Goal: Task Accomplishment & Management: Use online tool/utility

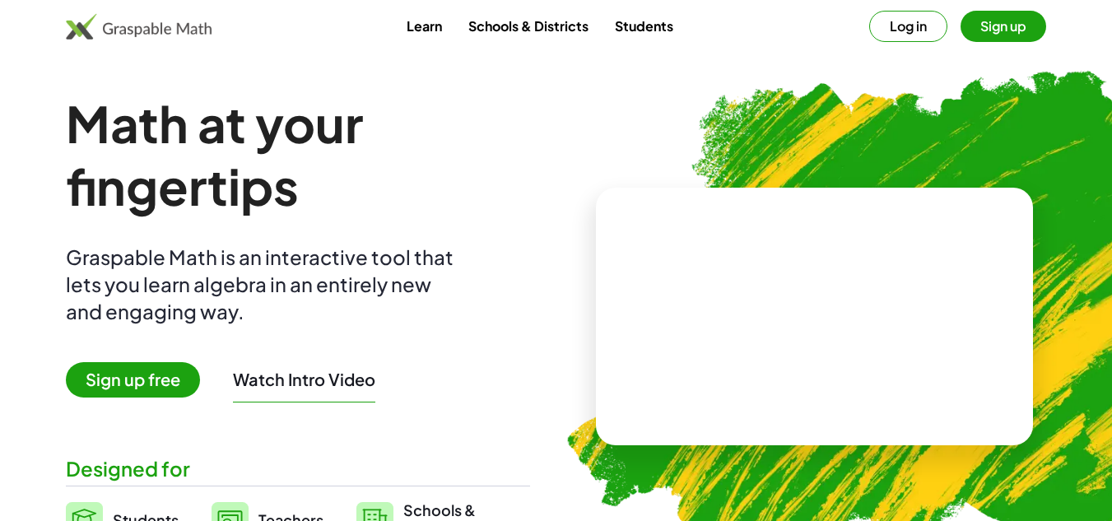
click at [913, 20] on button "Log in" at bounding box center [908, 26] width 78 height 31
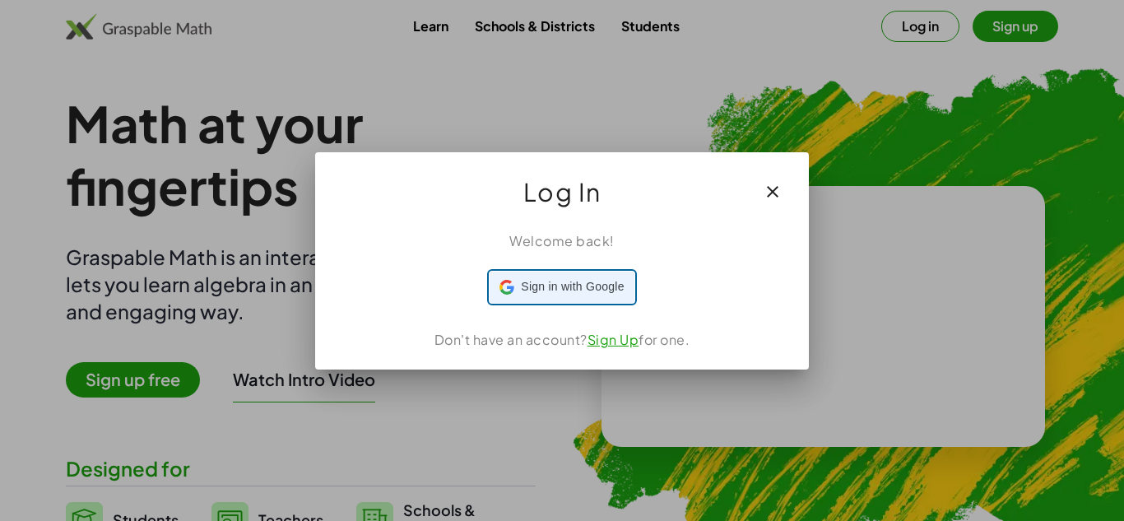
click at [565, 282] on span "Sign in with Google" at bounding box center [572, 286] width 103 height 17
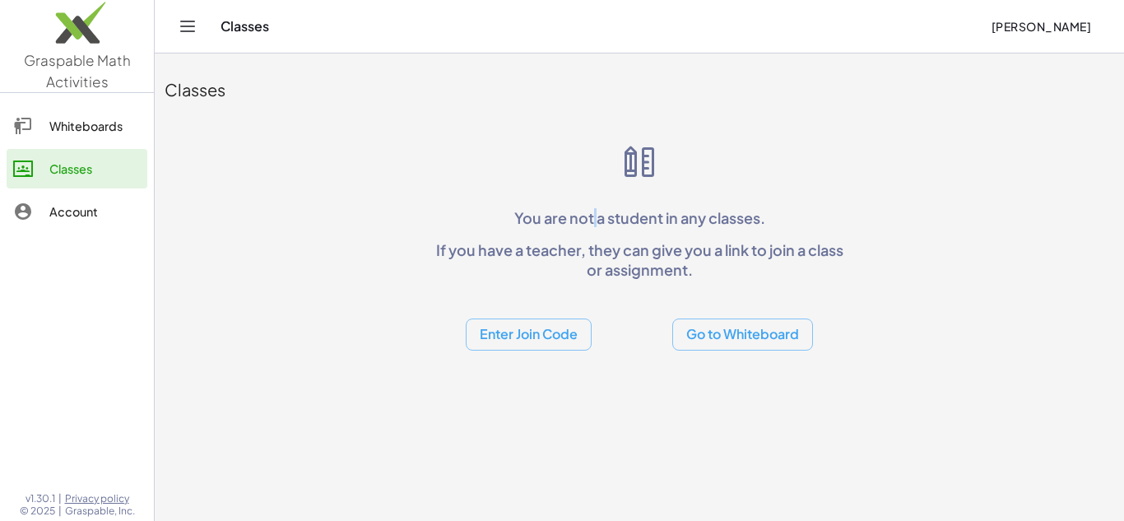
click at [593, 222] on p "You are not a student in any classes." at bounding box center [639, 217] width 421 height 19
click at [748, 328] on button "Go to Whiteboard" at bounding box center [742, 335] width 141 height 32
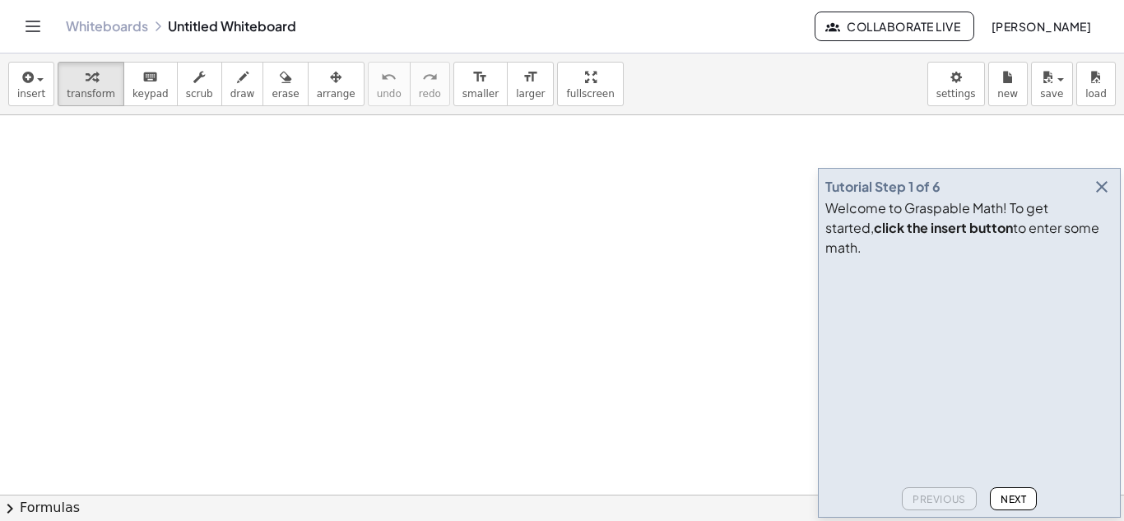
click at [1025, 500] on span "Next" at bounding box center [1014, 499] width 26 height 12
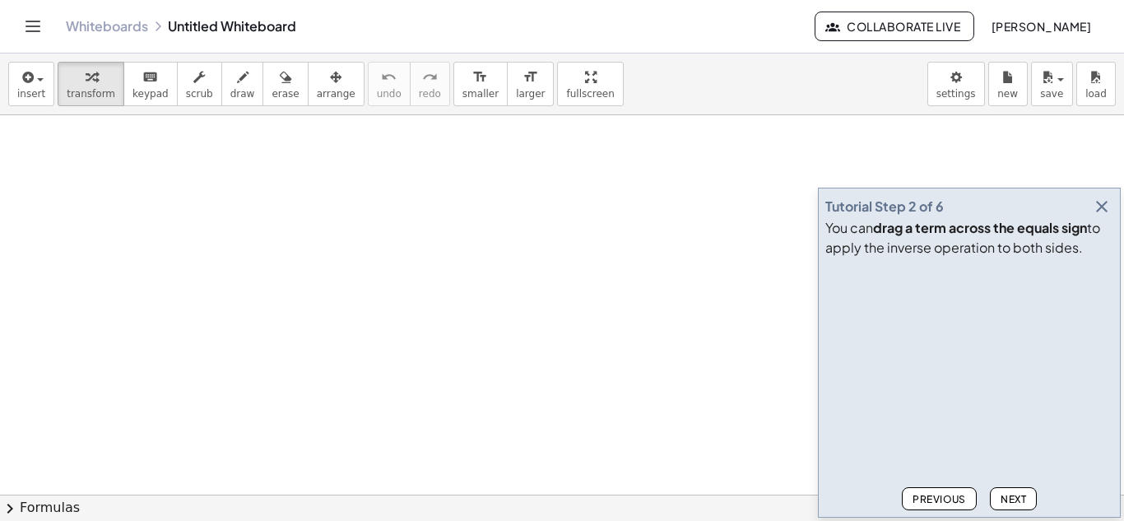
click at [1025, 500] on span "Next" at bounding box center [1014, 499] width 26 height 12
click at [959, 500] on span "Previous" at bounding box center [940, 499] width 54 height 12
click at [1017, 495] on span "Next" at bounding box center [1014, 499] width 26 height 12
click at [1011, 496] on span "Next" at bounding box center [1014, 499] width 26 height 12
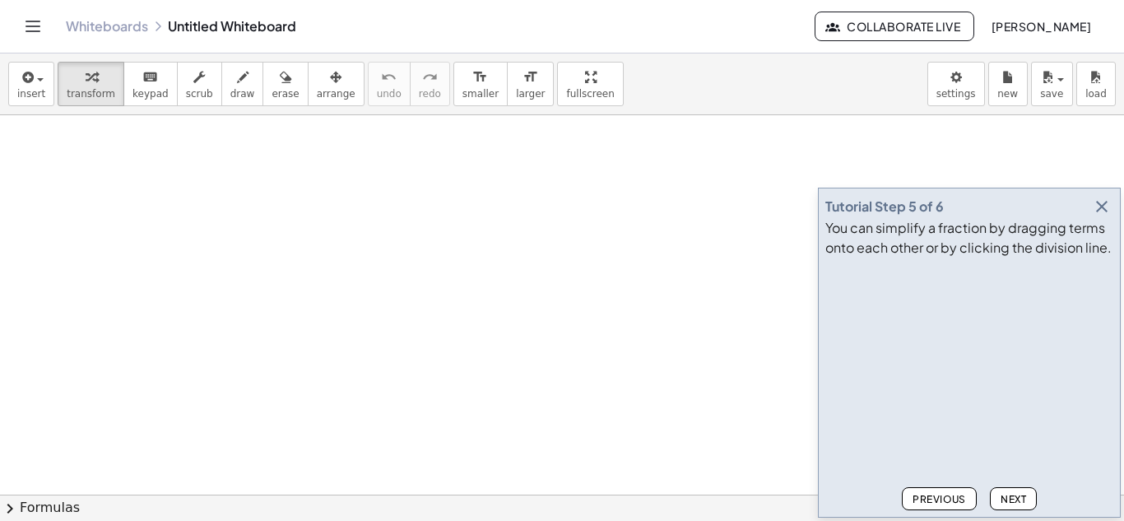
click at [1011, 493] on span "Next" at bounding box center [1014, 499] width 26 height 12
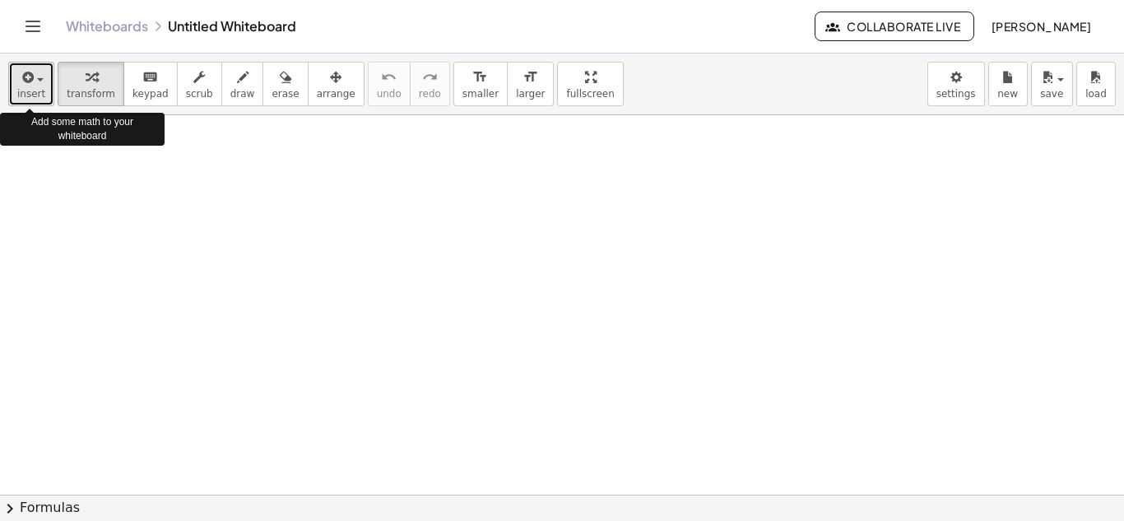
click at [40, 98] on span "insert" at bounding box center [31, 94] width 28 height 12
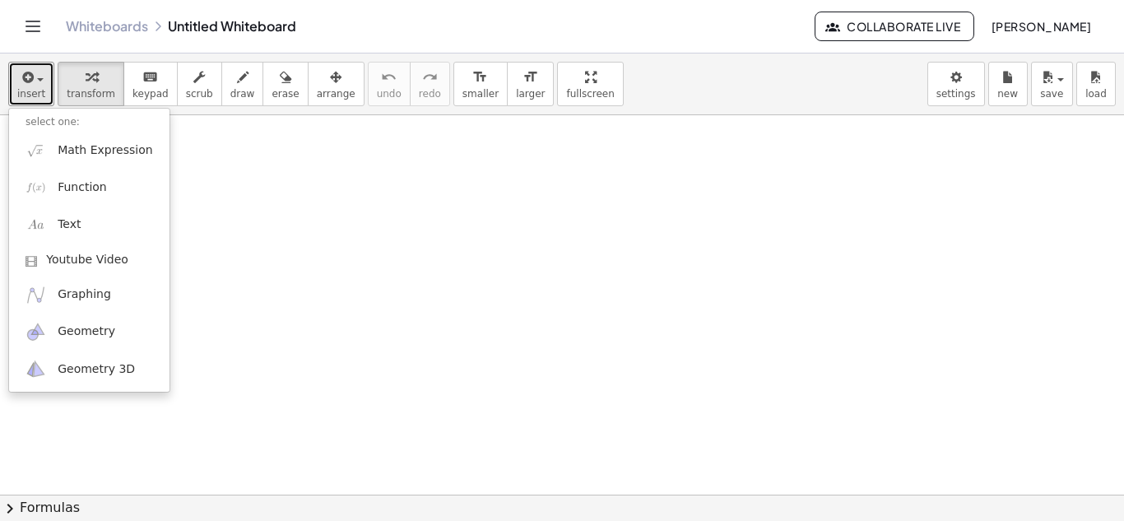
click at [313, 182] on div at bounding box center [562, 494] width 1124 height 759
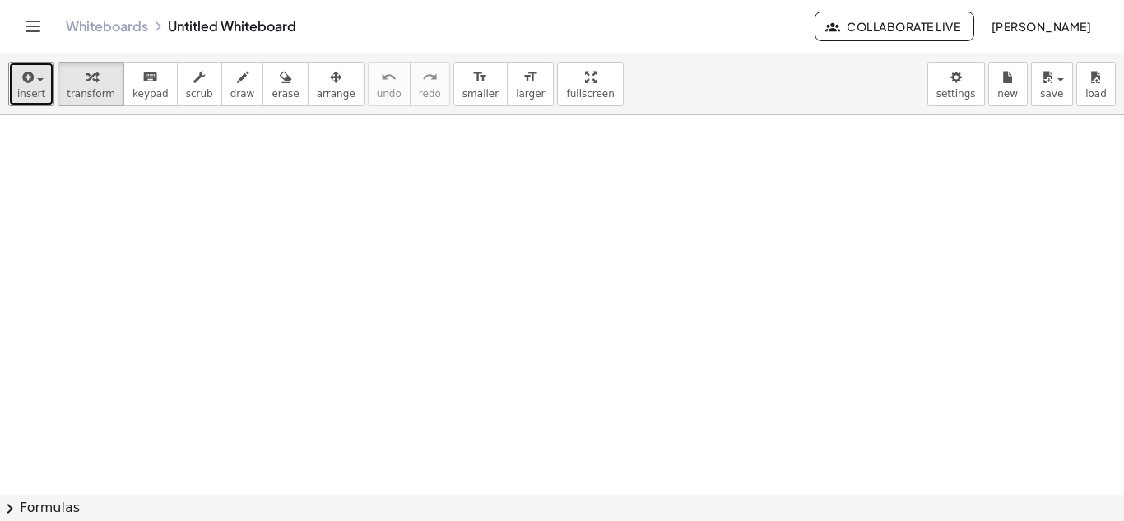
click at [95, 196] on div at bounding box center [562, 494] width 1124 height 759
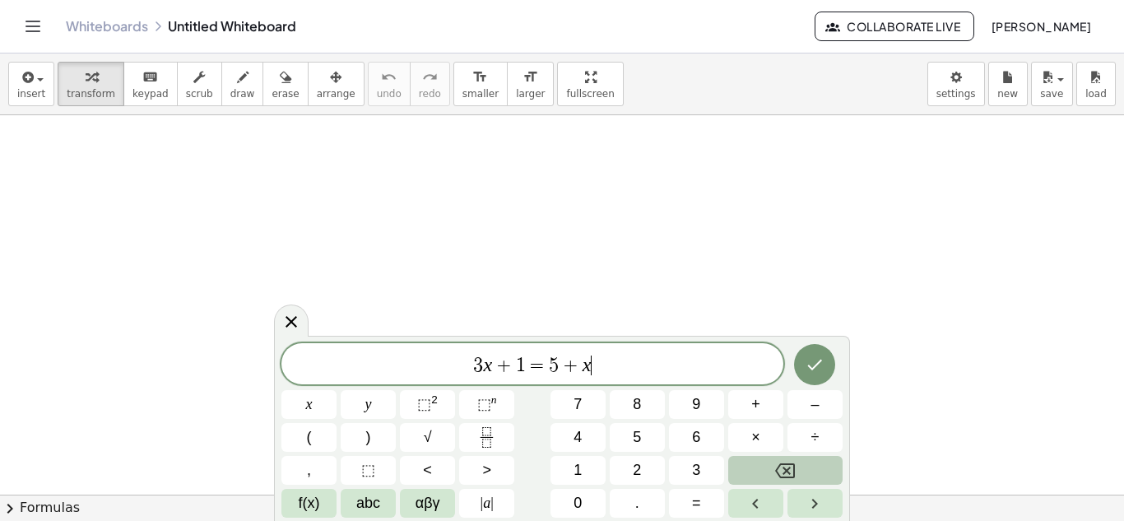
click at [817, 470] on button "Backspace" at bounding box center [785, 470] width 114 height 29
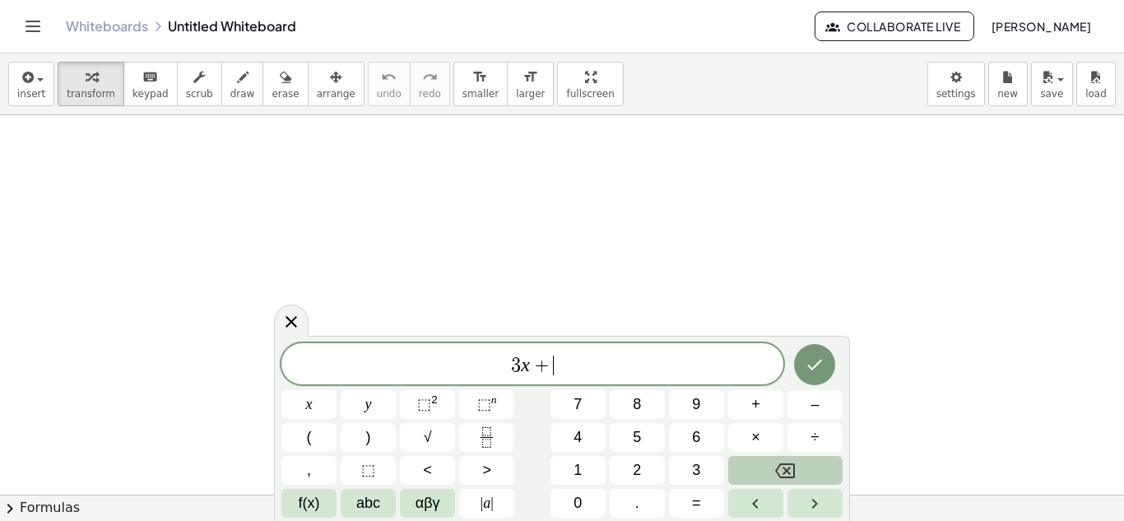
click at [817, 470] on button "Backspace" at bounding box center [785, 470] width 114 height 29
click at [816, 470] on button "Backspace" at bounding box center [785, 470] width 114 height 29
click at [309, 440] on span "(" at bounding box center [309, 437] width 5 height 22
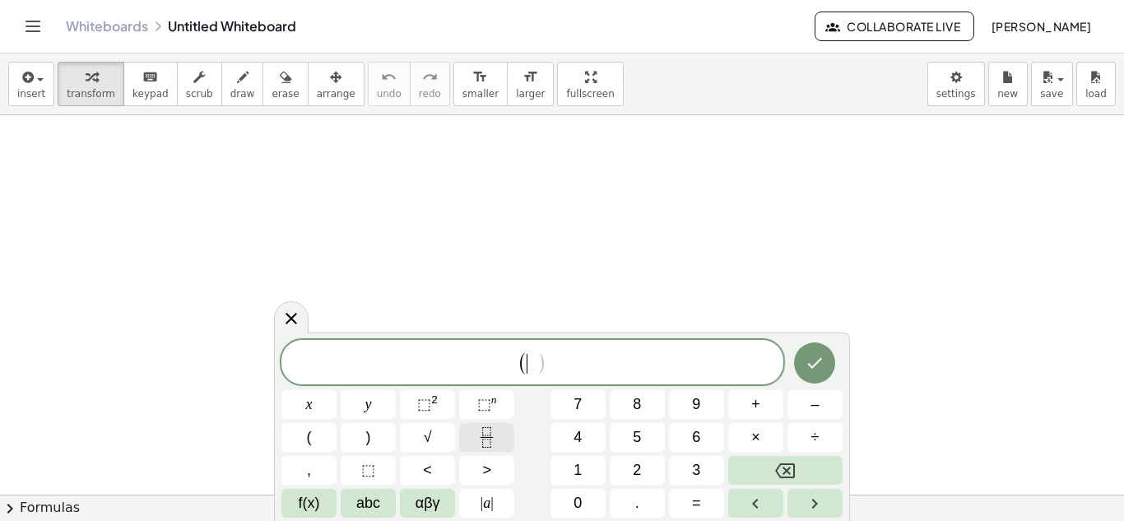
click at [496, 444] on icon "Fraction" at bounding box center [487, 437] width 21 height 21
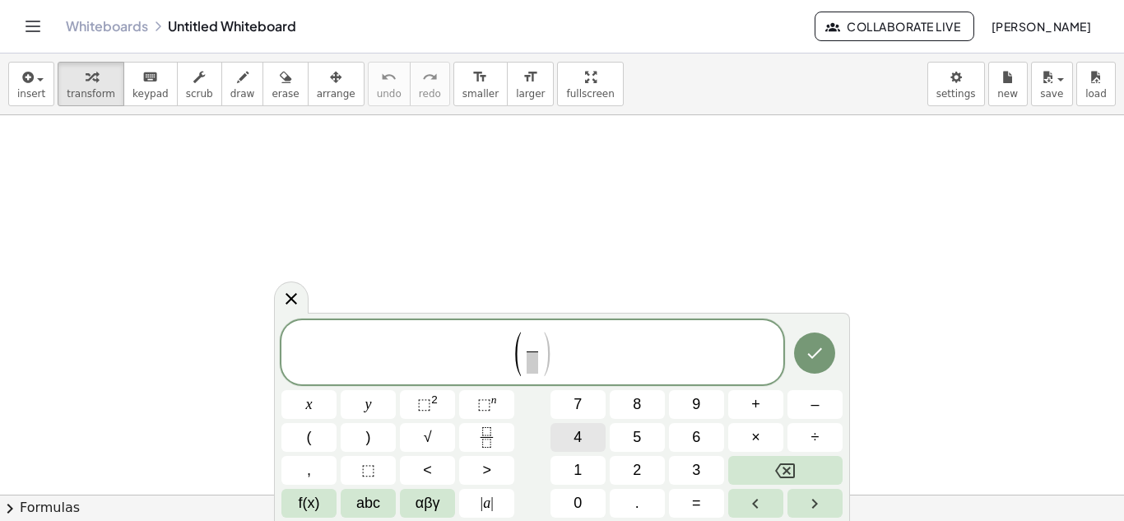
click at [604, 442] on button "4" at bounding box center [578, 437] width 55 height 29
click at [539, 364] on span "4 ​ ​" at bounding box center [533, 353] width 20 height 40
click at [647, 462] on button "2" at bounding box center [637, 470] width 55 height 29
click at [440, 413] on button "⬚ 2" at bounding box center [427, 404] width 55 height 29
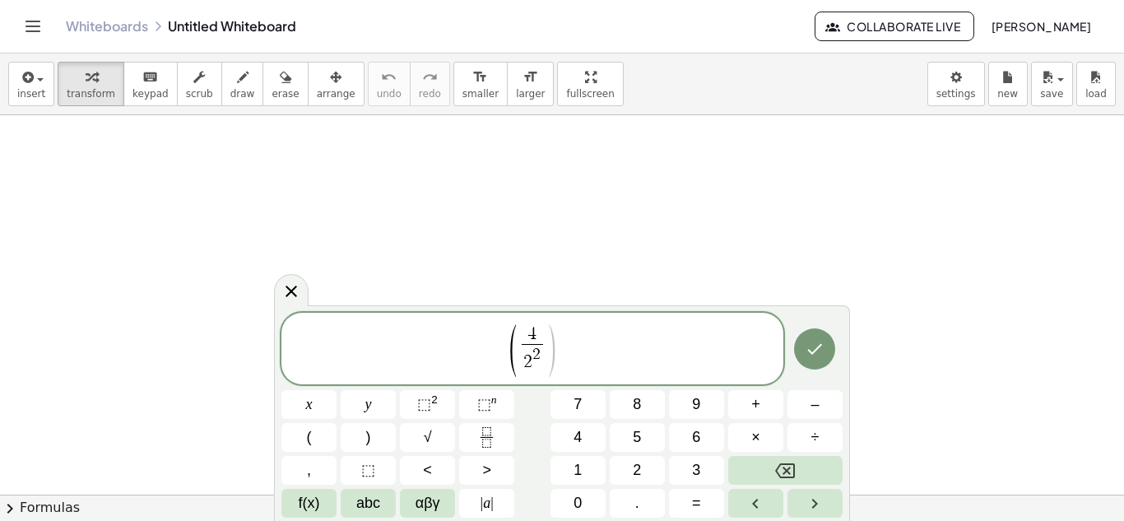
click at [536, 356] on span "2" at bounding box center [537, 355] width 8 height 16
click at [414, 433] on button "√" at bounding box center [427, 437] width 55 height 29
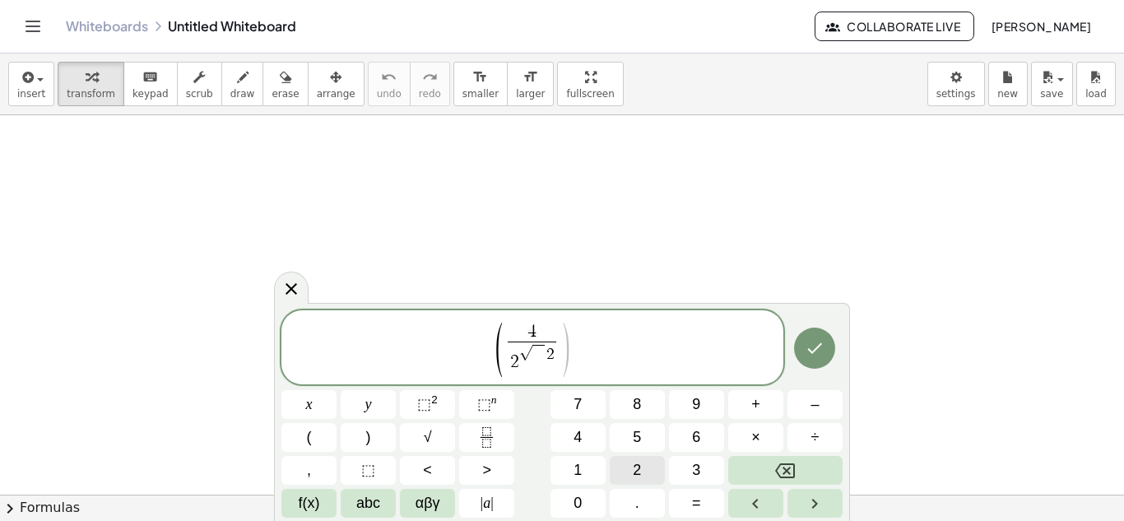
click at [649, 468] on button "2" at bounding box center [637, 470] width 55 height 29
click at [554, 356] on span "√ 2 ​ 2" at bounding box center [537, 353] width 37 height 18
click at [817, 466] on button "Backspace" at bounding box center [785, 470] width 114 height 29
click at [573, 326] on span "( 4 2 √ 2 ​ ​ )" at bounding box center [533, 348] width 502 height 57
click at [371, 432] on button ")" at bounding box center [368, 437] width 55 height 29
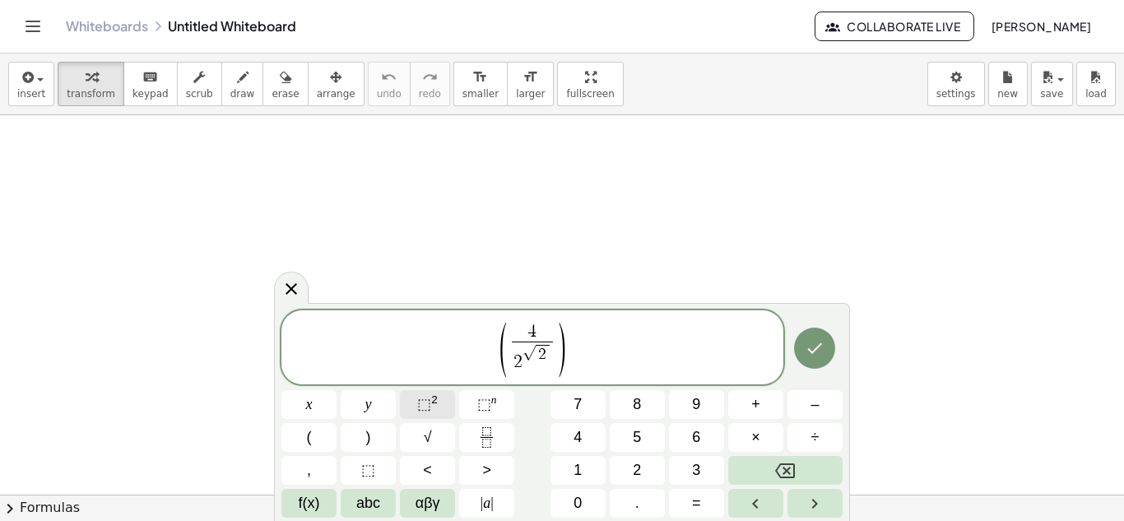
click at [433, 408] on span "⬚ 2" at bounding box center [427, 404] width 21 height 22
click at [570, 328] on span "2" at bounding box center [567, 333] width 9 height 18
click at [753, 405] on span "+" at bounding box center [755, 404] width 9 height 22
click at [413, 438] on button "√" at bounding box center [427, 437] width 55 height 29
click at [627, 470] on button "2" at bounding box center [637, 470] width 55 height 29
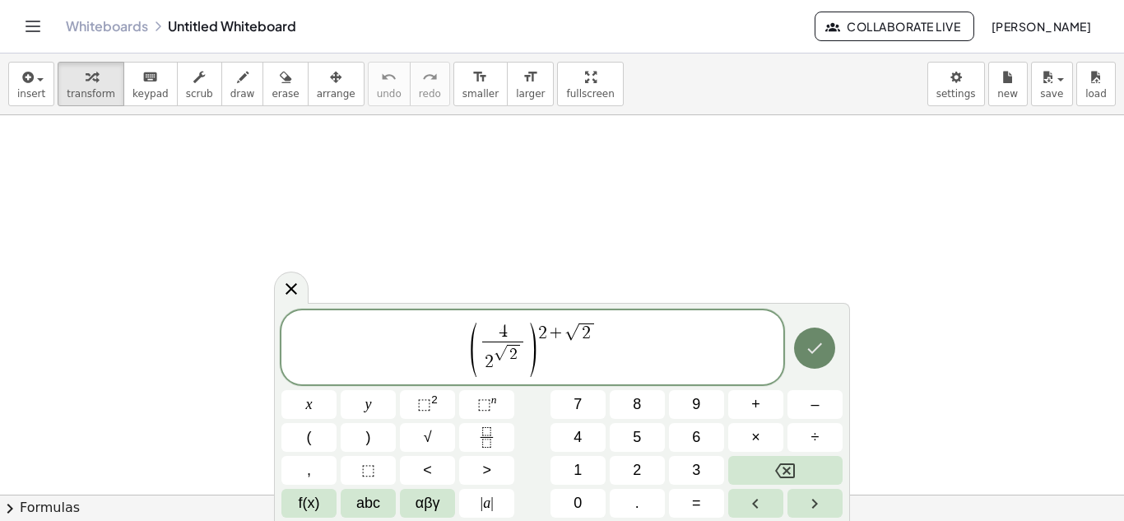
click at [807, 361] on button "Done" at bounding box center [814, 348] width 41 height 41
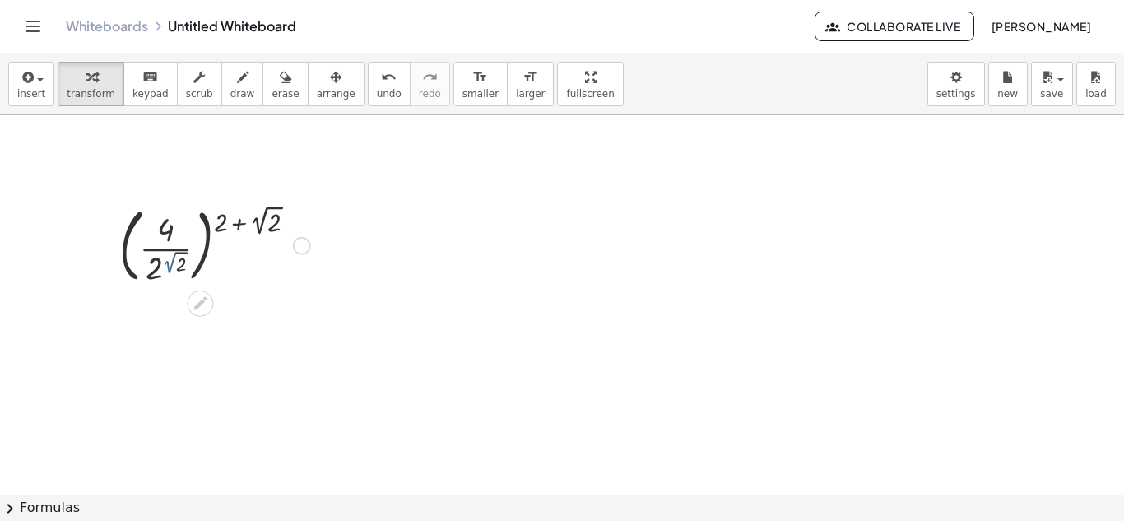
click at [174, 263] on div at bounding box center [214, 244] width 207 height 89
click at [171, 272] on div at bounding box center [214, 244] width 207 height 89
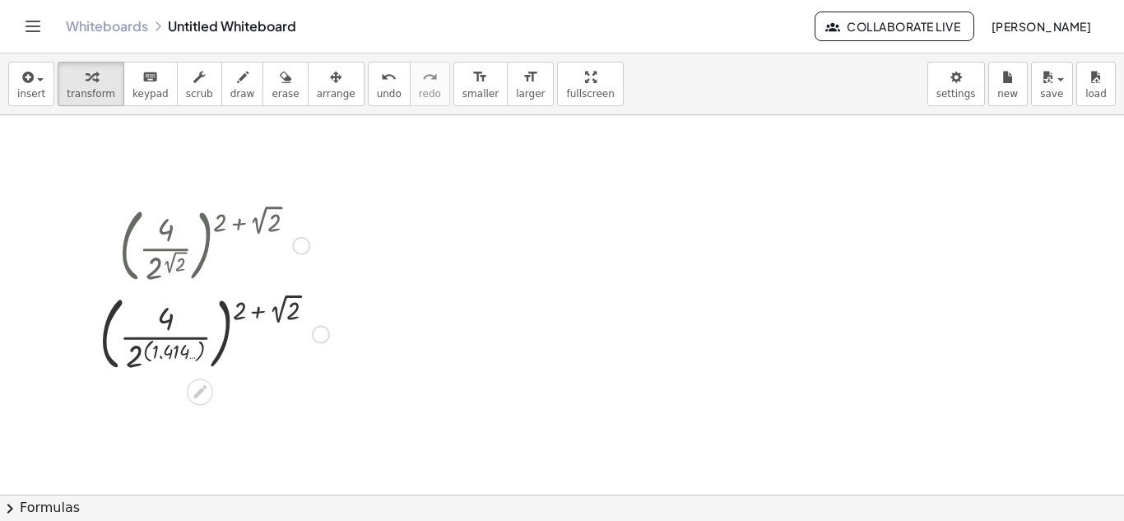
click at [286, 315] on div at bounding box center [214, 333] width 246 height 89
click at [243, 309] on div at bounding box center [214, 333] width 273 height 89
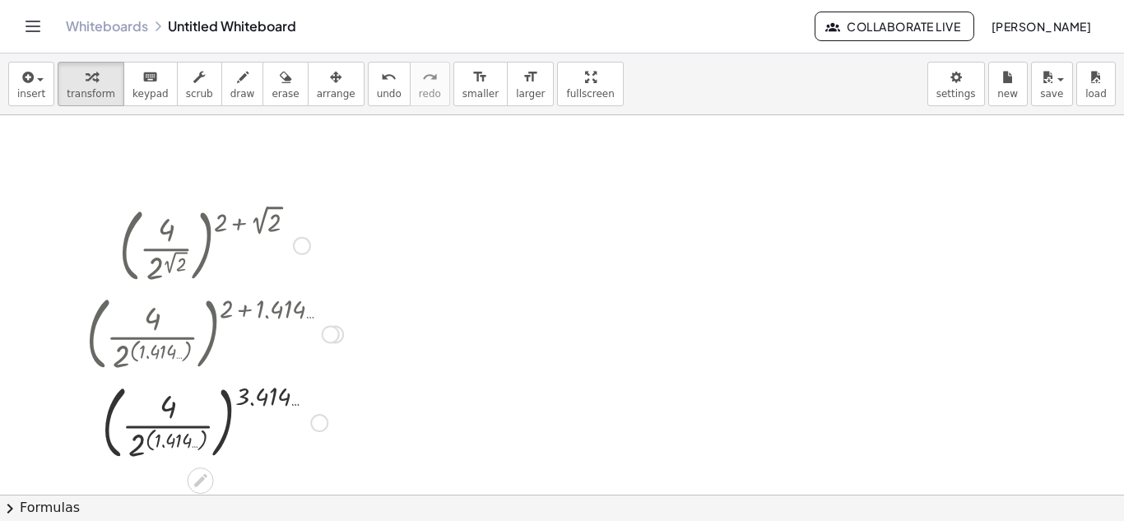
click at [187, 441] on div at bounding box center [214, 421] width 273 height 89
click at [197, 422] on div at bounding box center [214, 421] width 273 height 89
click at [197, 422] on div at bounding box center [214, 421] width 273 height 54
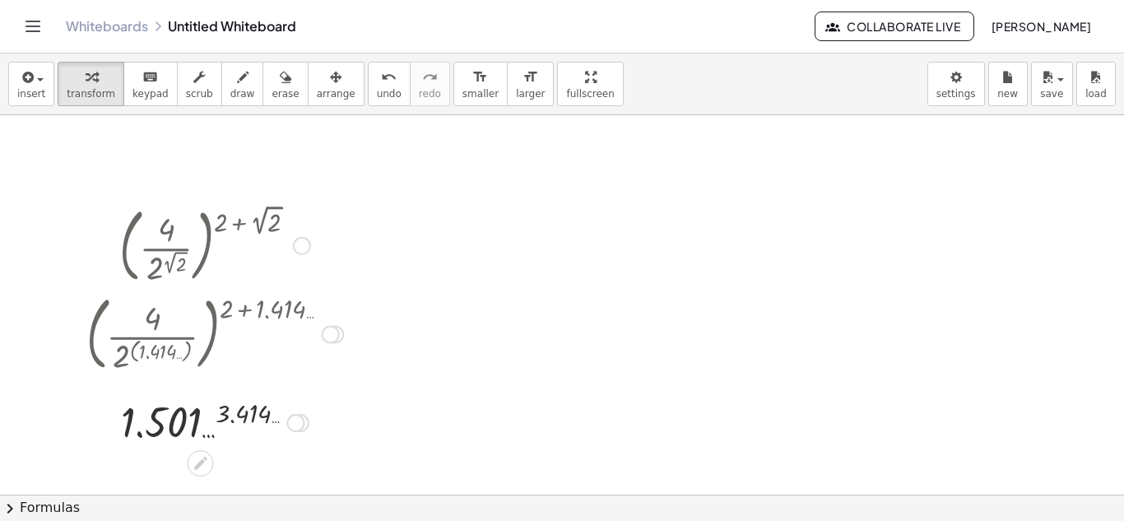
click at [198, 427] on div at bounding box center [214, 421] width 273 height 54
drag, startPoint x: 891, startPoint y: 253, endPoint x: 879, endPoint y: 252, distance: 12.4
click at [881, 253] on div at bounding box center [562, 494] width 1124 height 759
click at [368, 77] on button "undo undo" at bounding box center [389, 84] width 43 height 44
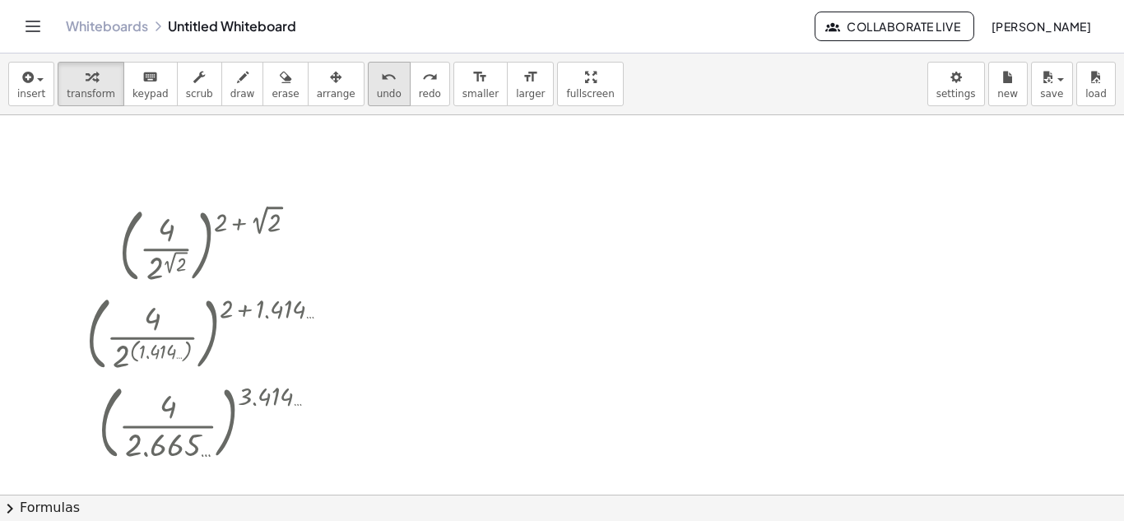
click at [368, 77] on button "undo undo" at bounding box center [389, 84] width 43 height 44
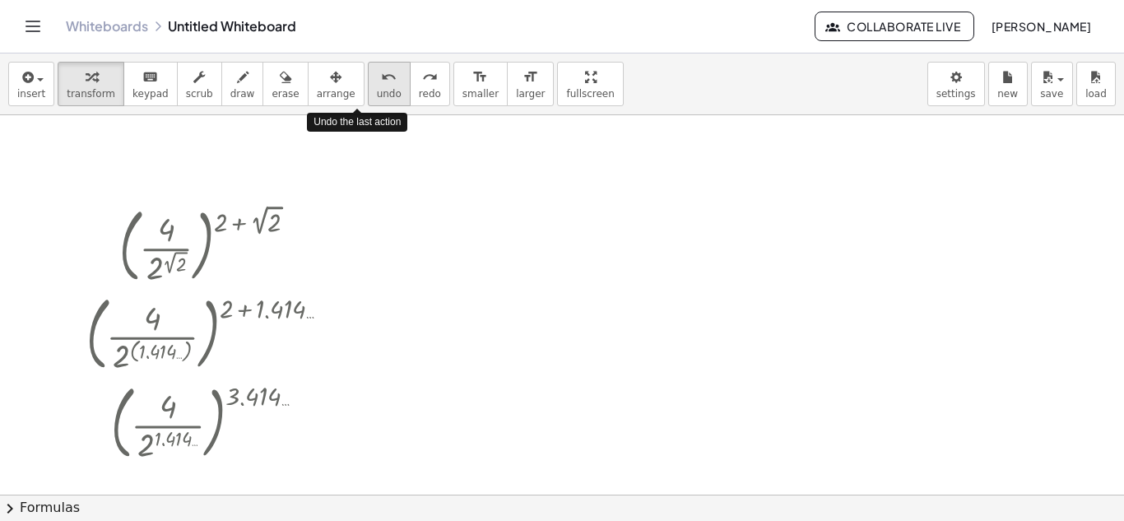
click at [368, 77] on button "undo undo" at bounding box center [389, 84] width 43 height 44
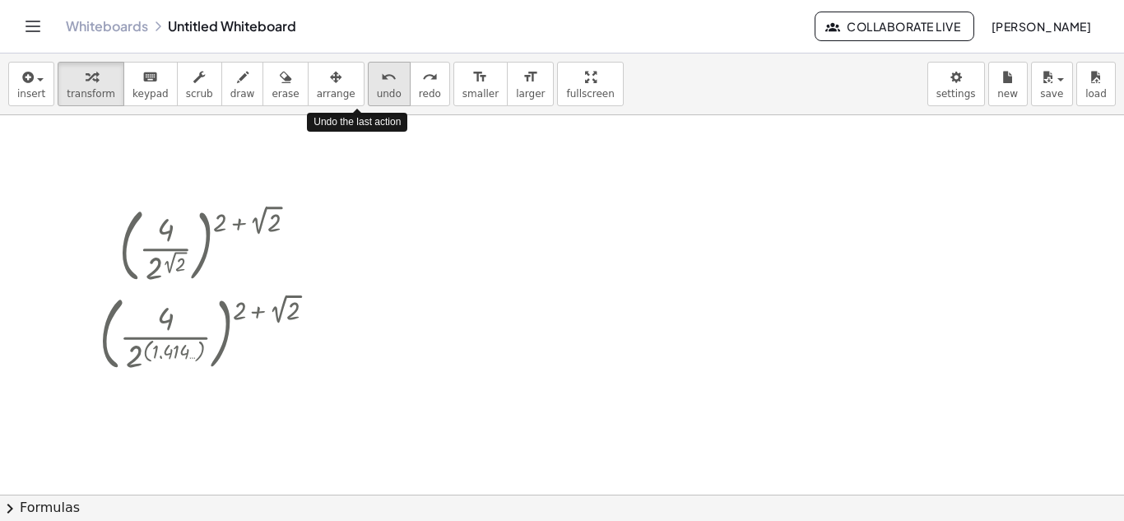
click at [368, 77] on button "undo undo" at bounding box center [389, 84] width 43 height 44
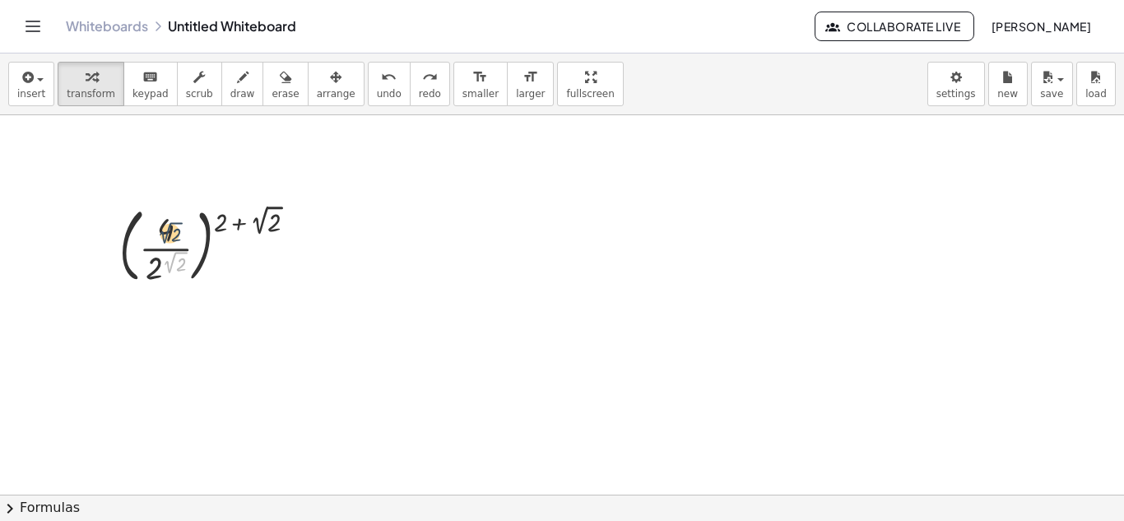
drag, startPoint x: 175, startPoint y: 267, endPoint x: 170, endPoint y: 236, distance: 30.9
click at [170, 236] on div at bounding box center [214, 244] width 207 height 89
drag, startPoint x: 166, startPoint y: 260, endPoint x: 154, endPoint y: 205, distance: 56.5
click at [153, 205] on div at bounding box center [214, 244] width 207 height 89
click at [165, 228] on div at bounding box center [214, 244] width 207 height 89
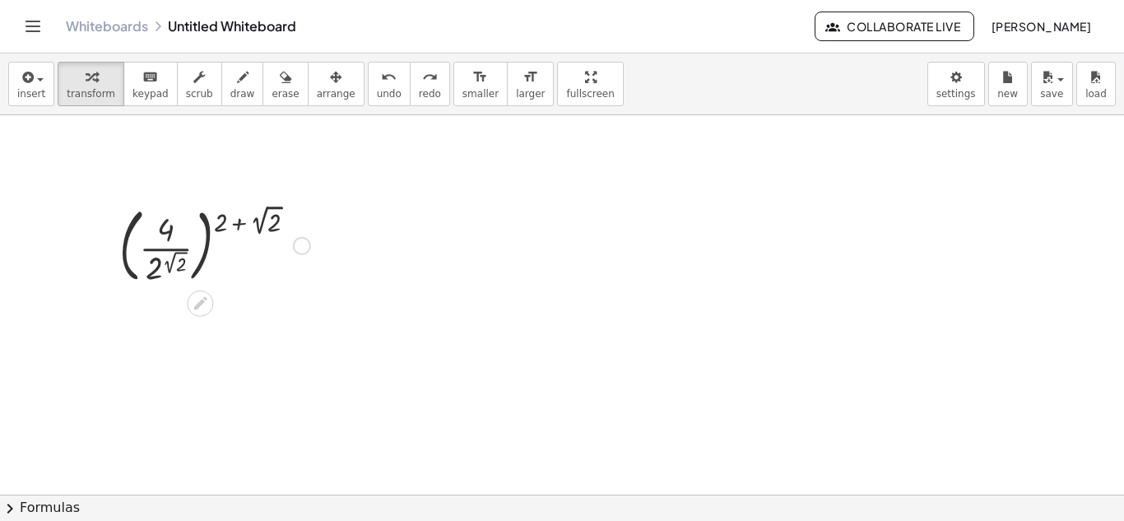
click at [165, 228] on div at bounding box center [214, 244] width 207 height 89
click at [173, 221] on div at bounding box center [214, 244] width 207 height 89
drag, startPoint x: 173, startPoint y: 234, endPoint x: 137, endPoint y: 249, distance: 38.4
click at [134, 249] on div at bounding box center [214, 244] width 207 height 89
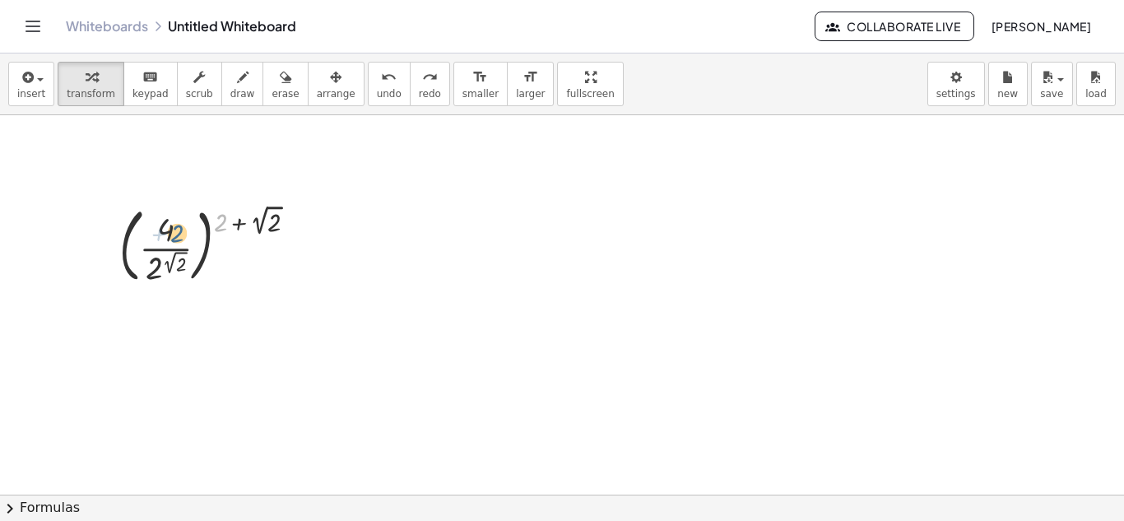
drag, startPoint x: 218, startPoint y: 222, endPoint x: 174, endPoint y: 233, distance: 44.9
click at [174, 233] on div at bounding box center [214, 244] width 207 height 89
click at [178, 232] on div at bounding box center [214, 244] width 207 height 89
drag, startPoint x: 156, startPoint y: 268, endPoint x: 165, endPoint y: 235, distance: 33.6
click at [165, 235] on div at bounding box center [214, 244] width 207 height 89
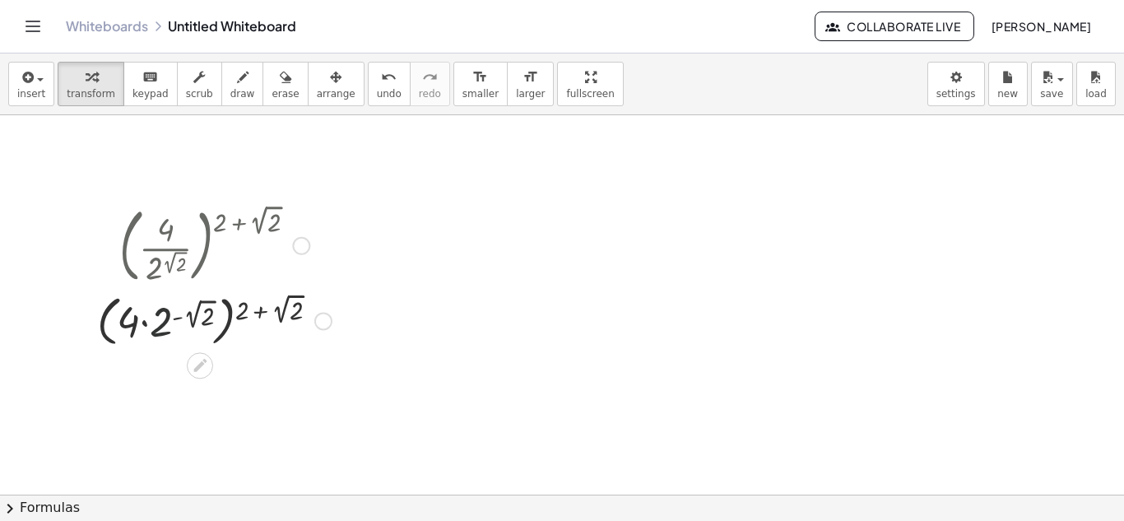
click at [162, 323] on div at bounding box center [214, 320] width 251 height 63
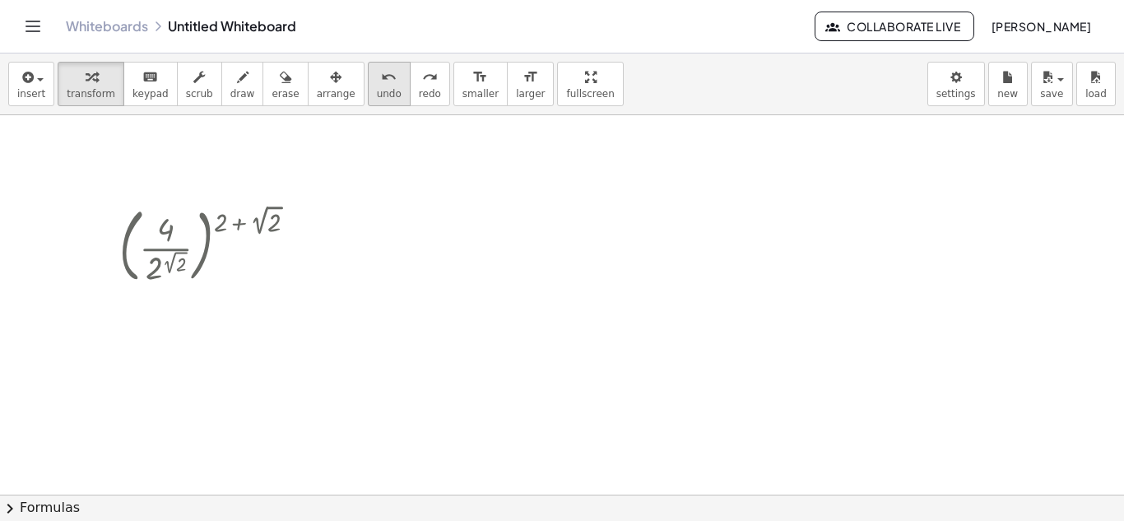
click at [377, 91] on span "undo" at bounding box center [389, 94] width 25 height 12
drag, startPoint x: 174, startPoint y: 227, endPoint x: 198, endPoint y: 225, distance: 24.8
click at [198, 225] on div at bounding box center [214, 244] width 207 height 89
click at [381, 82] on icon "undo" at bounding box center [389, 77] width 16 height 20
click at [1031, 268] on div at bounding box center [562, 494] width 1124 height 759
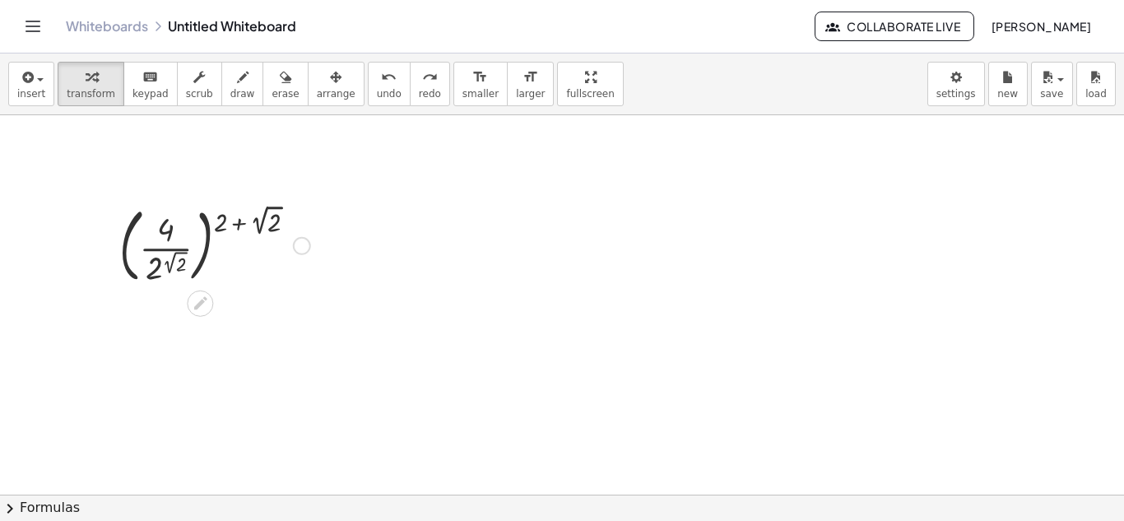
click at [165, 229] on div at bounding box center [214, 244] width 207 height 89
drag, startPoint x: 165, startPoint y: 226, endPoint x: 119, endPoint y: 237, distance: 48.3
click at [118, 238] on div at bounding box center [107, 244] width 25 height 97
click at [165, 216] on div at bounding box center [215, 242] width 207 height 89
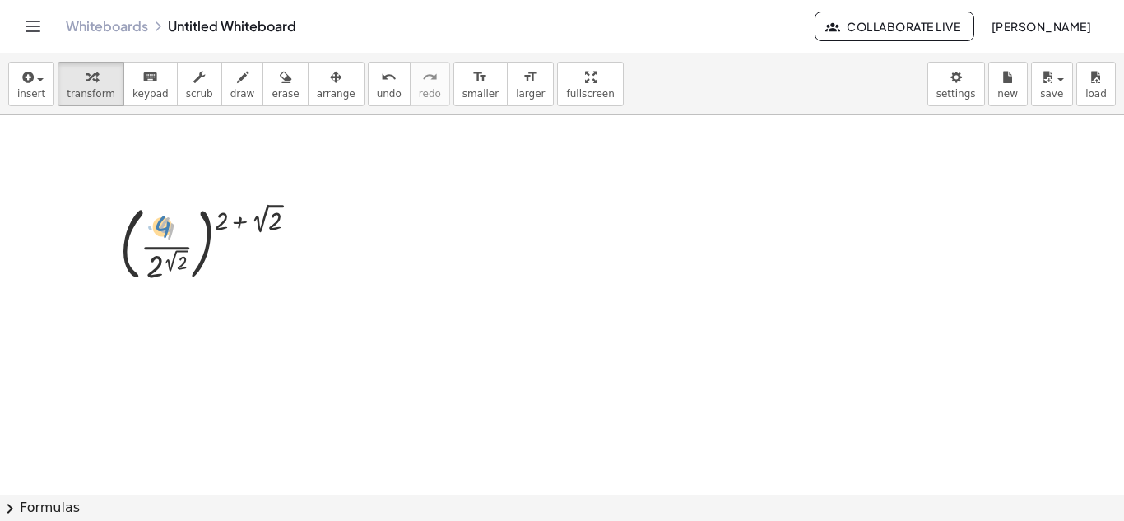
click at [182, 221] on div at bounding box center [215, 242] width 207 height 89
click at [161, 264] on div at bounding box center [215, 242] width 207 height 89
drag, startPoint x: 161, startPoint y: 264, endPoint x: 156, endPoint y: 272, distance: 10.0
click at [156, 272] on div at bounding box center [215, 242] width 207 height 89
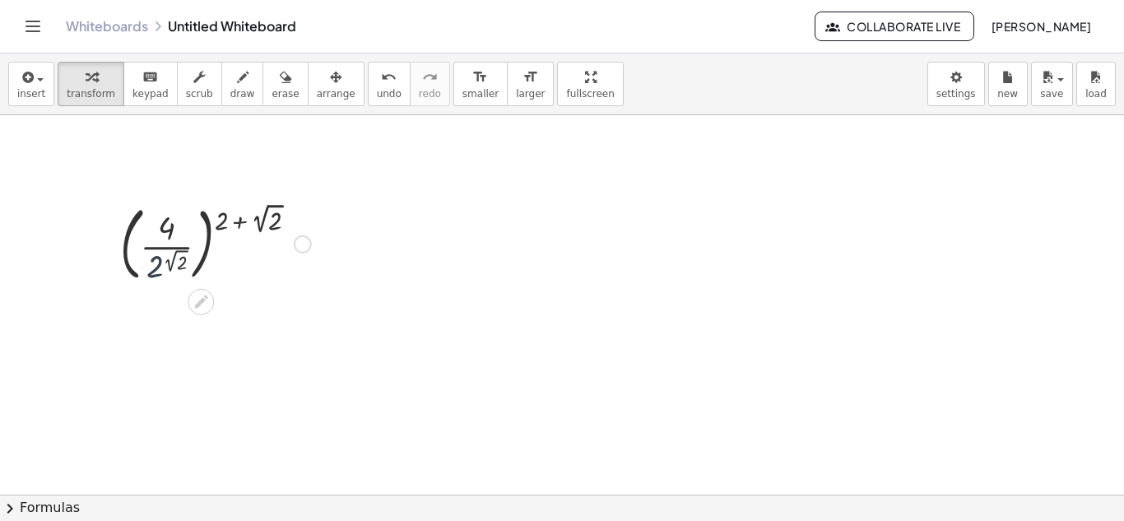
drag, startPoint x: 156, startPoint y: 272, endPoint x: 152, endPoint y: 285, distance: 13.6
click at [152, 285] on div at bounding box center [215, 242] width 207 height 89
drag, startPoint x: 187, startPoint y: 258, endPoint x: 174, endPoint y: 222, distance: 38.5
click at [174, 222] on div at bounding box center [215, 242] width 207 height 89
drag, startPoint x: 180, startPoint y: 257, endPoint x: 187, endPoint y: 198, distance: 58.8
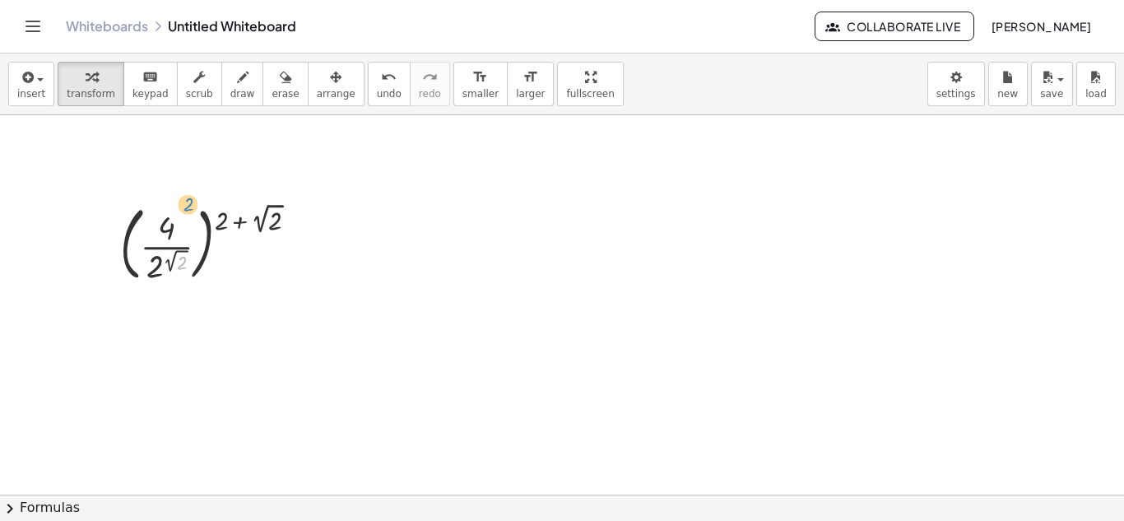
click at [187, 198] on div at bounding box center [215, 242] width 207 height 89
drag, startPoint x: 181, startPoint y: 263, endPoint x: 180, endPoint y: 215, distance: 47.7
click at [180, 215] on div at bounding box center [215, 242] width 207 height 89
click at [926, 378] on div at bounding box center [562, 494] width 1124 height 759
click at [172, 228] on div at bounding box center [215, 242] width 207 height 89
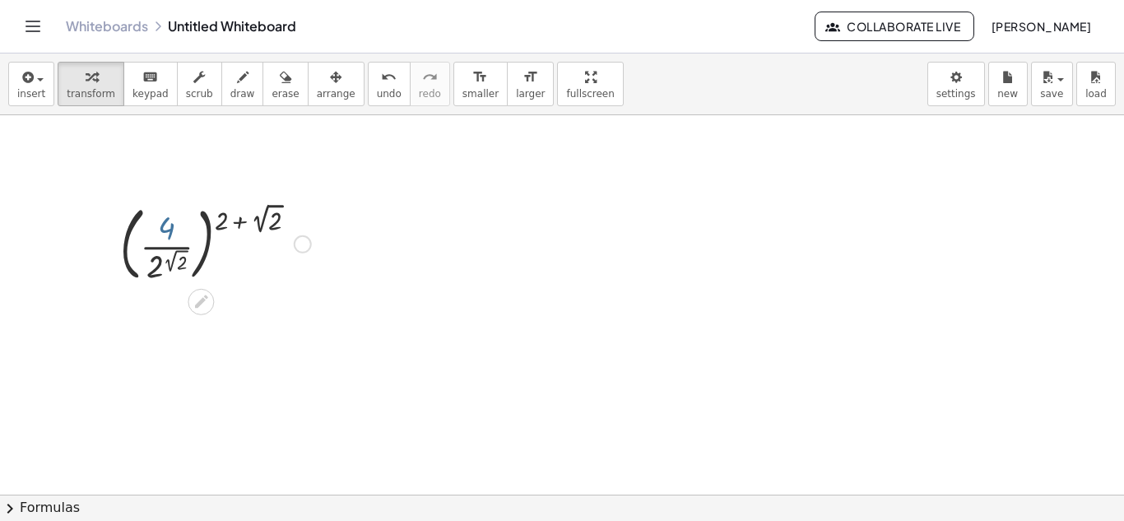
click at [172, 228] on div at bounding box center [215, 242] width 207 height 89
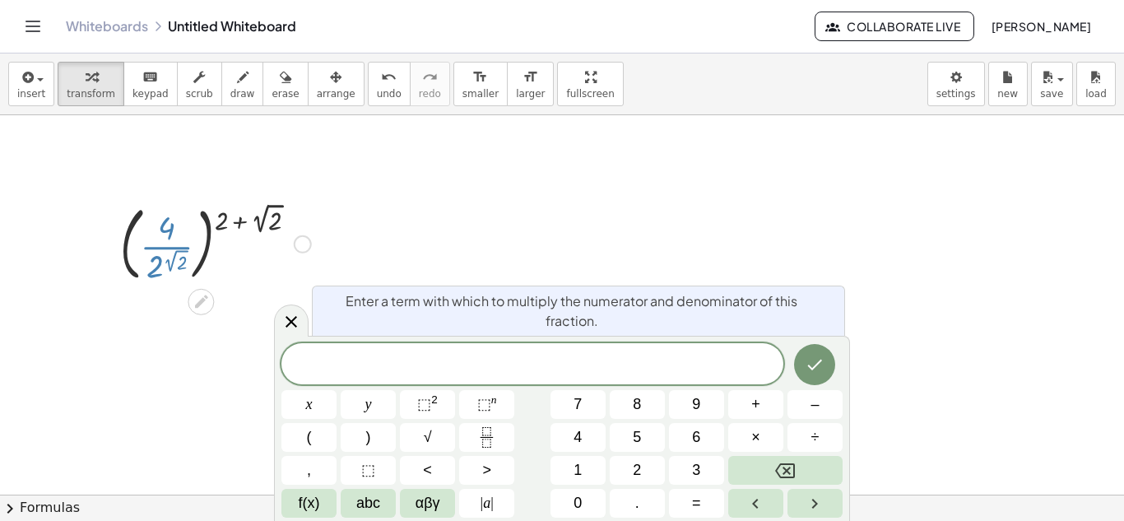
click at [172, 229] on div at bounding box center [215, 242] width 207 height 89
click at [299, 327] on icon at bounding box center [292, 322] width 20 height 20
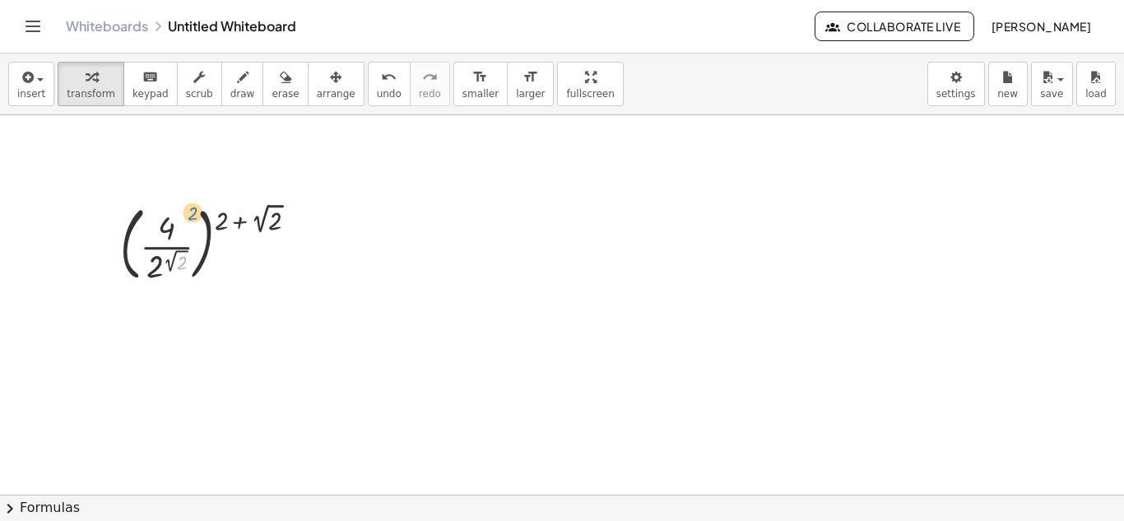
drag, startPoint x: 178, startPoint y: 261, endPoint x: 184, endPoint y: 212, distance: 48.9
click at [184, 212] on div at bounding box center [215, 242] width 207 height 89
drag, startPoint x: 220, startPoint y: 216, endPoint x: 173, endPoint y: 231, distance: 49.5
click at [173, 231] on div at bounding box center [215, 242] width 207 height 89
drag, startPoint x: 232, startPoint y: 214, endPoint x: 211, endPoint y: 215, distance: 21.4
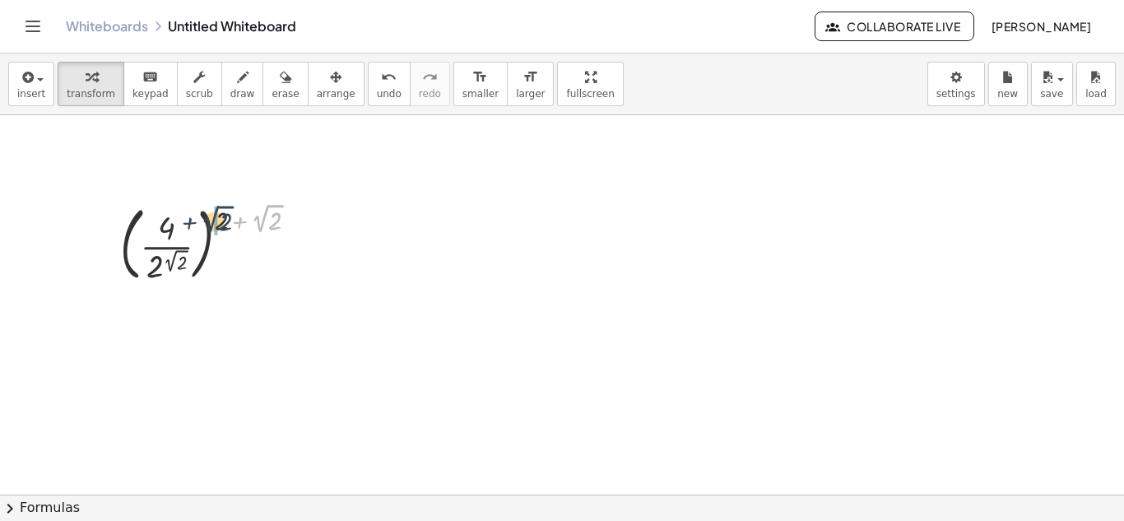
click at [205, 215] on div at bounding box center [215, 242] width 207 height 89
drag, startPoint x: 241, startPoint y: 213, endPoint x: 137, endPoint y: 225, distance: 105.2
click at [137, 225] on div at bounding box center [215, 242] width 207 height 89
drag, startPoint x: 224, startPoint y: 220, endPoint x: 168, endPoint y: 222, distance: 56.0
click at [165, 221] on div at bounding box center [215, 242] width 207 height 89
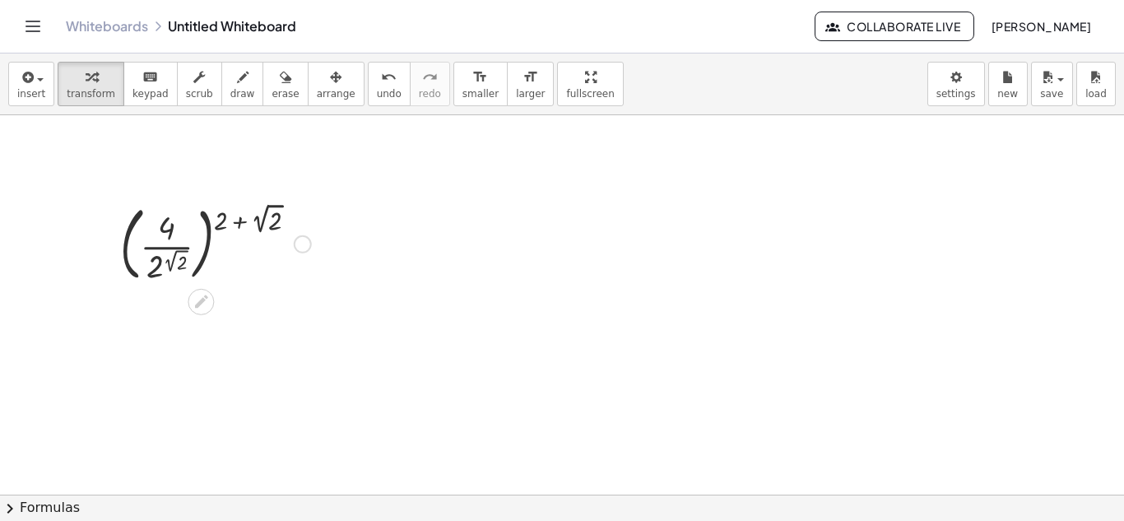
drag, startPoint x: 227, startPoint y: 213, endPoint x: 175, endPoint y: 226, distance: 53.3
click at [175, 226] on div at bounding box center [215, 242] width 207 height 89
click at [188, 229] on div at bounding box center [215, 242] width 207 height 89
drag, startPoint x: 230, startPoint y: 216, endPoint x: 229, endPoint y: 226, distance: 10.0
click at [229, 226] on div at bounding box center [215, 242] width 207 height 89
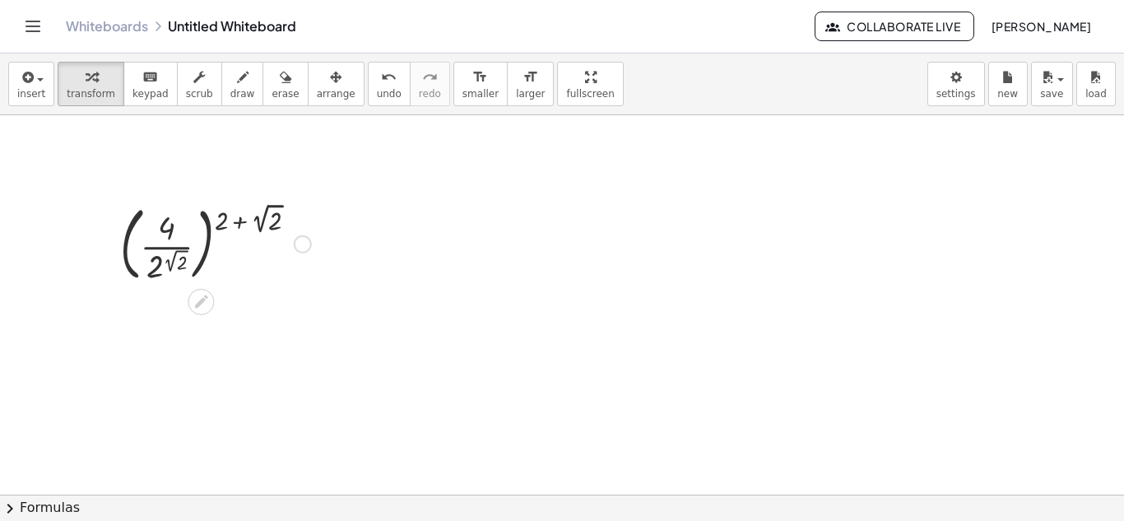
click at [170, 244] on div at bounding box center [215, 242] width 207 height 89
click at [169, 244] on div at bounding box center [215, 242] width 207 height 89
click at [156, 248] on div at bounding box center [215, 242] width 207 height 89
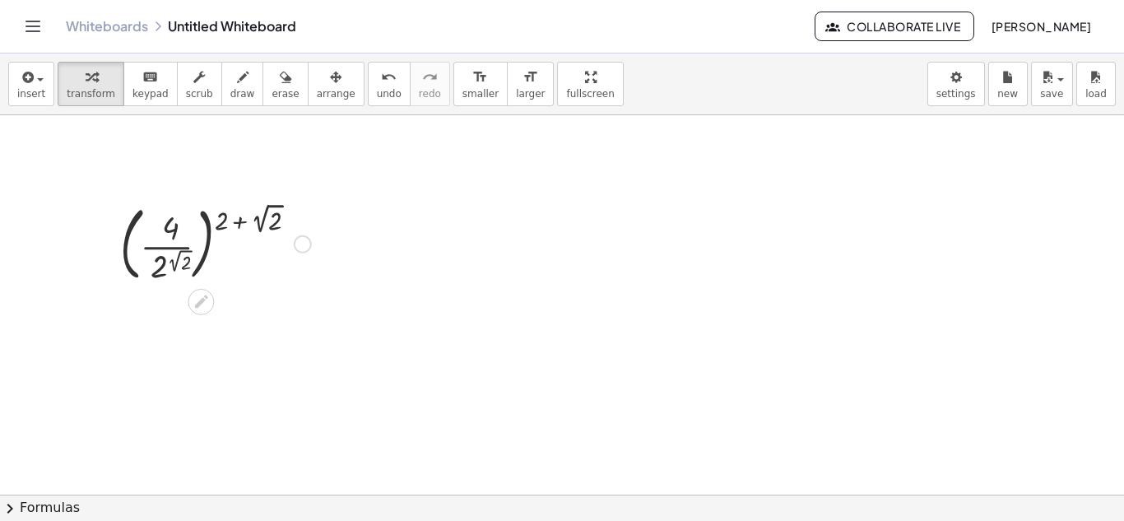
click at [156, 248] on div at bounding box center [215, 242] width 207 height 89
drag, startPoint x: 168, startPoint y: 227, endPoint x: 165, endPoint y: 272, distance: 45.4
click at [165, 272] on div at bounding box center [215, 242] width 207 height 89
drag, startPoint x: 168, startPoint y: 264, endPoint x: 172, endPoint y: 244, distance: 20.2
click at [173, 244] on div at bounding box center [215, 242] width 207 height 89
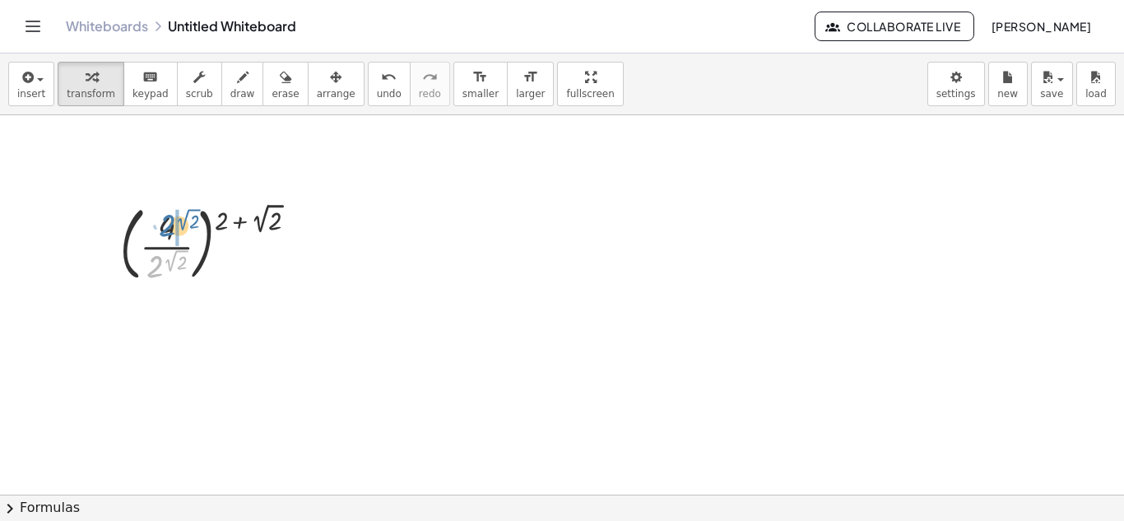
drag, startPoint x: 156, startPoint y: 271, endPoint x: 167, endPoint y: 230, distance: 42.7
click at [167, 230] on div at bounding box center [215, 242] width 207 height 89
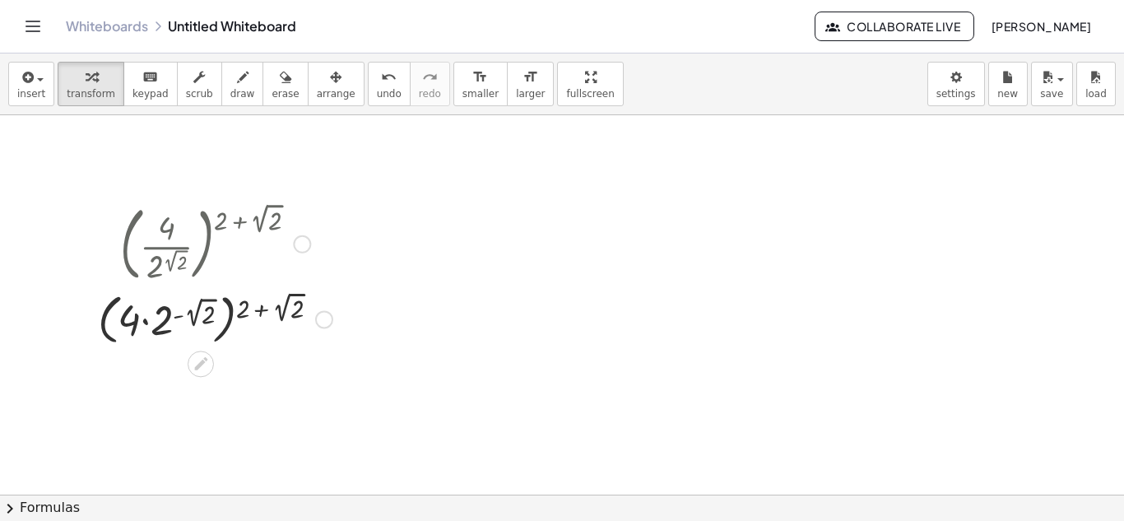
click at [142, 322] on div at bounding box center [215, 318] width 251 height 63
click at [144, 323] on div at bounding box center [215, 318] width 251 height 63
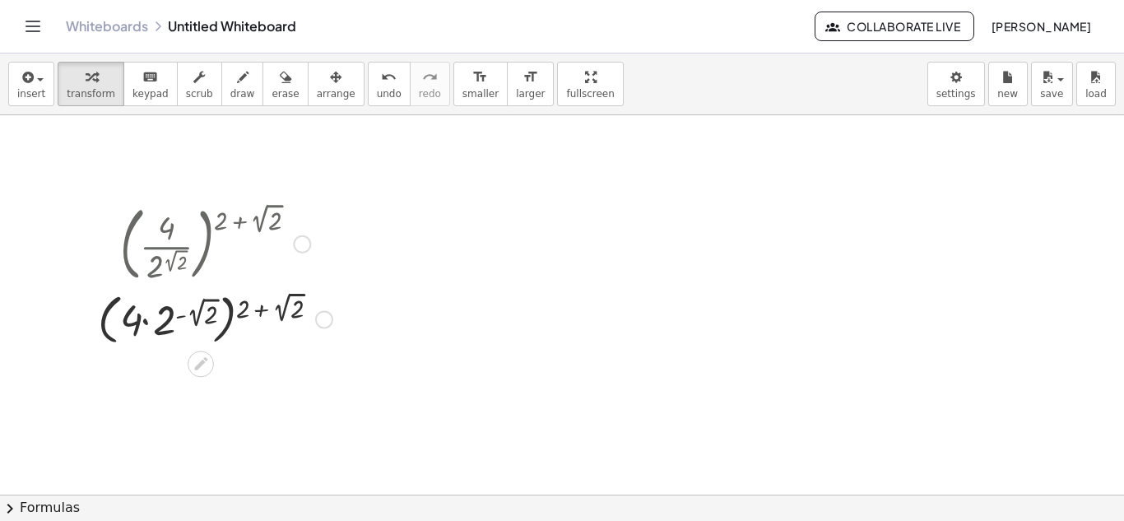
click at [156, 319] on div at bounding box center [215, 318] width 251 height 63
click at [174, 318] on div at bounding box center [215, 318] width 251 height 63
click at [196, 321] on div at bounding box center [215, 318] width 251 height 63
click at [368, 99] on button "undo undo" at bounding box center [389, 84] width 43 height 44
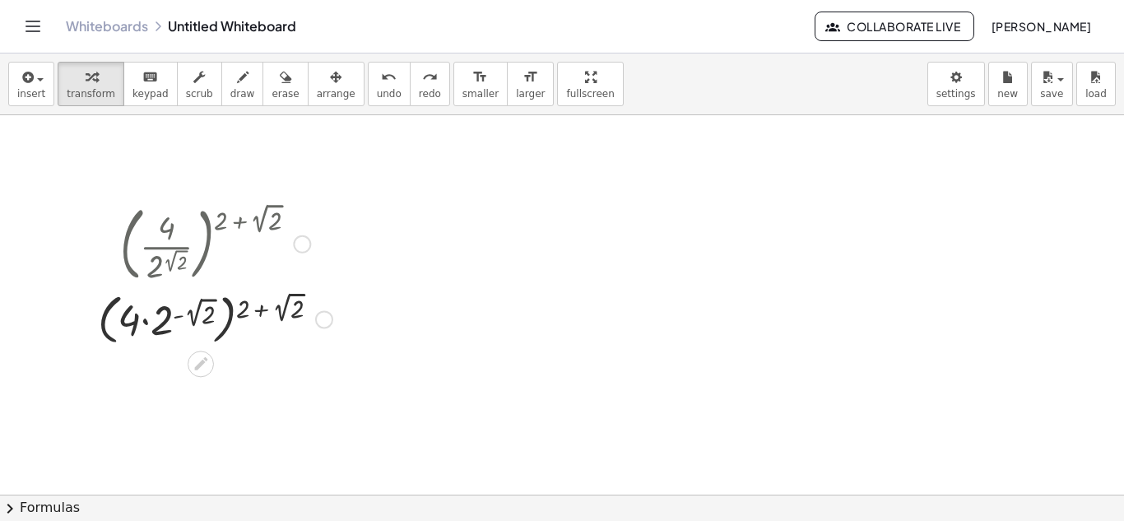
click at [165, 314] on div at bounding box center [215, 318] width 251 height 63
click at [157, 316] on div at bounding box center [215, 318] width 251 height 63
click at [151, 315] on div at bounding box center [215, 318] width 251 height 63
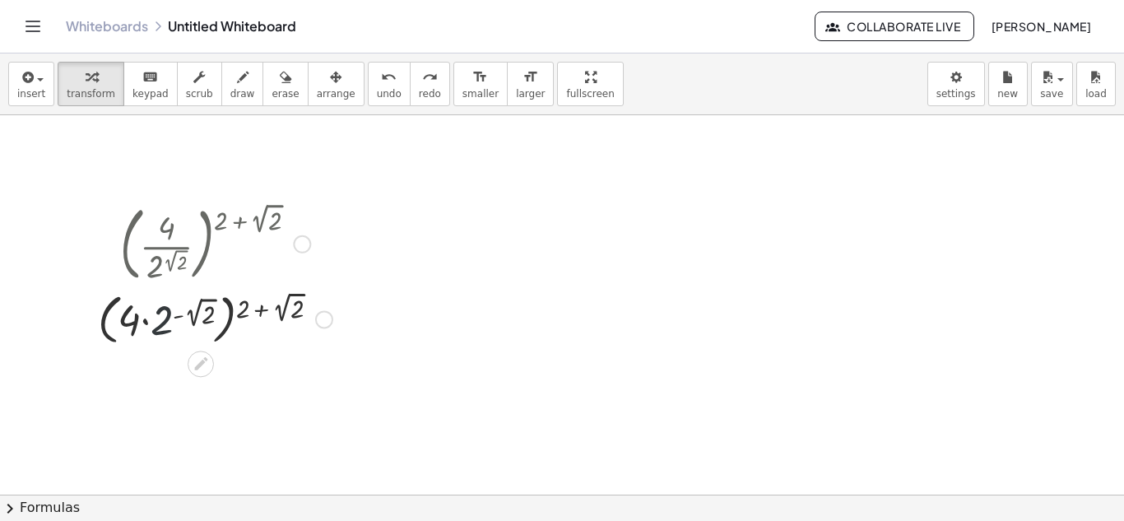
click at [146, 314] on div at bounding box center [215, 318] width 251 height 63
click at [146, 315] on div at bounding box center [215, 318] width 251 height 63
click at [154, 321] on div at bounding box center [215, 318] width 251 height 63
drag, startPoint x: 154, startPoint y: 321, endPoint x: 144, endPoint y: 324, distance: 10.4
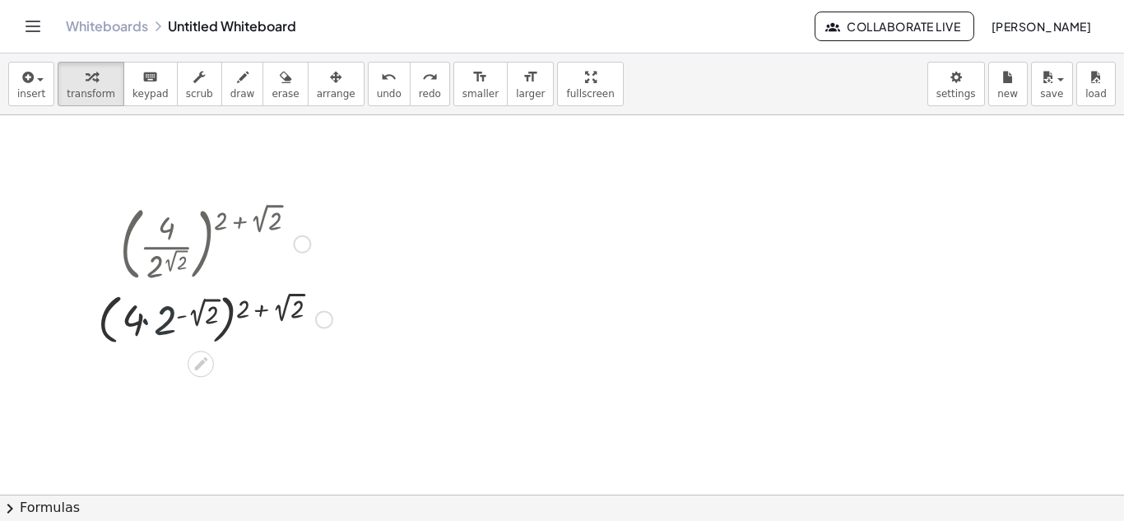
click at [146, 324] on div at bounding box center [215, 318] width 251 height 63
click at [144, 324] on div at bounding box center [215, 318] width 251 height 63
click at [144, 325] on div at bounding box center [215, 318] width 251 height 63
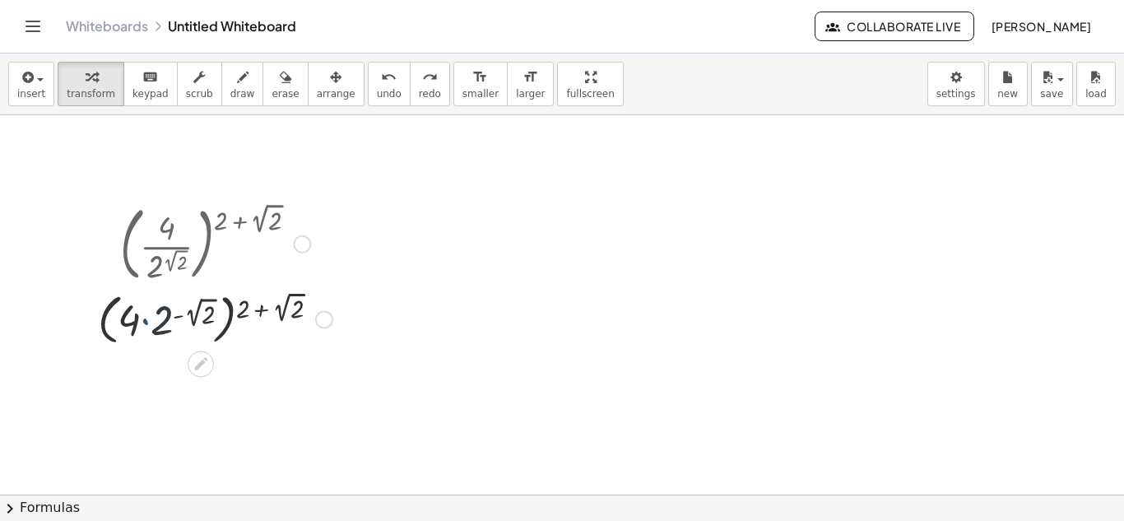
click at [144, 325] on div at bounding box center [215, 318] width 251 height 63
drag, startPoint x: 128, startPoint y: 328, endPoint x: 161, endPoint y: 323, distance: 33.2
click at [161, 323] on div at bounding box center [215, 318] width 251 height 63
drag, startPoint x: 161, startPoint y: 326, endPoint x: 134, endPoint y: 331, distance: 26.8
click at [134, 331] on div at bounding box center [215, 318] width 251 height 63
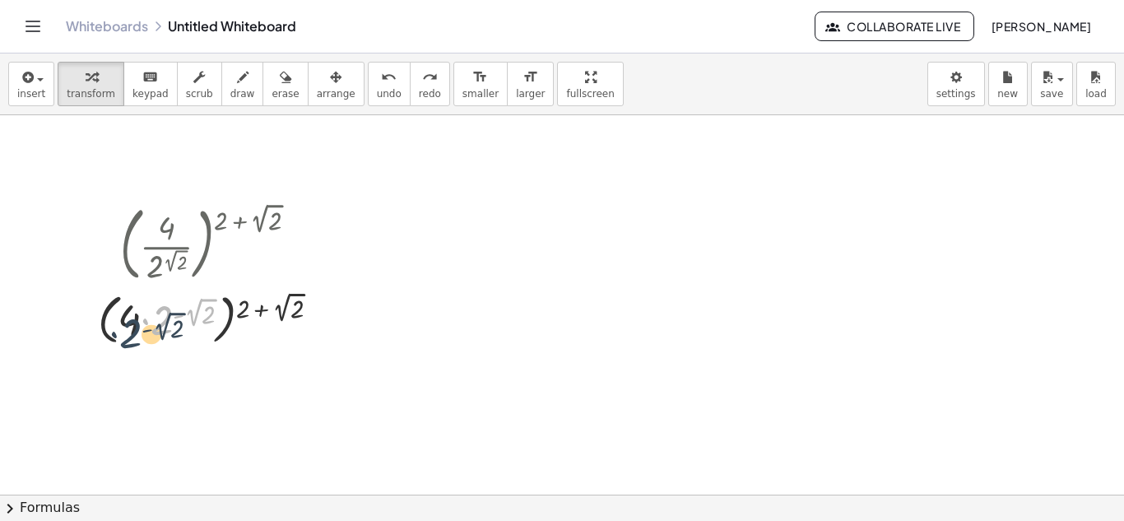
drag, startPoint x: 153, startPoint y: 327, endPoint x: 131, endPoint y: 320, distance: 23.2
click at [124, 327] on div at bounding box center [215, 318] width 251 height 63
drag, startPoint x: 160, startPoint y: 318, endPoint x: 130, endPoint y: 339, distance: 36.6
click at [130, 339] on div at bounding box center [215, 318] width 251 height 63
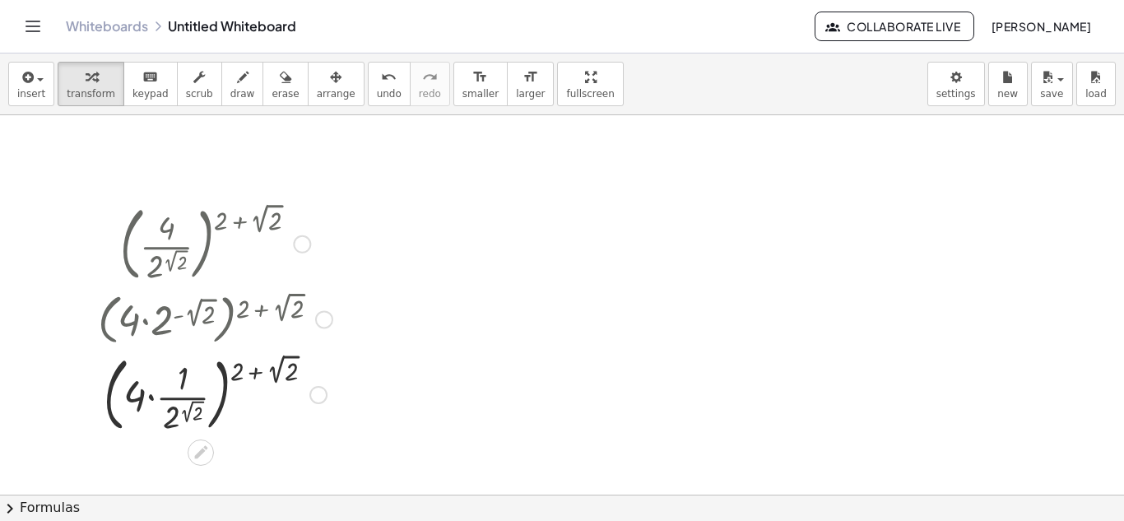
click at [160, 389] on div at bounding box center [215, 393] width 251 height 89
click at [155, 395] on div at bounding box center [215, 393] width 251 height 89
click at [155, 394] on div at bounding box center [215, 393] width 251 height 89
click at [368, 100] on button "undo undo" at bounding box center [389, 84] width 43 height 44
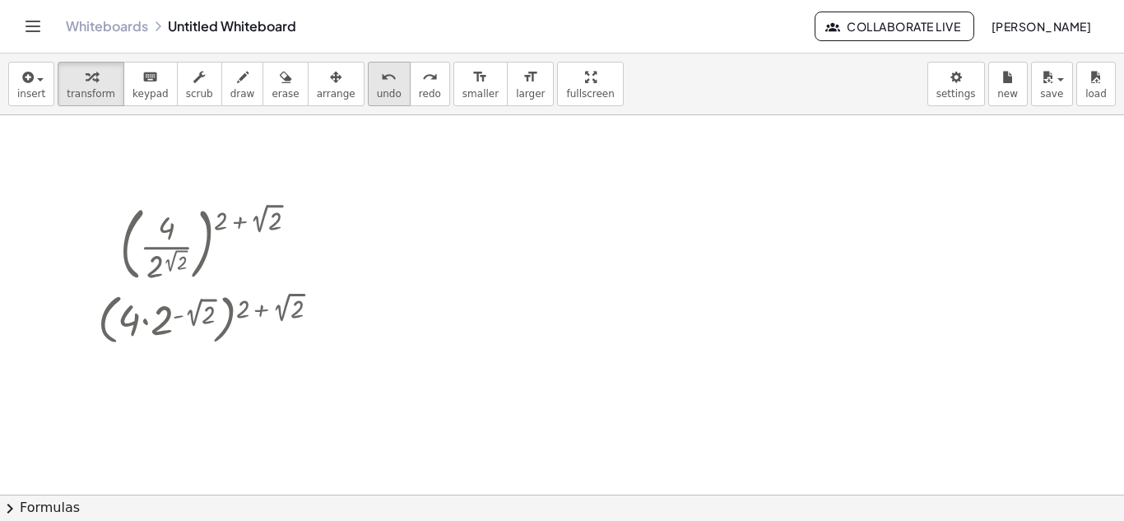
click at [368, 101] on button "undo undo" at bounding box center [389, 84] width 43 height 44
click at [368, 102] on button "undo undo" at bounding box center [389, 84] width 43 height 44
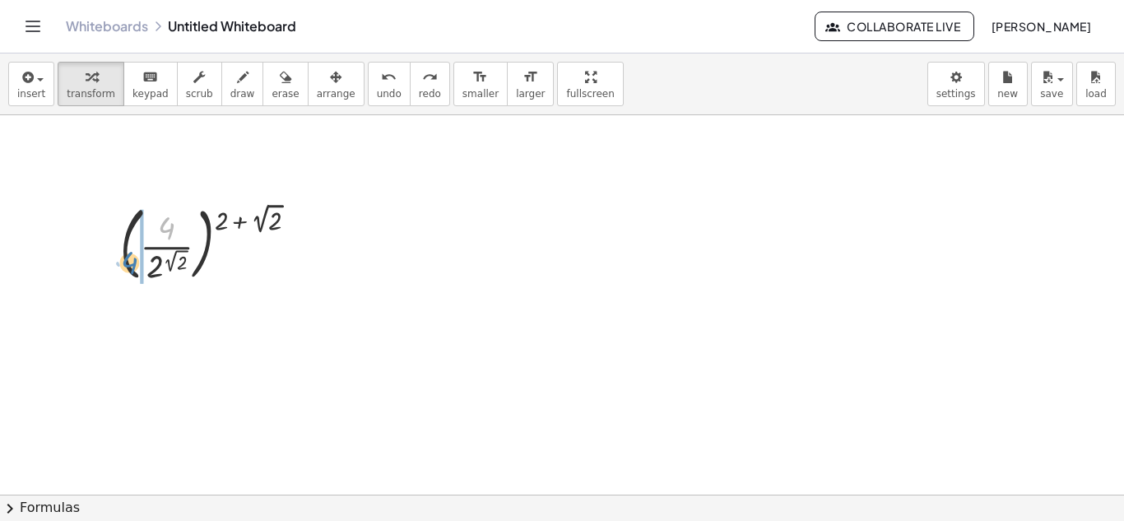
drag, startPoint x: 170, startPoint y: 227, endPoint x: 133, endPoint y: 262, distance: 50.7
click at [133, 262] on div at bounding box center [215, 242] width 207 height 89
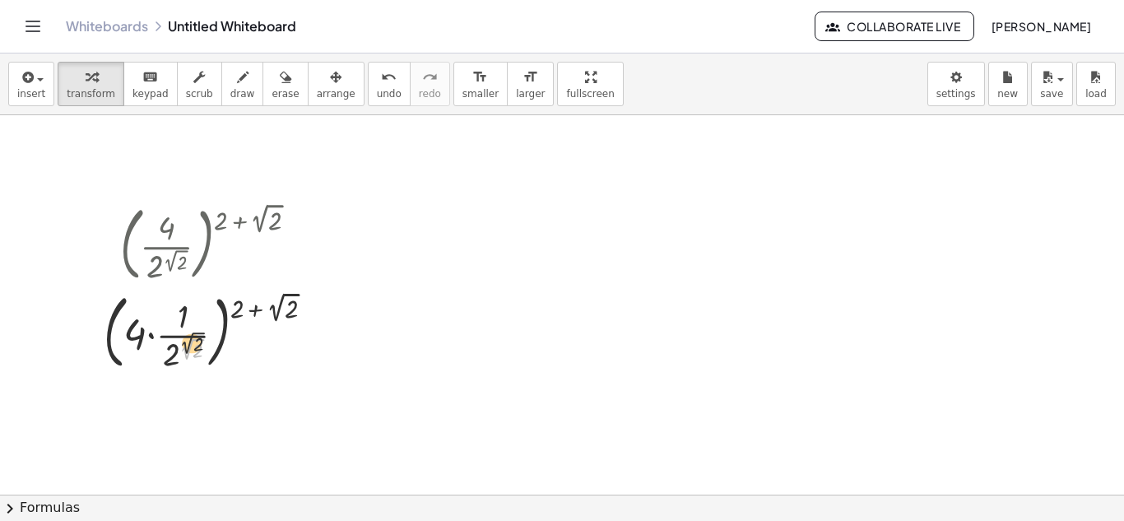
drag, startPoint x: 182, startPoint y: 347, endPoint x: 187, endPoint y: 314, distance: 34.1
click at [187, 314] on div at bounding box center [215, 331] width 240 height 89
drag, startPoint x: 173, startPoint y: 354, endPoint x: 179, endPoint y: 312, distance: 42.5
click at [181, 310] on div at bounding box center [215, 331] width 240 height 89
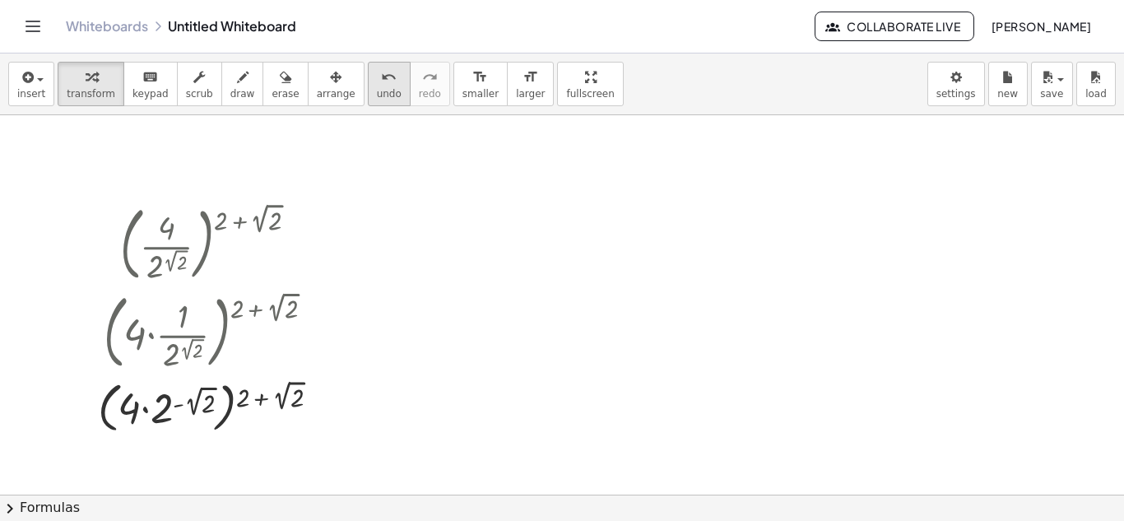
click at [368, 95] on button "undo undo" at bounding box center [389, 84] width 43 height 44
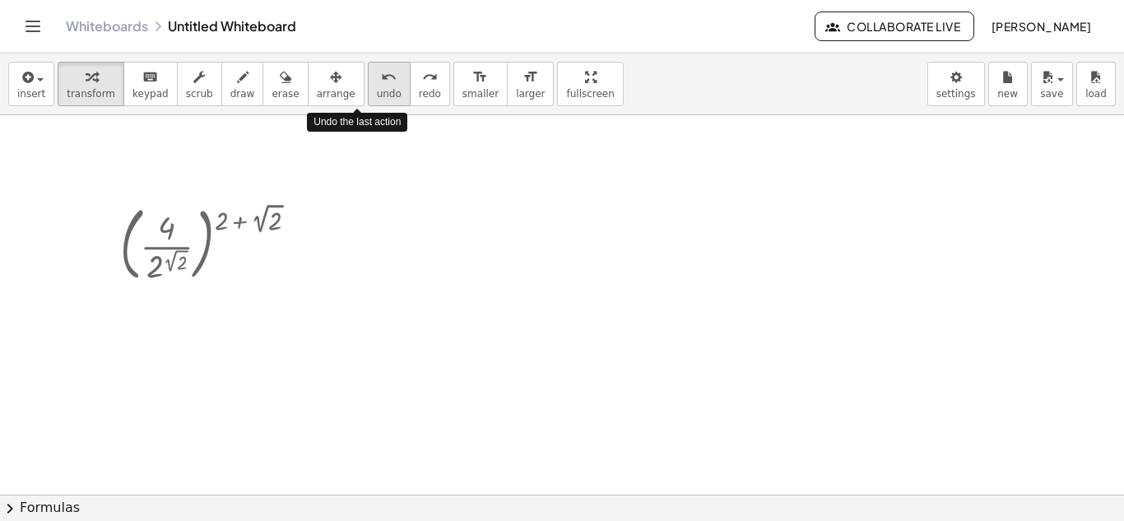
click at [368, 98] on button "undo undo" at bounding box center [389, 84] width 43 height 44
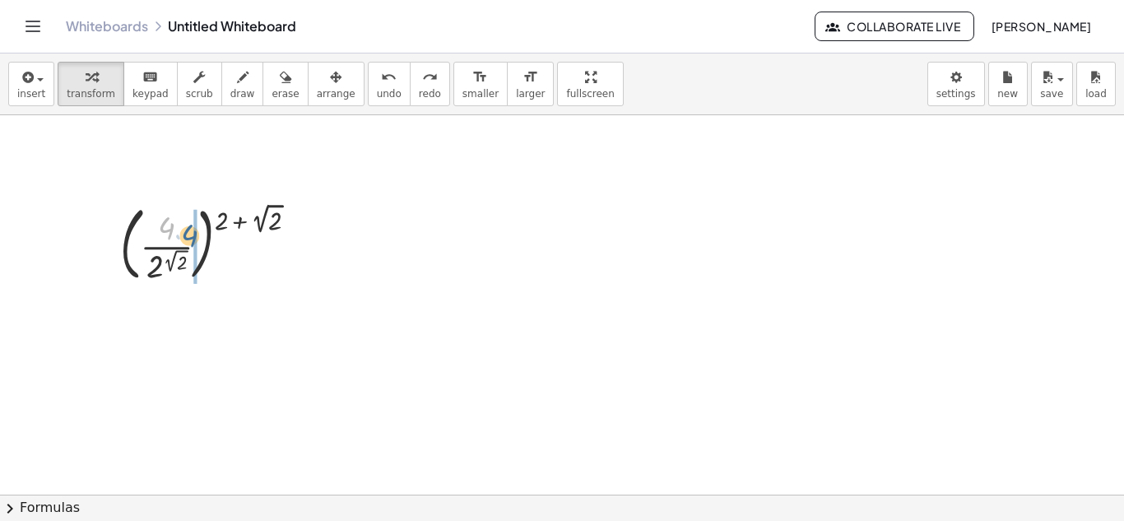
drag, startPoint x: 177, startPoint y: 223, endPoint x: 200, endPoint y: 230, distance: 24.2
click at [200, 230] on div at bounding box center [215, 242] width 207 height 89
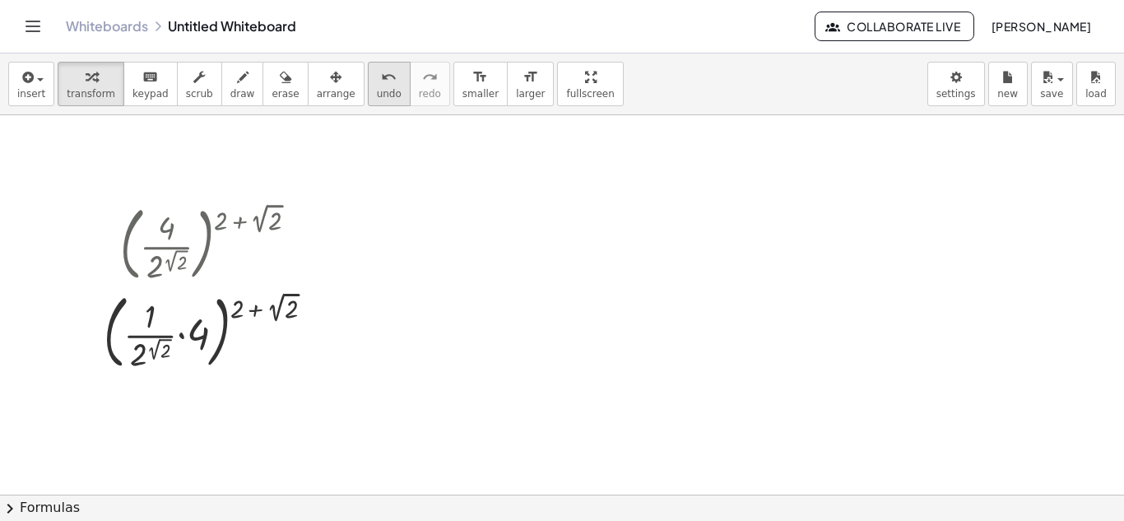
click at [368, 105] on button "undo undo" at bounding box center [389, 84] width 43 height 44
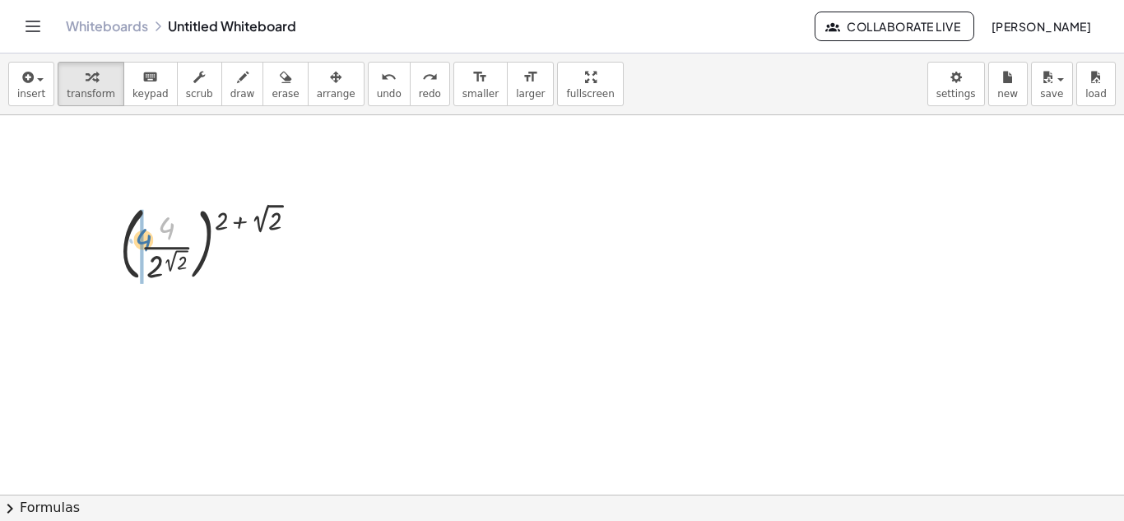
drag, startPoint x: 173, startPoint y: 224, endPoint x: 140, endPoint y: 248, distance: 40.7
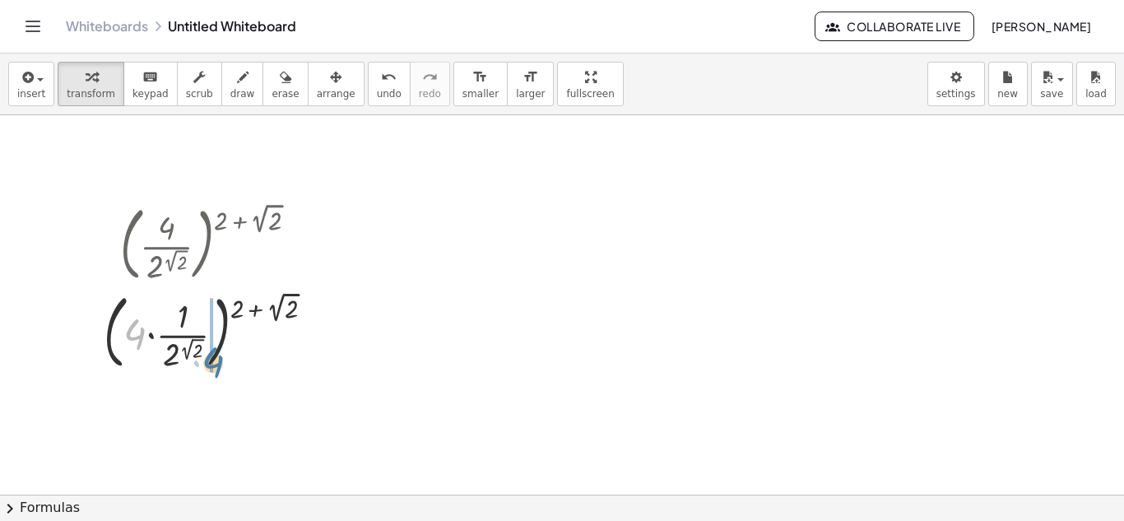
drag, startPoint x: 140, startPoint y: 330, endPoint x: 217, endPoint y: 358, distance: 82.3
click at [217, 358] on div at bounding box center [215, 331] width 240 height 89
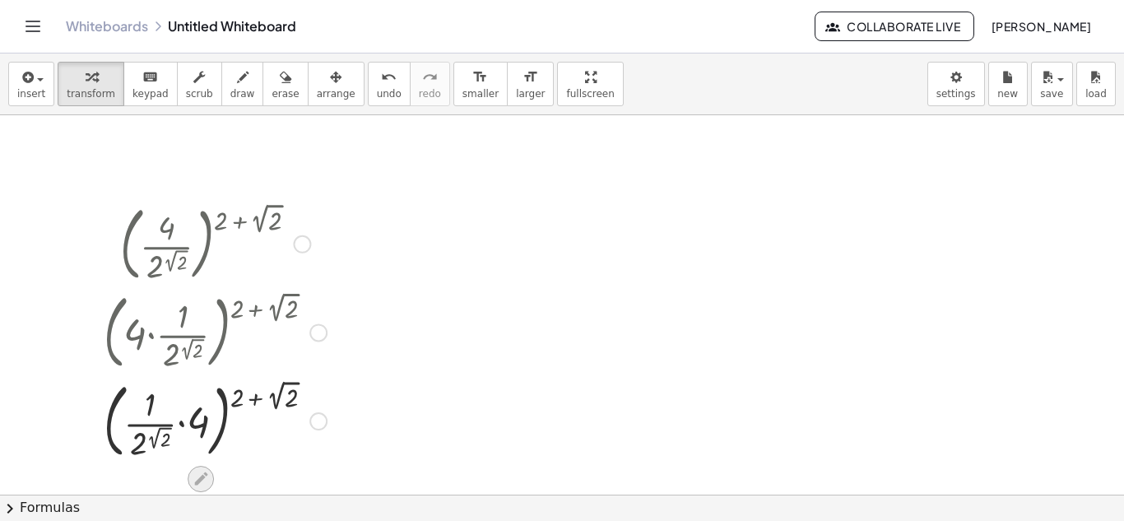
scroll to position [82, 0]
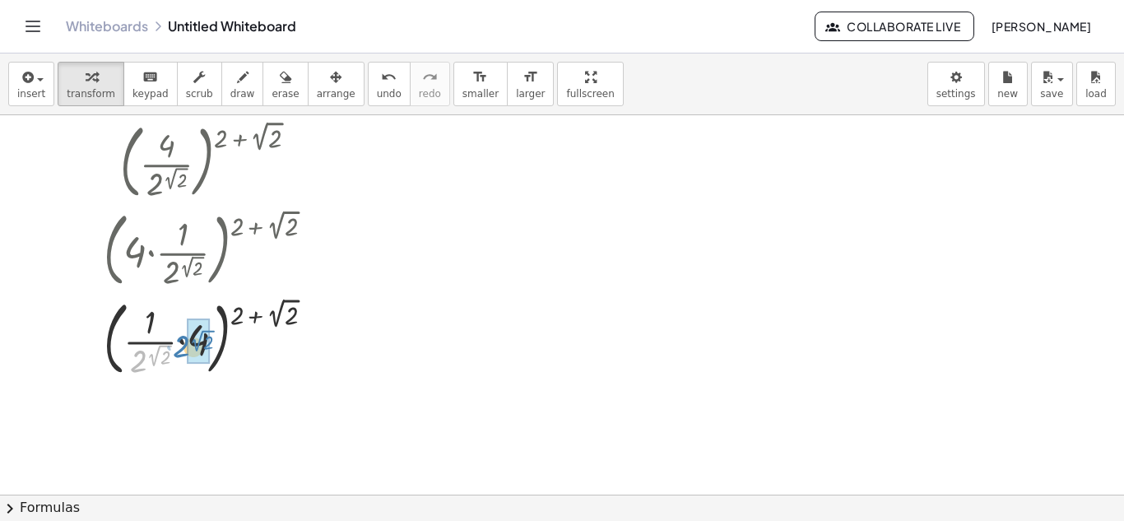
drag, startPoint x: 145, startPoint y: 361, endPoint x: 188, endPoint y: 346, distance: 45.3
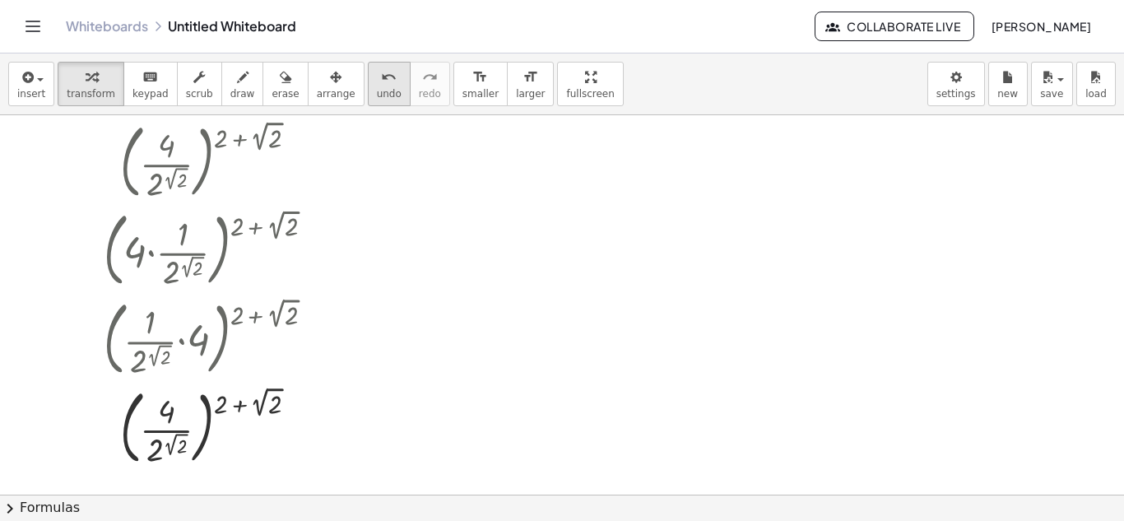
click at [377, 85] on div "undo" at bounding box center [389, 77] width 25 height 20
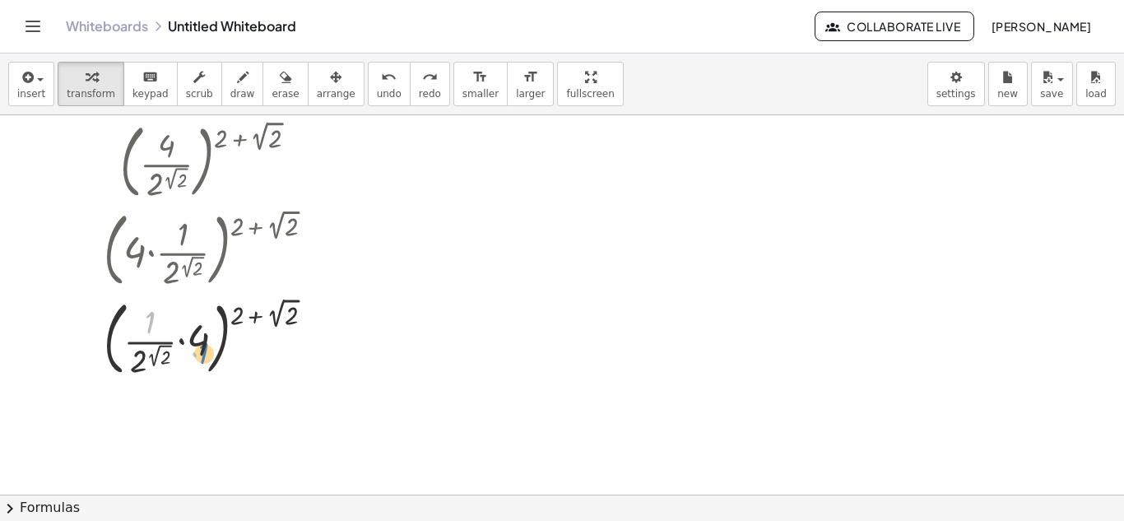
drag, startPoint x: 151, startPoint y: 316, endPoint x: 206, endPoint y: 350, distance: 64.7
click at [206, 350] on div at bounding box center [215, 337] width 248 height 89
drag, startPoint x: 137, startPoint y: 354, endPoint x: 146, endPoint y: 361, distance: 10.5
click at [146, 361] on div at bounding box center [215, 337] width 248 height 89
drag, startPoint x: 162, startPoint y: 355, endPoint x: 190, endPoint y: 365, distance: 30.0
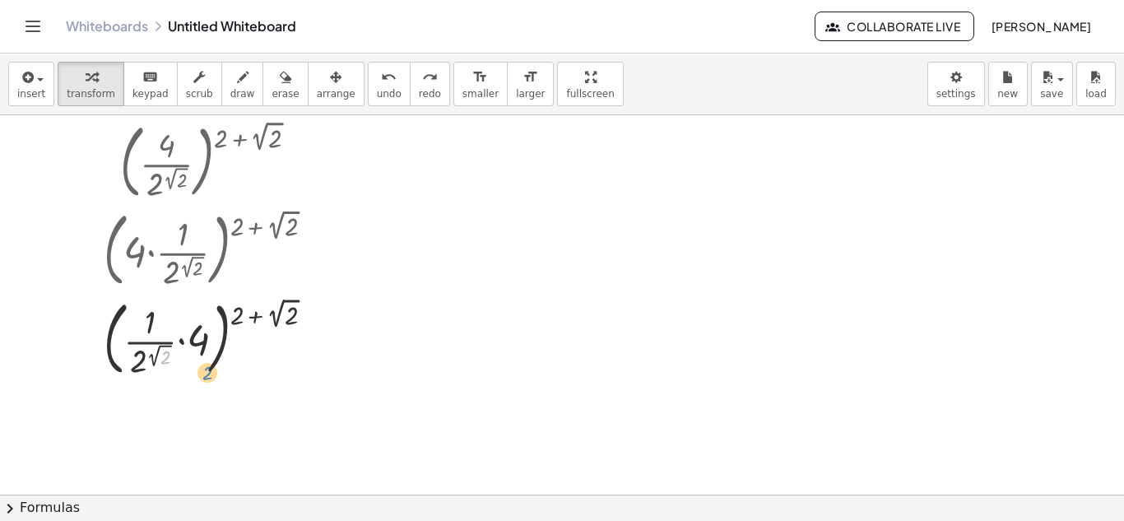
click at [202, 369] on div at bounding box center [215, 337] width 248 height 89
click at [220, 360] on div at bounding box center [215, 337] width 248 height 89
click at [222, 333] on div at bounding box center [215, 337] width 248 height 89
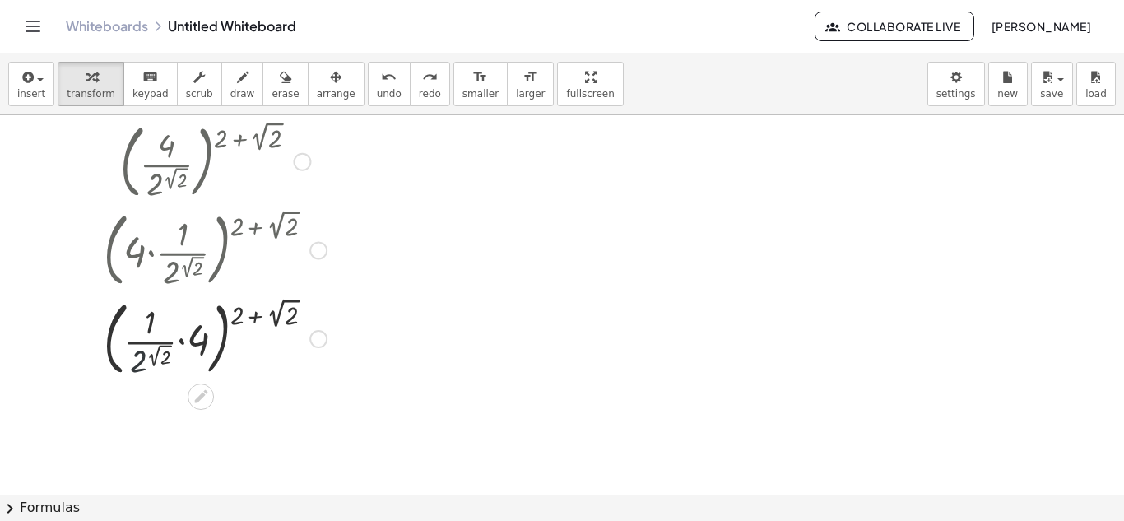
click at [147, 361] on div at bounding box center [215, 337] width 248 height 89
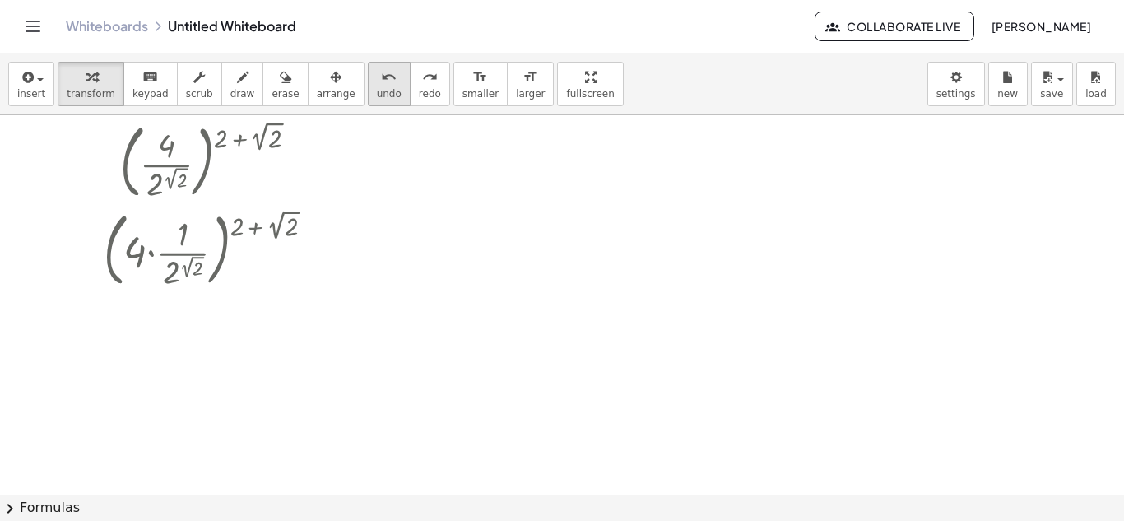
click at [376, 95] on button "undo undo" at bounding box center [389, 84] width 43 height 44
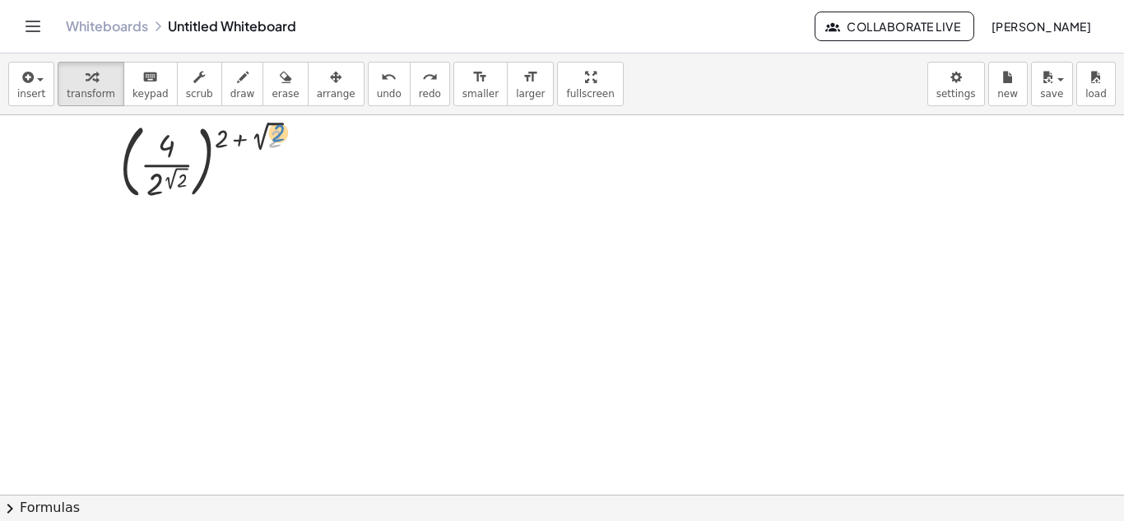
drag, startPoint x: 304, startPoint y: 136, endPoint x: 314, endPoint y: 133, distance: 10.4
click at [314, 133] on div at bounding box center [215, 160] width 207 height 89
click at [433, 149] on div at bounding box center [562, 412] width 1124 height 759
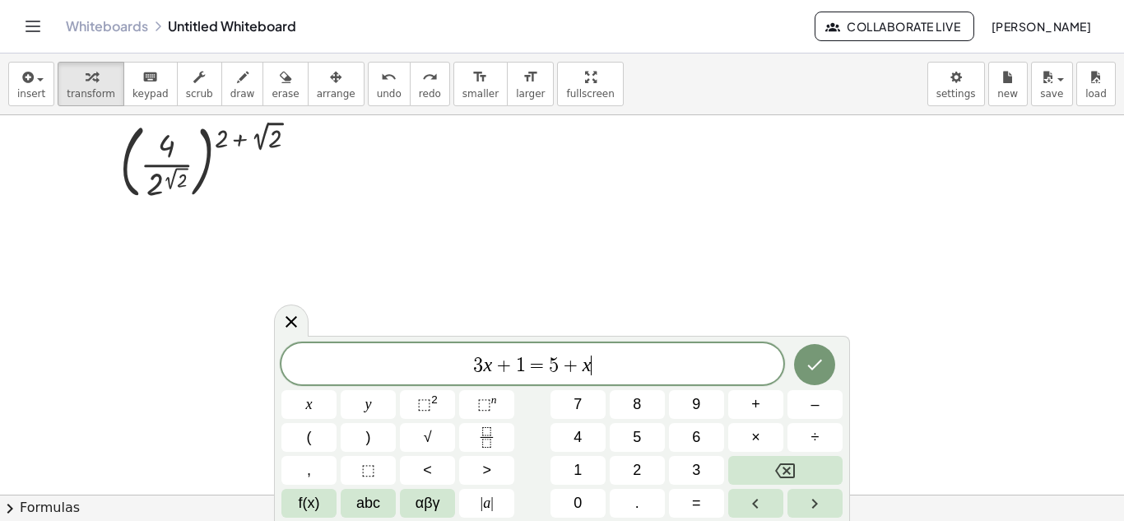
click at [433, 149] on div at bounding box center [562, 412] width 1124 height 759
click at [987, 193] on div at bounding box center [562, 412] width 1124 height 759
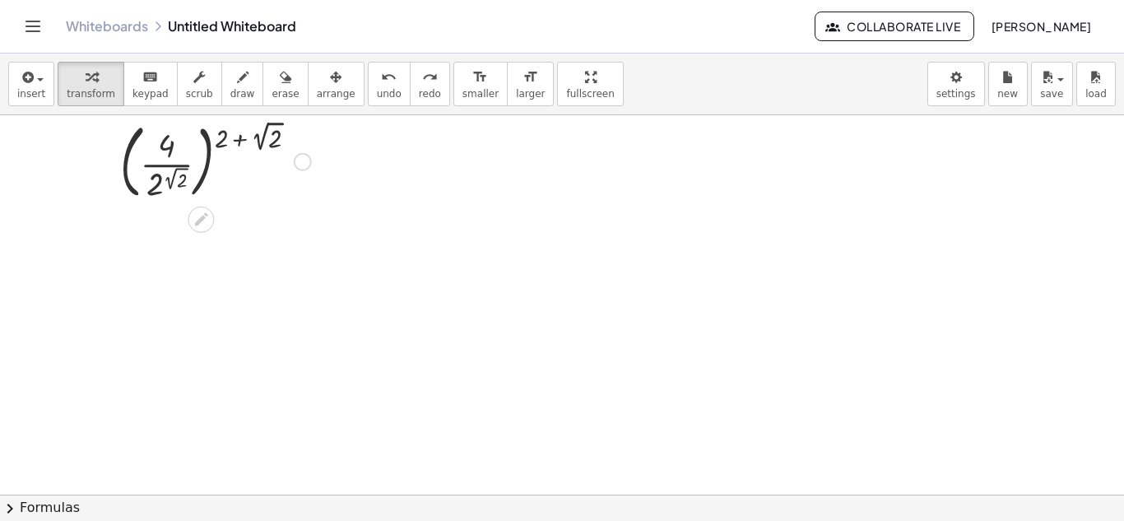
click at [304, 165] on div at bounding box center [303, 162] width 18 height 18
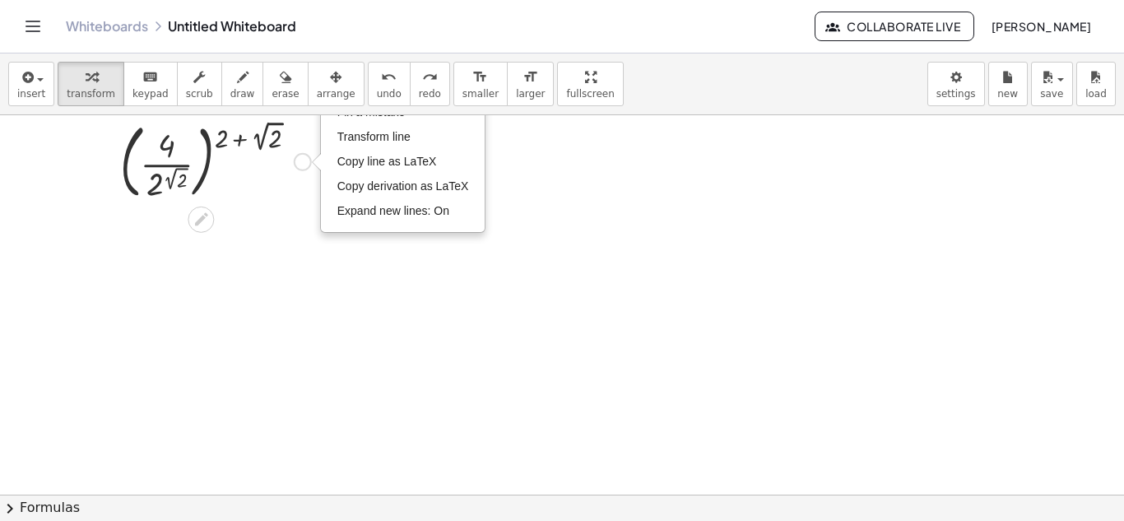
click at [314, 168] on div at bounding box center [316, 162] width 9 height 18
click at [294, 162] on div "Fix a mistake Transform line Copy line as LaTeX Copy derivation as LaTeX Expand…" at bounding box center [303, 162] width 18 height 18
click at [208, 221] on icon at bounding box center [201, 219] width 17 height 17
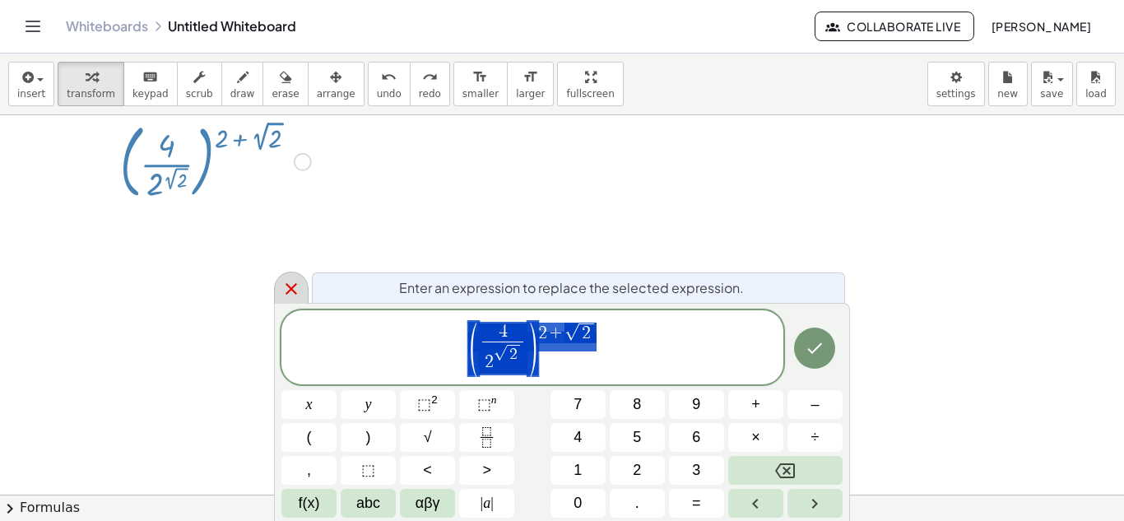
click at [295, 283] on icon at bounding box center [292, 289] width 20 height 20
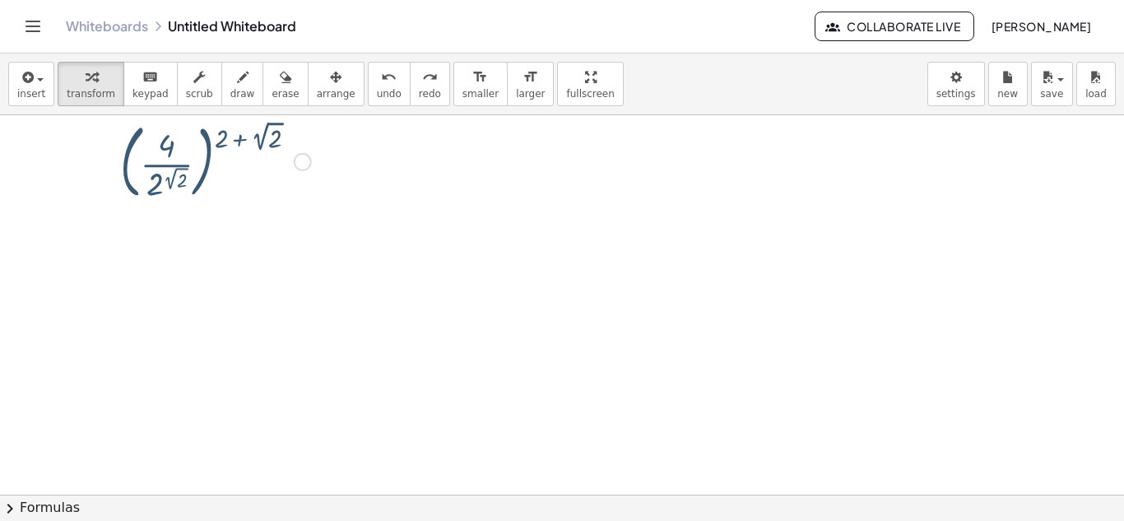
click at [306, 158] on div "Fix a mistake Transform line Copy line as LaTeX Copy derivation as LaTeX Expand…" at bounding box center [303, 162] width 18 height 18
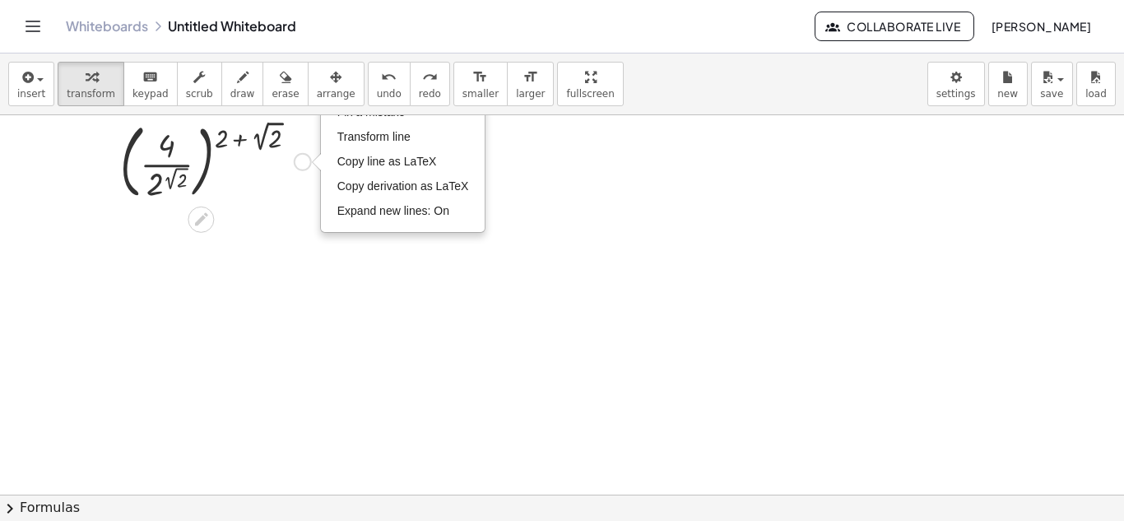
click at [299, 203] on div at bounding box center [215, 160] width 207 height 89
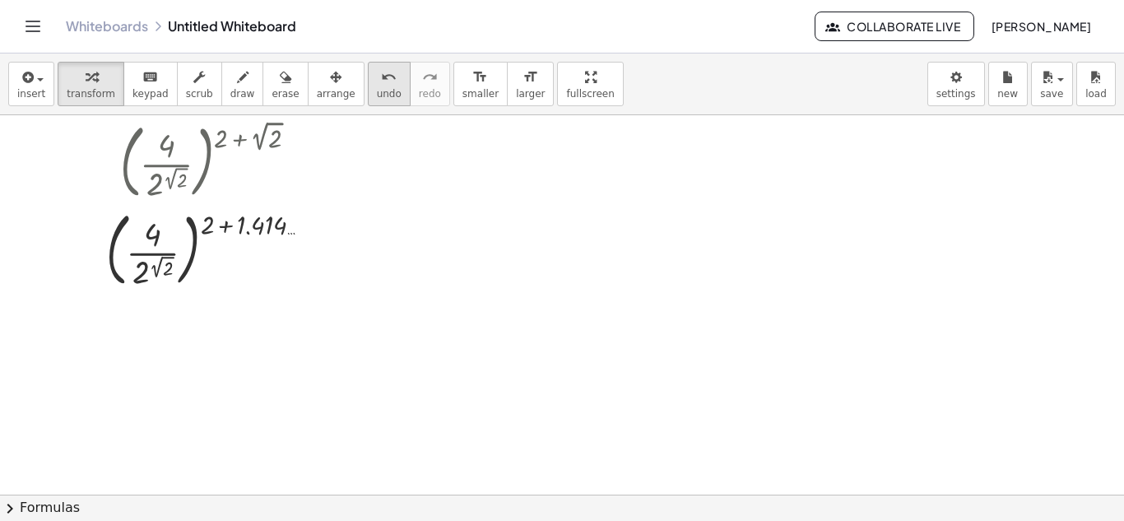
click at [381, 78] on icon "undo" at bounding box center [389, 77] width 16 height 20
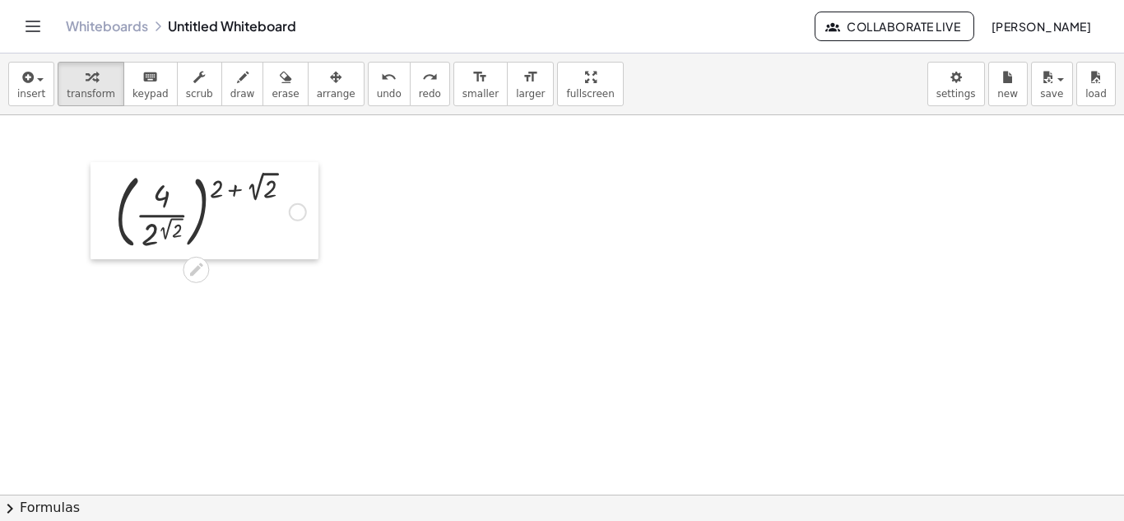
drag, startPoint x: 106, startPoint y: 170, endPoint x: 101, endPoint y: 221, distance: 50.5
click at [101, 221] on div at bounding box center [103, 210] width 25 height 97
click at [299, 207] on div at bounding box center [298, 212] width 18 height 18
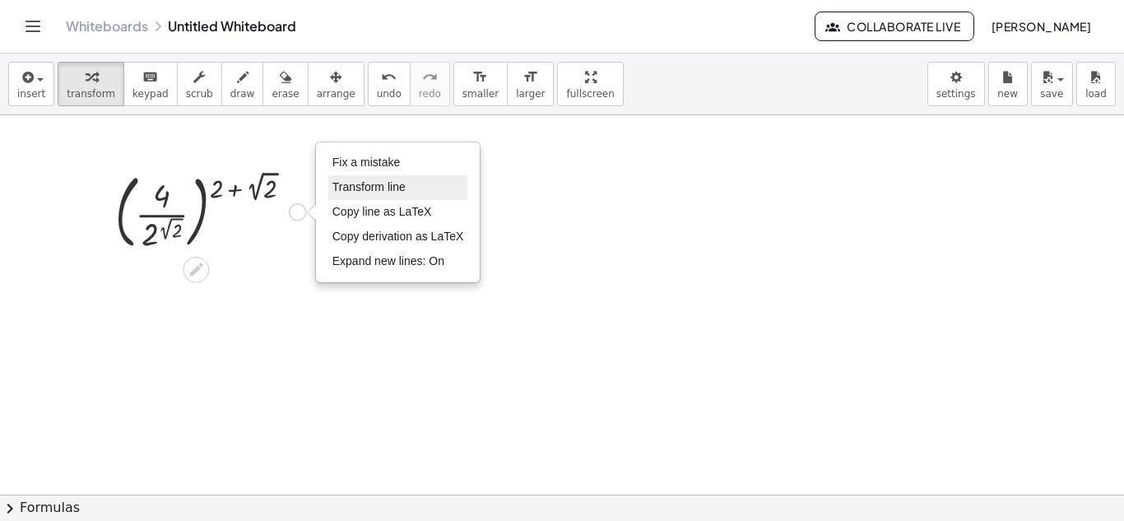
click at [389, 184] on span "Transform line" at bounding box center [369, 186] width 73 height 13
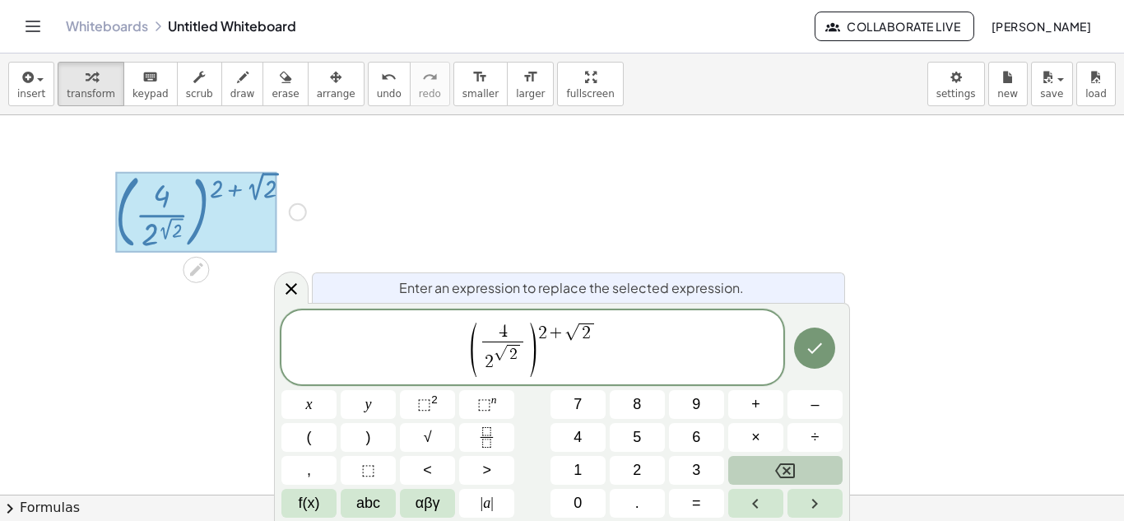
click at [775, 468] on button "Backspace" at bounding box center [785, 470] width 114 height 29
click at [644, 478] on button "2" at bounding box center [637, 470] width 55 height 29
click at [430, 408] on span "⬚" at bounding box center [424, 404] width 14 height 16
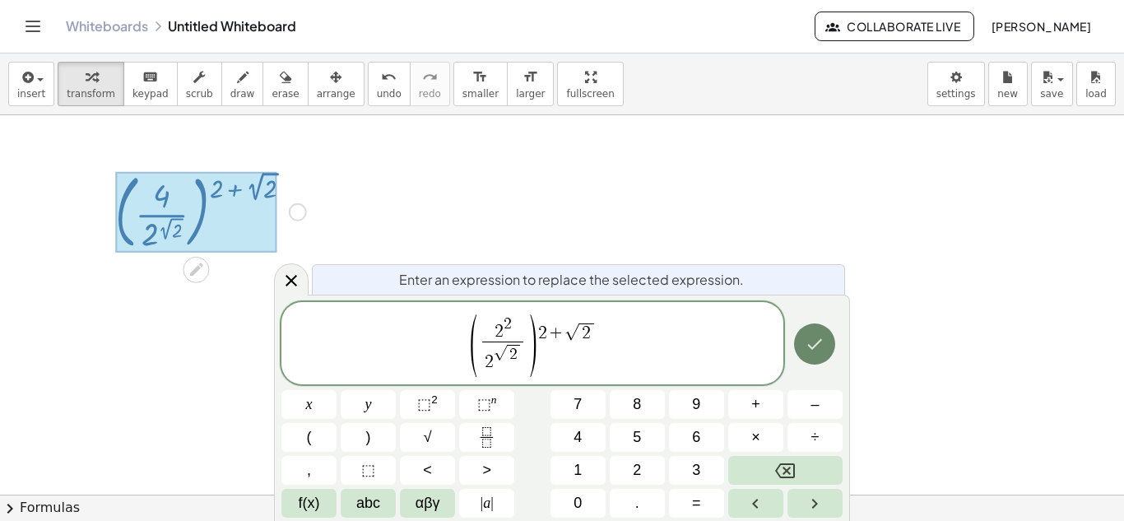
click at [811, 349] on icon "Done" at bounding box center [815, 344] width 20 height 20
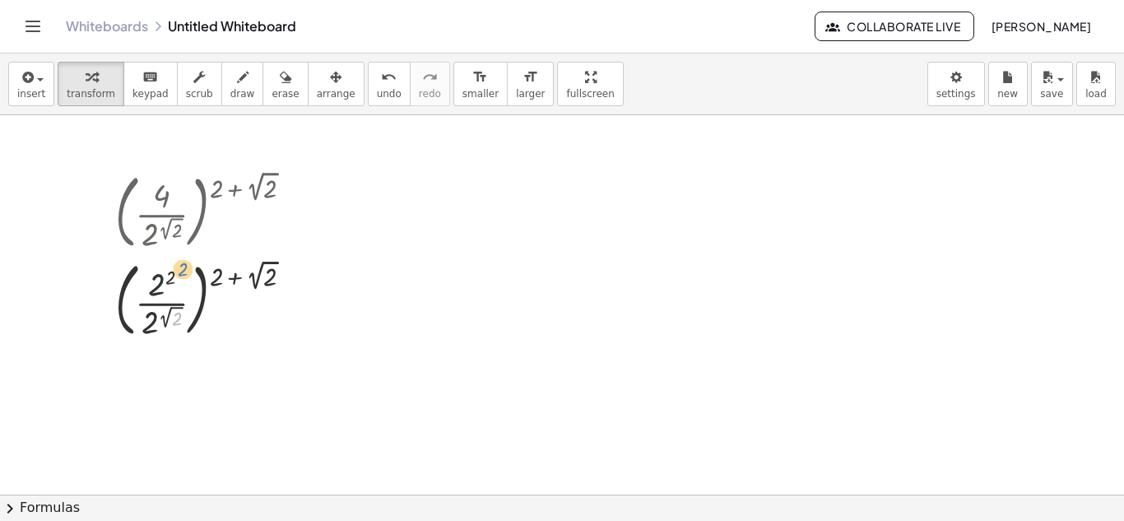
drag, startPoint x: 173, startPoint y: 314, endPoint x: 177, endPoint y: 267, distance: 47.9
click at [177, 267] on div at bounding box center [210, 299] width 207 height 89
drag, startPoint x: 169, startPoint y: 319, endPoint x: 177, endPoint y: 276, distance: 43.6
click at [177, 276] on div at bounding box center [210, 299] width 207 height 89
drag, startPoint x: 155, startPoint y: 324, endPoint x: 170, endPoint y: 292, distance: 35.7
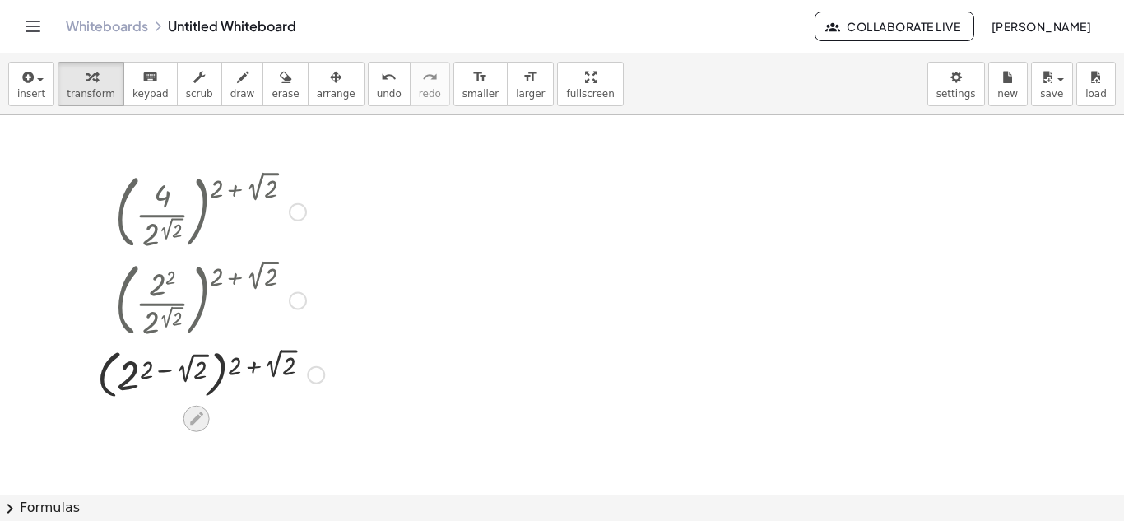
scroll to position [165, 0]
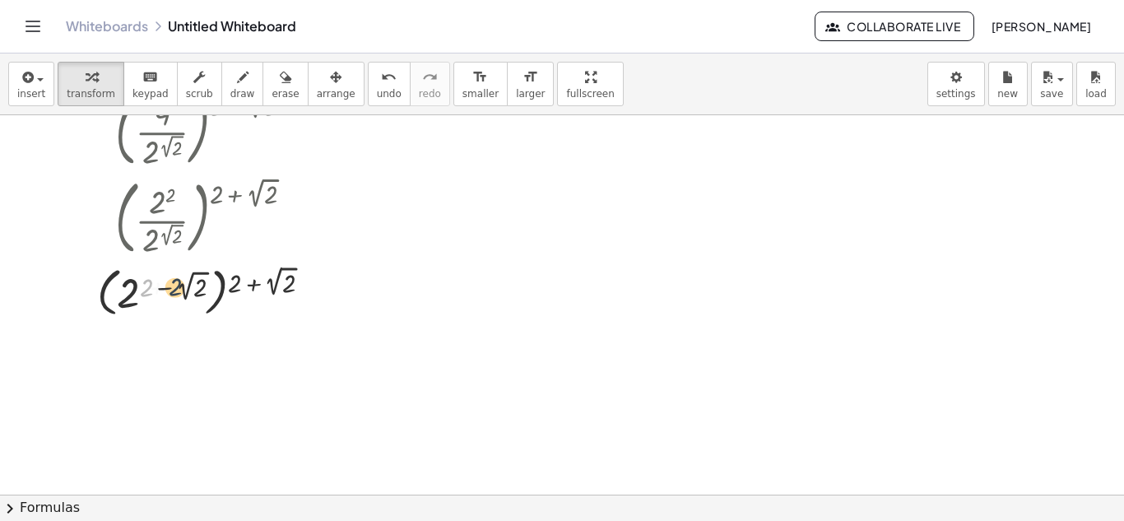
drag, startPoint x: 145, startPoint y: 291, endPoint x: 179, endPoint y: 290, distance: 33.8
click at [179, 290] on div at bounding box center [211, 291] width 244 height 60
click at [221, 293] on div at bounding box center [211, 291] width 244 height 60
drag, startPoint x: 258, startPoint y: 282, endPoint x: 240, endPoint y: 282, distance: 17.3
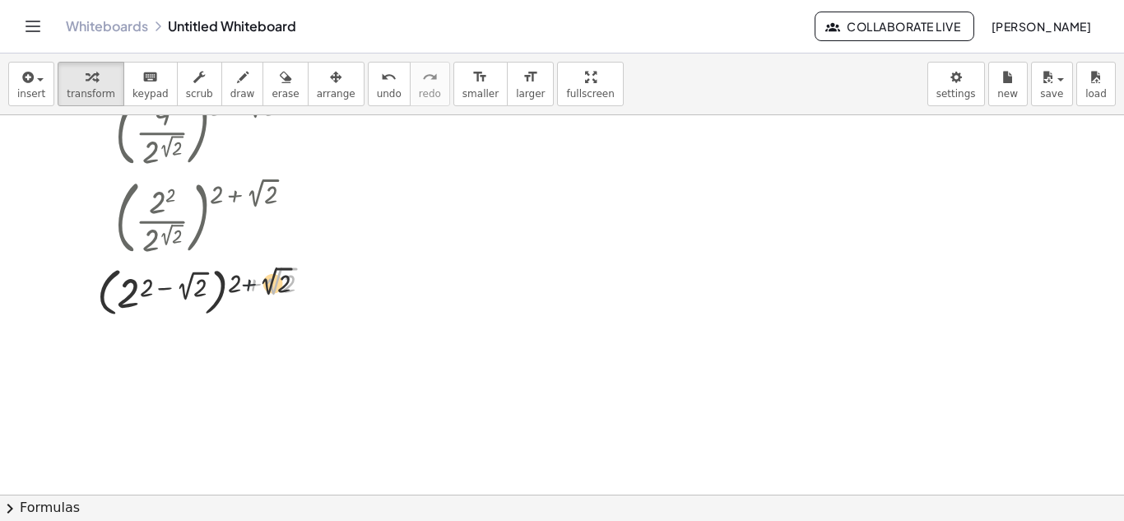
click at [240, 282] on div at bounding box center [211, 291] width 244 height 60
drag, startPoint x: 240, startPoint y: 282, endPoint x: 227, endPoint y: 283, distance: 13.3
click at [227, 283] on div at bounding box center [211, 291] width 244 height 60
click at [227, 286] on div at bounding box center [211, 291] width 244 height 60
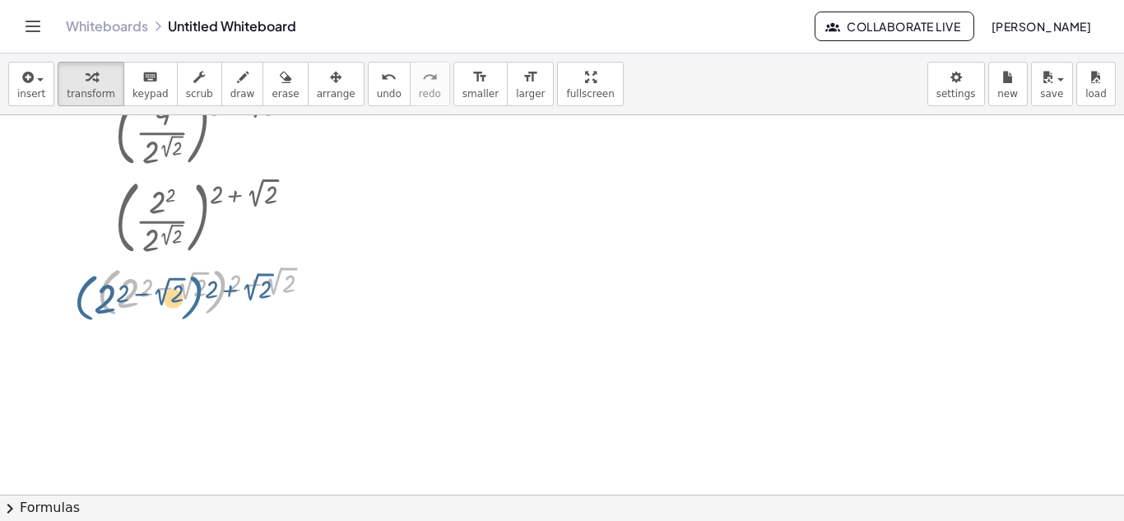
drag, startPoint x: 216, startPoint y: 291, endPoint x: 202, endPoint y: 294, distance: 15.0
click at [193, 296] on div at bounding box center [211, 291] width 244 height 60
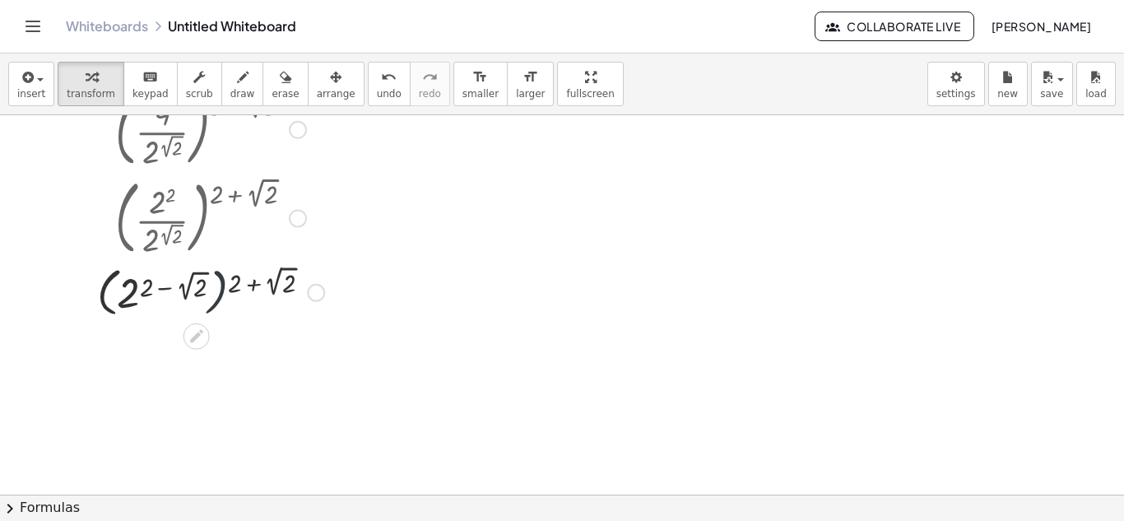
click at [216, 293] on div at bounding box center [211, 291] width 244 height 60
drag, startPoint x: 220, startPoint y: 292, endPoint x: 230, endPoint y: 268, distance: 26.6
click at [230, 268] on div at bounding box center [211, 291] width 244 height 60
drag, startPoint x: 145, startPoint y: 281, endPoint x: 163, endPoint y: 279, distance: 18.2
click at [163, 279] on div at bounding box center [211, 291] width 244 height 60
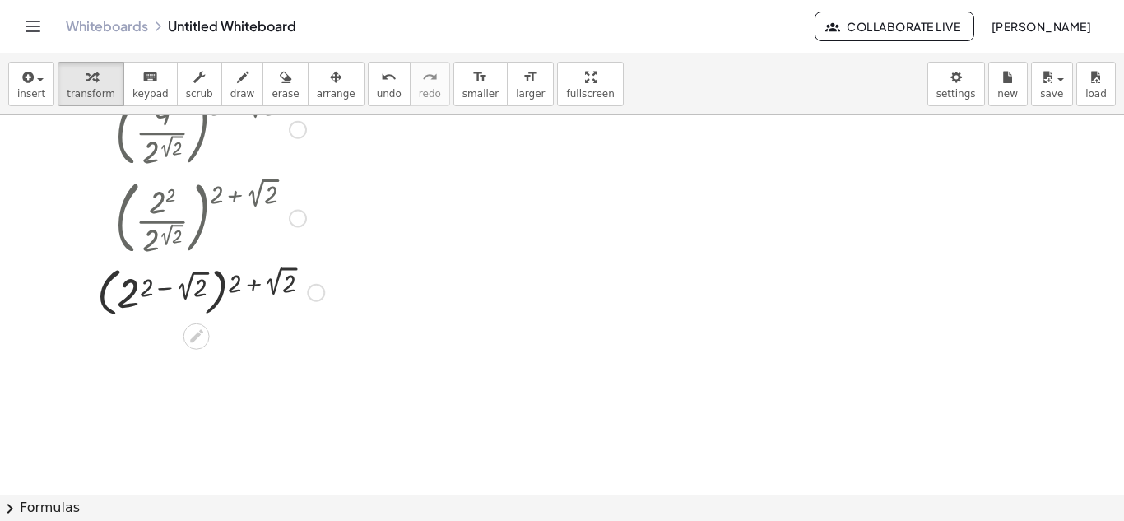
click at [165, 285] on div at bounding box center [211, 291] width 244 height 60
click at [135, 291] on div at bounding box center [211, 291] width 244 height 60
click at [218, 299] on div at bounding box center [211, 291] width 244 height 60
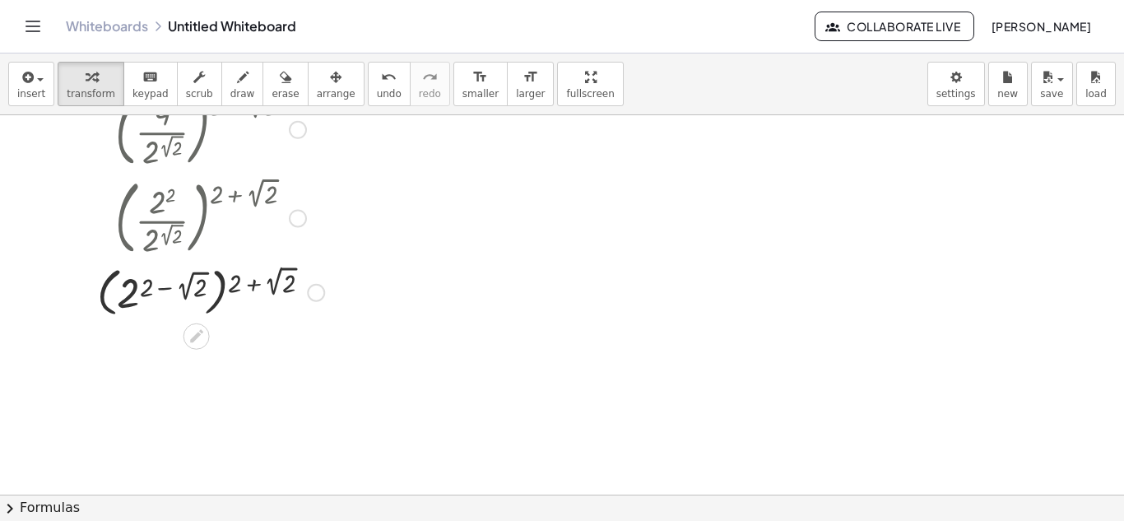
click at [218, 299] on div at bounding box center [211, 291] width 244 height 60
click at [218, 297] on div at bounding box center [211, 291] width 244 height 60
click at [217, 293] on div at bounding box center [211, 291] width 244 height 60
click at [216, 286] on div at bounding box center [211, 291] width 244 height 60
click at [219, 278] on div at bounding box center [211, 291] width 244 height 60
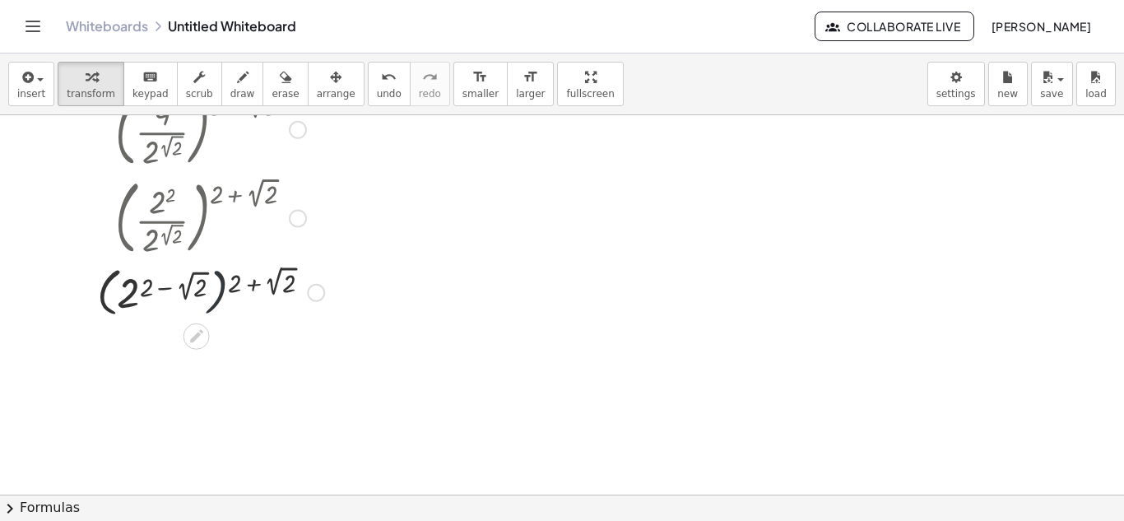
click at [220, 277] on div at bounding box center [211, 291] width 244 height 60
click at [223, 275] on div at bounding box center [211, 291] width 244 height 60
click at [223, 277] on div at bounding box center [211, 291] width 244 height 60
click at [222, 288] on div at bounding box center [211, 291] width 244 height 60
click at [232, 288] on div at bounding box center [211, 291] width 244 height 60
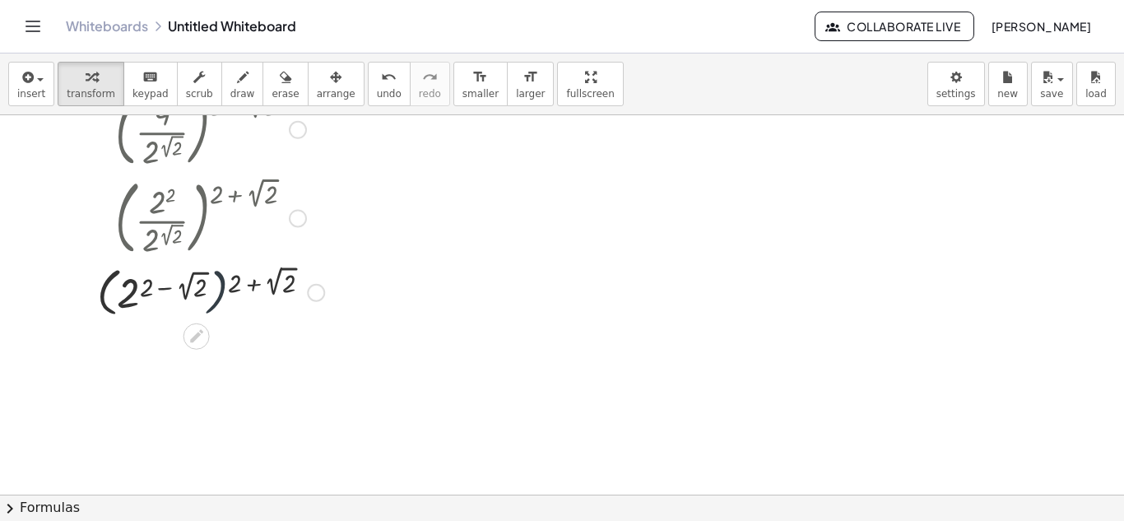
click at [246, 280] on div at bounding box center [211, 291] width 244 height 60
click at [244, 280] on div at bounding box center [211, 291] width 244 height 60
click at [242, 280] on div at bounding box center [211, 291] width 244 height 60
click at [266, 279] on div at bounding box center [211, 291] width 244 height 60
drag, startPoint x: 263, startPoint y: 279, endPoint x: 282, endPoint y: 278, distance: 18.9
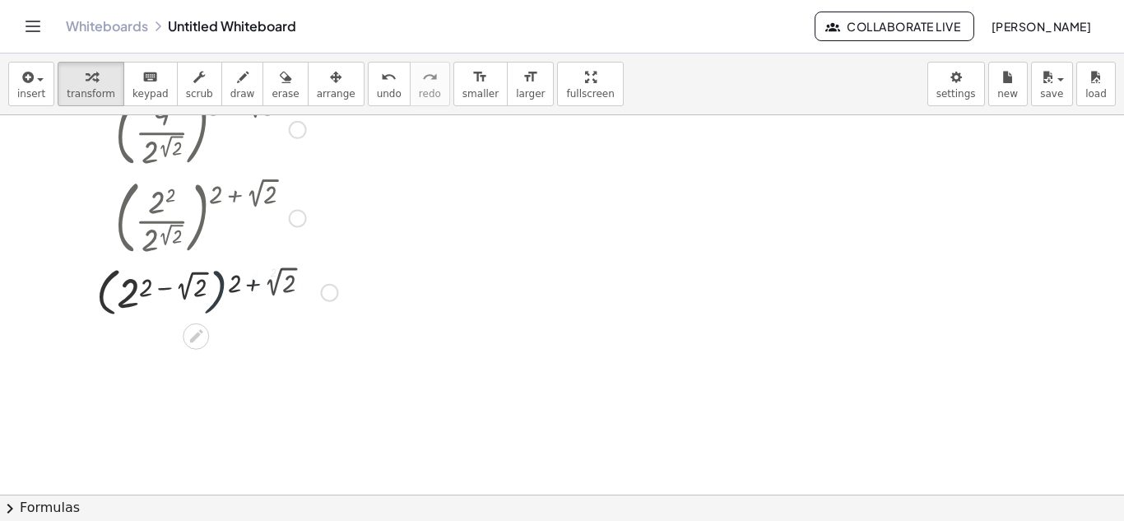
click at [268, 279] on div at bounding box center [210, 291] width 271 height 60
click at [282, 278] on div at bounding box center [210, 291] width 271 height 60
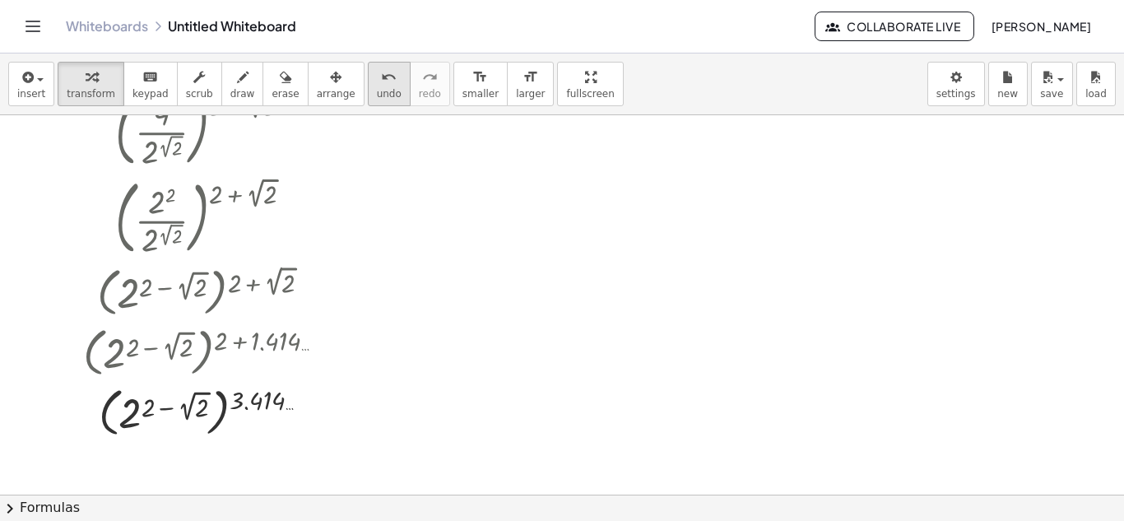
click at [368, 86] on button "undo undo" at bounding box center [389, 84] width 43 height 44
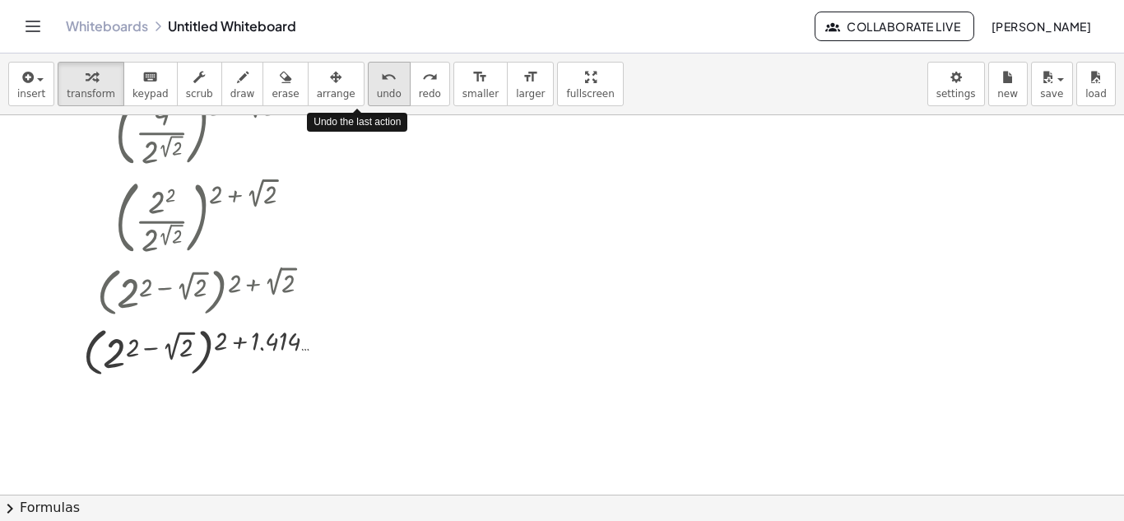
click at [368, 86] on button "undo undo" at bounding box center [389, 84] width 43 height 44
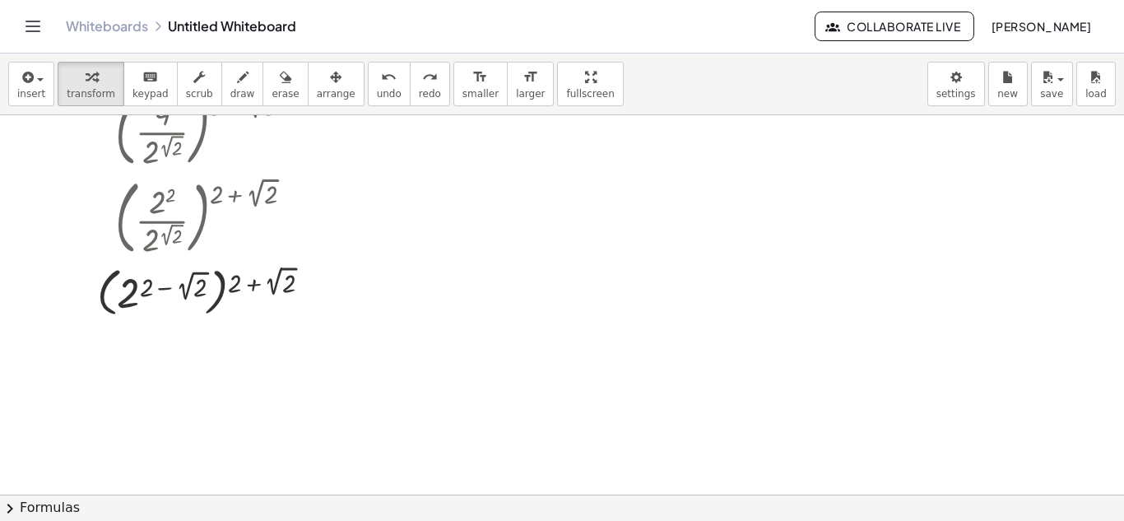
click at [974, 177] on div at bounding box center [562, 330] width 1124 height 759
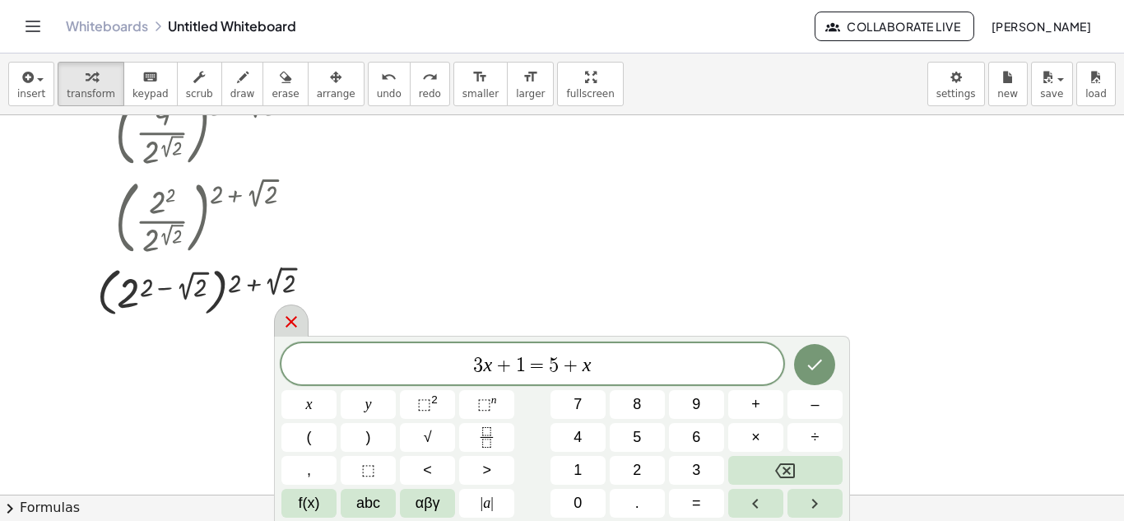
click at [293, 320] on icon at bounding box center [292, 322] width 12 height 12
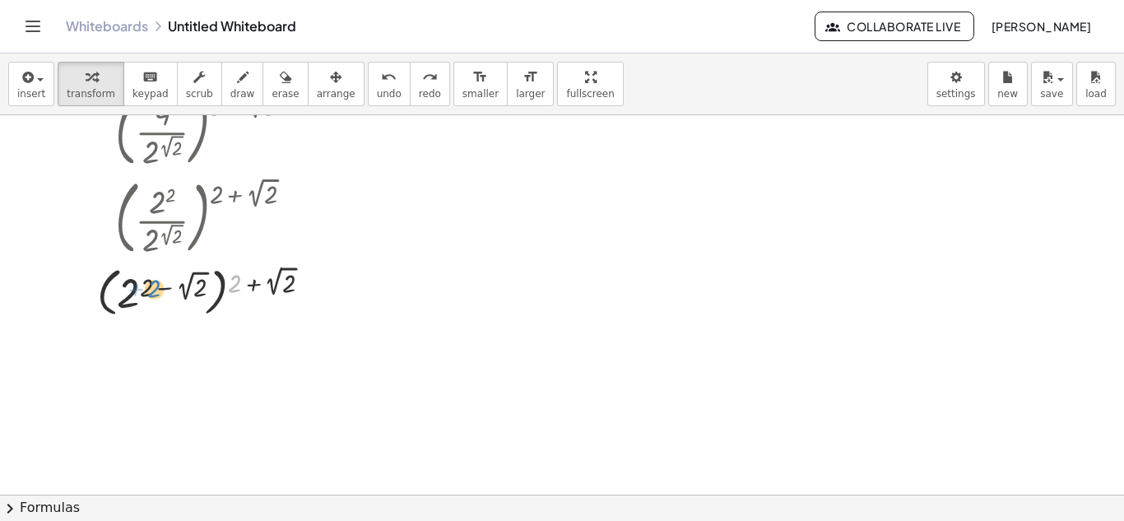
drag, startPoint x: 231, startPoint y: 278, endPoint x: 149, endPoint y: 283, distance: 82.5
click at [149, 283] on div at bounding box center [211, 291] width 244 height 60
drag, startPoint x: 223, startPoint y: 282, endPoint x: 152, endPoint y: 286, distance: 70.9
click at [152, 286] on div at bounding box center [211, 291] width 244 height 60
click at [236, 282] on div at bounding box center [211, 291] width 244 height 60
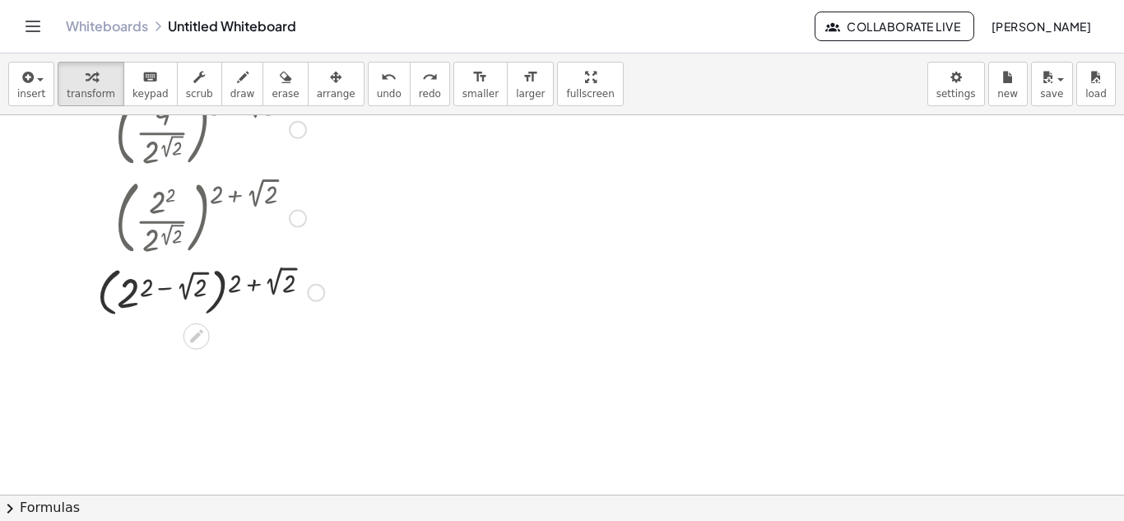
click at [229, 282] on div at bounding box center [211, 291] width 244 height 60
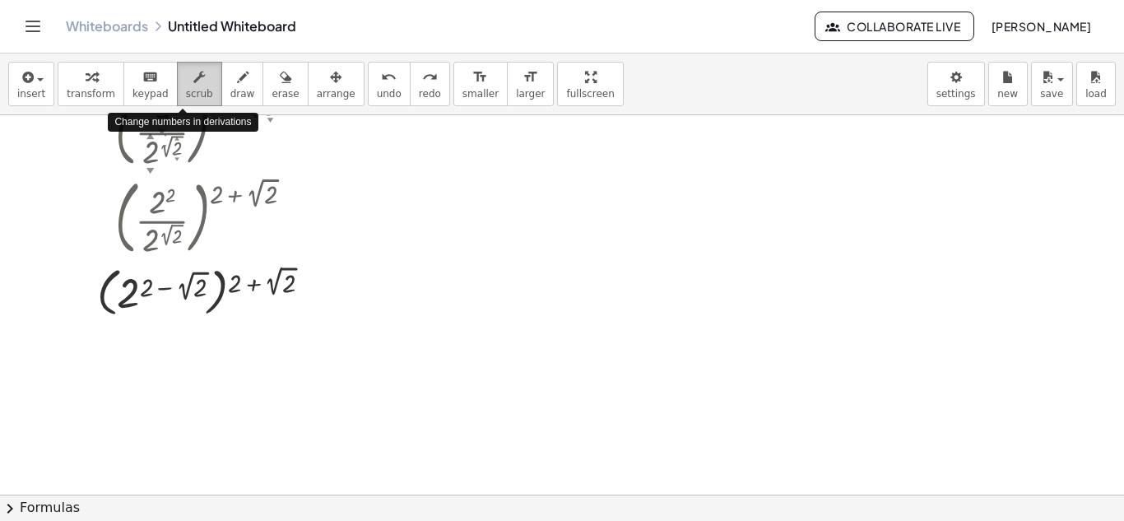
click at [193, 86] on icon "button" at bounding box center [199, 77] width 12 height 20
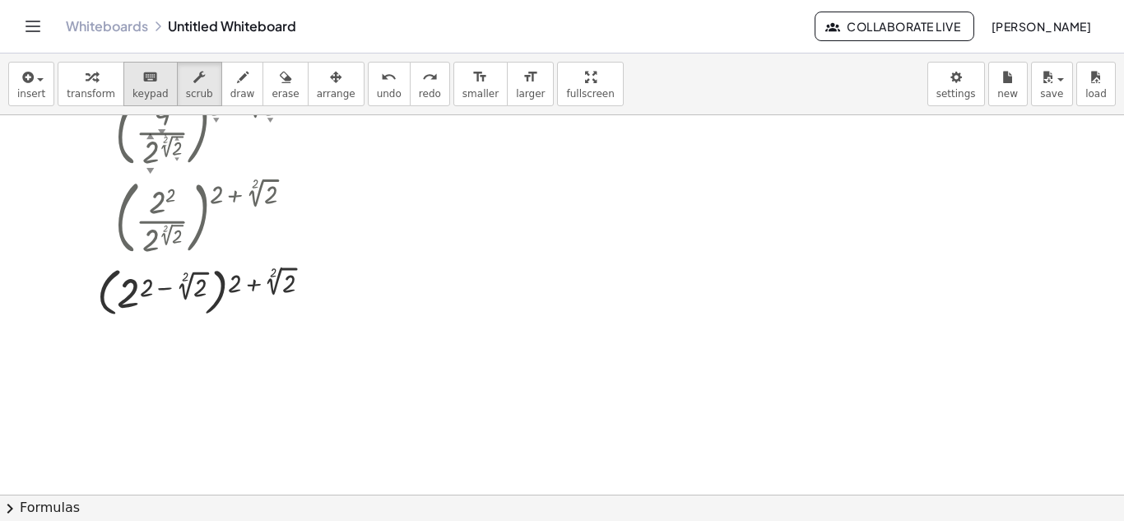
click at [144, 90] on span "keypad" at bounding box center [151, 94] width 36 height 12
click at [100, 85] on div "button" at bounding box center [91, 77] width 49 height 20
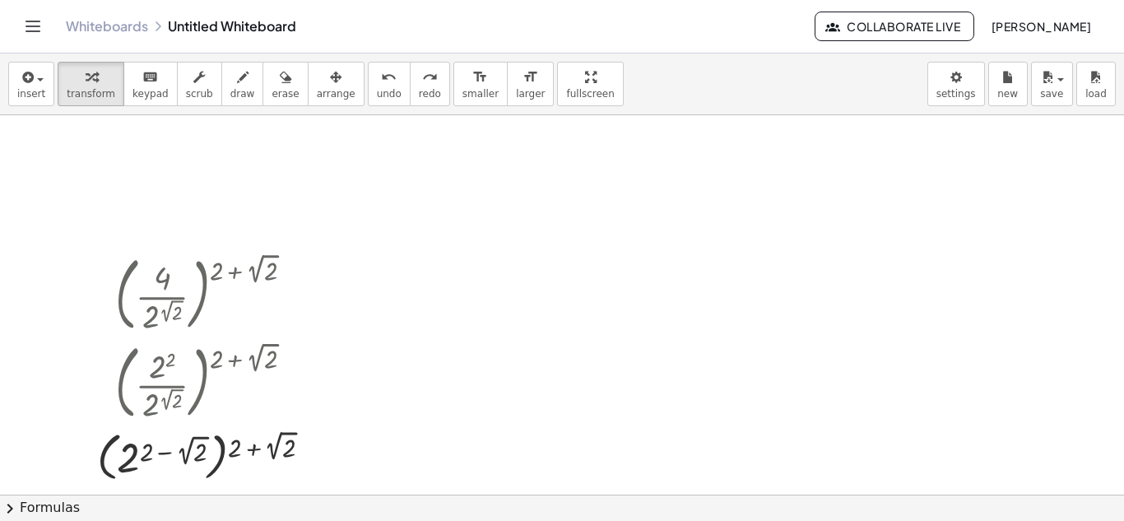
click at [240, 463] on div at bounding box center [211, 456] width 244 height 60
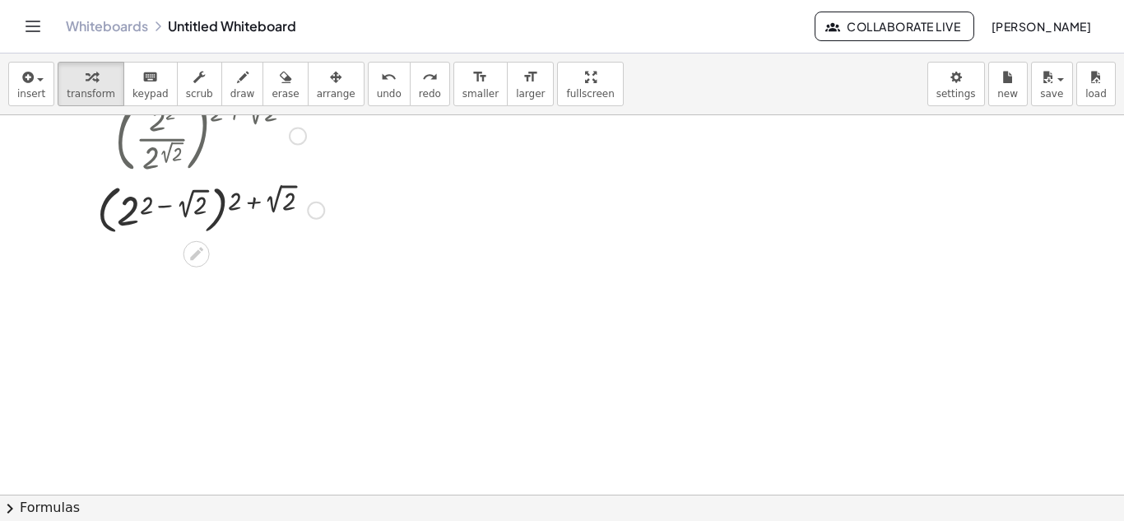
click at [198, 195] on div at bounding box center [211, 209] width 244 height 60
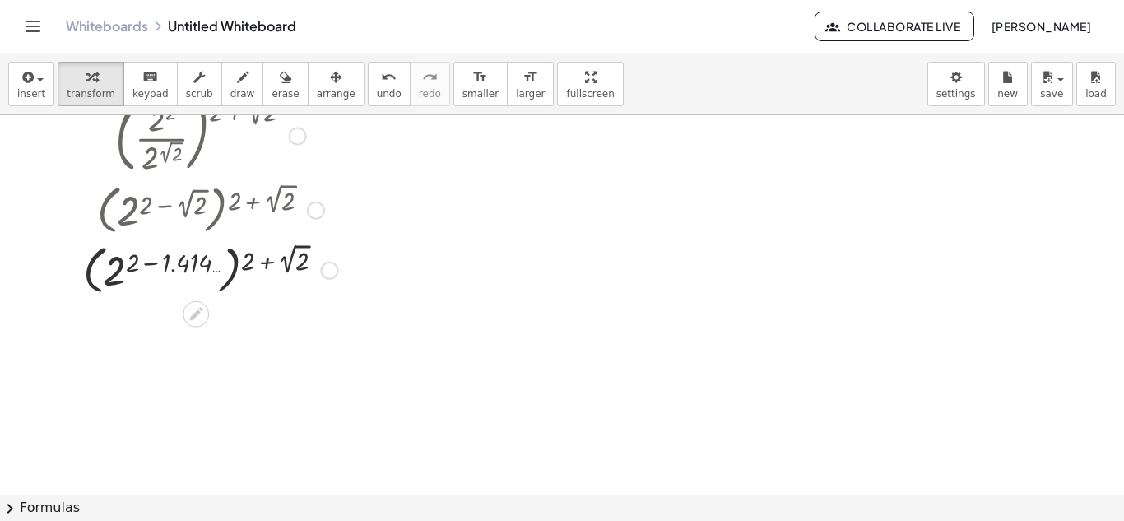
click at [295, 264] on div at bounding box center [210, 269] width 271 height 60
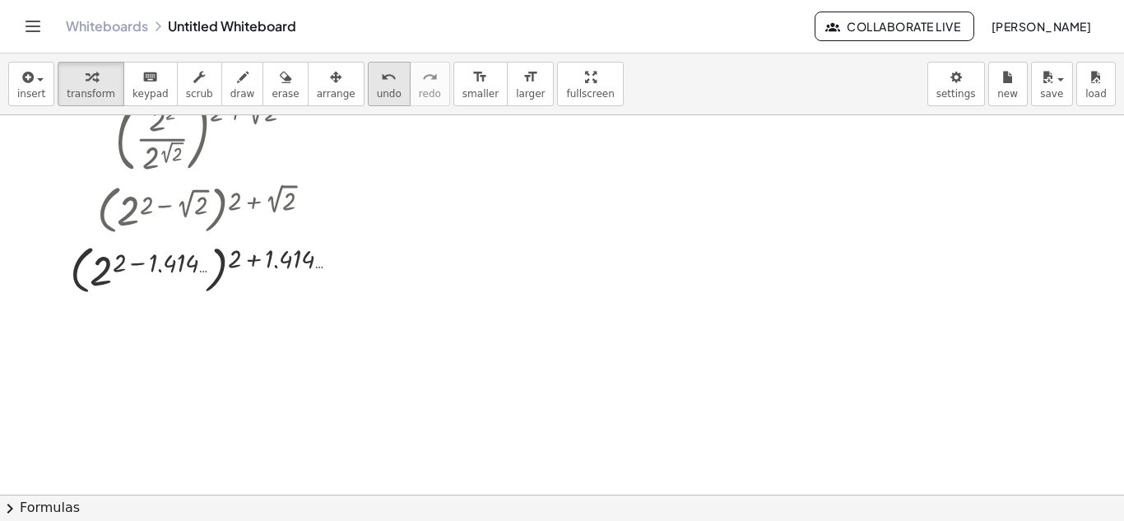
click at [381, 82] on icon "undo" at bounding box center [389, 77] width 16 height 20
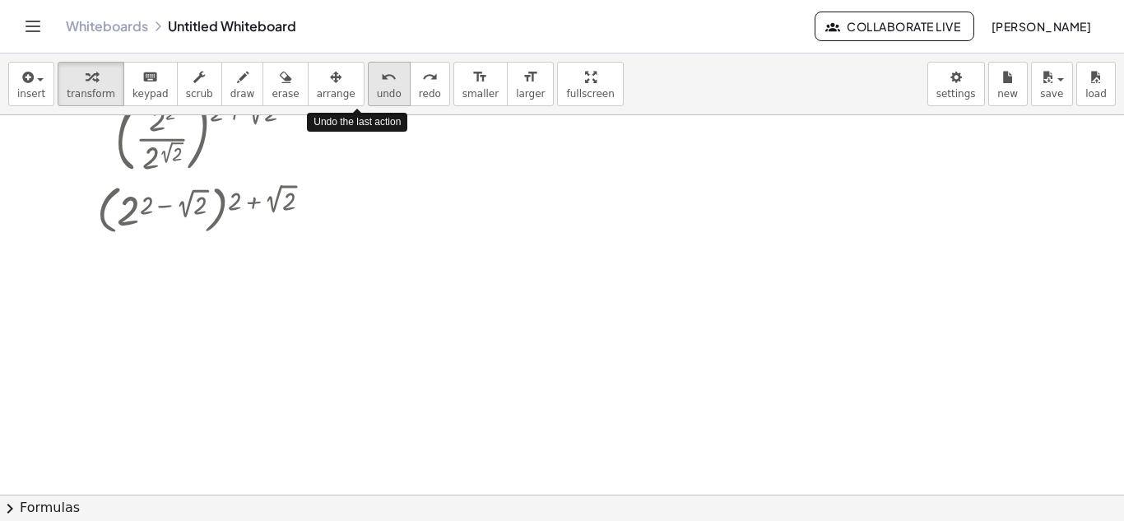
click at [381, 83] on icon "undo" at bounding box center [389, 77] width 16 height 20
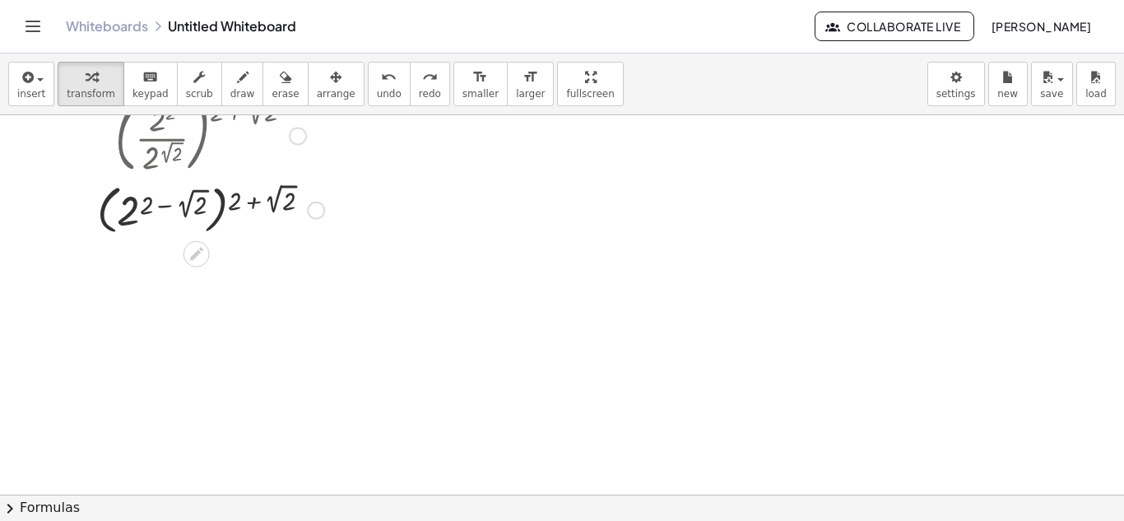
scroll to position [82, 0]
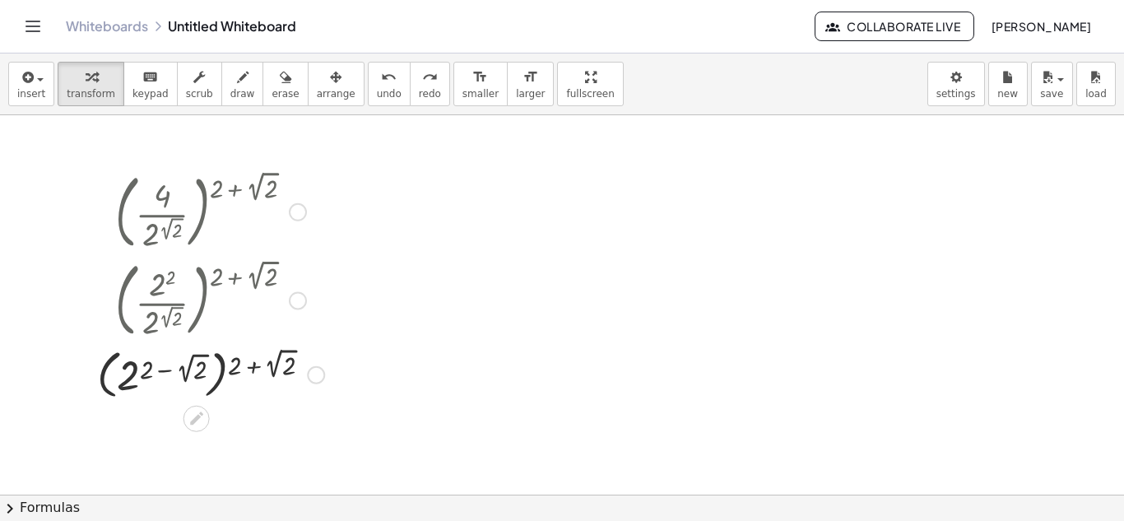
click at [167, 192] on div at bounding box center [211, 210] width 244 height 89
drag, startPoint x: 140, startPoint y: 371, endPoint x: 166, endPoint y: 370, distance: 26.4
click at [166, 370] on div at bounding box center [211, 373] width 244 height 60
drag, startPoint x: 127, startPoint y: 380, endPoint x: 239, endPoint y: 372, distance: 112.2
click at [239, 372] on div at bounding box center [211, 373] width 244 height 60
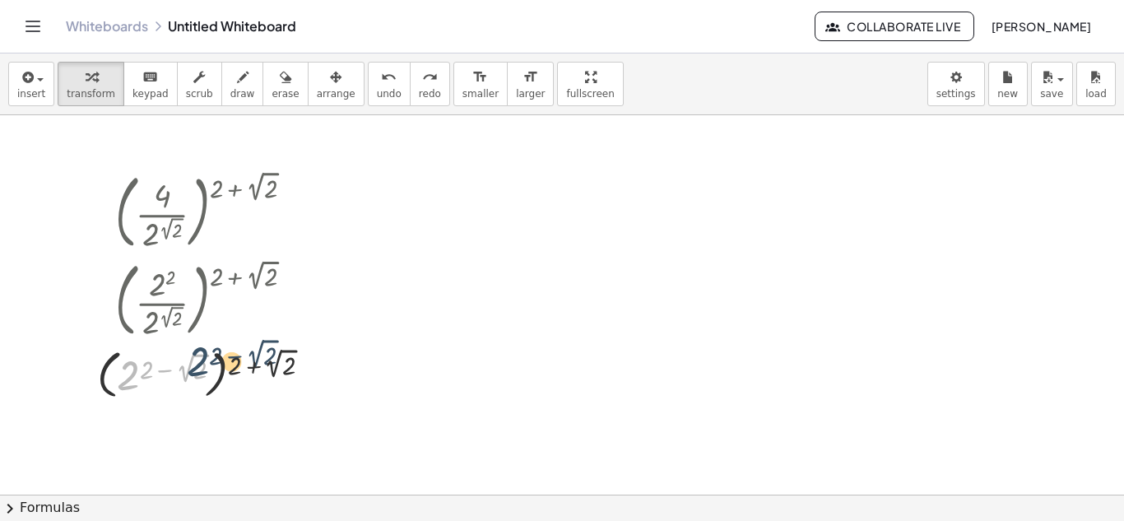
drag, startPoint x: 133, startPoint y: 375, endPoint x: 205, endPoint y: 360, distance: 73.1
click at [205, 360] on div at bounding box center [211, 373] width 244 height 60
click at [221, 377] on div at bounding box center [211, 373] width 244 height 60
click at [101, 381] on div at bounding box center [211, 373] width 244 height 60
click at [101, 380] on div at bounding box center [211, 373] width 244 height 60
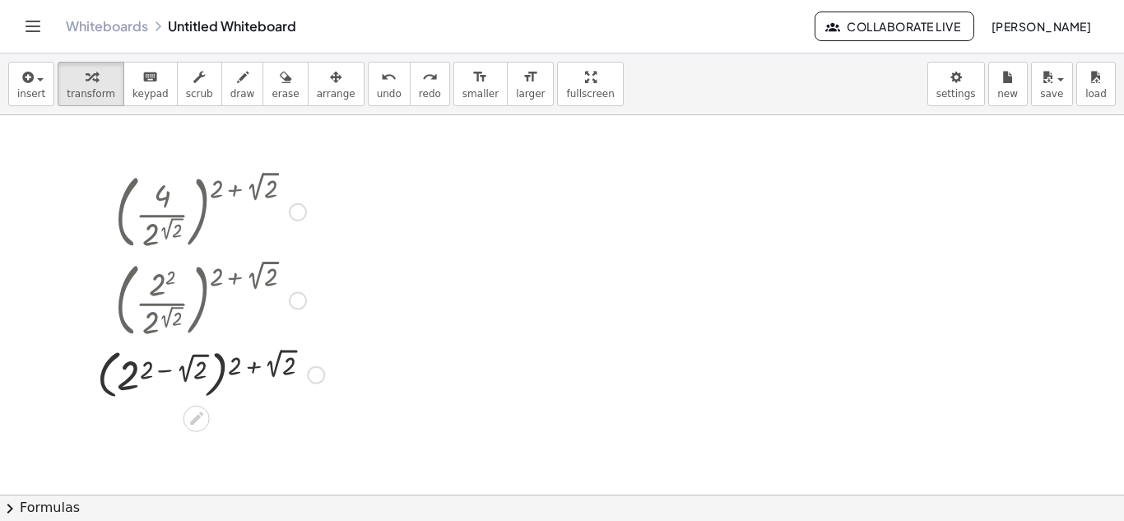
click at [100, 379] on div at bounding box center [211, 373] width 244 height 60
click at [224, 378] on div at bounding box center [211, 373] width 244 height 60
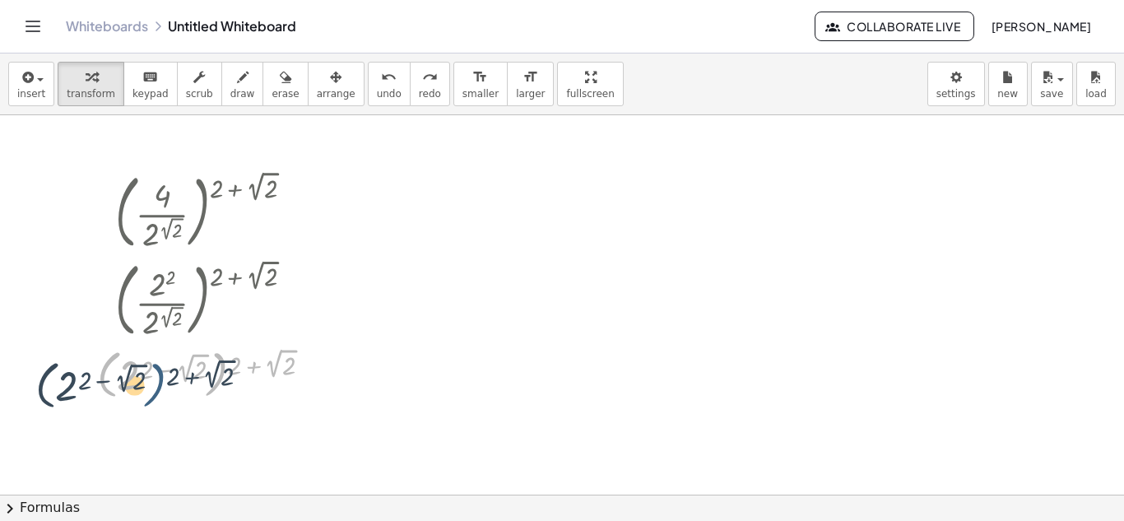
drag, startPoint x: 223, startPoint y: 378, endPoint x: 191, endPoint y: 384, distance: 32.6
click at [179, 387] on div at bounding box center [211, 373] width 244 height 60
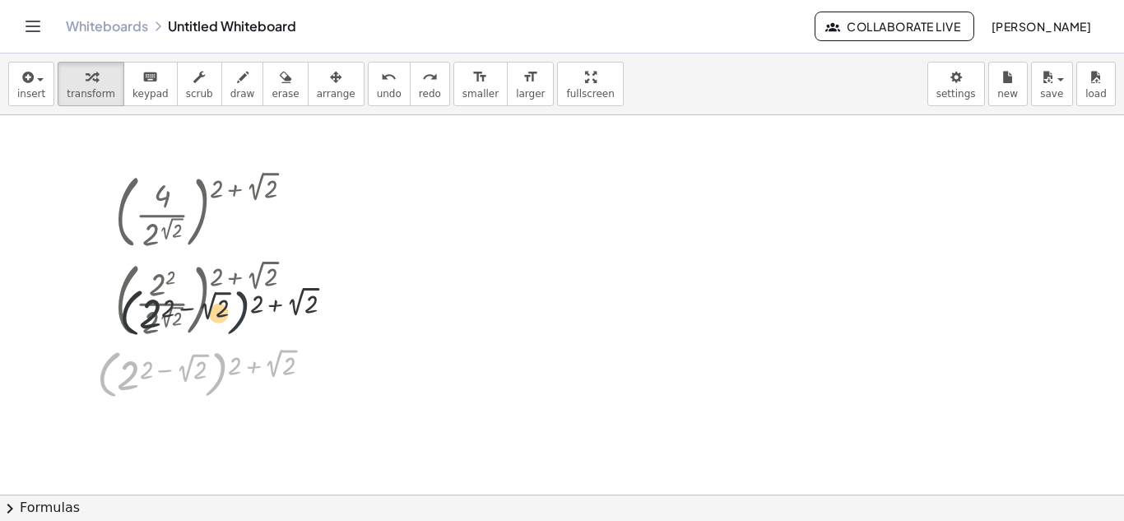
drag, startPoint x: 221, startPoint y: 373, endPoint x: 239, endPoint y: 280, distance: 94.8
click at [197, 212] on div "( · 4 · 2 ( 2 √ 2 ) ) ( + 2 + 2 √ 2 ) ( · 2 2 · 2 ( 2 √ 2 ) ) ( + 2 + 2 √ 2 ) (…" at bounding box center [197, 212] width 0 height 0
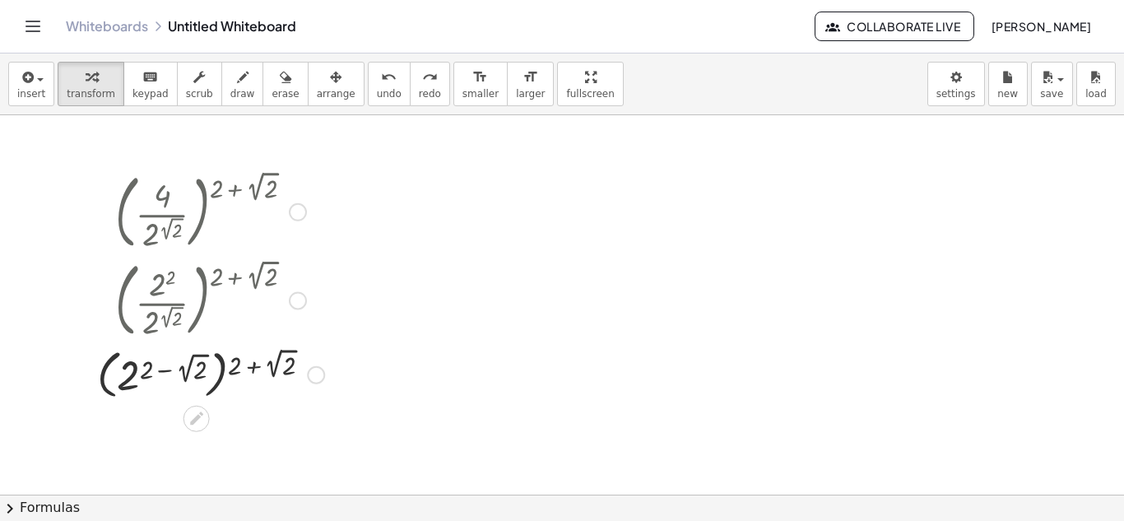
click at [223, 371] on div at bounding box center [211, 373] width 244 height 60
click at [221, 373] on div at bounding box center [211, 373] width 244 height 60
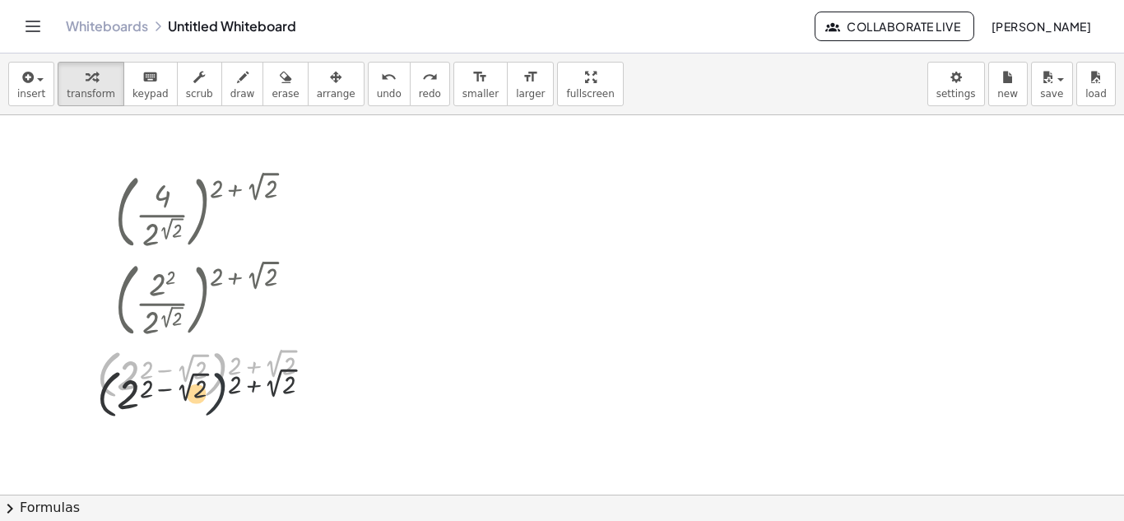
click at [221, 394] on div at bounding box center [211, 373] width 244 height 60
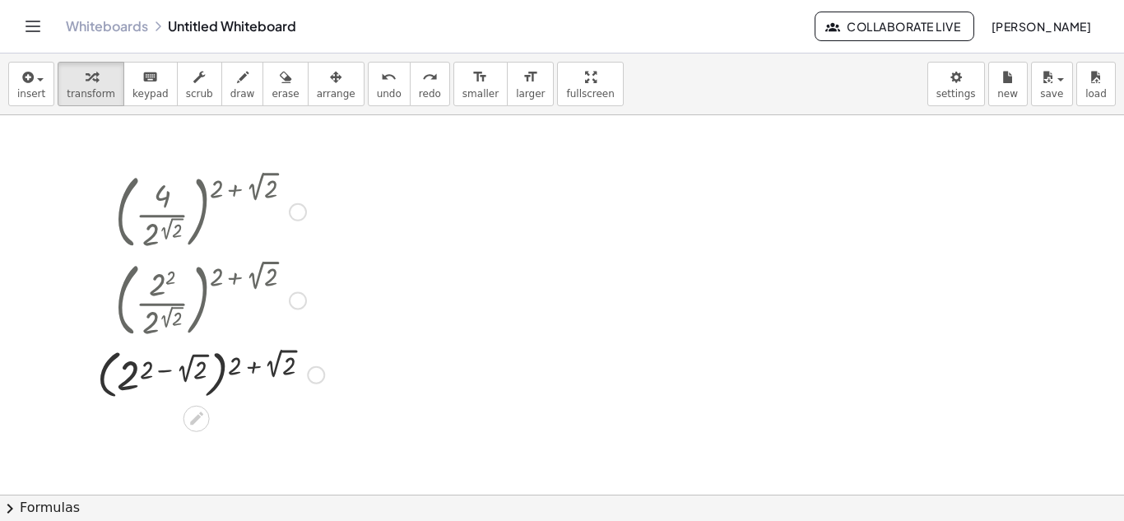
drag, startPoint x: 225, startPoint y: 374, endPoint x: 218, endPoint y: 442, distance: 68.6
click at [218, 442] on div at bounding box center [562, 412] width 1124 height 759
click at [271, 397] on div at bounding box center [211, 373] width 244 height 60
drag, startPoint x: 235, startPoint y: 361, endPoint x: 240, endPoint y: 394, distance: 33.4
click at [240, 394] on div at bounding box center [211, 373] width 244 height 60
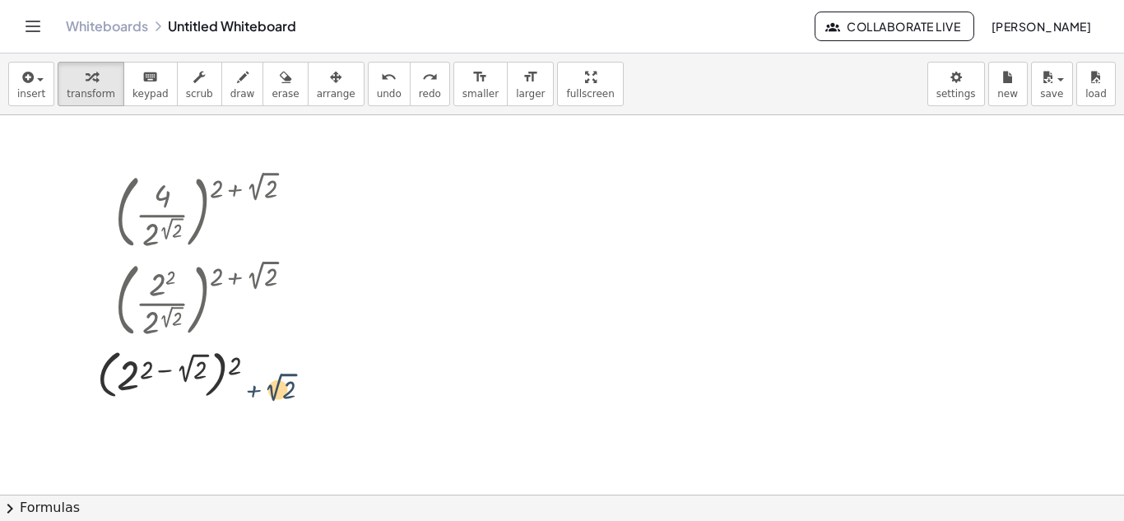
click at [250, 393] on div at bounding box center [211, 373] width 244 height 60
drag, startPoint x: 253, startPoint y: 363, endPoint x: 251, endPoint y: 348, distance: 14.9
click at [249, 347] on div at bounding box center [211, 373] width 244 height 60
click at [244, 370] on div at bounding box center [211, 373] width 244 height 60
drag, startPoint x: 253, startPoint y: 343, endPoint x: 248, endPoint y: 333, distance: 11.0
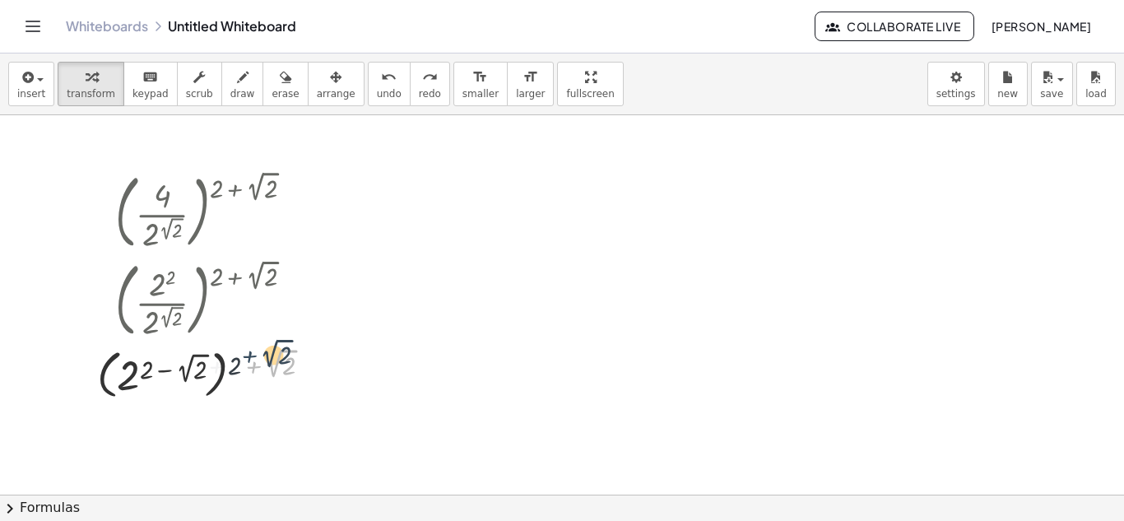
click at [197, 212] on div "( · 4 · 2 ( 2 √ 2 ) ) ( + 2 + 2 √ 2 ) ( · 2 2 · 2 ( 2 √ 2 ) ) ( + 2 + 2 √ 2 ) +…" at bounding box center [197, 212] width 0 height 0
click at [248, 333] on div at bounding box center [211, 299] width 244 height 89
drag, startPoint x: 248, startPoint y: 333, endPoint x: 278, endPoint y: 353, distance: 36.8
click at [197, 212] on div "( · 4 · 2 ( 2 √ 2 ) ) ( + 2 + 2 √ 2 ) ( · 2 2 · 2 ( 2 √ 2 ) ) ( + 2 + 2 √ 2 ) +…" at bounding box center [197, 212] width 0 height 0
drag, startPoint x: 271, startPoint y: 385, endPoint x: 221, endPoint y: 382, distance: 50.3
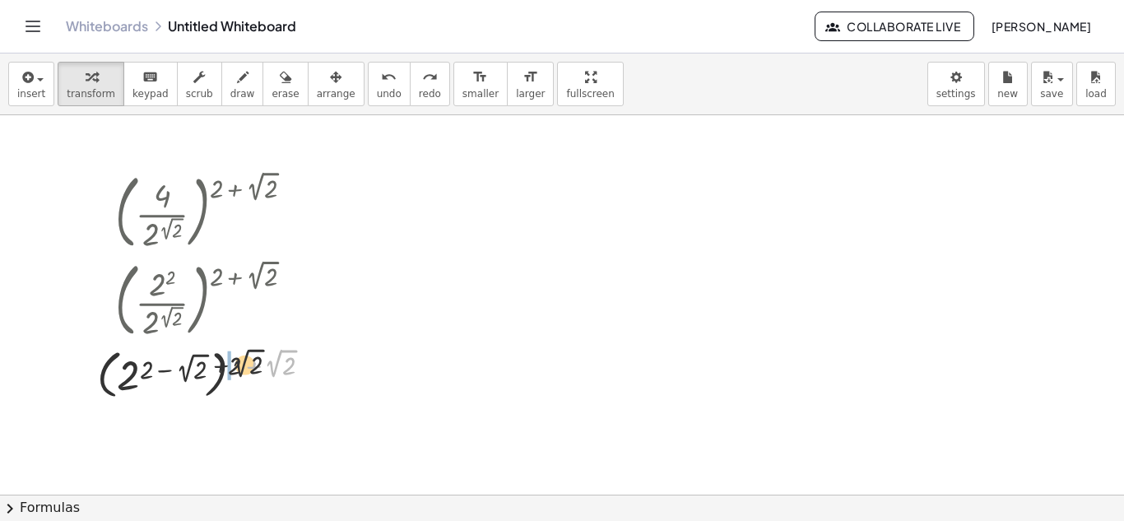
click at [216, 383] on div at bounding box center [211, 373] width 244 height 60
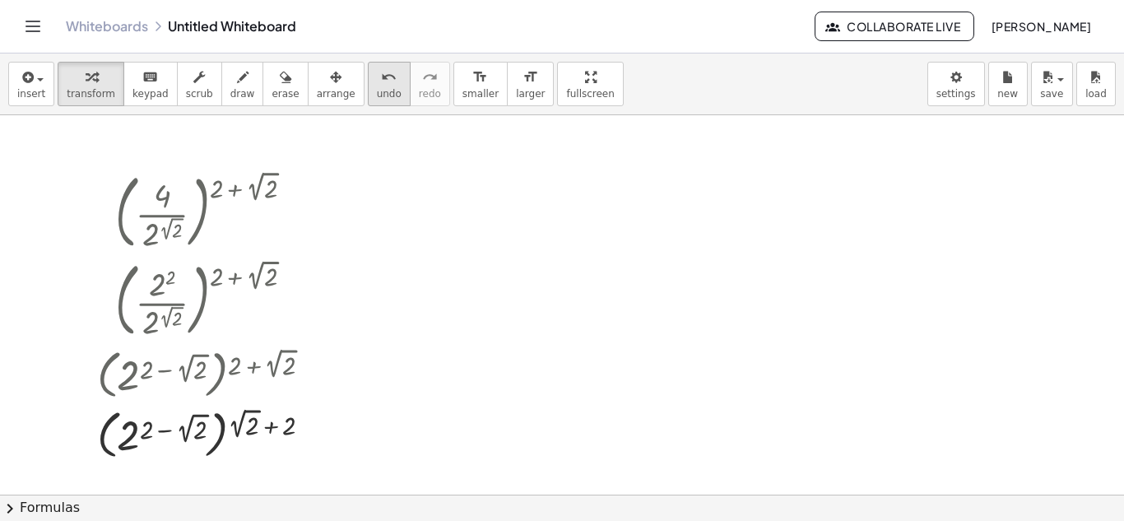
click at [377, 77] on div "undo" at bounding box center [389, 77] width 25 height 20
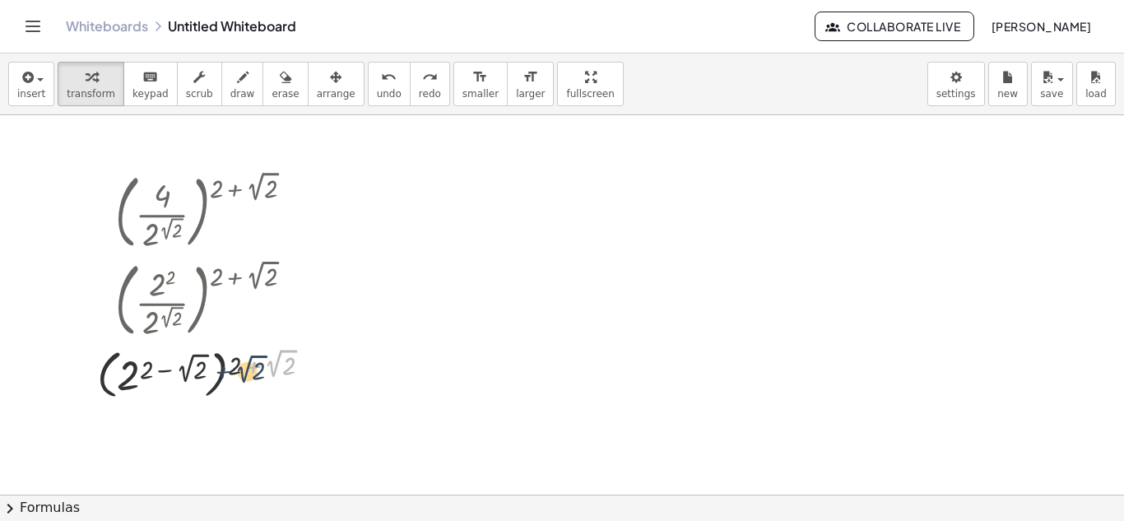
drag, startPoint x: 256, startPoint y: 389, endPoint x: 272, endPoint y: 388, distance: 15.7
click at [272, 388] on div at bounding box center [211, 373] width 244 height 60
drag, startPoint x: 250, startPoint y: 378, endPoint x: 258, endPoint y: 381, distance: 8.9
click at [258, 381] on div at bounding box center [211, 373] width 244 height 60
click at [167, 368] on div at bounding box center [211, 373] width 244 height 60
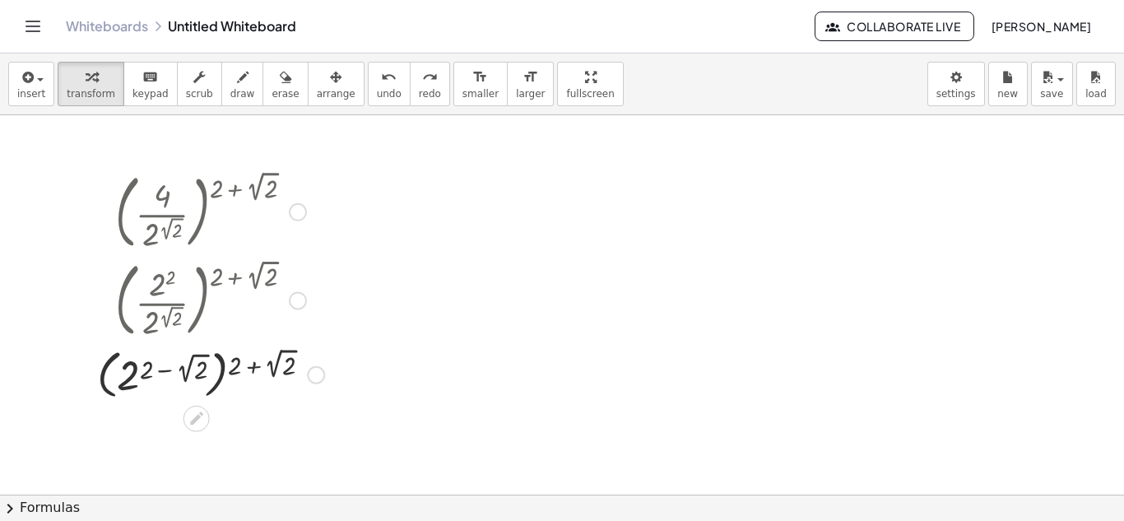
click at [167, 368] on div at bounding box center [211, 373] width 244 height 60
drag, startPoint x: 148, startPoint y: 374, endPoint x: 227, endPoint y: 371, distance: 79.1
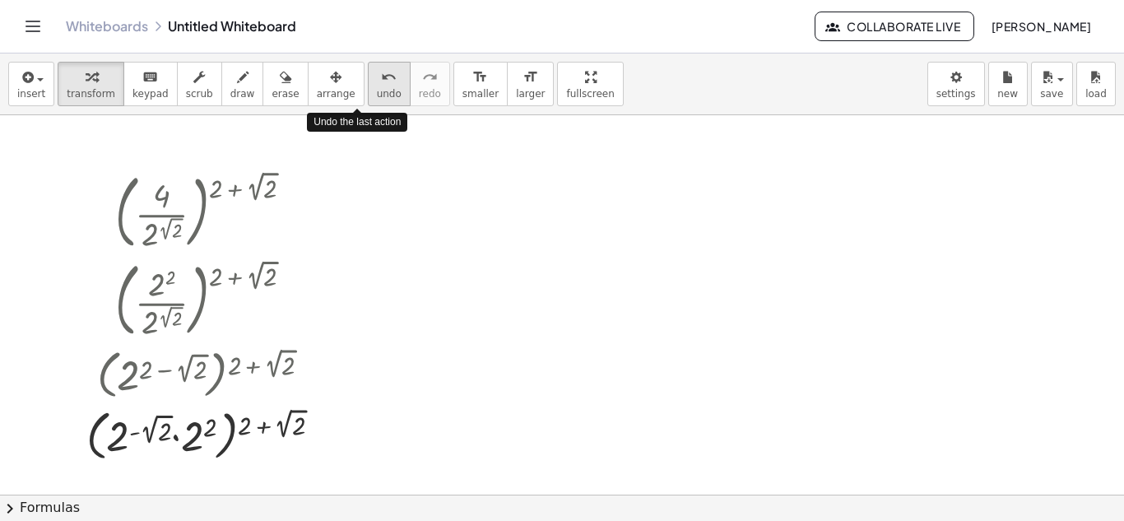
click at [377, 95] on span "undo" at bounding box center [389, 94] width 25 height 12
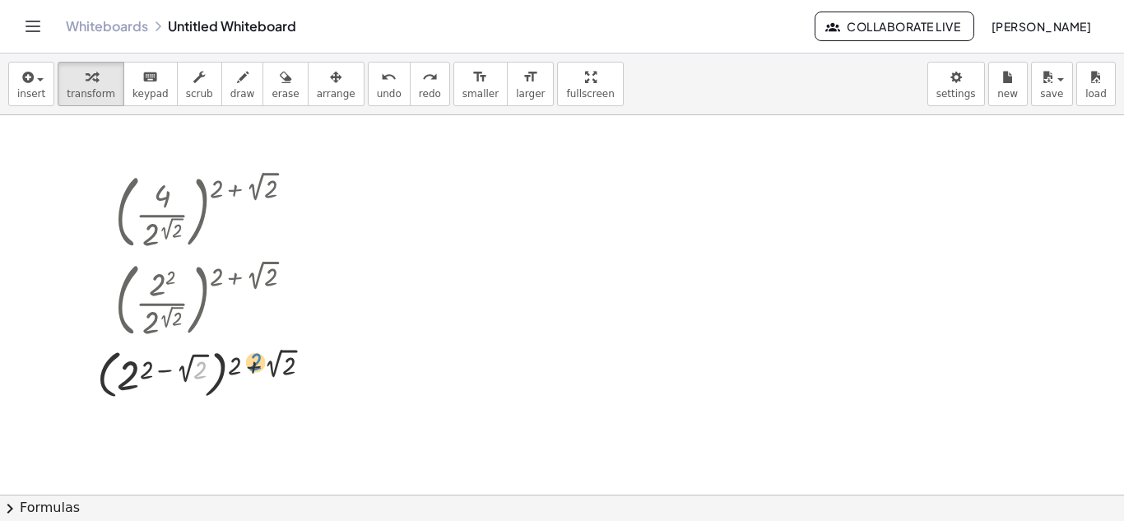
drag, startPoint x: 195, startPoint y: 366, endPoint x: 233, endPoint y: 359, distance: 38.6
click at [233, 359] on div at bounding box center [211, 373] width 244 height 60
drag, startPoint x: 172, startPoint y: 368, endPoint x: 207, endPoint y: 362, distance: 35.0
click at [207, 362] on div at bounding box center [211, 373] width 244 height 60
click at [377, 91] on span "undo" at bounding box center [389, 94] width 25 height 12
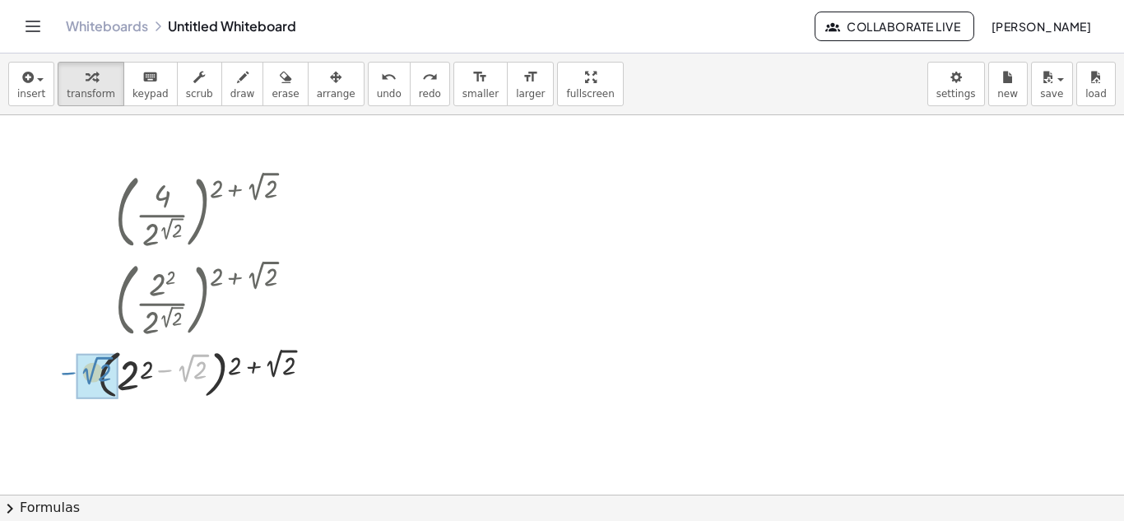
drag, startPoint x: 184, startPoint y: 367, endPoint x: 87, endPoint y: 370, distance: 96.3
click at [87, 370] on div "( · 4 · 2 ( 2 √ 2 ) ) ( + 2 + 2 √ 2 ) ( · 2 2 · 2 ( 2 √ 2 ) ) ( + 2 + 2 √ 2 ) −…" at bounding box center [204, 284] width 264 height 245
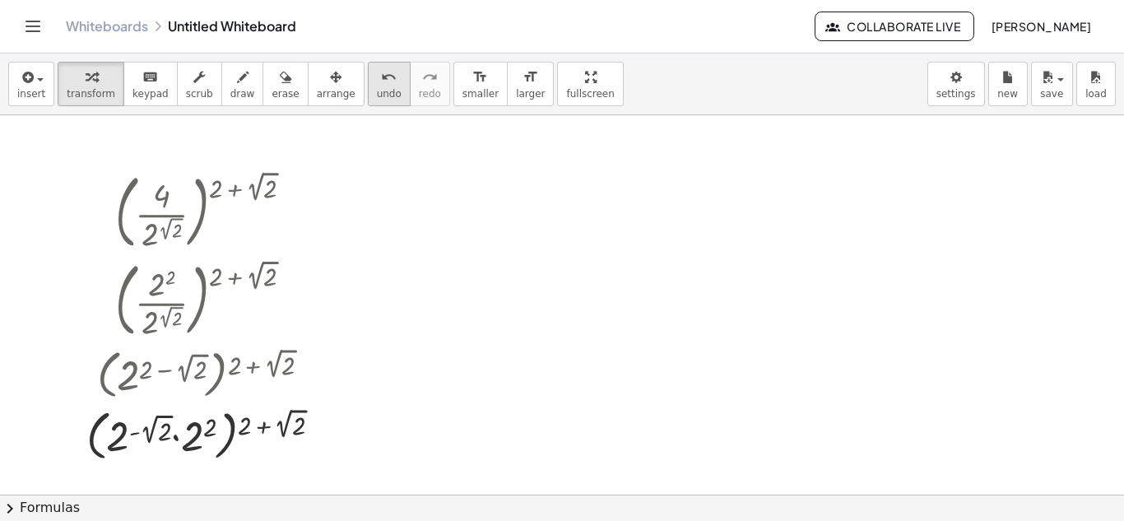
click at [377, 88] on span "undo" at bounding box center [389, 94] width 25 height 12
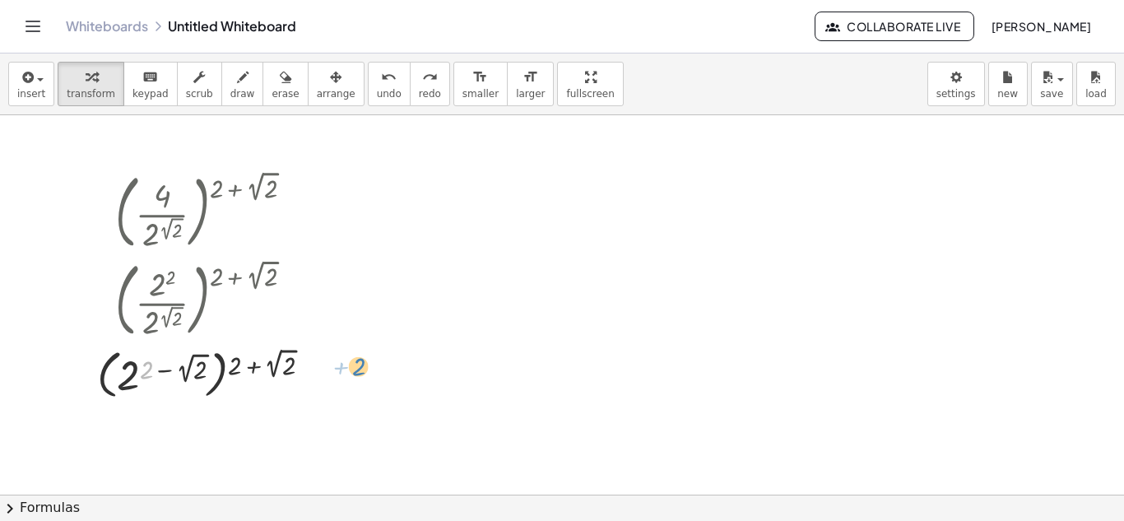
drag, startPoint x: 151, startPoint y: 371, endPoint x: 366, endPoint y: 361, distance: 215.1
drag, startPoint x: 235, startPoint y: 366, endPoint x: 323, endPoint y: 361, distance: 88.2
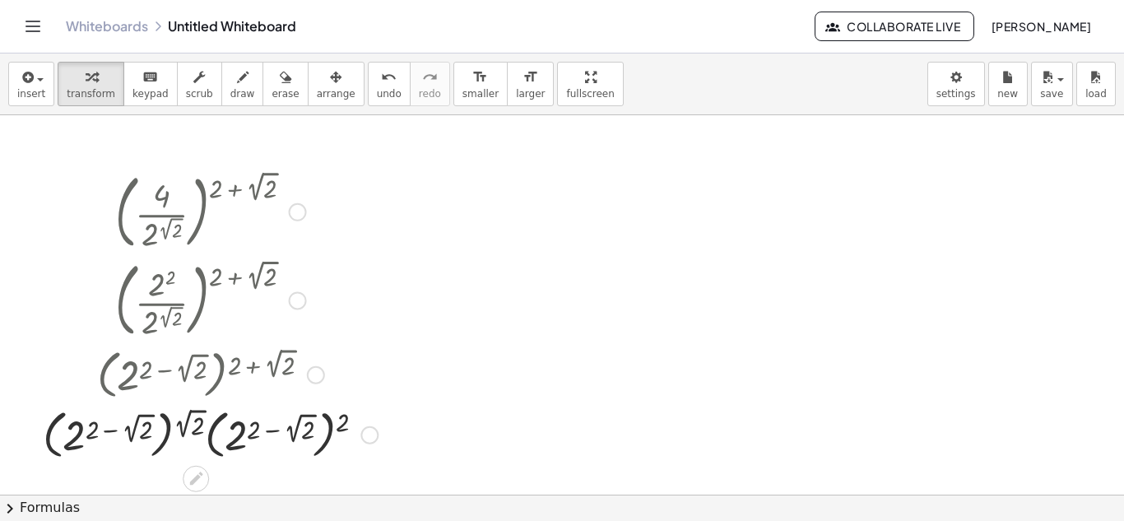
click at [192, 425] on div at bounding box center [210, 433] width 351 height 60
click at [192, 425] on div at bounding box center [210, 433] width 403 height 60
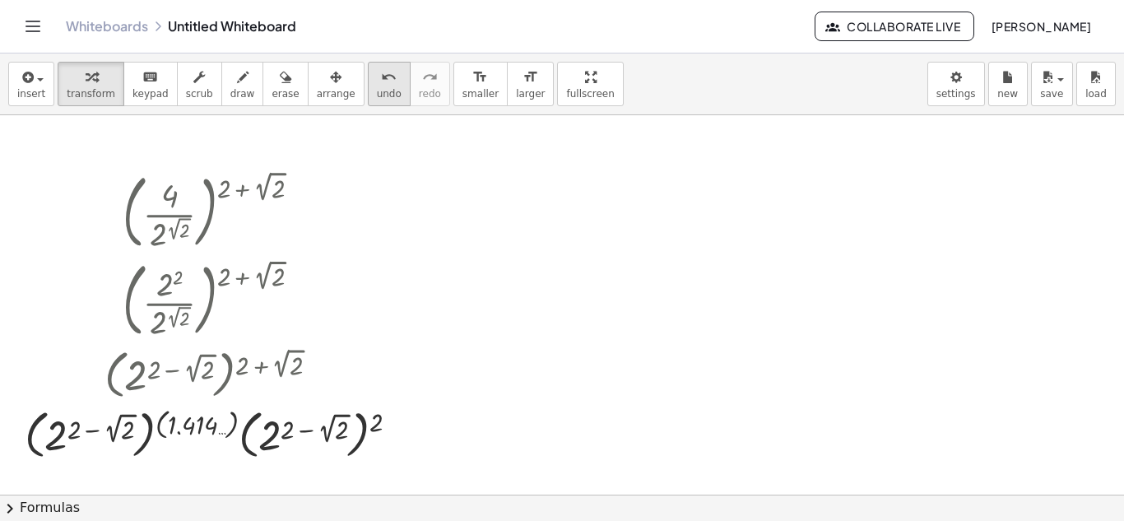
click at [377, 91] on span "undo" at bounding box center [389, 94] width 25 height 12
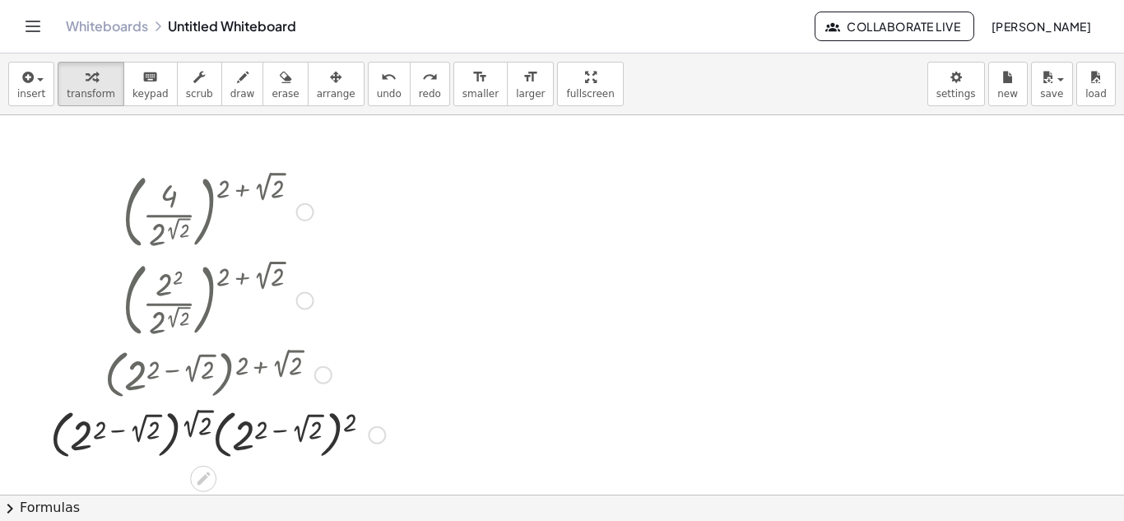
click at [166, 452] on div at bounding box center [217, 433] width 351 height 60
click at [165, 451] on div at bounding box center [217, 433] width 351 height 60
drag, startPoint x: 353, startPoint y: 424, endPoint x: 370, endPoint y: 435, distance: 20.1
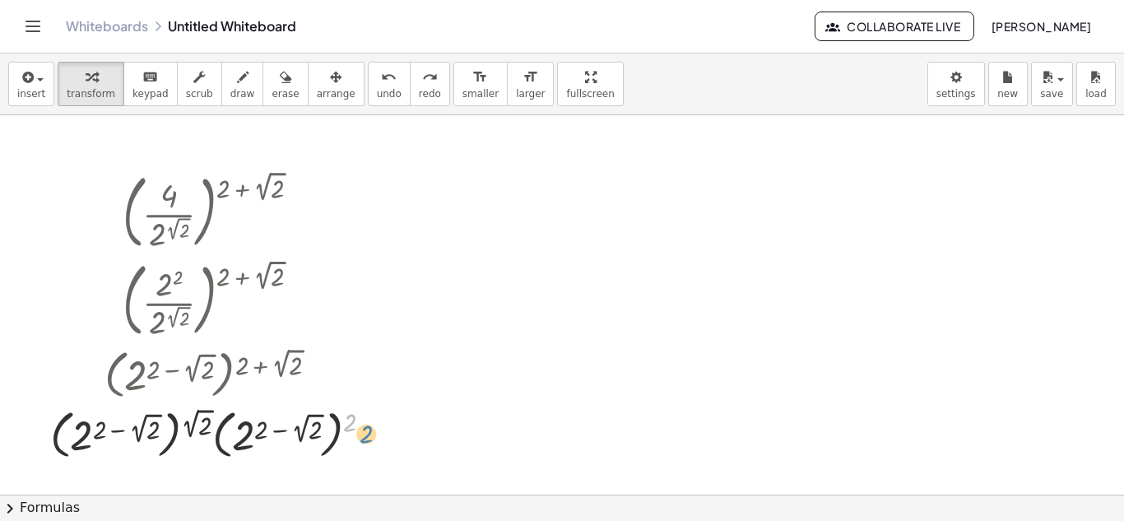
click at [370, 435] on div at bounding box center [217, 433] width 351 height 60
drag, startPoint x: 85, startPoint y: 433, endPoint x: 0, endPoint y: 421, distance: 85.7
click at [0, 421] on div "( · 4 · 2 ( 2 √ 2 ) ) ( + 2 + 2 √ 2 ) ( · 2 2 · 2 ( 2 √ 2 ) ) ( + 2 + 2 √ 2 ) (…" at bounding box center [562, 412] width 1124 height 759
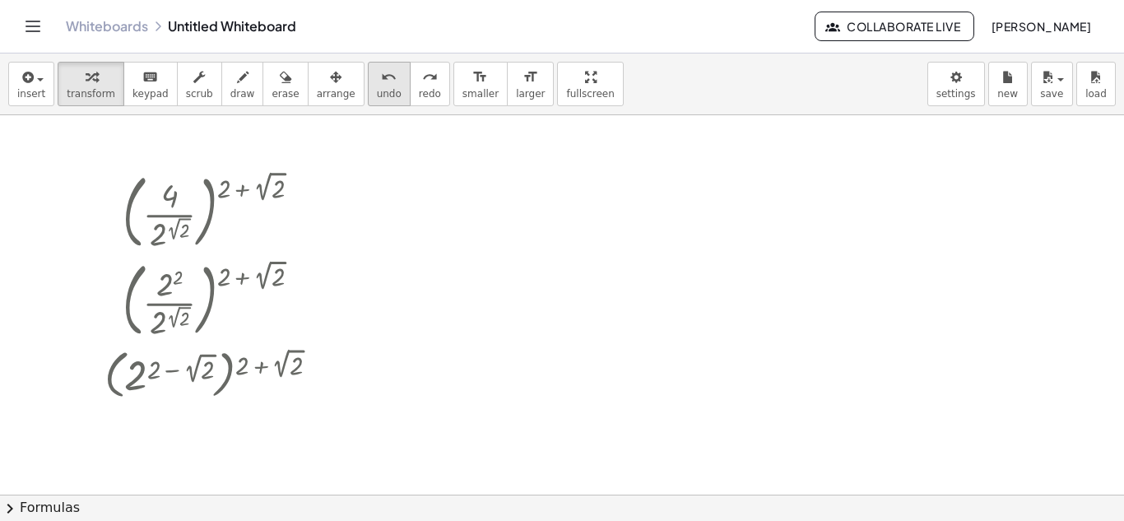
click at [381, 78] on icon "undo" at bounding box center [389, 77] width 16 height 20
click at [329, 379] on div at bounding box center [323, 375] width 18 height 18
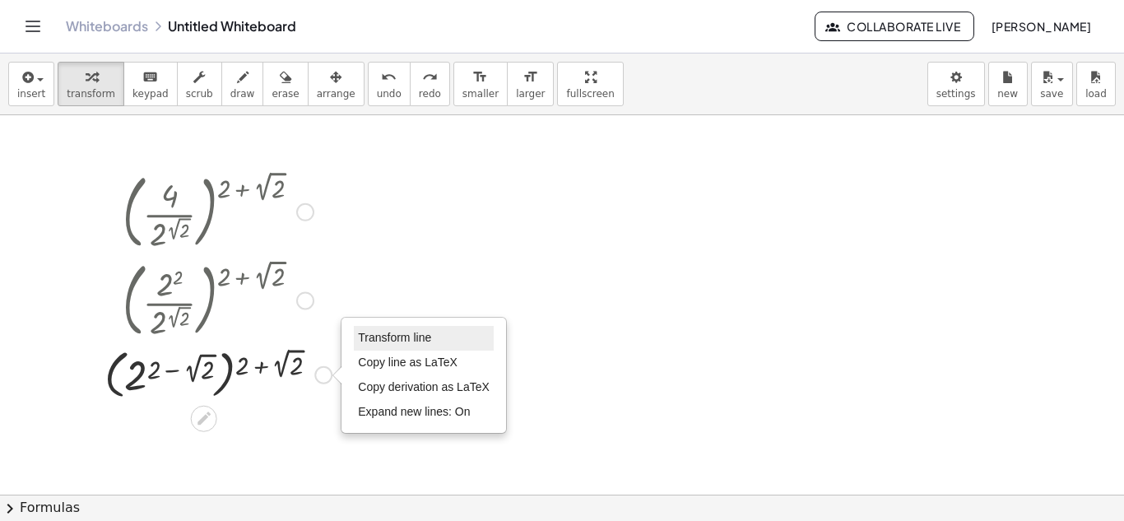
click at [416, 341] on span "Transform line" at bounding box center [394, 337] width 73 height 13
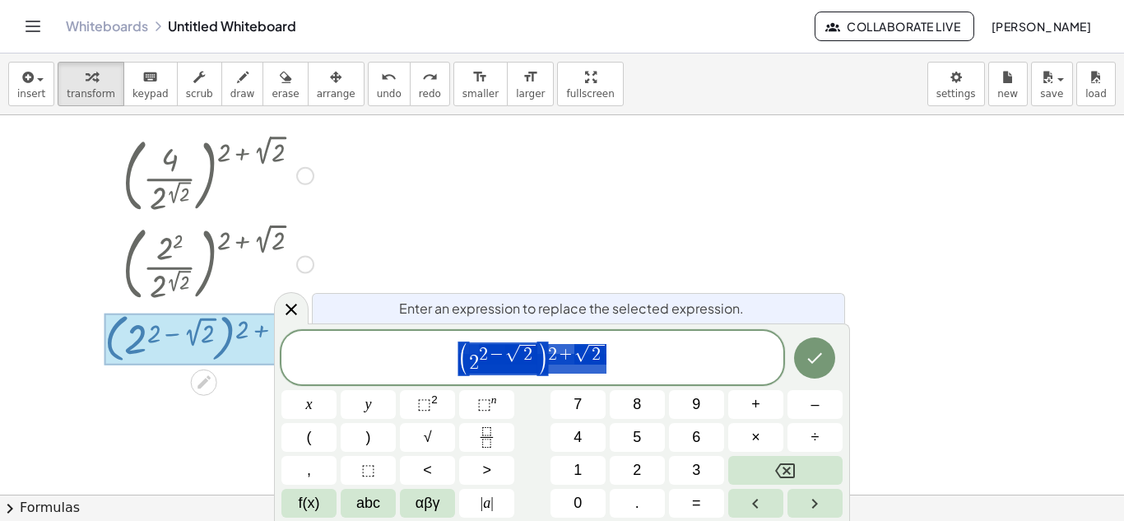
scroll to position [121, 0]
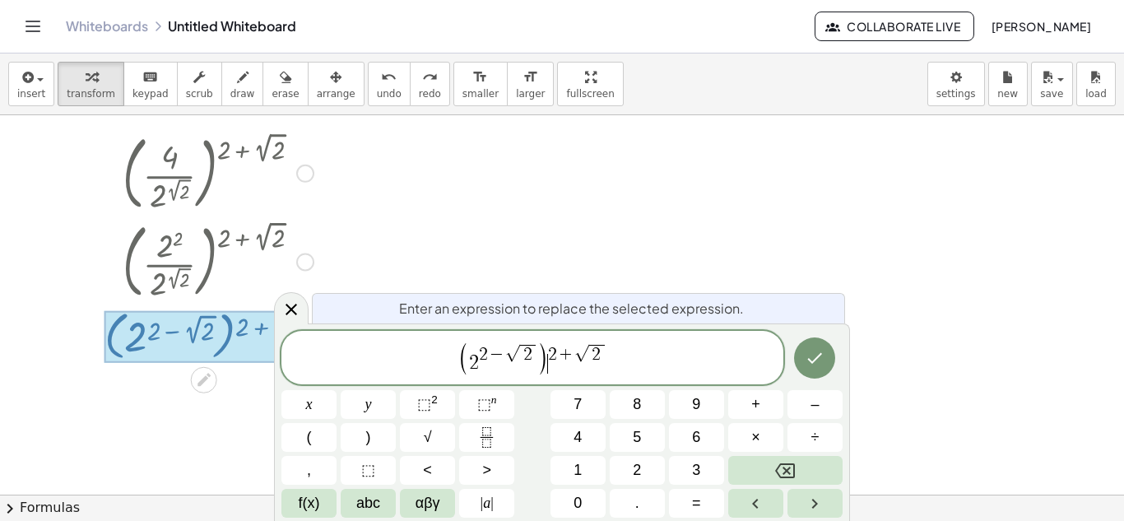
click at [544, 366] on span ")" at bounding box center [543, 359] width 12 height 35
click at [775, 468] on icon "Backspace" at bounding box center [785, 471] width 20 height 20
click at [611, 357] on span "( 2 2 − √ 2 ​ 2 + √ 2 )" at bounding box center [533, 359] width 502 height 36
click at [789, 479] on icon "Backspace" at bounding box center [785, 471] width 20 height 20
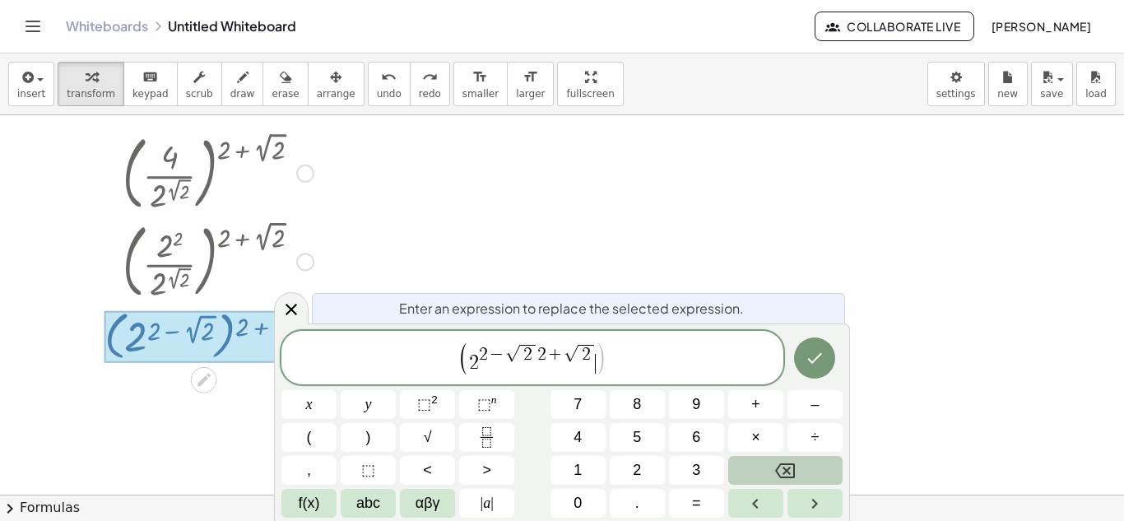
click at [789, 477] on icon "Backspace" at bounding box center [785, 470] width 20 height 15
click at [789, 476] on icon "Backspace" at bounding box center [785, 471] width 20 height 20
click at [789, 475] on icon "Backspace" at bounding box center [785, 471] width 20 height 20
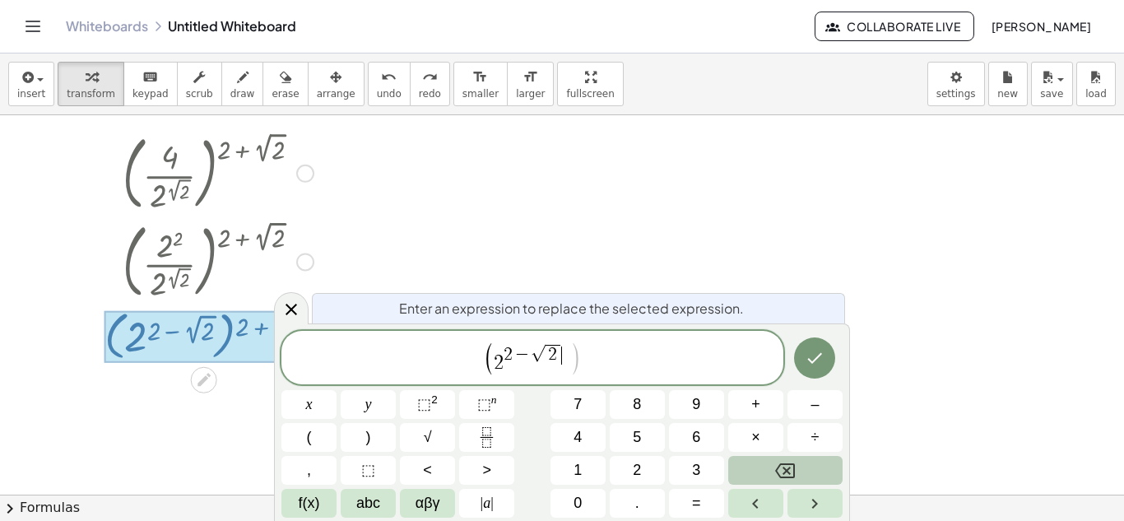
click at [789, 475] on icon "Backspace" at bounding box center [785, 471] width 20 height 20
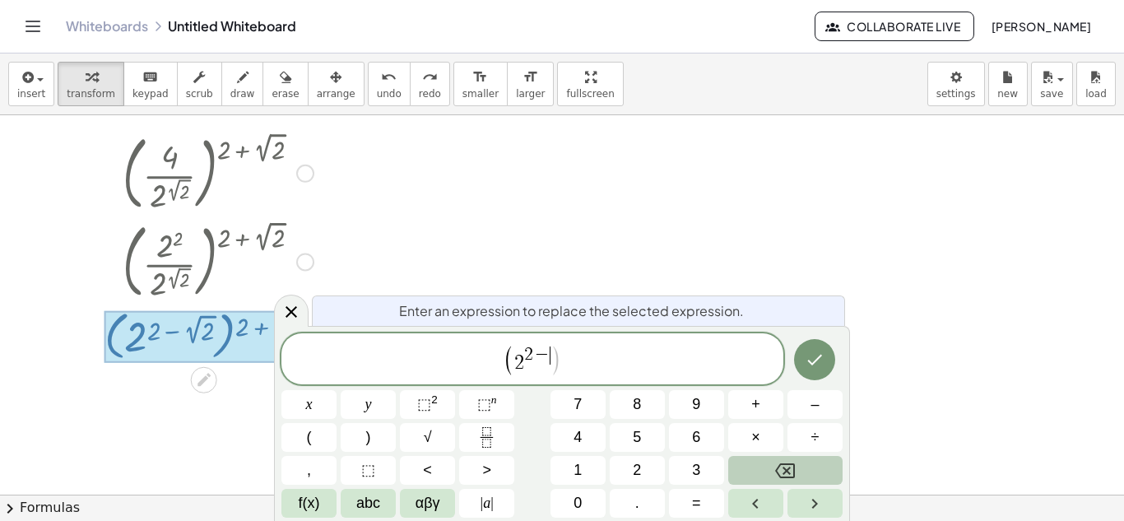
click at [789, 474] on icon "Backspace" at bounding box center [785, 471] width 20 height 20
click at [369, 434] on span ")" at bounding box center [368, 437] width 5 height 22
click at [793, 459] on button "Backspace" at bounding box center [785, 470] width 114 height 29
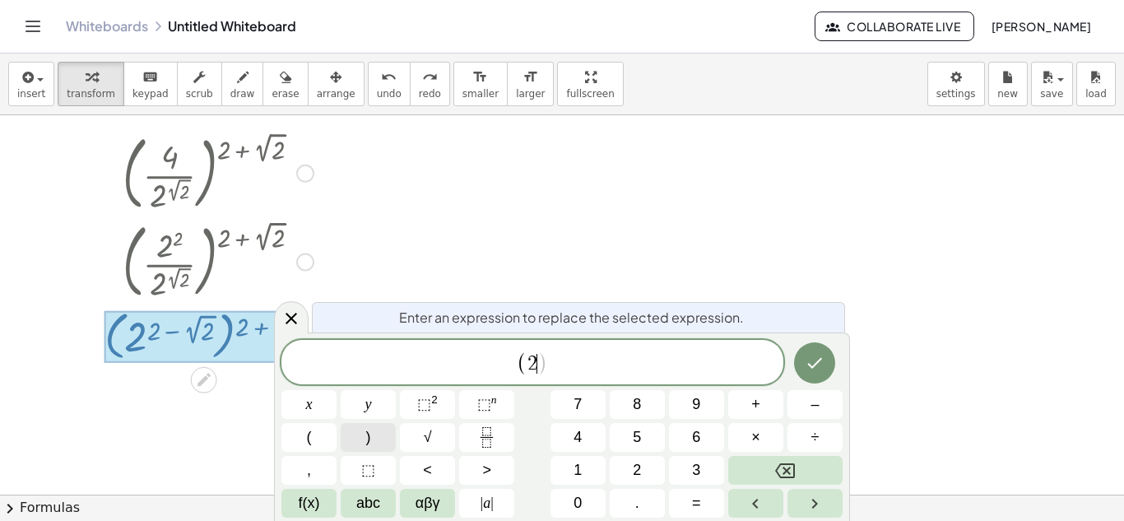
click at [370, 440] on span ")" at bounding box center [368, 437] width 5 height 22
click at [444, 407] on button "⬚ 2" at bounding box center [427, 404] width 55 height 29
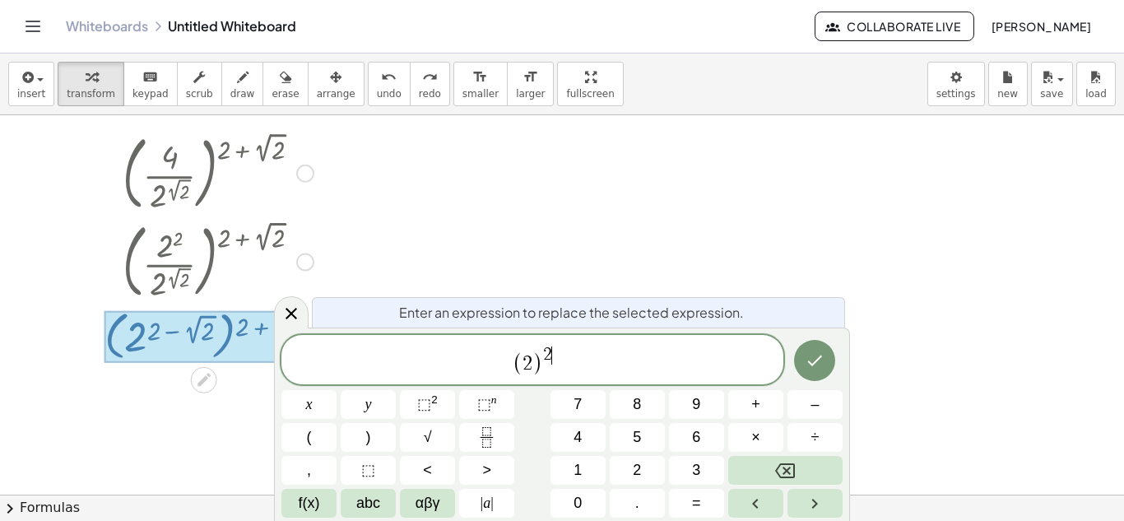
drag, startPoint x: 551, startPoint y: 355, endPoint x: 607, endPoint y: 393, distance: 68.7
click at [551, 355] on span "2 ​" at bounding box center [547, 356] width 9 height 18
click at [772, 460] on button "Backspace" at bounding box center [785, 470] width 114 height 29
click at [624, 464] on button "2" at bounding box center [637, 470] width 55 height 29
click at [440, 395] on button "⬚ 2" at bounding box center [427, 404] width 55 height 29
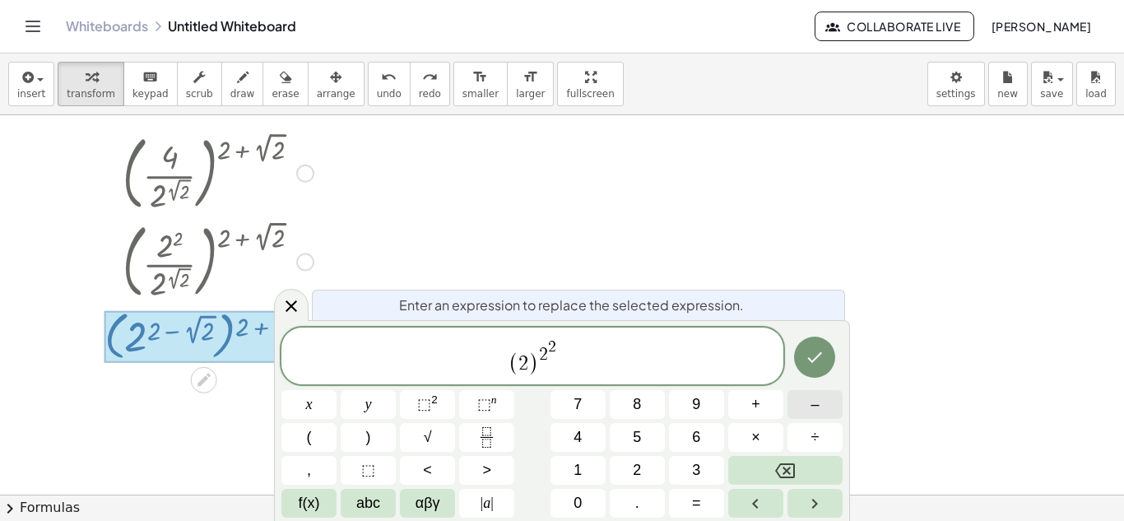
click at [808, 406] on button "–" at bounding box center [815, 404] width 55 height 29
click at [307, 438] on span "(" at bounding box center [309, 437] width 5 height 22
click at [440, 431] on button "√" at bounding box center [427, 437] width 55 height 29
click at [648, 472] on button "2" at bounding box center [637, 470] width 55 height 29
click at [370, 431] on span ")" at bounding box center [368, 437] width 5 height 22
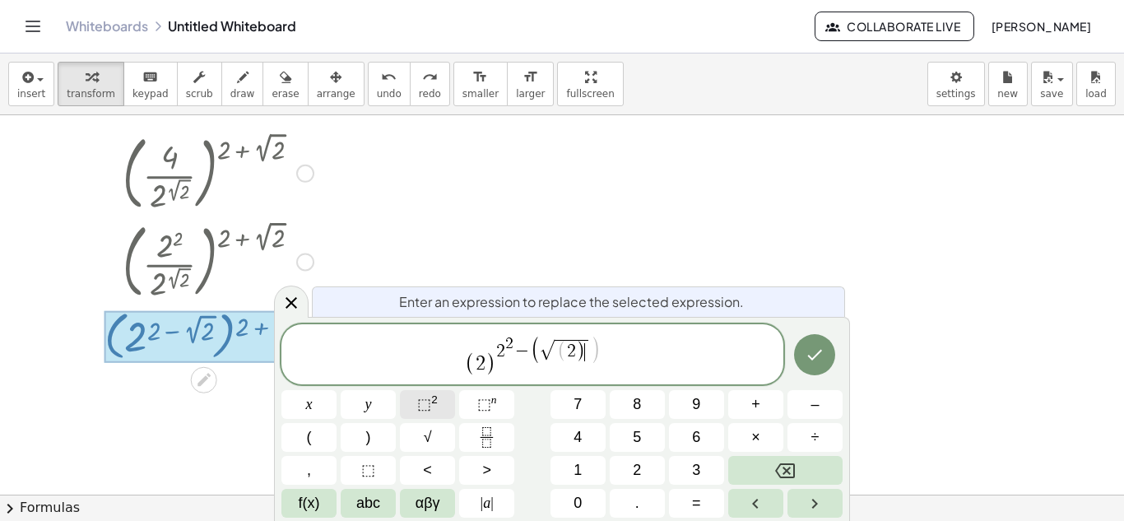
click at [433, 398] on sup "2" at bounding box center [434, 399] width 7 height 12
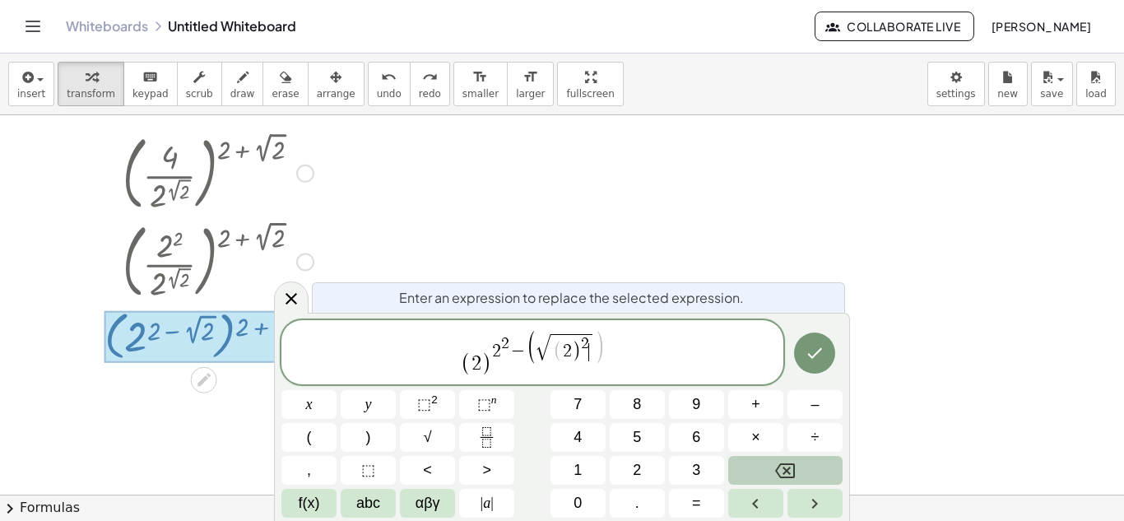
click at [789, 467] on icon "Backspace" at bounding box center [785, 471] width 20 height 20
click at [764, 465] on button "Backspace" at bounding box center [785, 470] width 114 height 29
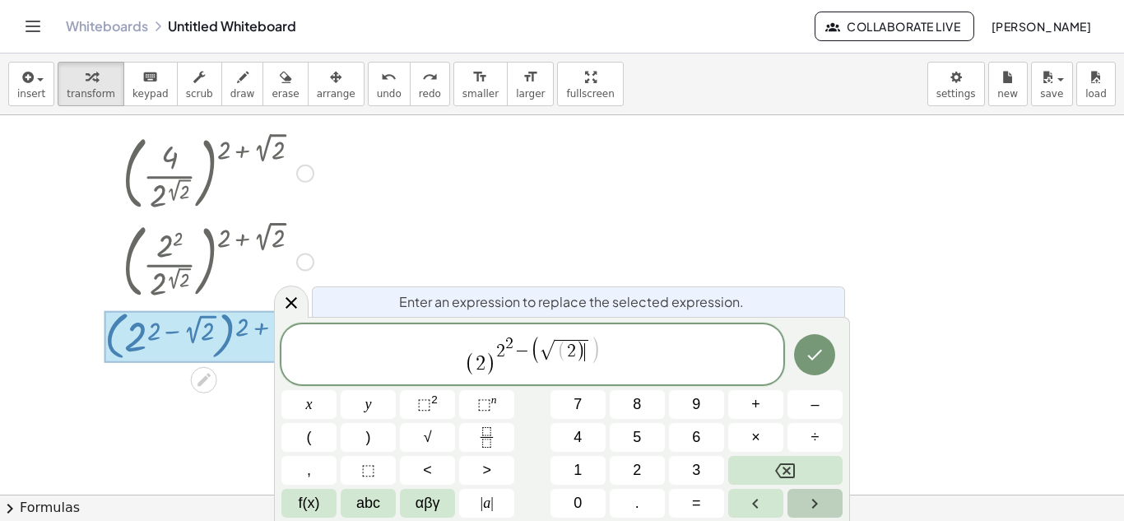
click at [808, 503] on icon "Right arrow" at bounding box center [815, 504] width 20 height 20
click at [375, 428] on button ")" at bounding box center [368, 437] width 55 height 29
click at [431, 407] on span "⬚ 2" at bounding box center [427, 404] width 21 height 22
click at [819, 351] on icon "Done" at bounding box center [815, 355] width 20 height 20
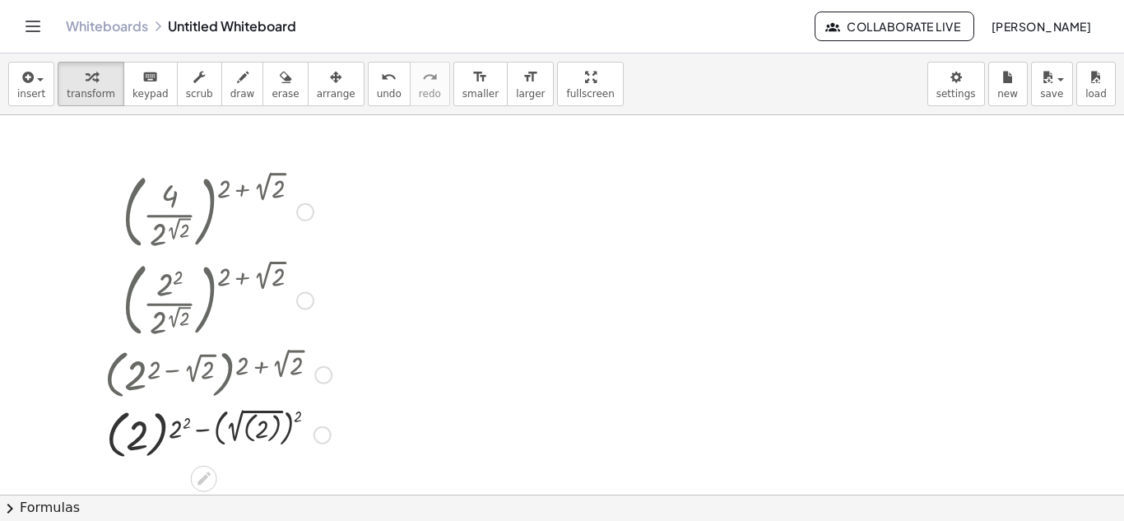
scroll to position [165, 0]
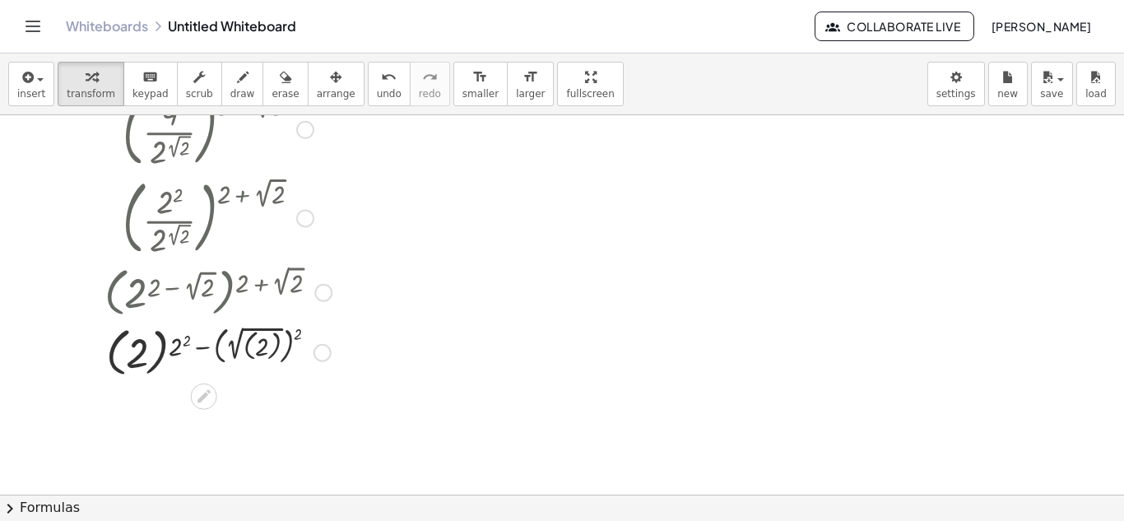
click at [277, 347] on div at bounding box center [218, 351] width 244 height 60
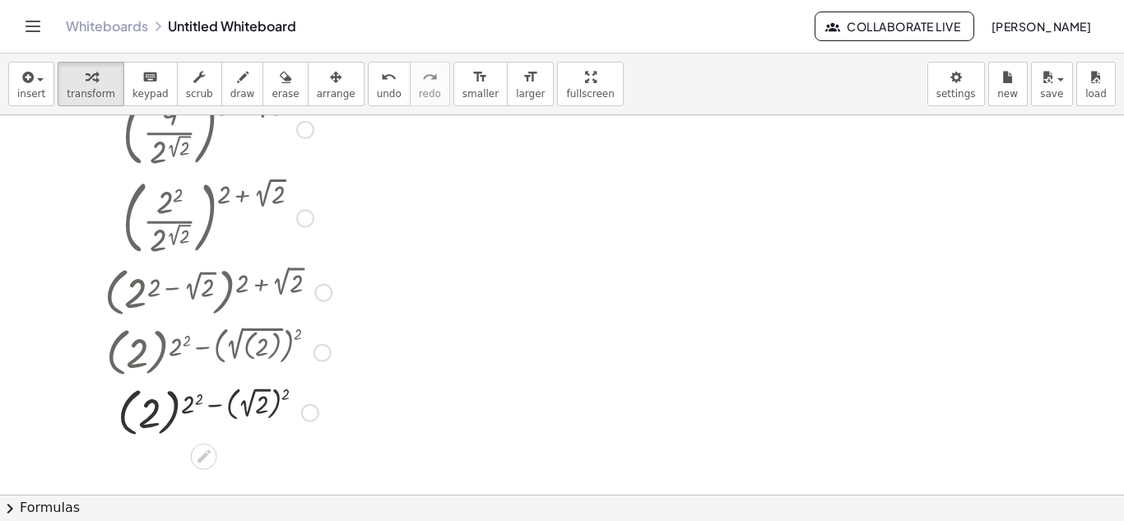
scroll to position [247, 0]
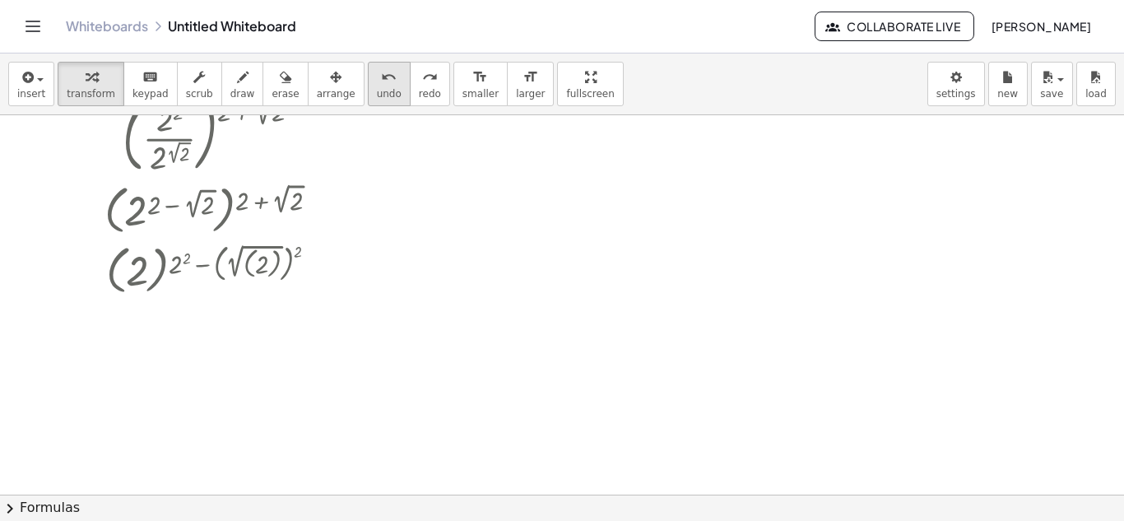
click at [377, 88] on span "undo" at bounding box center [389, 94] width 25 height 12
click at [321, 266] on div at bounding box center [323, 271] width 18 height 18
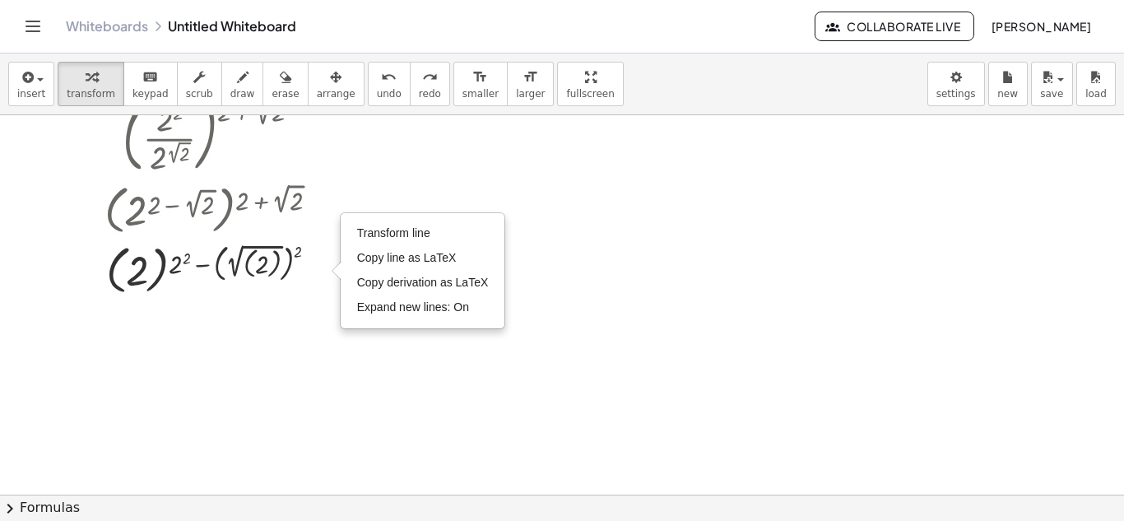
drag, startPoint x: 284, startPoint y: 316, endPoint x: 269, endPoint y: 307, distance: 17.4
click at [284, 315] on div at bounding box center [562, 247] width 1124 height 759
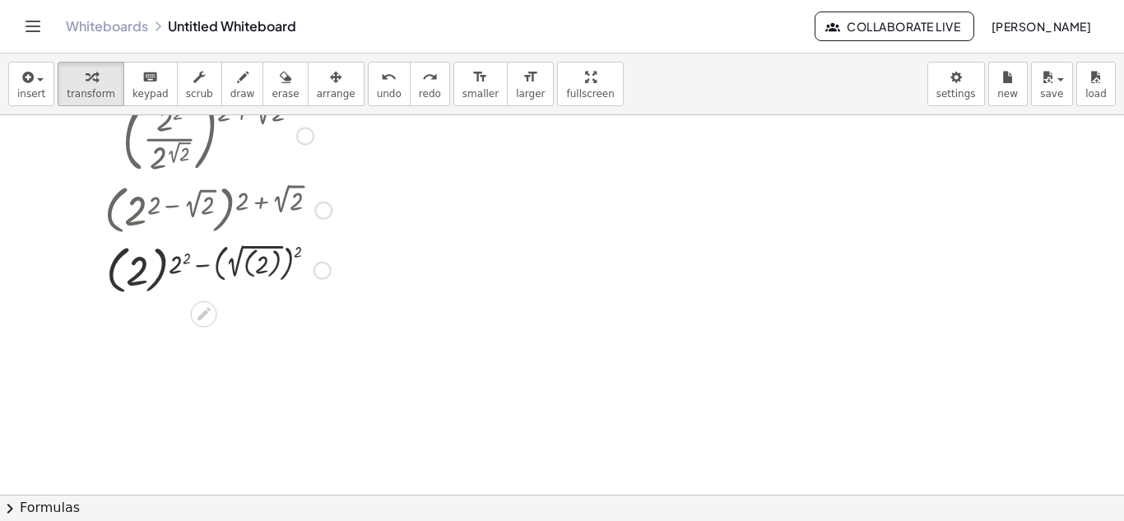
click at [205, 305] on icon at bounding box center [203, 313] width 17 height 17
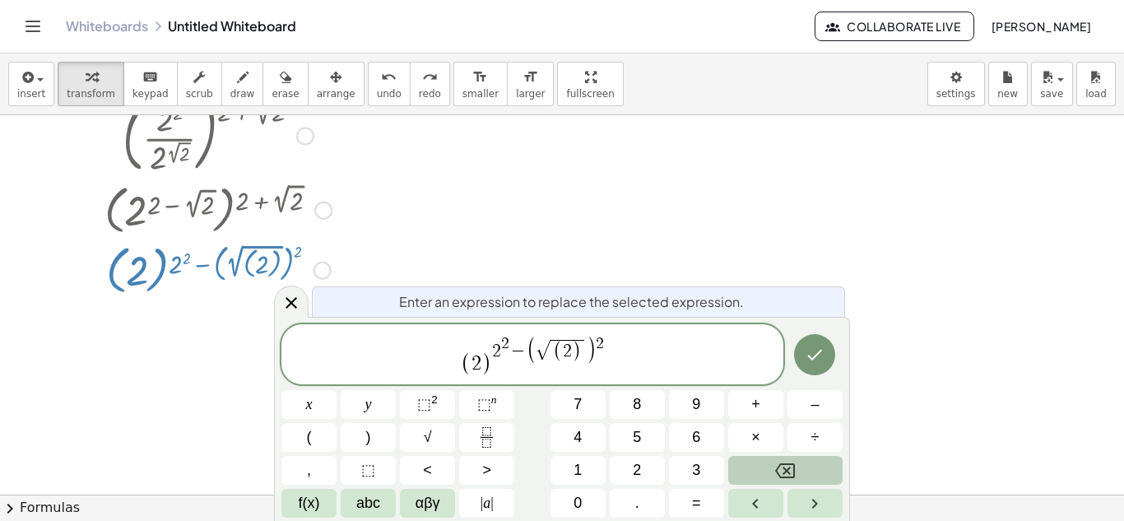
click at [778, 466] on icon "Backspace" at bounding box center [785, 471] width 20 height 20
click at [561, 361] on span "(" at bounding box center [557, 351] width 9 height 21
click at [745, 462] on button "Backspace" at bounding box center [785, 470] width 114 height 29
click at [826, 345] on button "Done" at bounding box center [814, 355] width 41 height 41
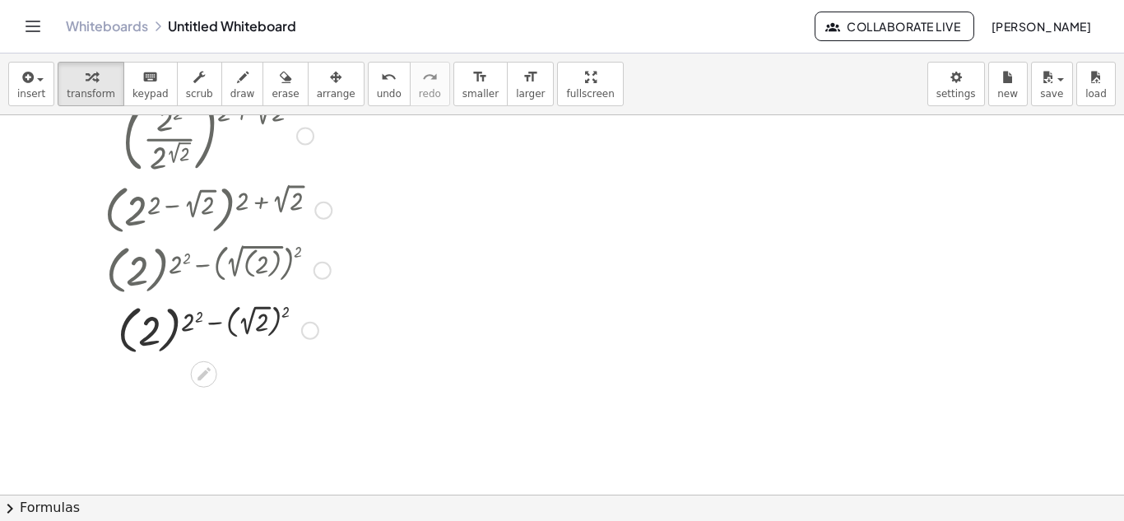
click at [286, 308] on div at bounding box center [218, 329] width 244 height 60
click at [225, 375] on div at bounding box center [218, 389] width 244 height 60
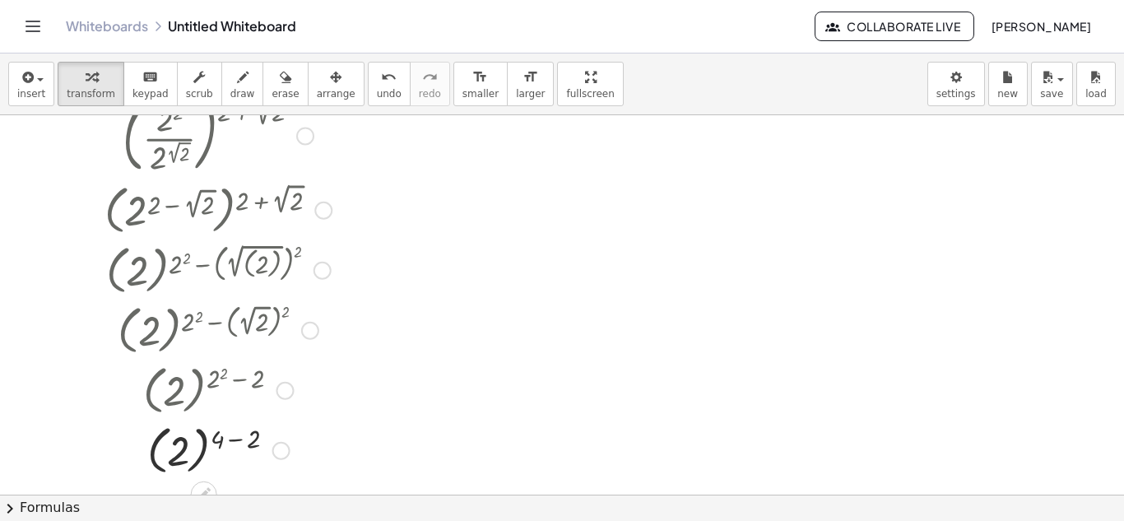
click at [228, 440] on div at bounding box center [218, 449] width 244 height 60
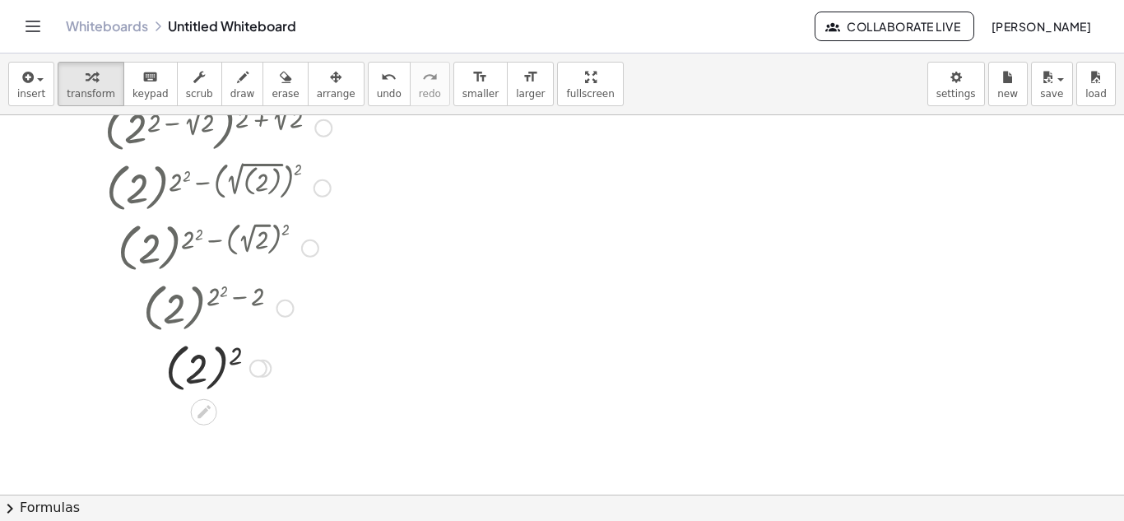
click at [233, 347] on div at bounding box center [218, 367] width 244 height 60
click at [233, 347] on div at bounding box center [218, 367] width 244 height 54
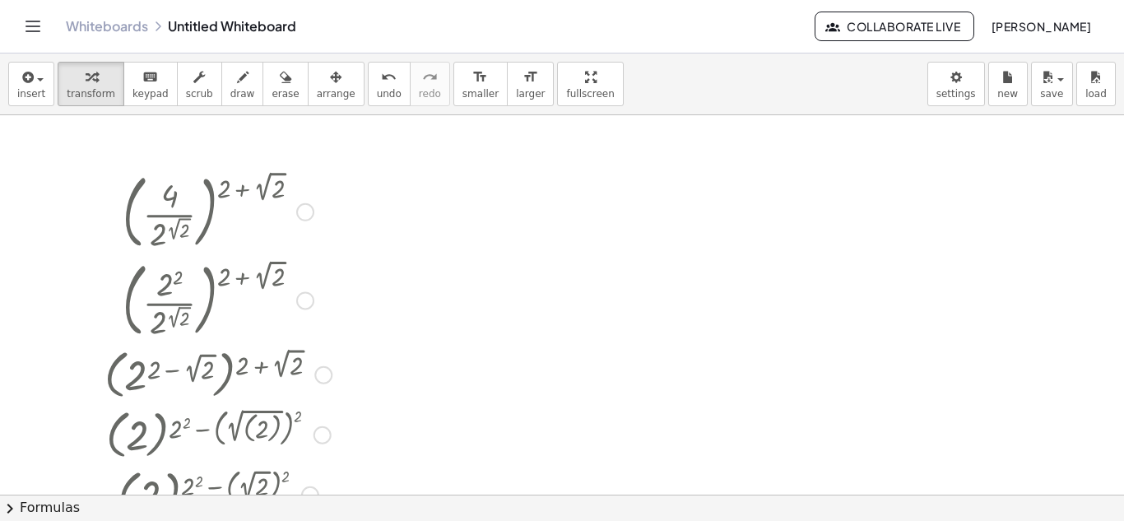
scroll to position [165, 0]
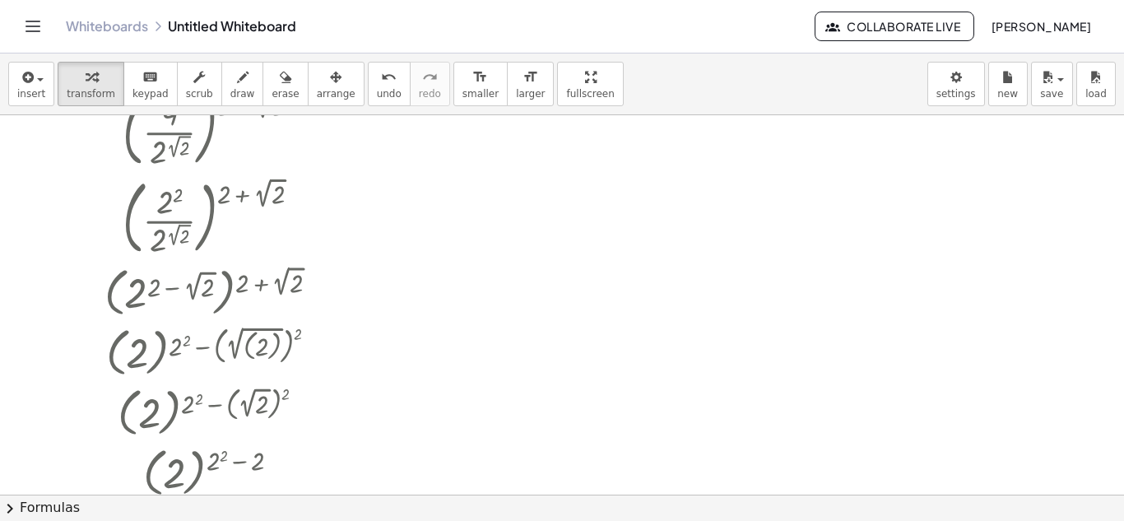
click at [580, 170] on div at bounding box center [562, 330] width 1124 height 759
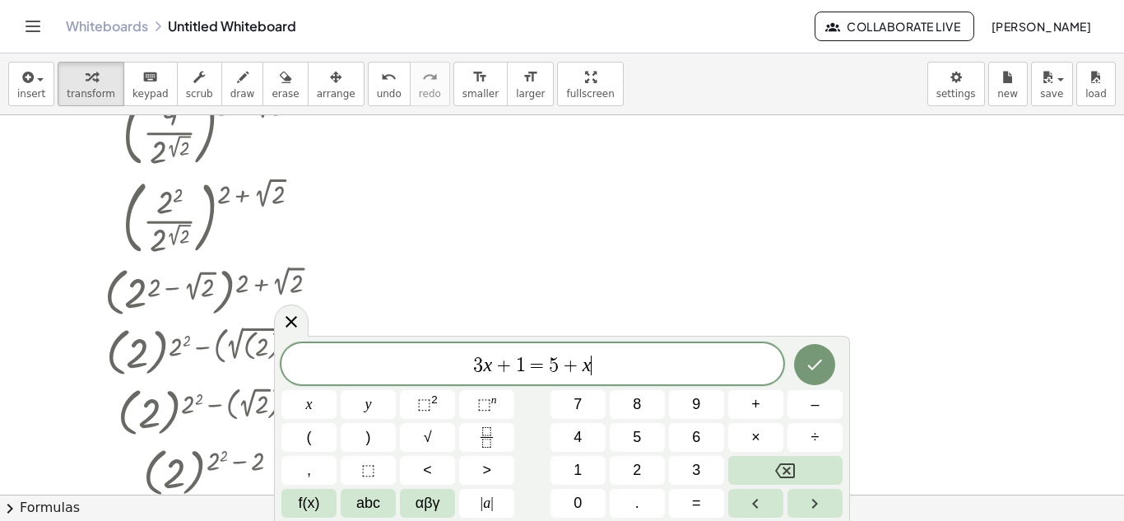
click at [580, 170] on div at bounding box center [562, 330] width 1124 height 759
drag, startPoint x: 589, startPoint y: 370, endPoint x: 379, endPoint y: 374, distance: 210.8
click at [807, 454] on div "3 x + 1 = 5 + x x y ⬚ 2 ⬚ n 7 8 9 + – ( ) √ 4 5 6 × ÷ , ⬚ < > 1 2 3 f(x) abc αβ…" at bounding box center [562, 430] width 561 height 174
click at [803, 462] on button "Backspace" at bounding box center [785, 470] width 114 height 29
click at [561, 357] on span "+" at bounding box center [571, 366] width 24 height 20
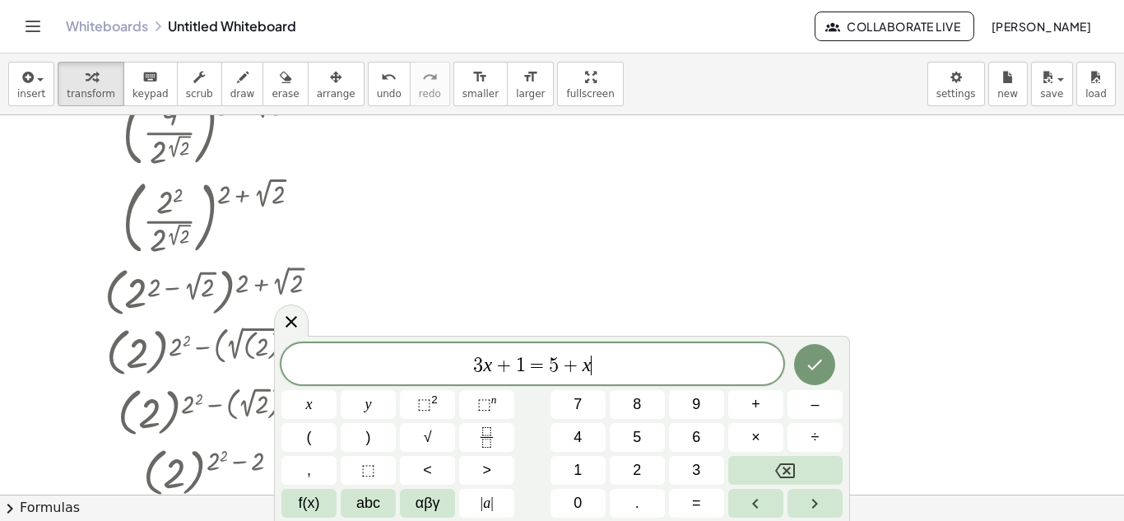
drag, startPoint x: 593, startPoint y: 361, endPoint x: 416, endPoint y: 382, distance: 177.3
click at [416, 382] on div "******** 3 x + 1 = 5 + x ​" at bounding box center [533, 363] width 502 height 41
click at [786, 464] on icon "Backspace" at bounding box center [785, 470] width 20 height 15
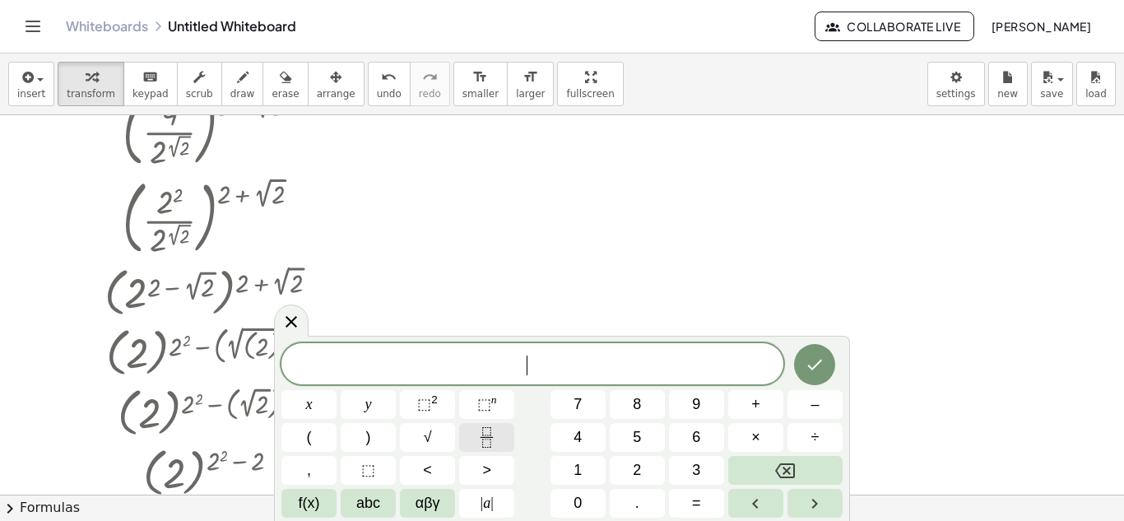
click at [489, 440] on icon "Fraction" at bounding box center [487, 437] width 21 height 21
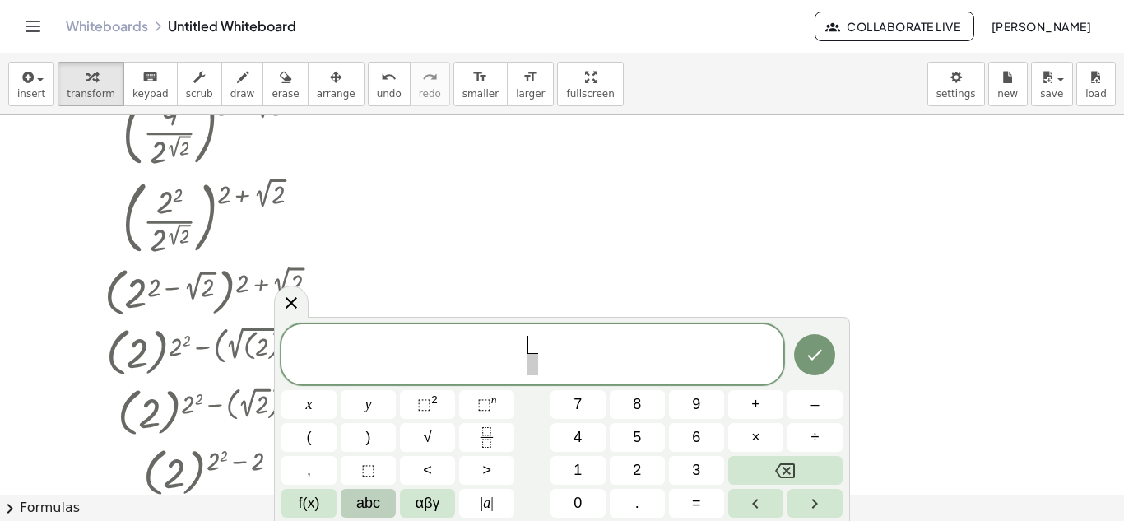
click at [342, 504] on button "abc" at bounding box center [368, 503] width 55 height 29
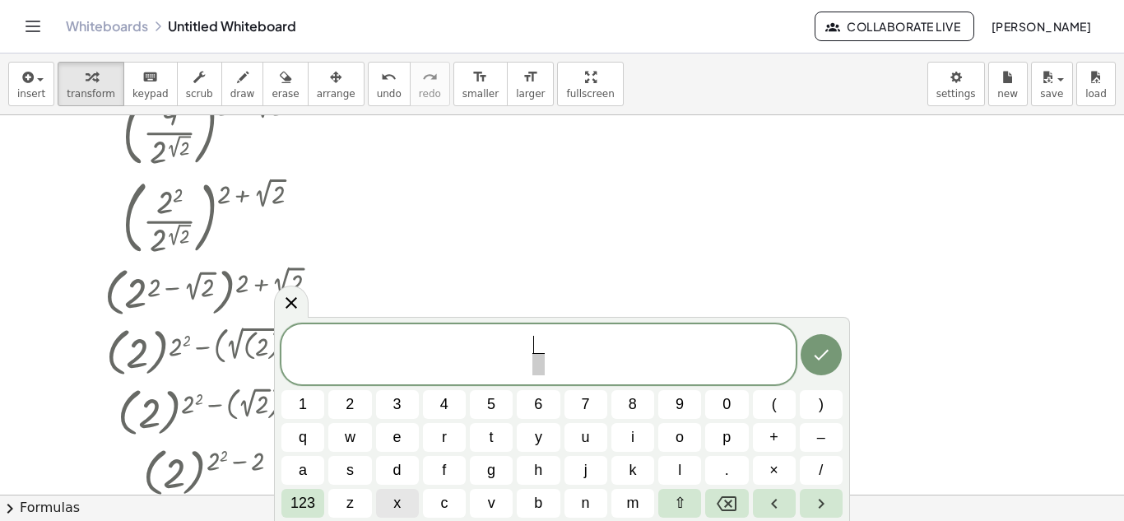
click at [384, 503] on button "x" at bounding box center [397, 503] width 43 height 29
click at [548, 363] on span "x ​ ​" at bounding box center [539, 356] width 514 height 44
click at [537, 368] on span "​" at bounding box center [539, 364] width 12 height 22
click at [387, 501] on button "x" at bounding box center [397, 503] width 43 height 29
click at [552, 342] on span "x x ​ ​" at bounding box center [539, 356] width 514 height 44
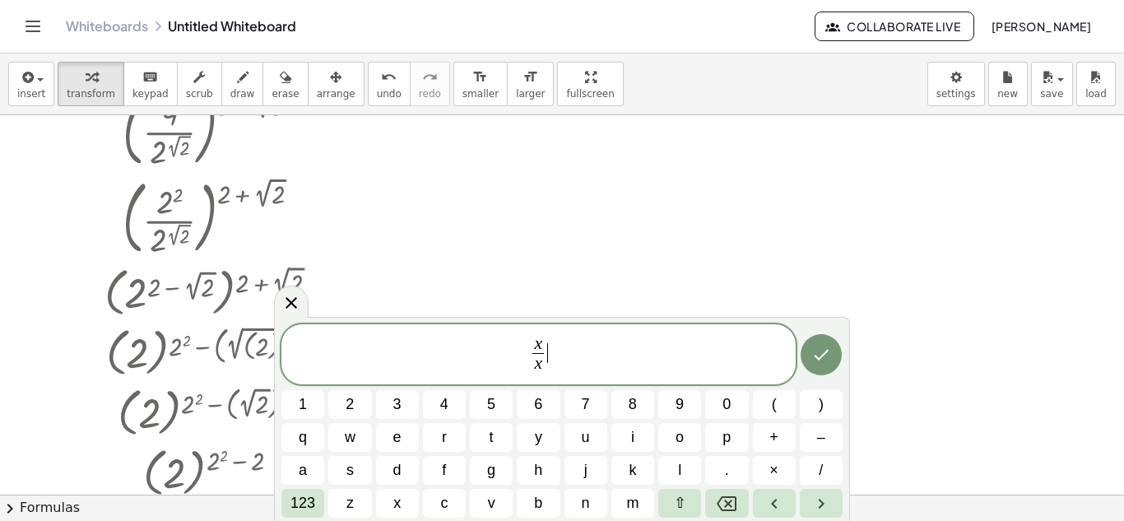
click at [547, 339] on span "x x ​" at bounding box center [538, 356] width 19 height 40
click at [537, 343] on var "x" at bounding box center [539, 343] width 8 height 20
click at [542, 342] on span "x ​" at bounding box center [539, 345] width 12 height 18
click at [303, 502] on span "123" at bounding box center [303, 503] width 25 height 22
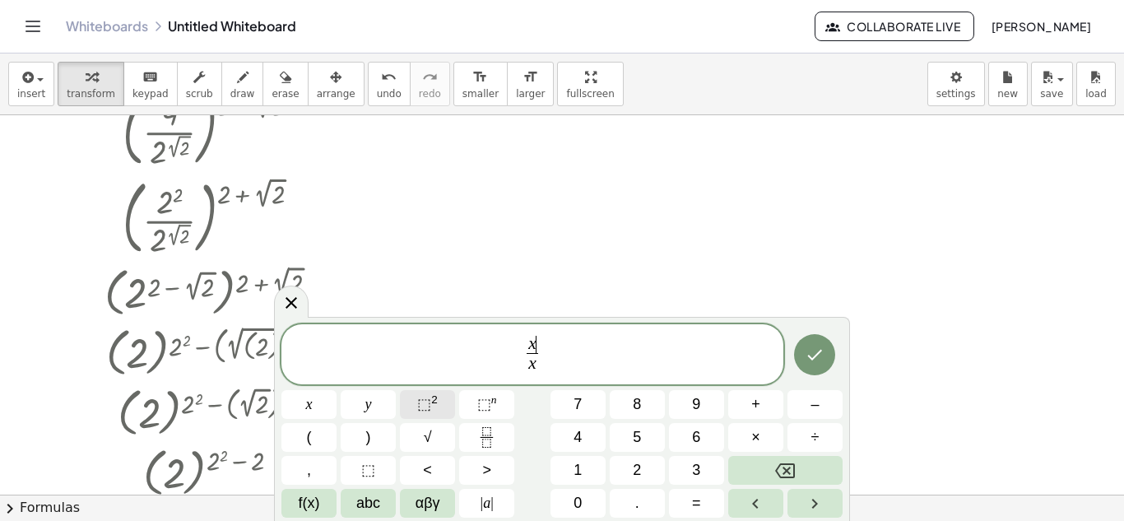
click at [430, 402] on span "⬚" at bounding box center [424, 404] width 14 height 16
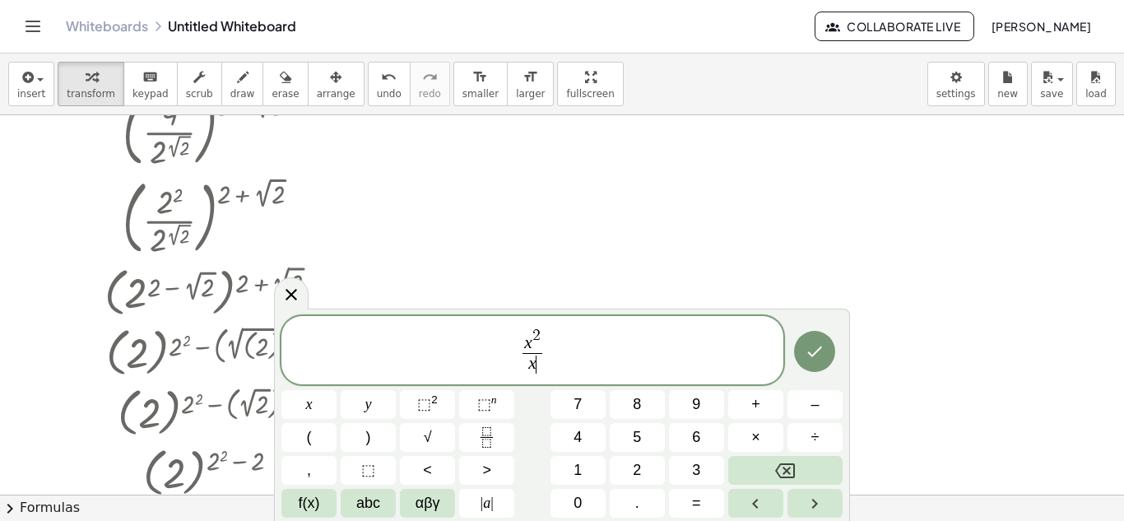
click at [540, 361] on span "x ​" at bounding box center [533, 364] width 20 height 22
click at [491, 405] on sup "n" at bounding box center [494, 399] width 6 height 12
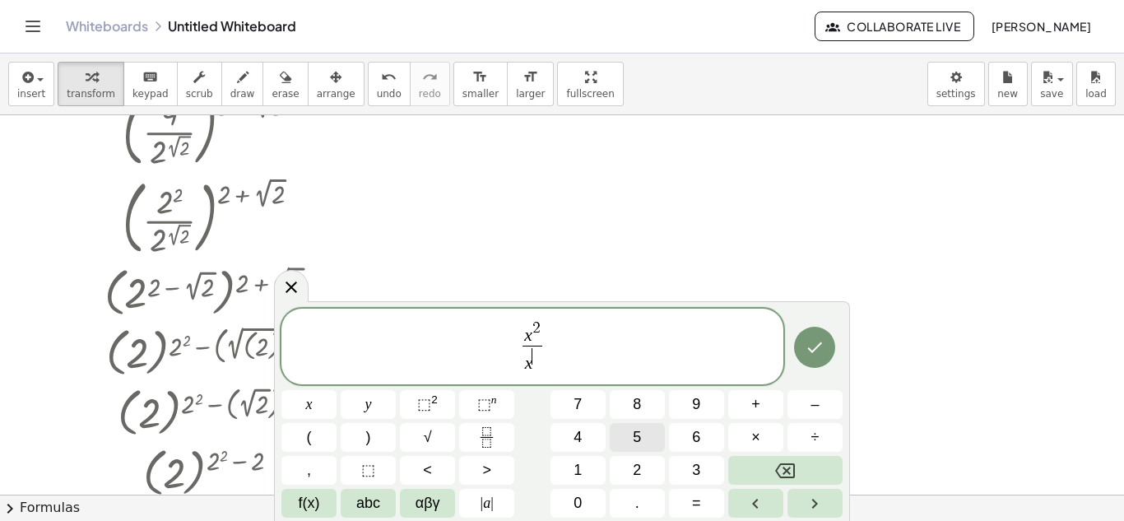
click at [650, 438] on button "5" at bounding box center [637, 437] width 55 height 29
click at [565, 337] on span "x 2 x 5 ​ ​" at bounding box center [533, 348] width 502 height 58
click at [708, 496] on button "=" at bounding box center [696, 503] width 55 height 29
click at [473, 435] on button "Fraction" at bounding box center [486, 437] width 55 height 29
click at [803, 457] on button "Backspace" at bounding box center [785, 470] width 114 height 29
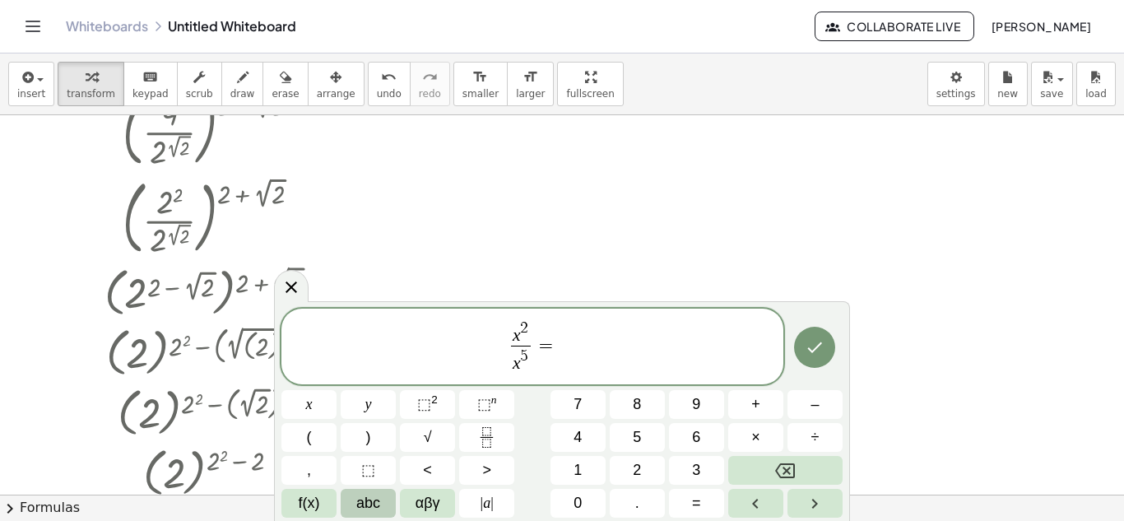
click at [374, 505] on span "abc" at bounding box center [368, 503] width 24 height 22
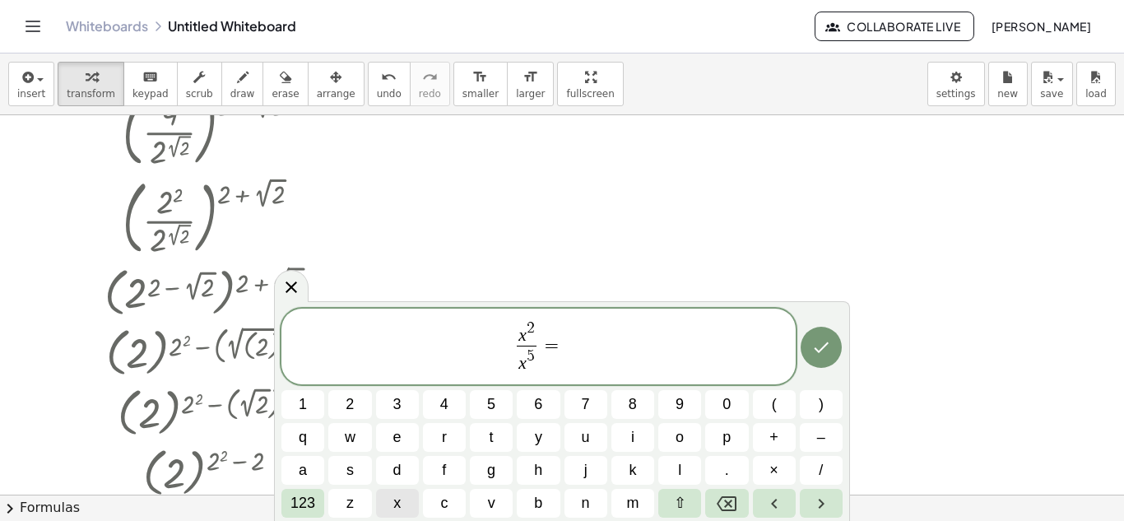
click at [398, 499] on span "x" at bounding box center [396, 503] width 7 height 22
click at [301, 505] on span "123" at bounding box center [303, 503] width 25 height 22
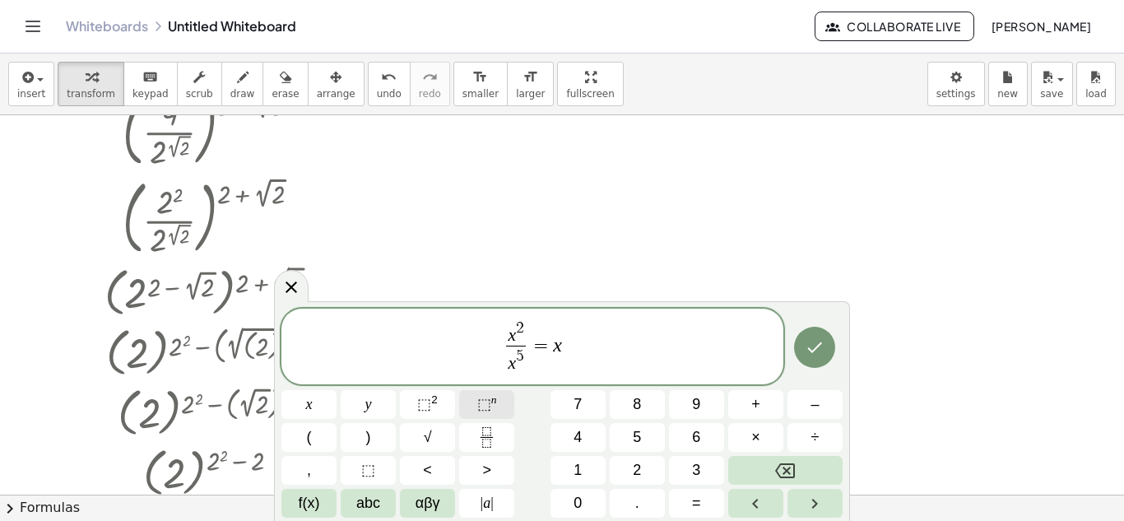
click at [505, 406] on button "⬚ n" at bounding box center [486, 404] width 55 height 29
click at [638, 468] on span "2" at bounding box center [637, 470] width 8 height 22
click at [802, 410] on button "–" at bounding box center [815, 404] width 55 height 29
click at [634, 437] on span "5" at bounding box center [637, 437] width 8 height 22
click at [686, 511] on button "=" at bounding box center [696, 503] width 55 height 29
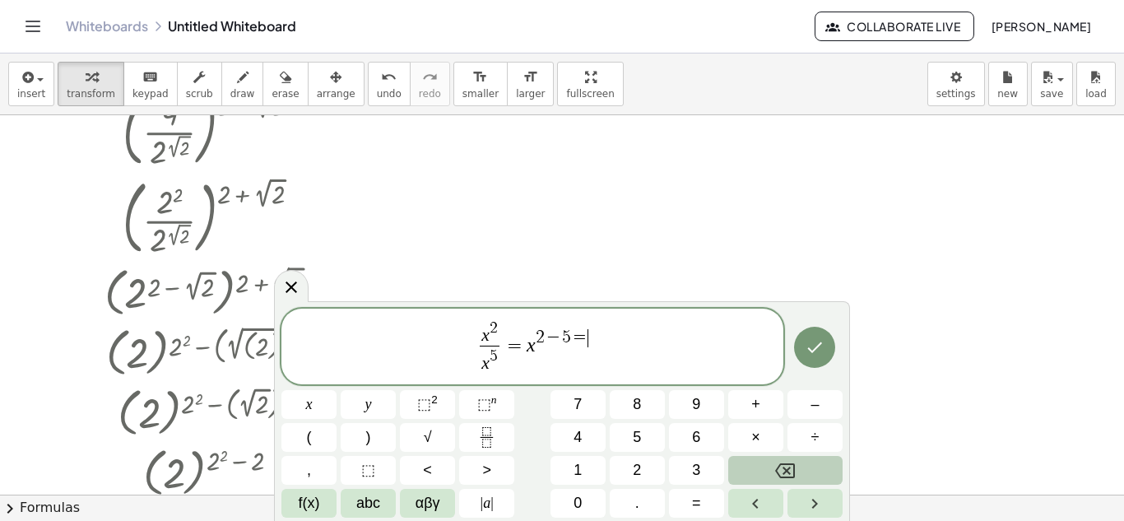
click at [754, 459] on button "Backspace" at bounding box center [785, 470] width 114 height 29
click at [831, 497] on button "Right arrow" at bounding box center [815, 503] width 55 height 29
click at [683, 493] on button "=" at bounding box center [696, 503] width 55 height 29
click at [379, 504] on span "abc" at bounding box center [368, 503] width 24 height 22
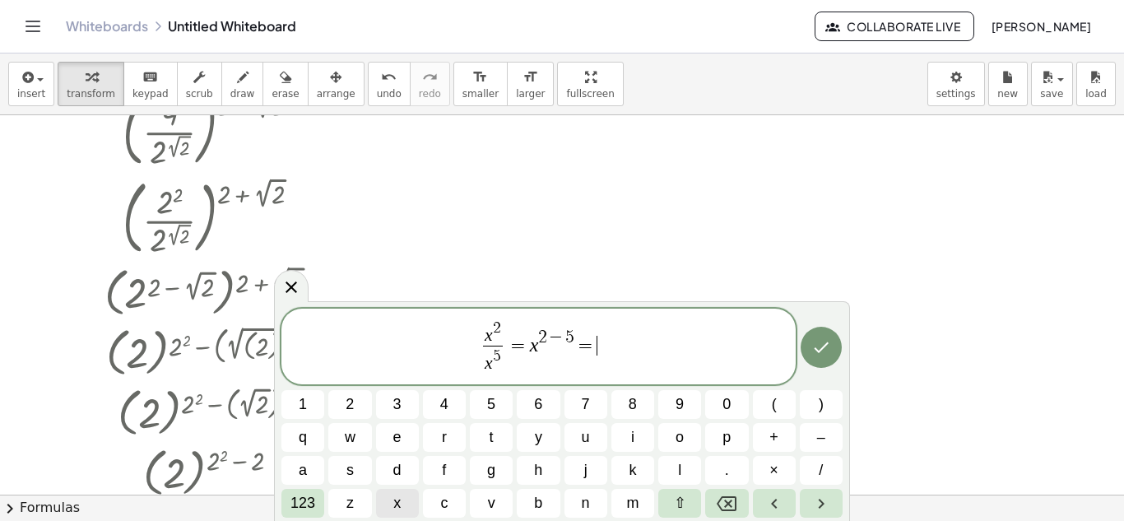
click at [397, 501] on span "x" at bounding box center [396, 503] width 7 height 22
click at [296, 497] on span "123" at bounding box center [303, 503] width 25 height 22
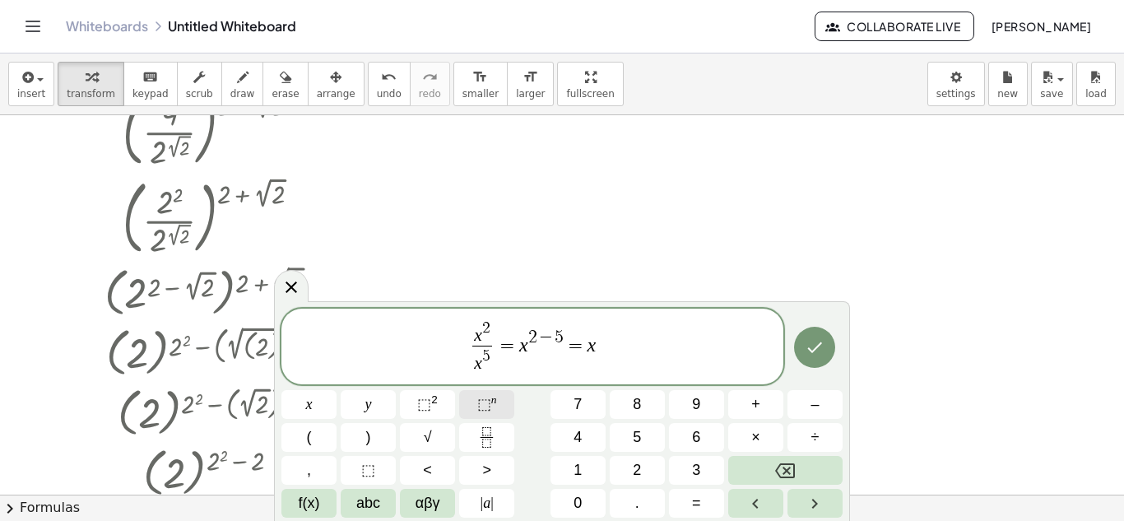
click at [495, 408] on span "⬚ n" at bounding box center [487, 404] width 20 height 22
click at [807, 407] on button "–" at bounding box center [815, 404] width 55 height 29
click at [714, 466] on button "3" at bounding box center [696, 470] width 55 height 29
click at [808, 354] on icon "Done" at bounding box center [815, 347] width 20 height 20
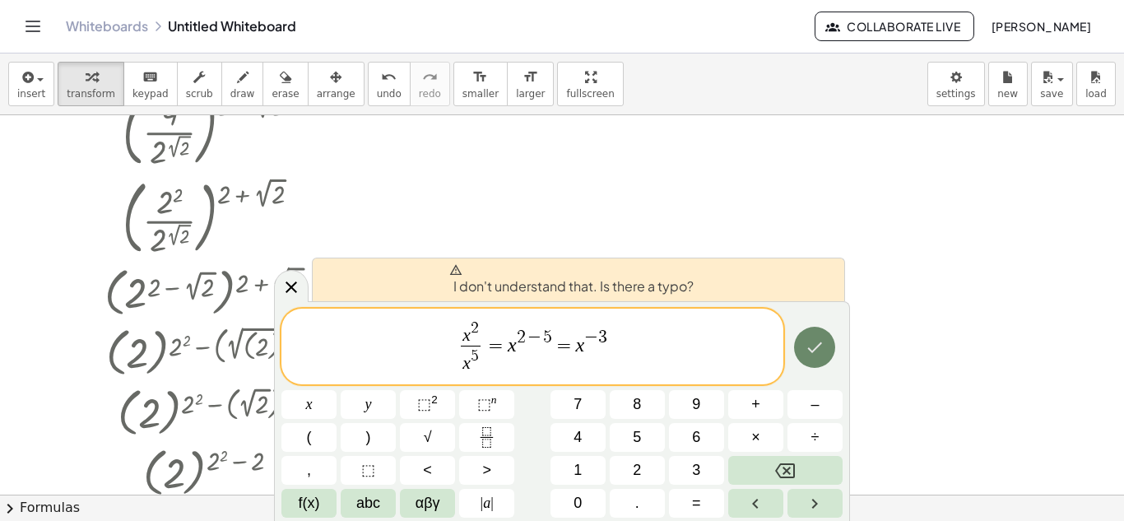
click at [808, 332] on button "Done" at bounding box center [814, 347] width 41 height 41
click at [808, 333] on button "Done" at bounding box center [814, 347] width 41 height 41
click at [810, 333] on button "Done" at bounding box center [814, 347] width 41 height 41
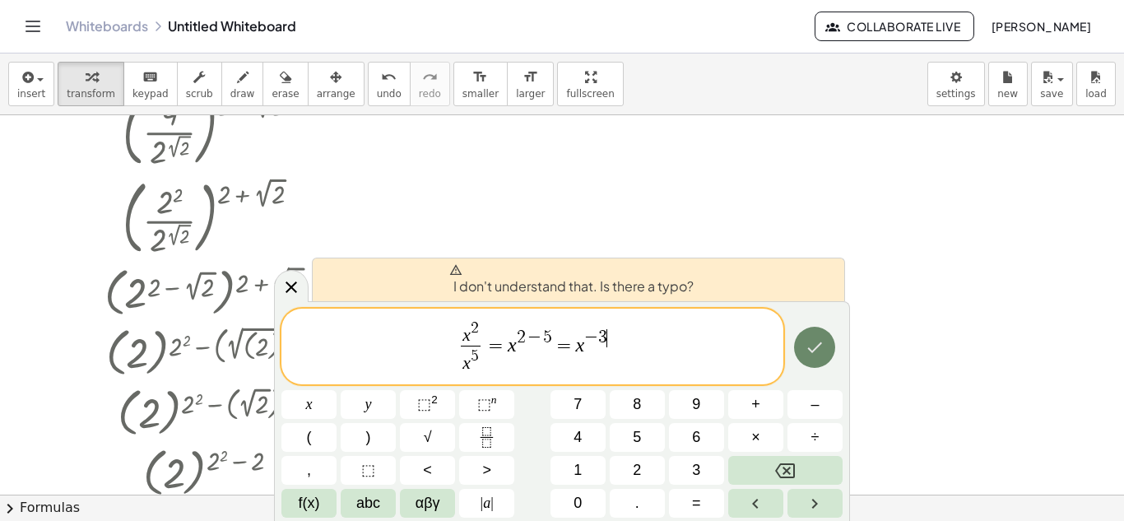
click at [811, 334] on button "Done" at bounding box center [814, 347] width 41 height 41
drag, startPoint x: 646, startPoint y: 351, endPoint x: 511, endPoint y: 364, distance: 135.6
click at [511, 364] on span "x 2 x 5 ​ = x 2 − 5 = x − 3" at bounding box center [533, 348] width 502 height 58
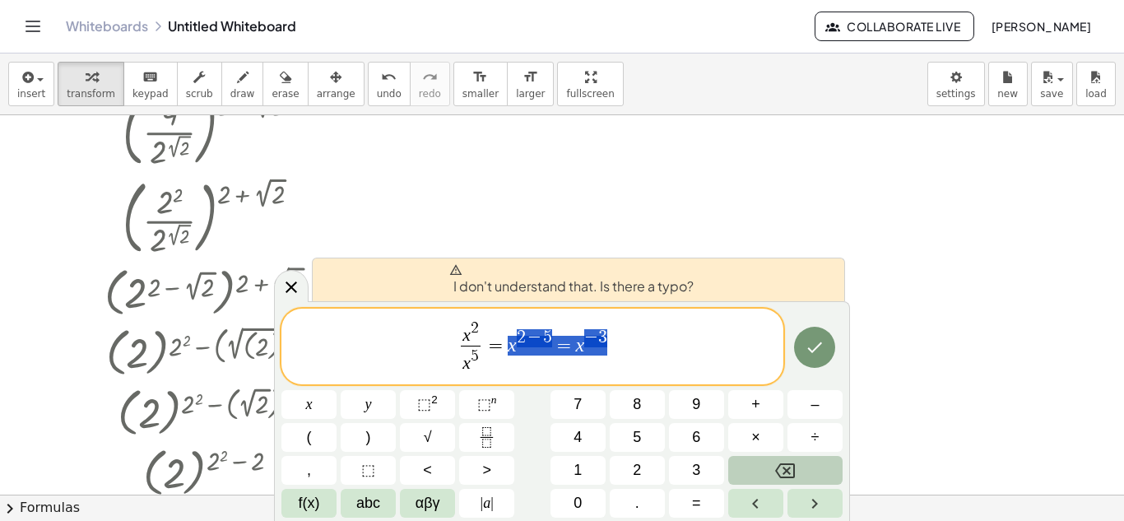
click at [785, 461] on icon "Backspace" at bounding box center [785, 471] width 20 height 20
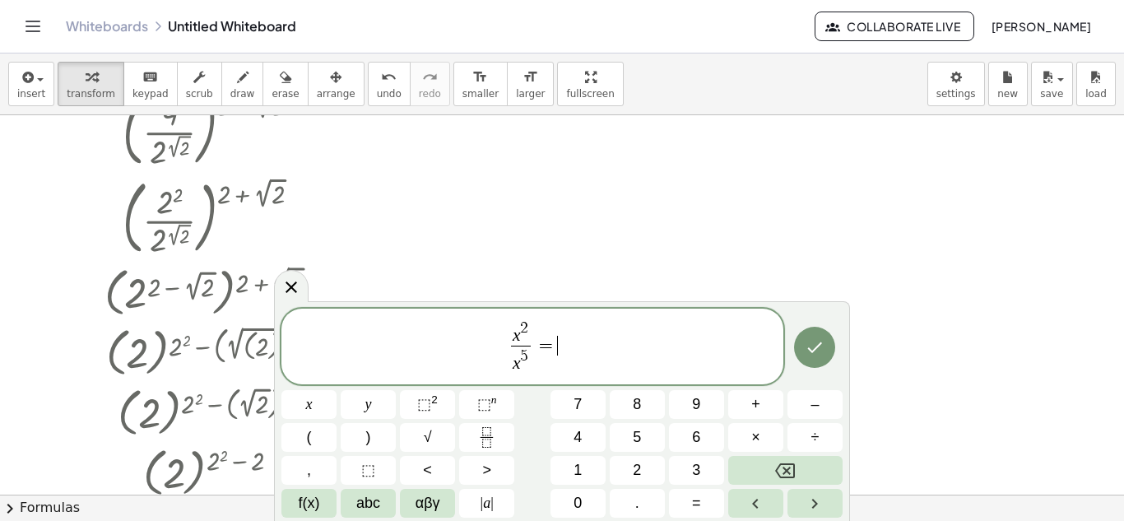
drag, startPoint x: 863, startPoint y: 317, endPoint x: 854, endPoint y: 321, distance: 9.9
click at [863, 317] on div at bounding box center [562, 330] width 1124 height 759
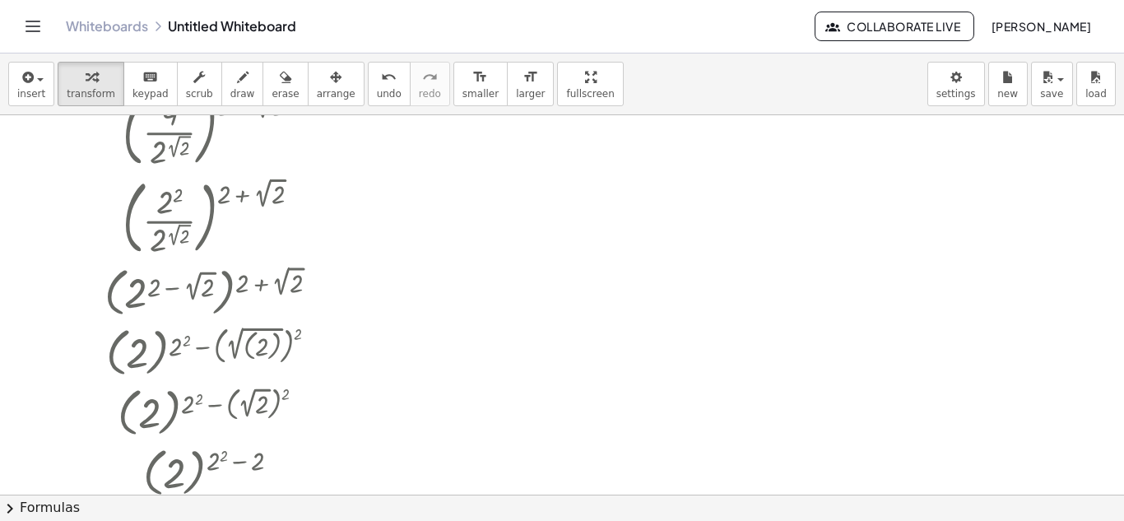
click at [831, 333] on div at bounding box center [562, 330] width 1124 height 759
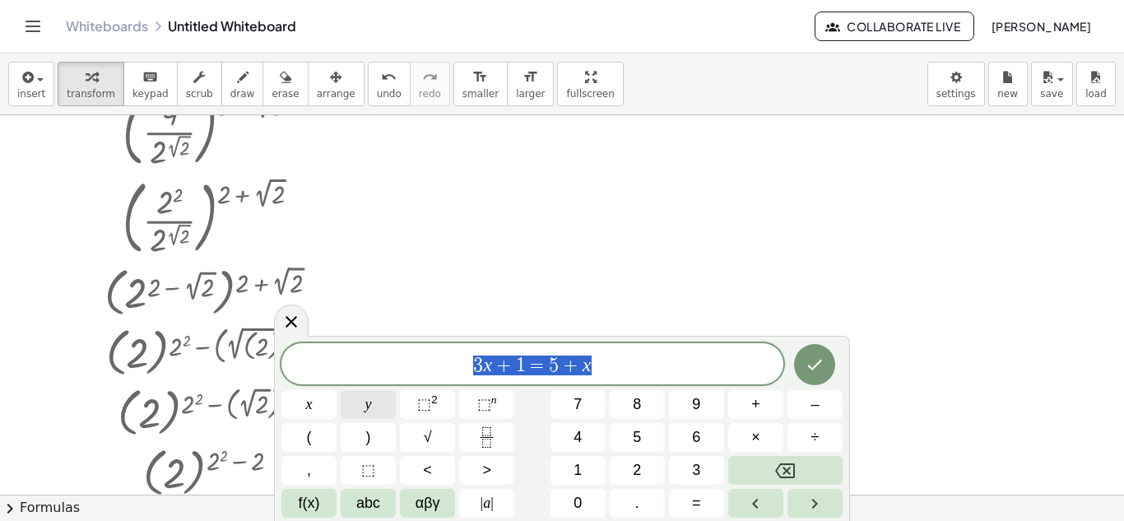
drag, startPoint x: 637, startPoint y: 371, endPoint x: 390, endPoint y: 393, distance: 247.9
click at [390, 393] on div "******** 3 x + 1 = 5 + x x y ⬚ 2 ⬚ n 7 8 9 + – ( ) √ 4 5 6 × ÷ , ⬚ < > 1 2 3 f(…" at bounding box center [562, 430] width 561 height 174
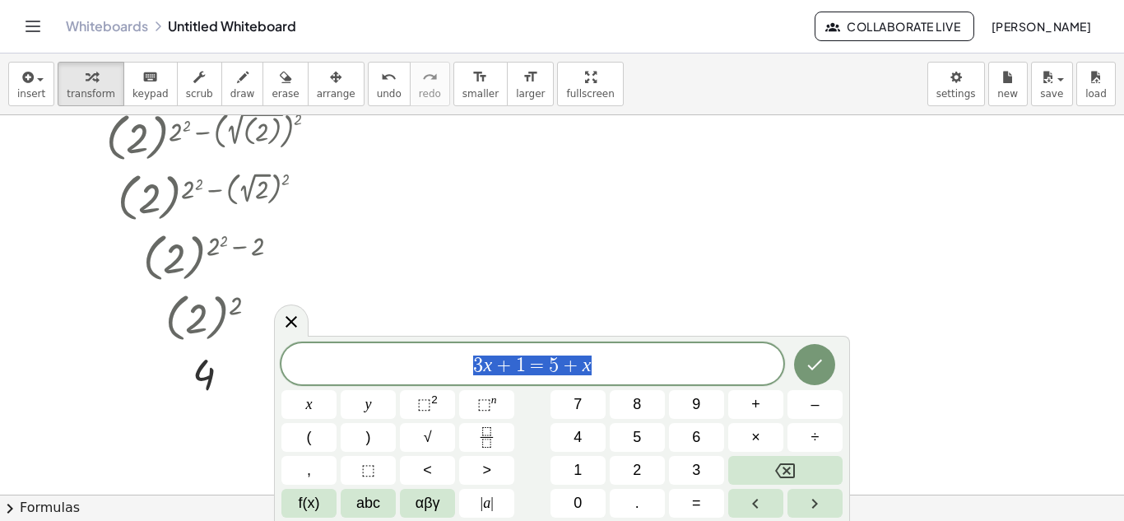
scroll to position [215, 0]
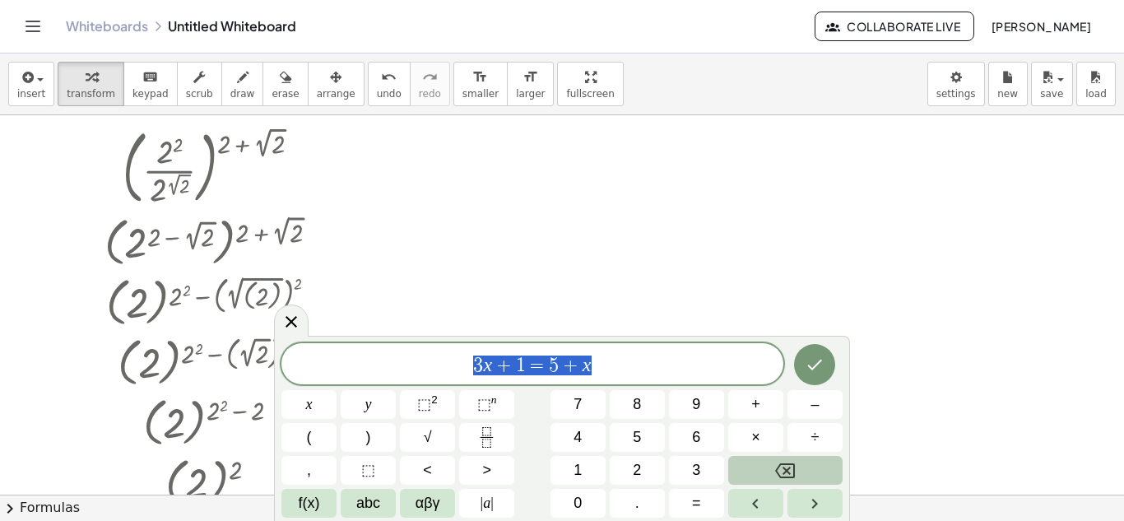
click at [775, 464] on button "Backspace" at bounding box center [785, 470] width 114 height 29
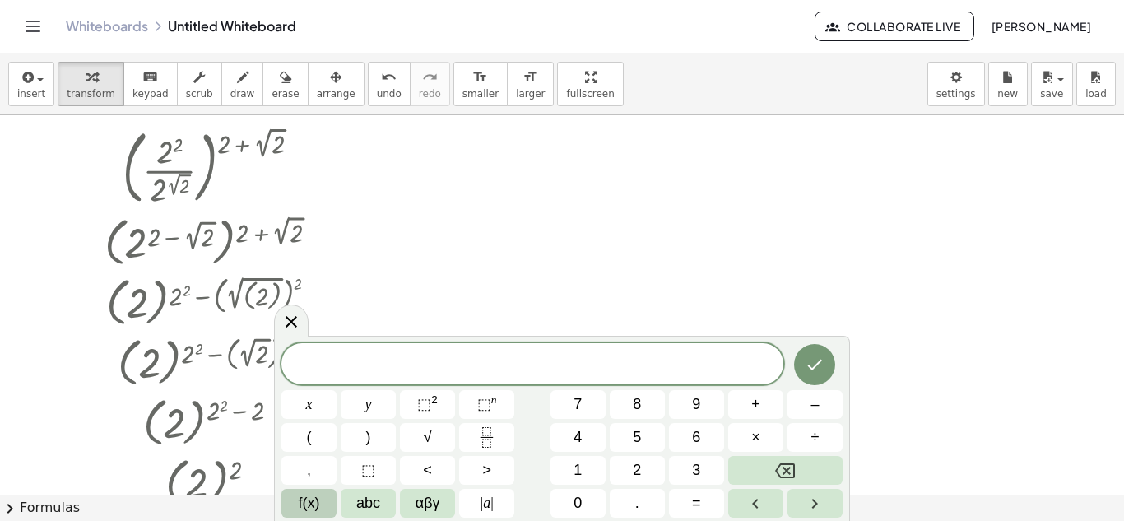
click at [337, 498] on button "f(x)" at bounding box center [309, 503] width 55 height 29
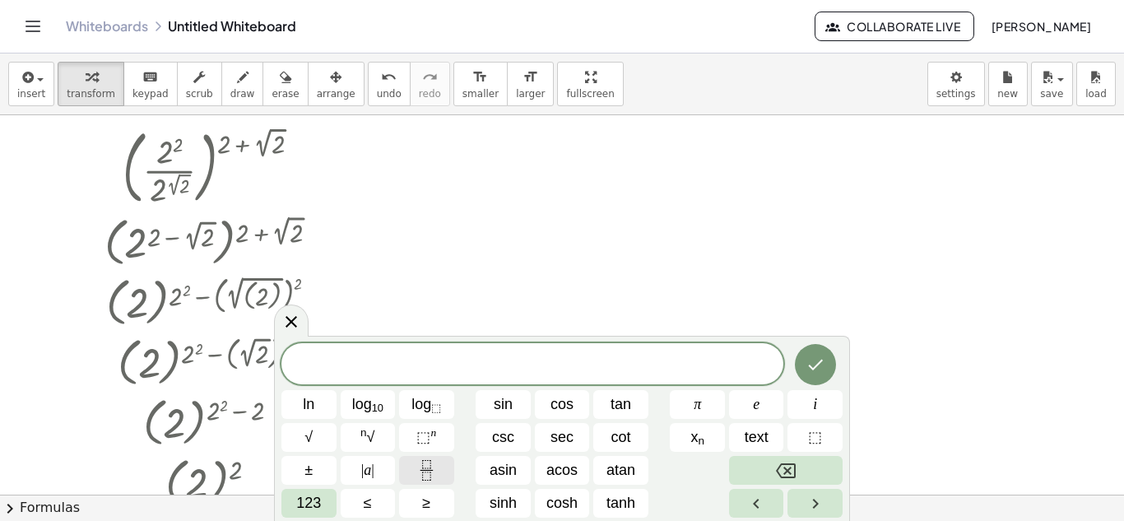
click at [444, 468] on button "Fraction" at bounding box center [426, 470] width 55 height 29
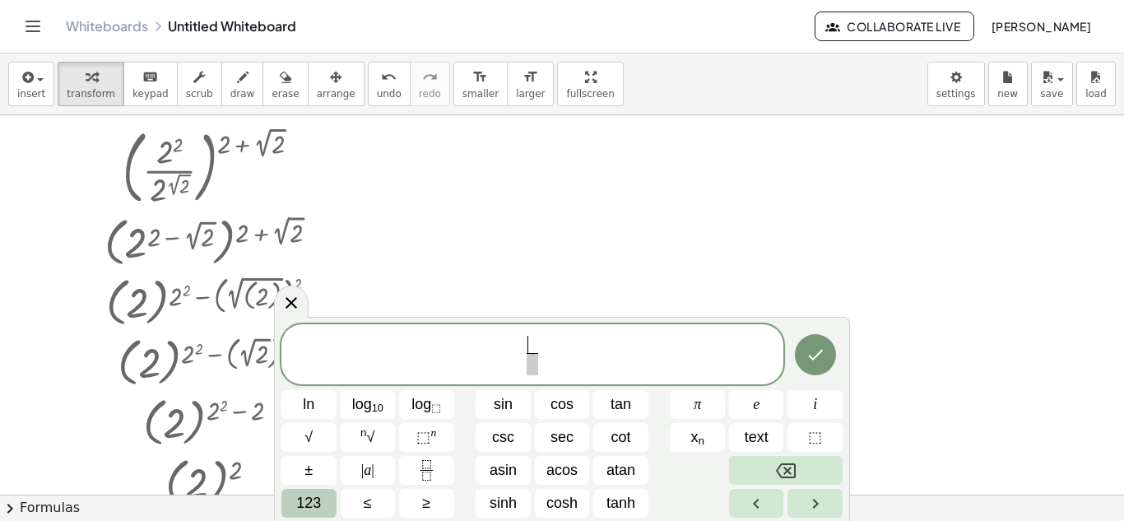
click at [304, 500] on span "123" at bounding box center [308, 503] width 25 height 22
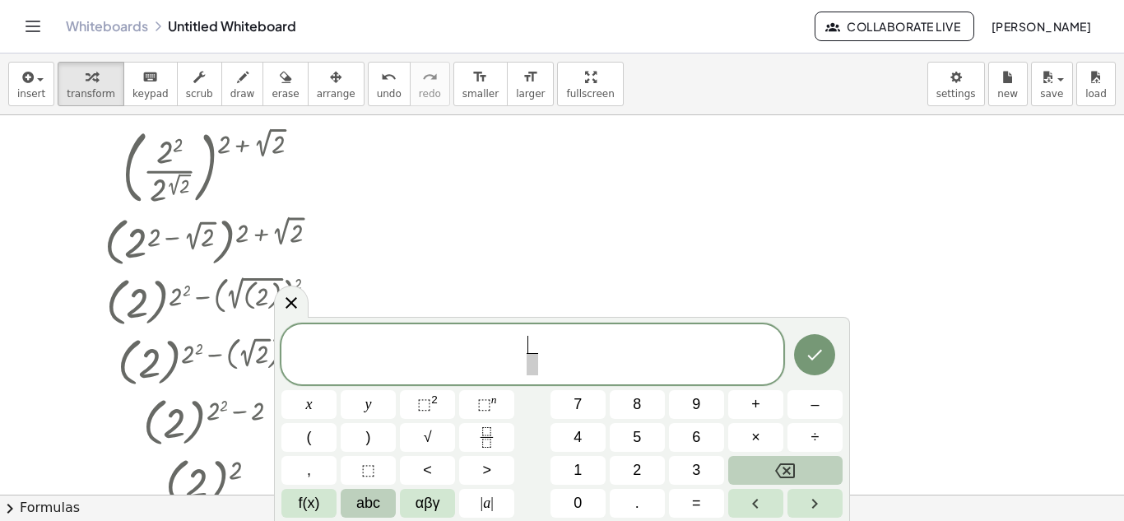
click at [365, 496] on span "abc" at bounding box center [368, 503] width 24 height 22
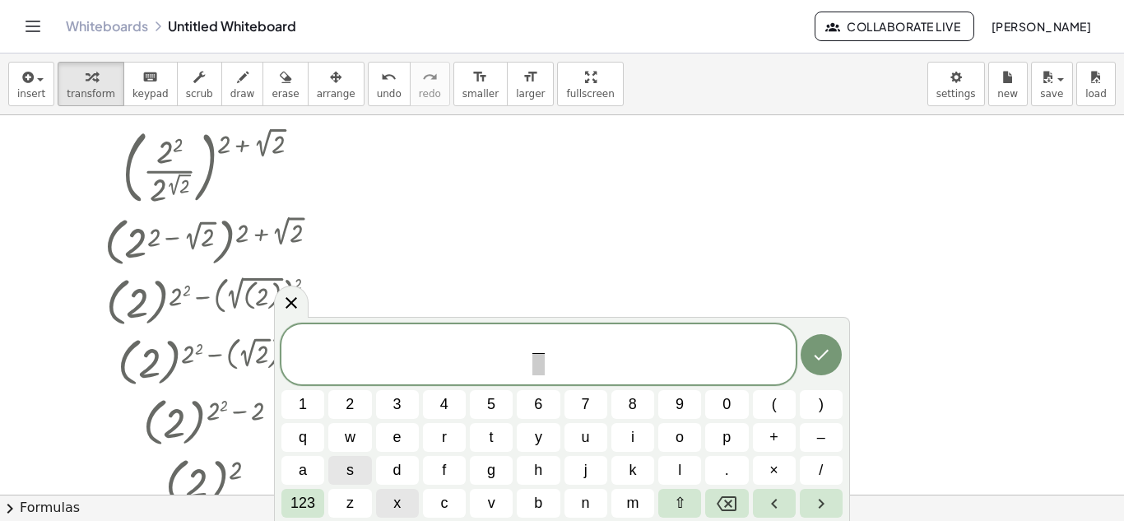
click at [402, 505] on button "x" at bounding box center [397, 503] width 43 height 29
click at [537, 370] on span at bounding box center [539, 364] width 12 height 22
click at [403, 506] on button "x" at bounding box center [397, 503] width 43 height 29
click at [561, 340] on span "x x ​ ​" at bounding box center [539, 356] width 514 height 44
click at [544, 342] on span "x" at bounding box center [539, 345] width 12 height 18
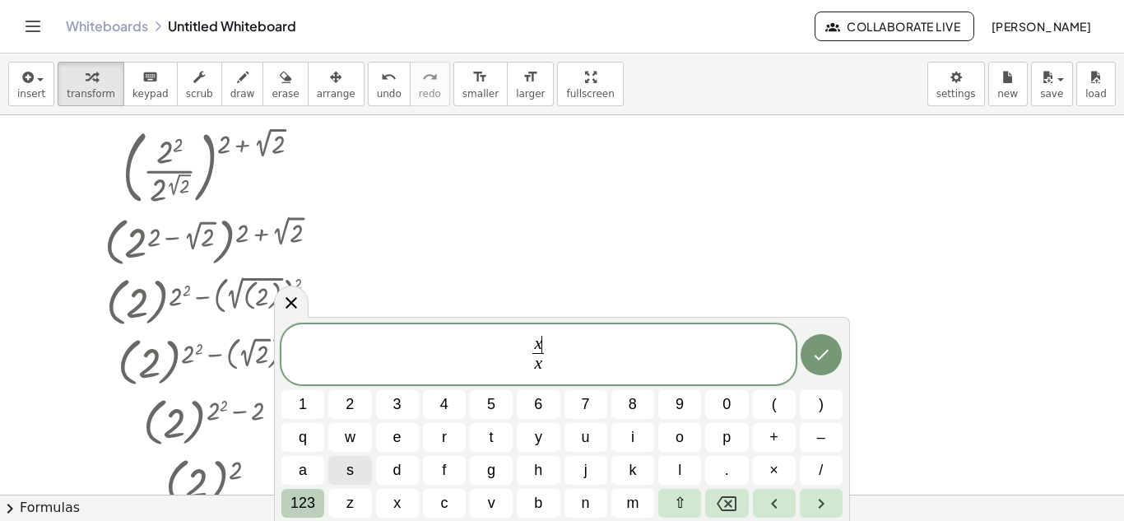
click at [311, 505] on span "123" at bounding box center [303, 503] width 25 height 22
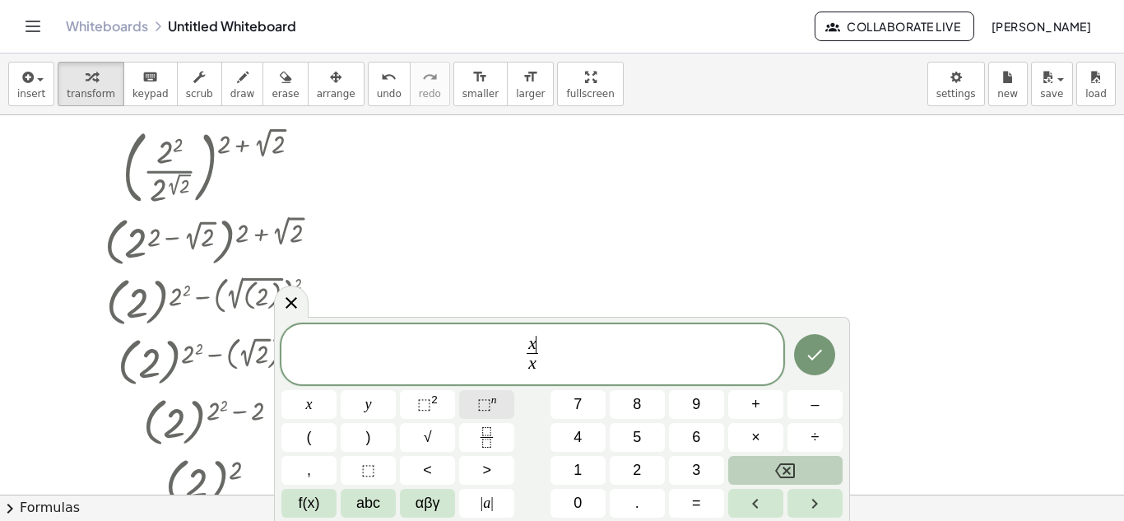
click at [493, 409] on span "⬚ n" at bounding box center [487, 404] width 20 height 22
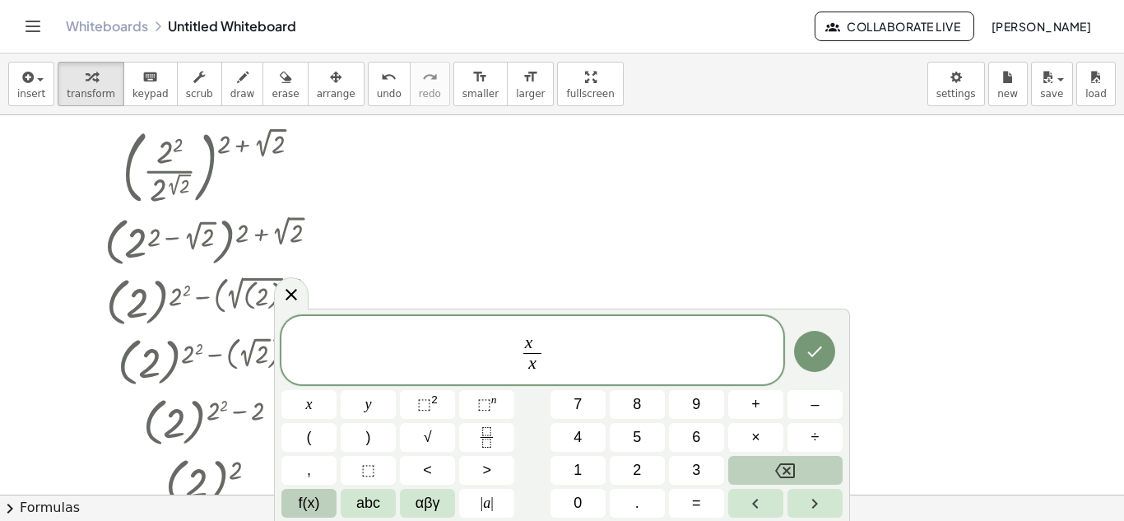
click at [313, 490] on button "f(x)" at bounding box center [309, 503] width 55 height 29
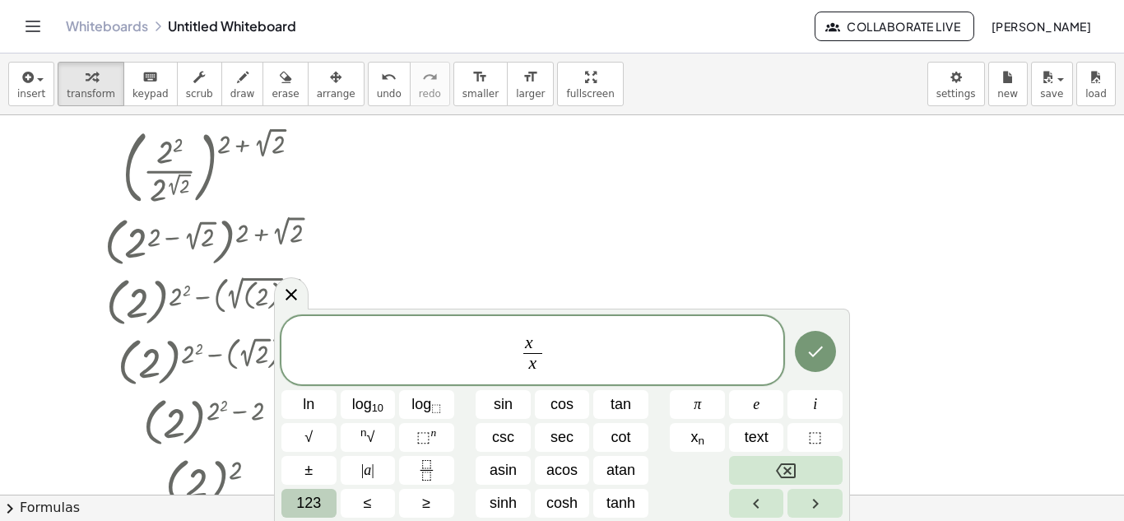
click at [314, 506] on span "123" at bounding box center [308, 503] width 25 height 22
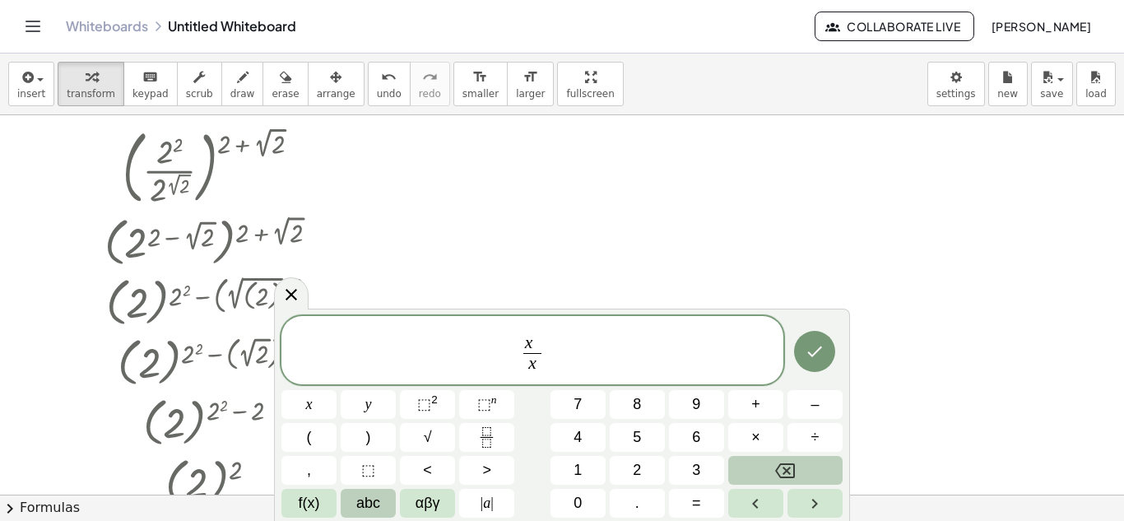
click at [365, 496] on span "abc" at bounding box center [368, 503] width 24 height 22
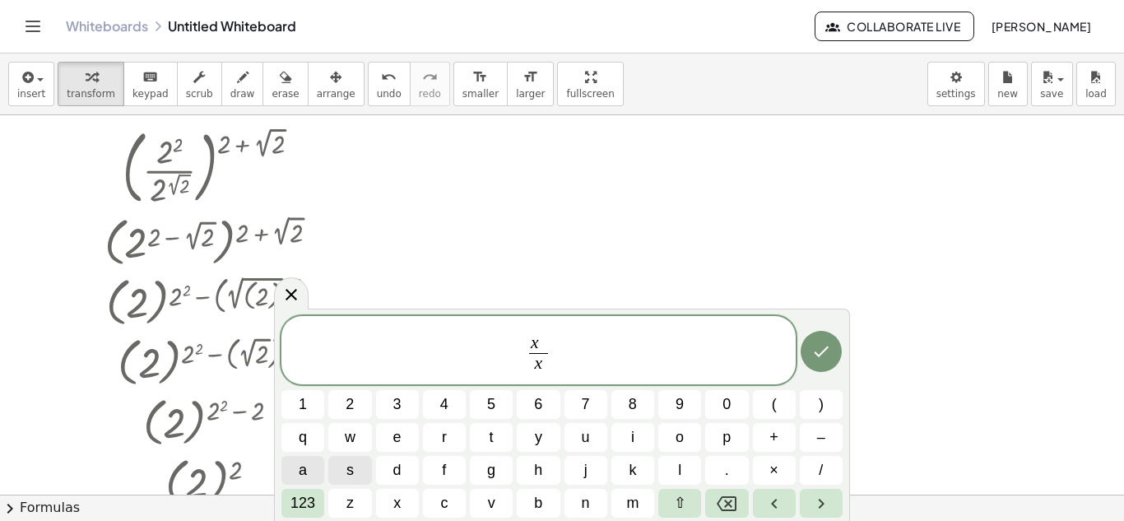
click at [305, 464] on span "a" at bounding box center [303, 470] width 8 height 22
click at [312, 510] on span "123" at bounding box center [303, 503] width 25 height 22
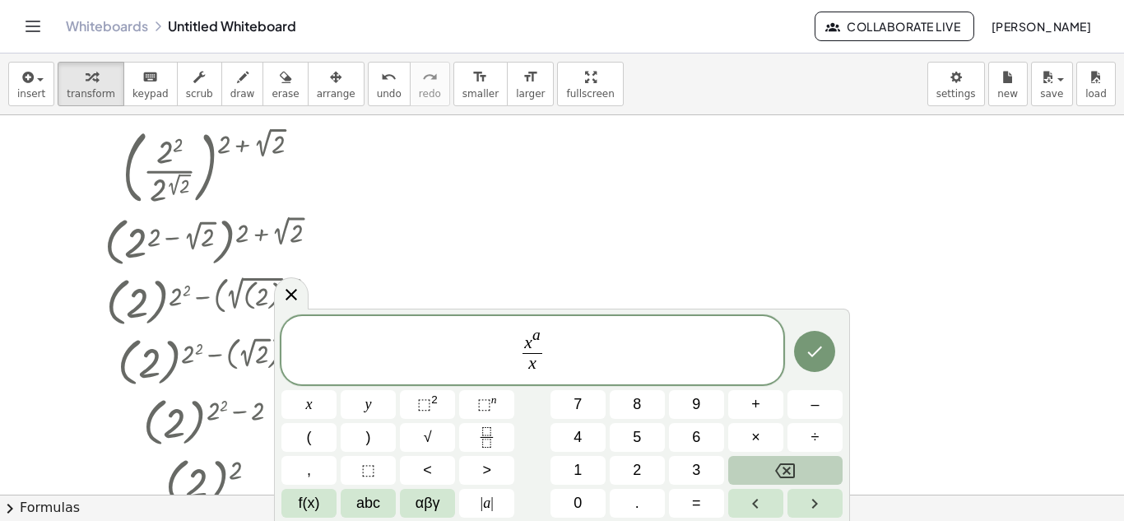
click at [551, 362] on span "x a ​ x ​" at bounding box center [533, 351] width 502 height 51
click at [538, 365] on span "x" at bounding box center [533, 364] width 20 height 22
click at [367, 506] on span "abc" at bounding box center [368, 503] width 24 height 22
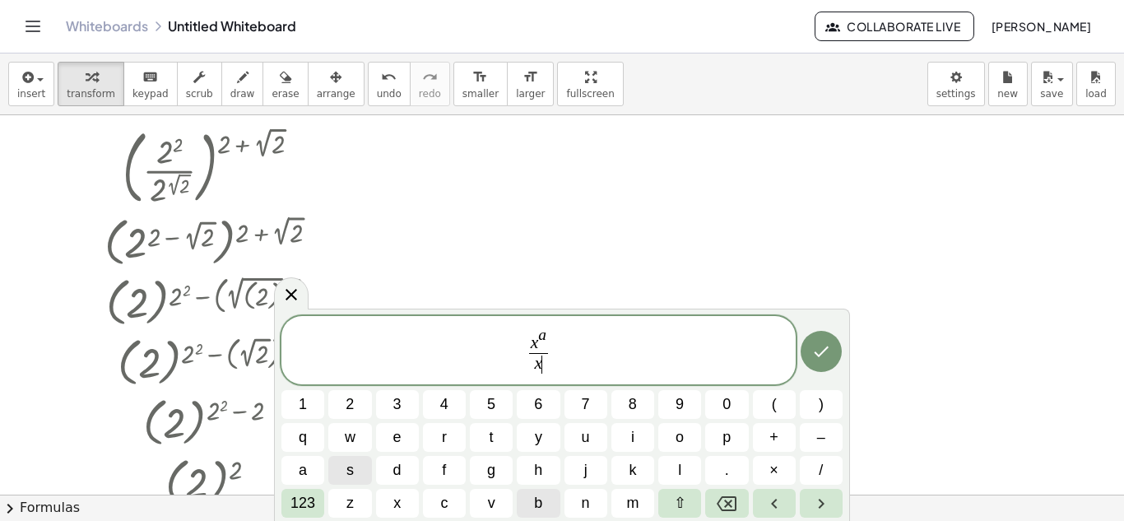
click at [550, 503] on button "b" at bounding box center [538, 503] width 43 height 29
click at [723, 491] on button "Backspace" at bounding box center [726, 503] width 43 height 29
click at [292, 499] on span "123" at bounding box center [303, 503] width 25 height 22
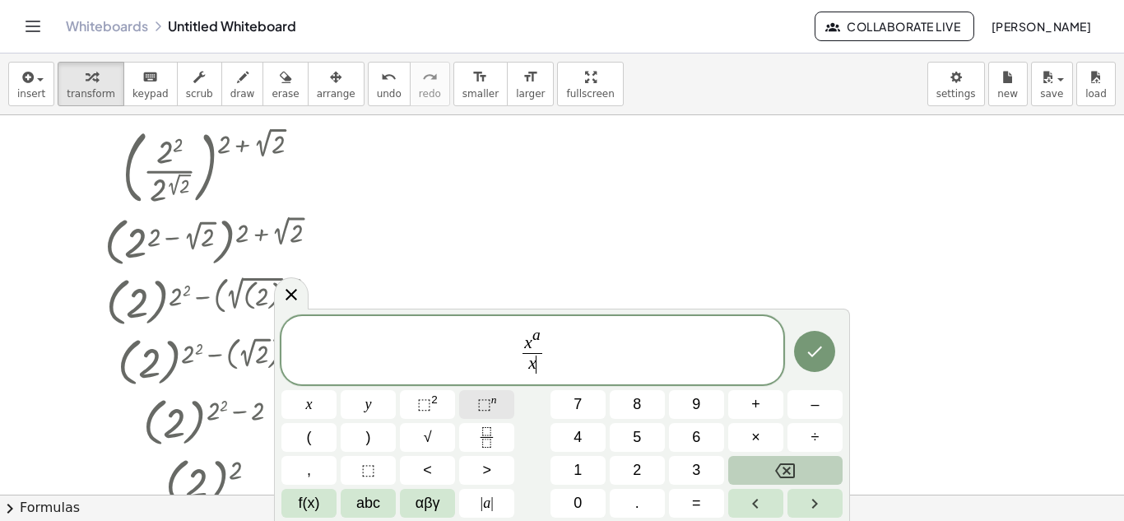
click at [501, 407] on button "⬚ n" at bounding box center [486, 404] width 55 height 29
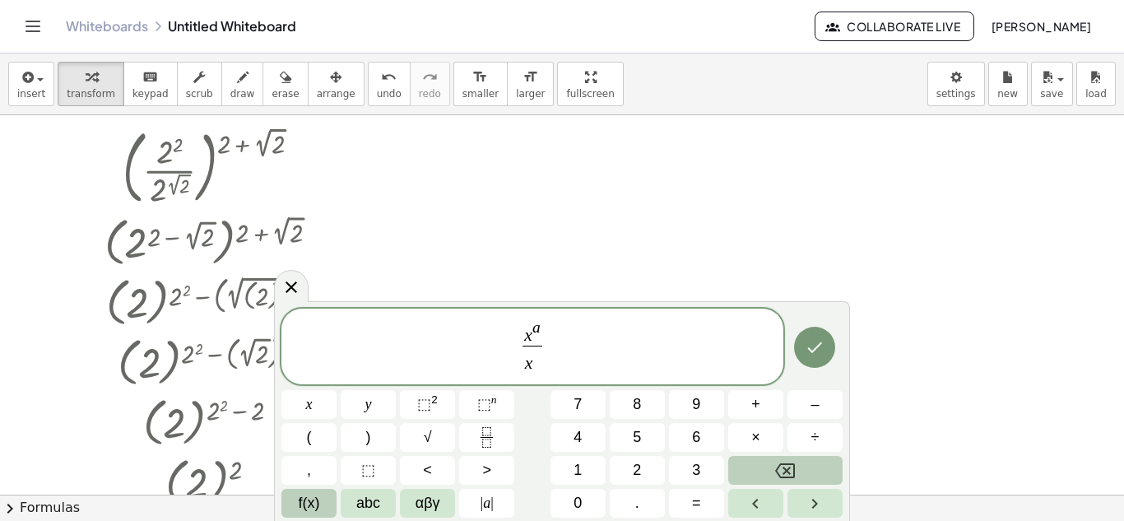
click at [324, 503] on button "f(x)" at bounding box center [309, 503] width 55 height 29
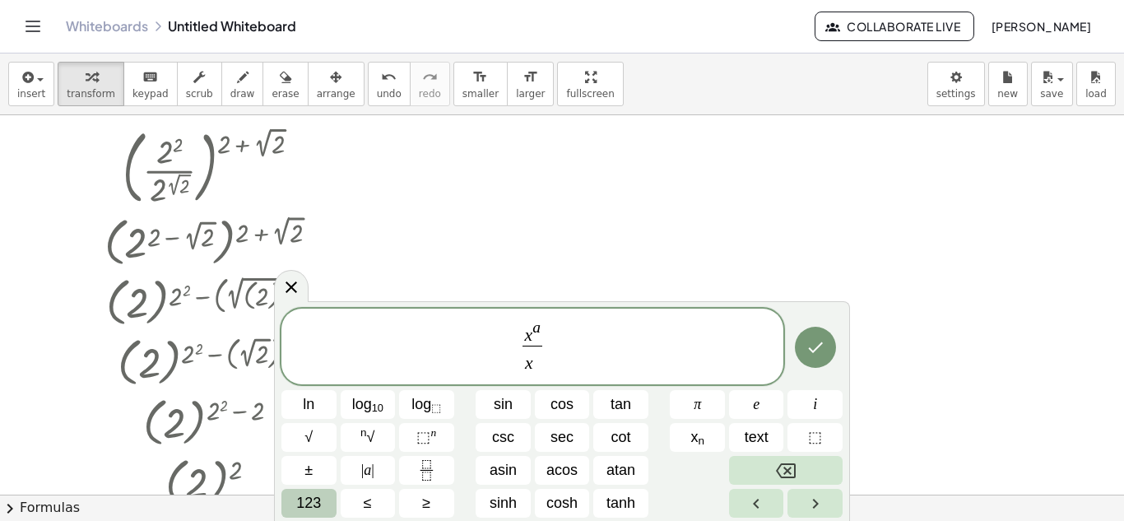
click at [312, 502] on span "123" at bounding box center [308, 503] width 25 height 22
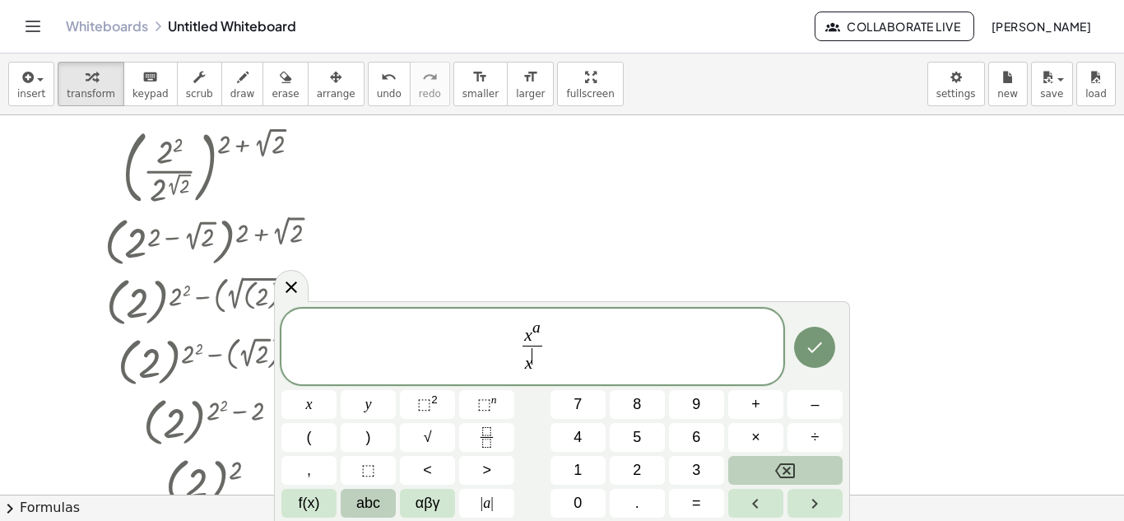
click at [348, 502] on button "abc" at bounding box center [368, 503] width 55 height 29
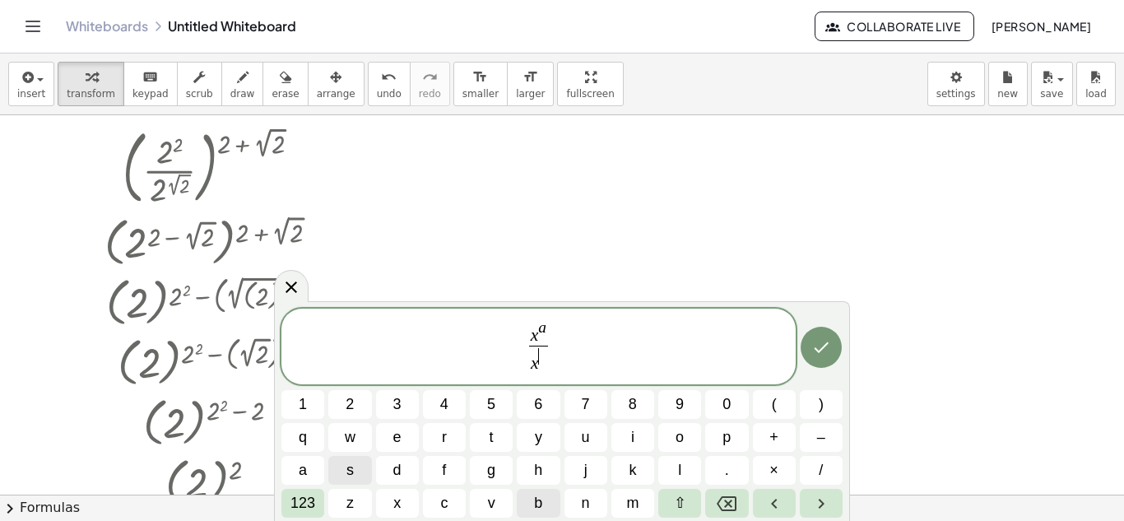
click at [537, 494] on span "b" at bounding box center [538, 503] width 8 height 22
click at [822, 355] on icon "Done" at bounding box center [822, 347] width 20 height 20
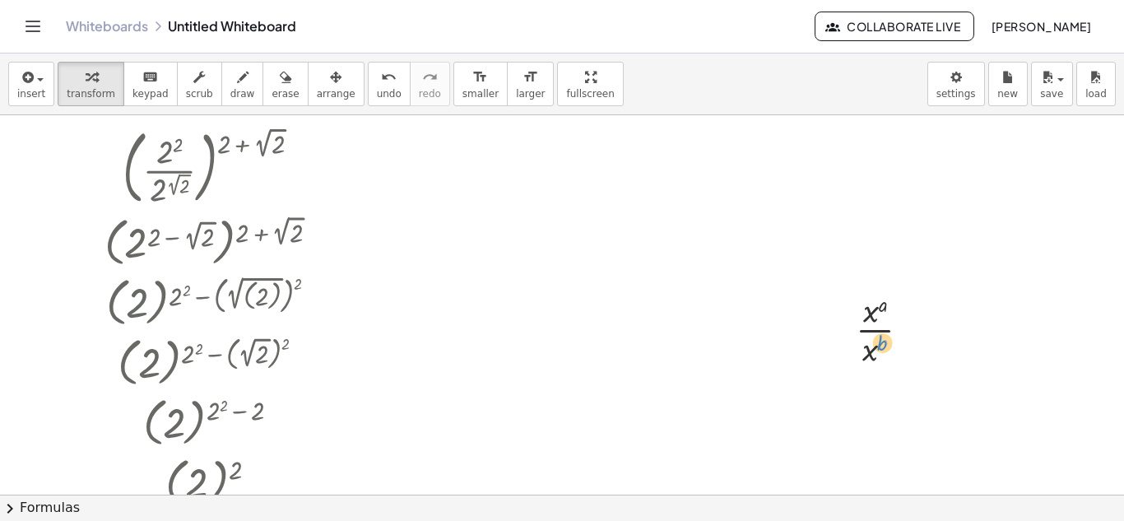
click at [888, 340] on div at bounding box center [890, 328] width 84 height 82
click at [186, 91] on span "scrub" at bounding box center [199, 94] width 27 height 12
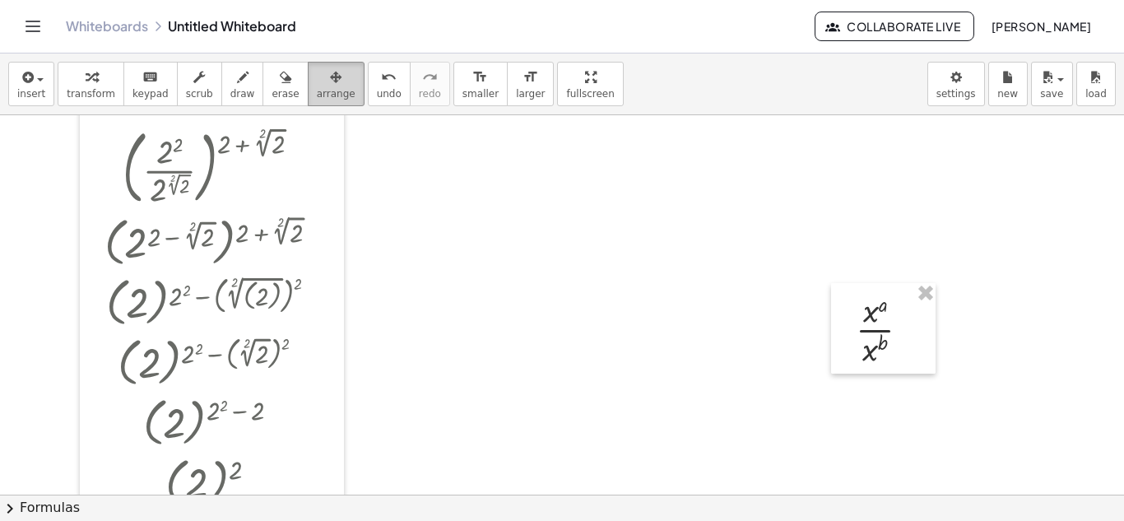
click at [330, 77] on icon "button" at bounding box center [336, 77] width 12 height 20
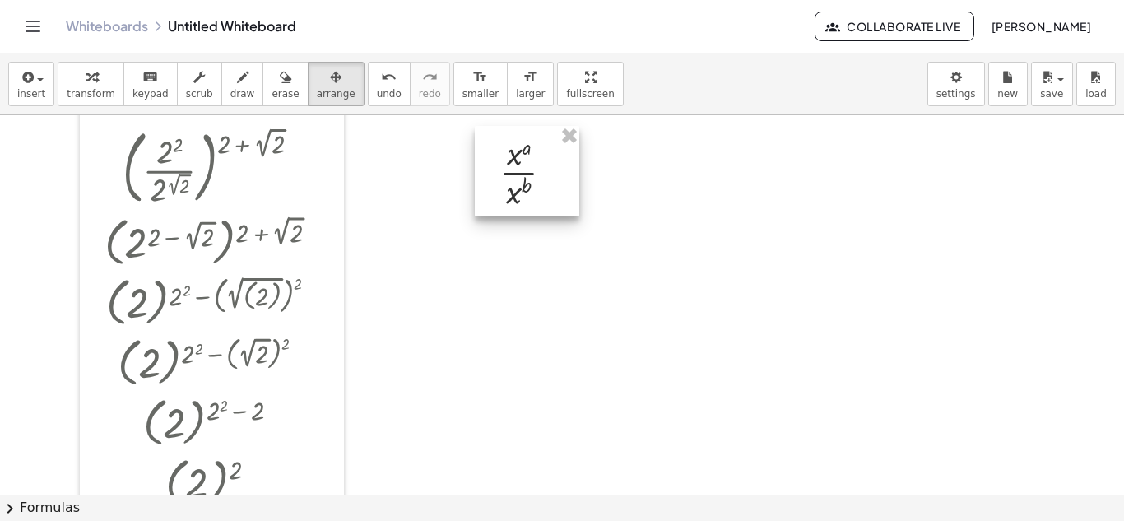
drag, startPoint x: 843, startPoint y: 320, endPoint x: 487, endPoint y: 168, distance: 386.8
click at [487, 168] on div at bounding box center [527, 171] width 105 height 91
click at [93, 86] on div "button" at bounding box center [91, 77] width 49 height 20
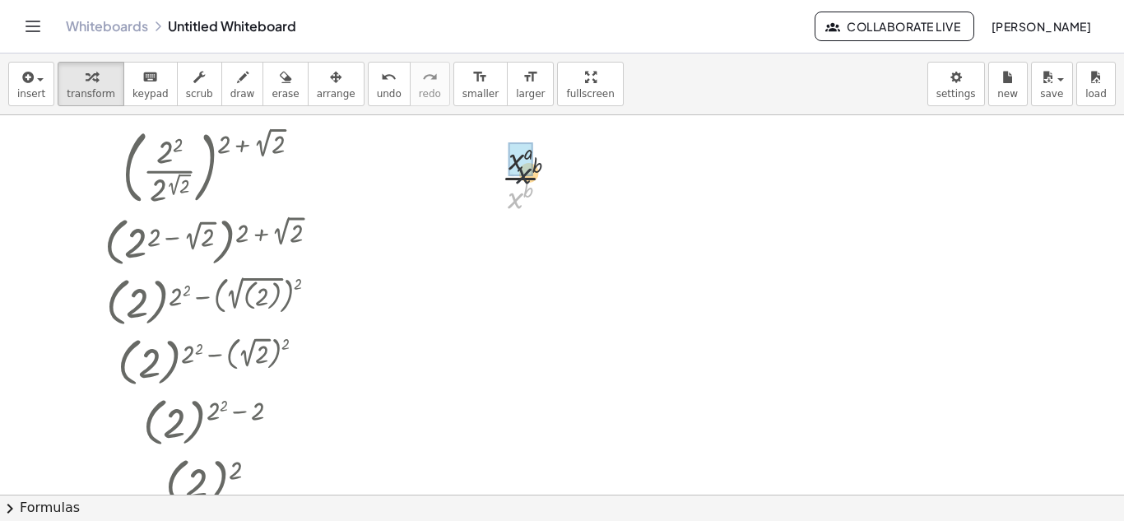
drag, startPoint x: 514, startPoint y: 197, endPoint x: 522, endPoint y: 178, distance: 20.3
click at [538, 241] on div at bounding box center [535, 244] width 114 height 54
click at [501, 251] on div at bounding box center [535, 244] width 114 height 54
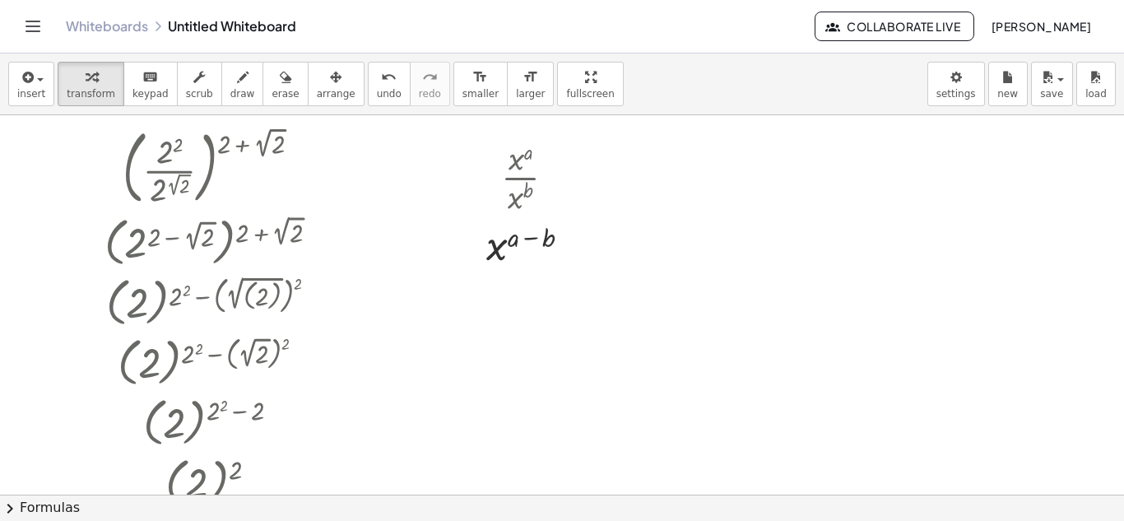
scroll to position [50, 0]
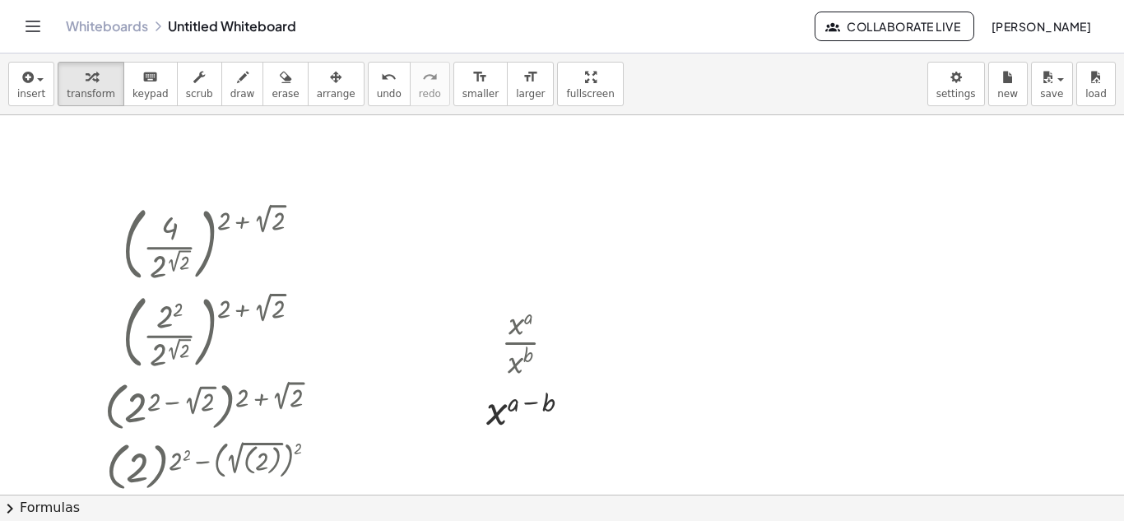
click at [686, 329] on div at bounding box center [562, 444] width 1124 height 759
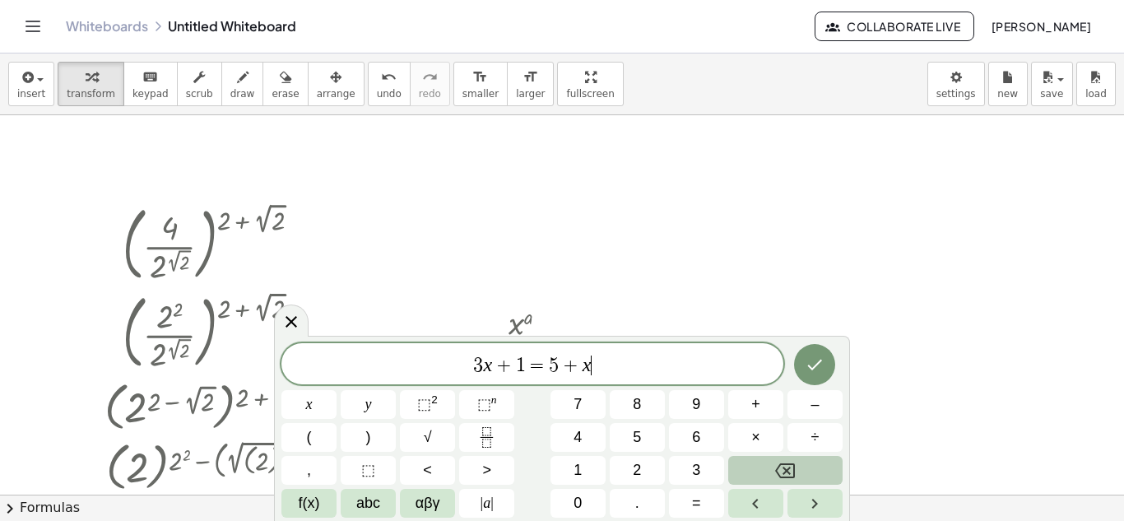
click at [686, 329] on div at bounding box center [562, 444] width 1124 height 759
drag, startPoint x: 494, startPoint y: 364, endPoint x: 418, endPoint y: 370, distance: 75.9
click at [422, 368] on span "3 x + 1 = 5 + x ​" at bounding box center [533, 365] width 502 height 23
click at [806, 476] on button "Backspace" at bounding box center [785, 470] width 114 height 29
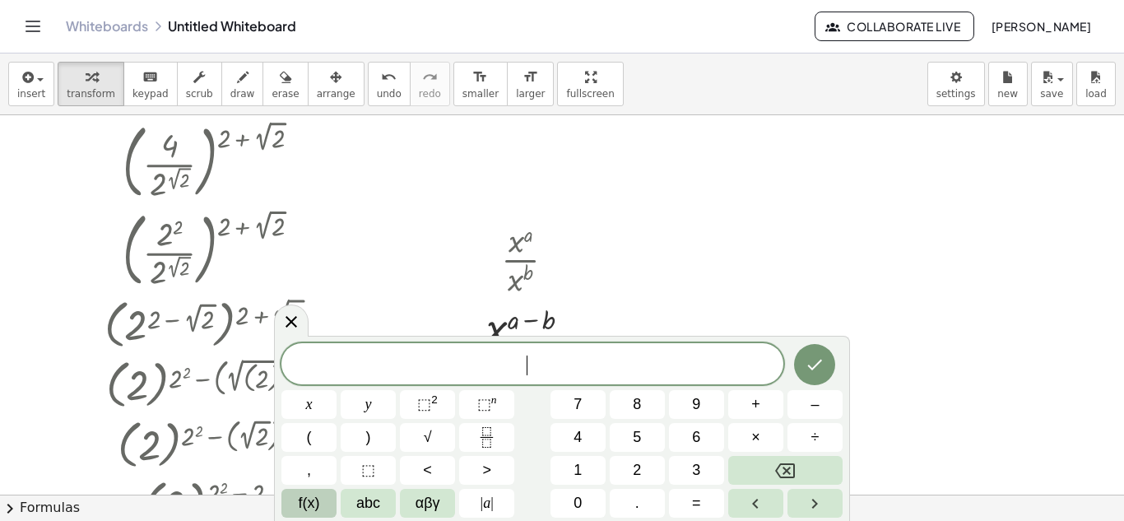
click at [319, 504] on span "f(x)" at bounding box center [309, 503] width 21 height 22
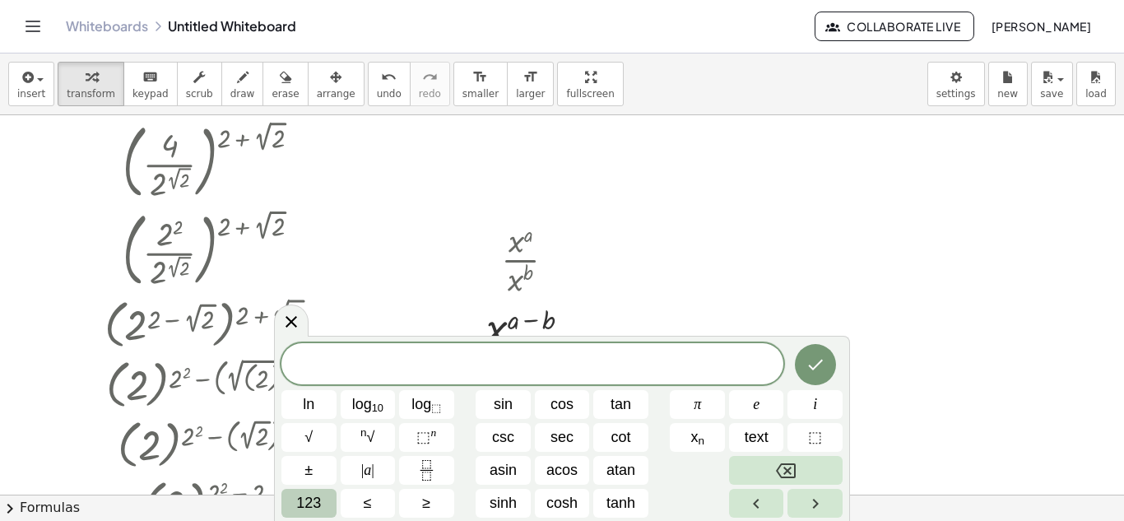
click at [320, 503] on span "123" at bounding box center [308, 503] width 25 height 22
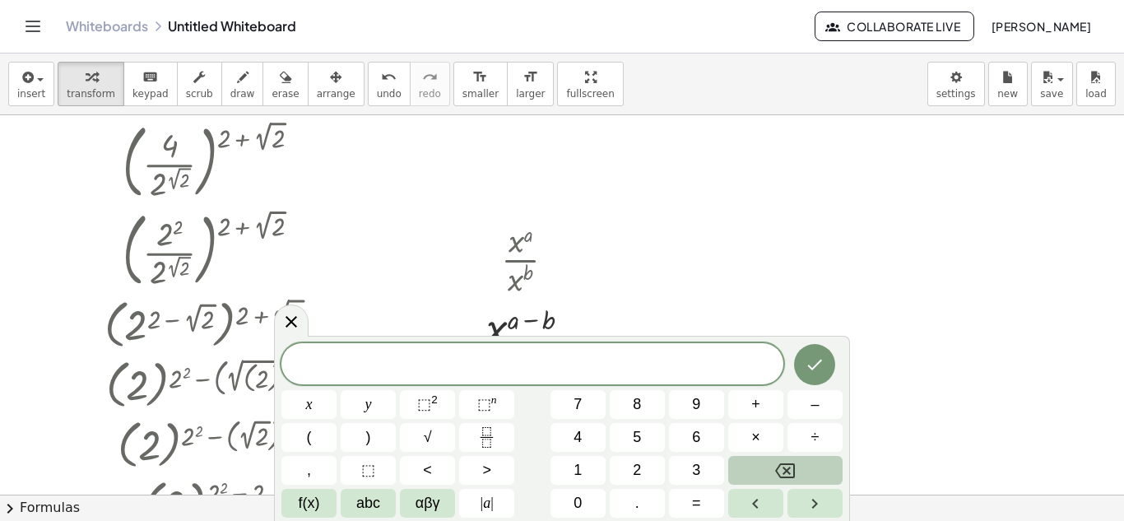
click at [320, 503] on button "f(x)" at bounding box center [309, 503] width 55 height 29
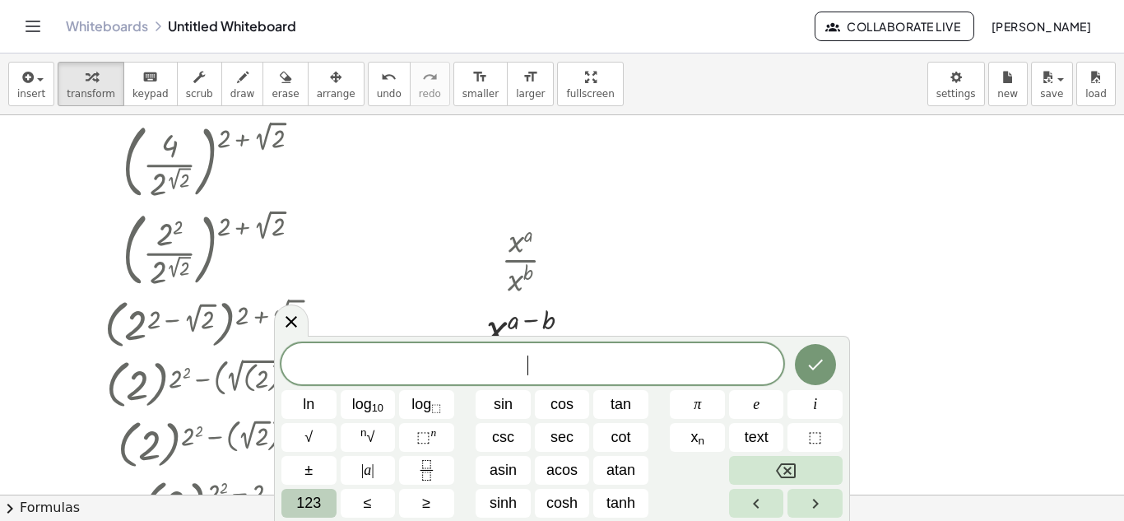
click at [329, 488] on div "​ ln log 10 log ⬚ sin cos tan π e i √ n √ ⬚ n csc sec cot x n text ⬚ ± | a | as…" at bounding box center [562, 430] width 561 height 174
click at [327, 500] on button "123" at bounding box center [309, 503] width 55 height 29
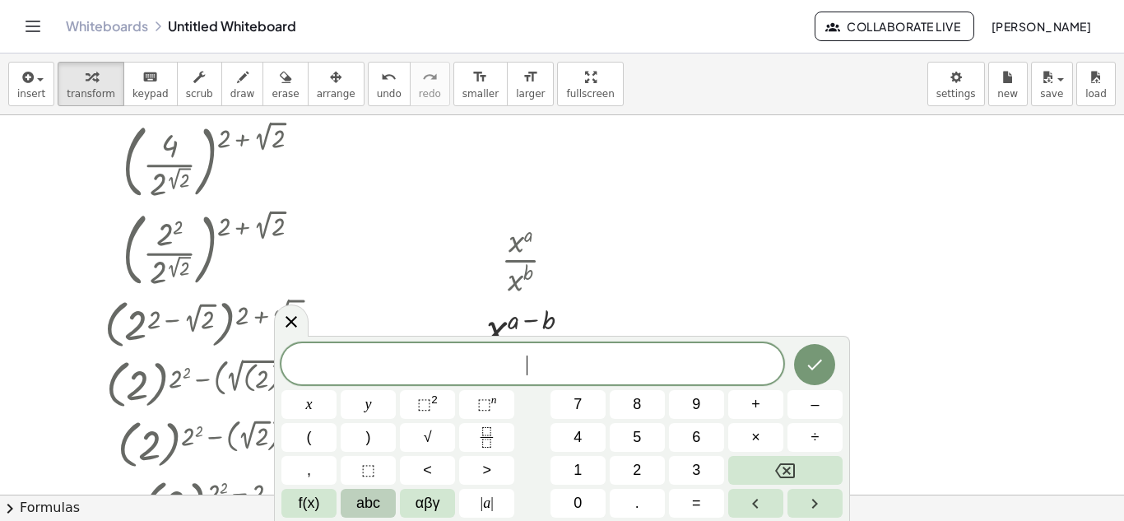
click at [366, 501] on span "abc" at bounding box center [368, 503] width 24 height 22
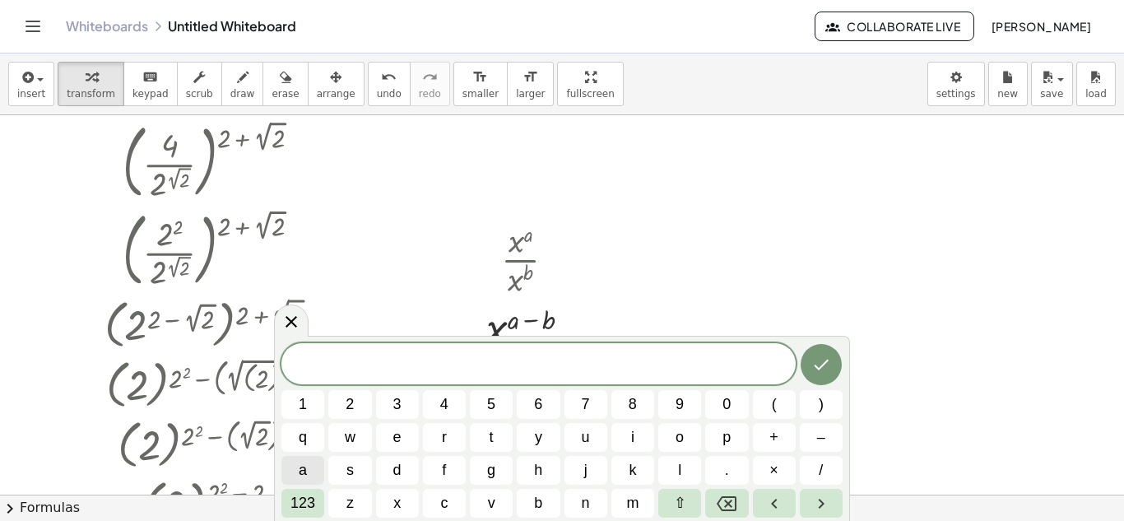
click at [311, 464] on button "a" at bounding box center [303, 470] width 43 height 29
click at [295, 497] on span "123" at bounding box center [303, 503] width 25 height 22
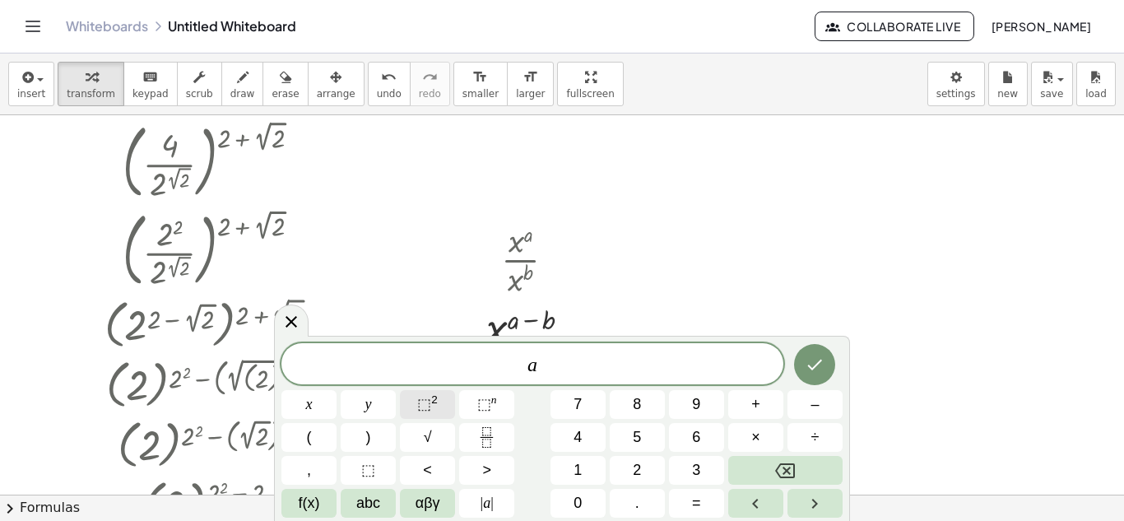
click at [448, 405] on button "⬚ 2" at bounding box center [427, 404] width 55 height 29
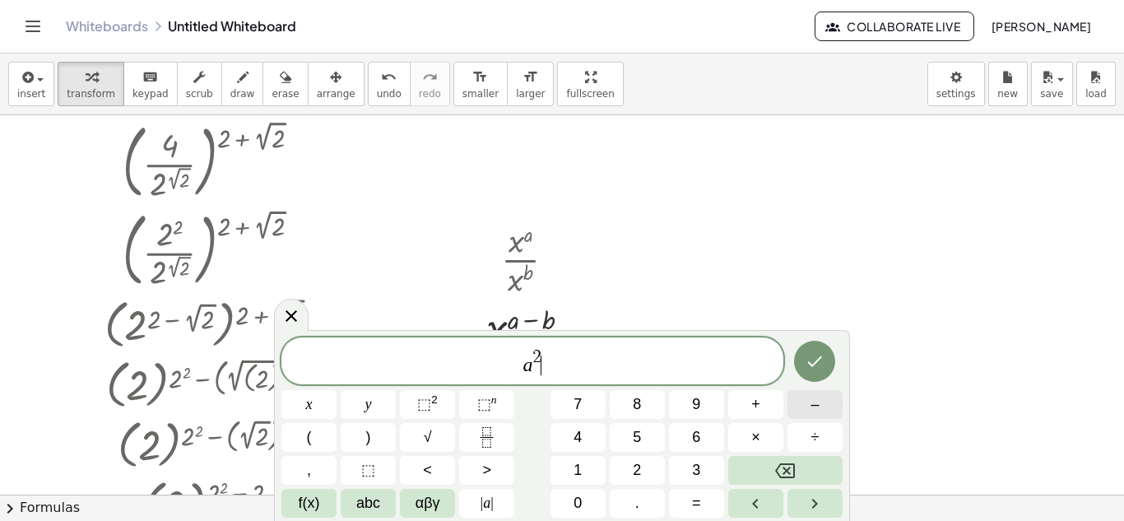
click at [816, 405] on span "–" at bounding box center [815, 404] width 8 height 22
click at [387, 505] on button "abc" at bounding box center [368, 503] width 55 height 29
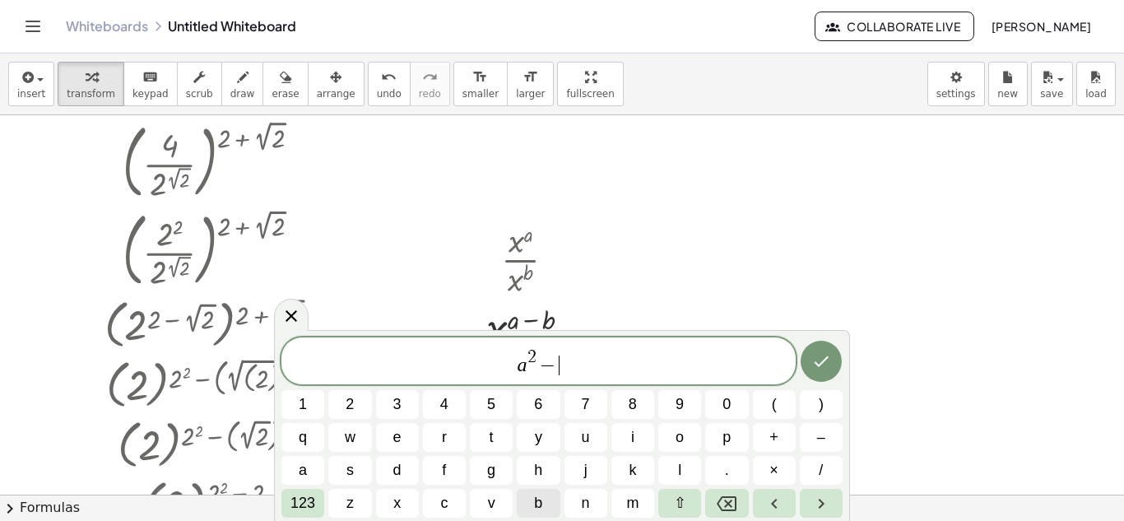
click at [533, 493] on button "b" at bounding box center [538, 503] width 43 height 29
click at [293, 499] on span "123" at bounding box center [303, 503] width 25 height 22
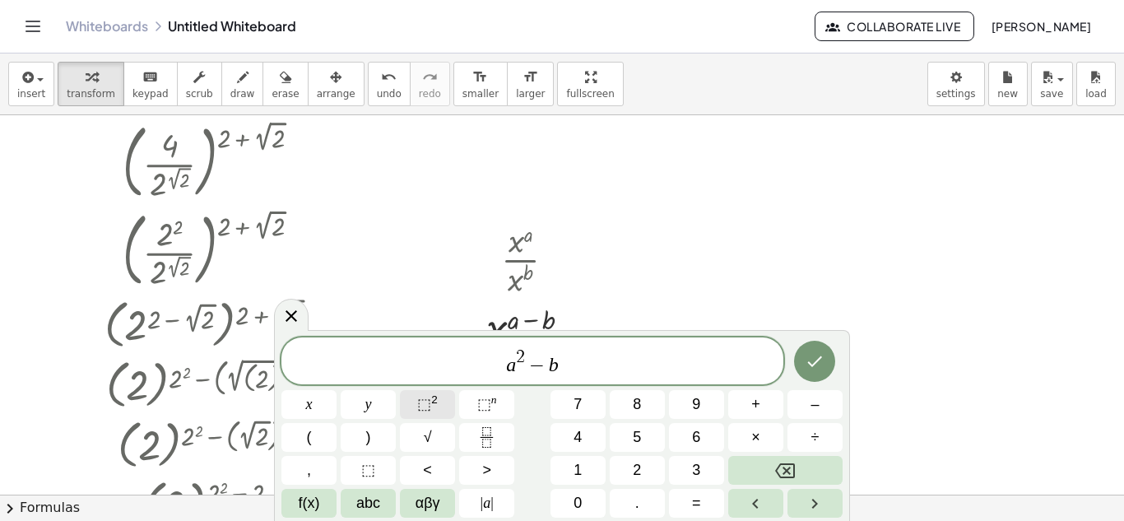
click at [416, 413] on button "⬚ 2" at bounding box center [427, 404] width 55 height 29
click at [702, 499] on button "=" at bounding box center [696, 503] width 55 height 29
click at [823, 365] on icon "Done" at bounding box center [815, 361] width 20 height 20
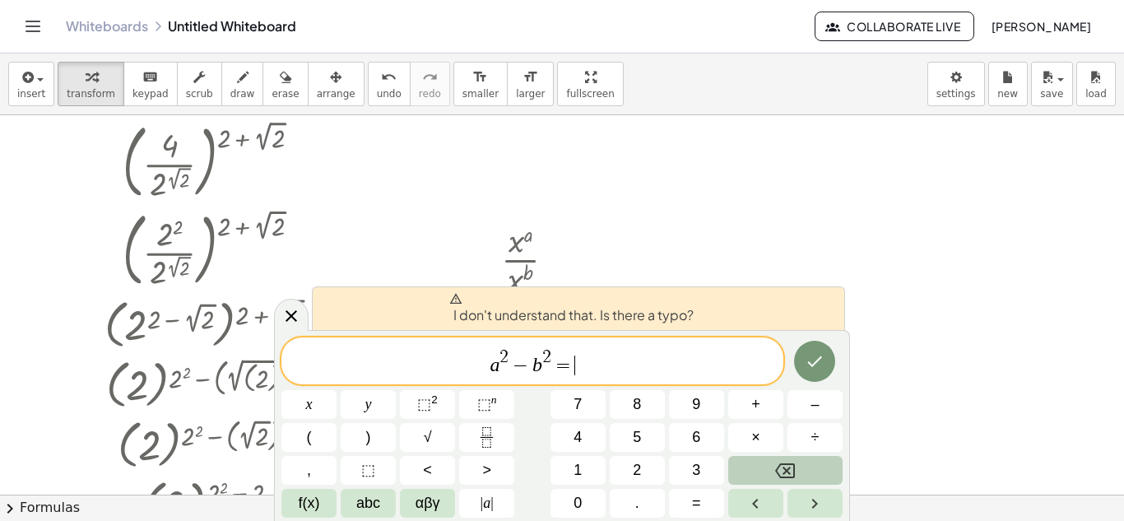
click at [791, 459] on button "Backspace" at bounding box center [785, 470] width 114 height 29
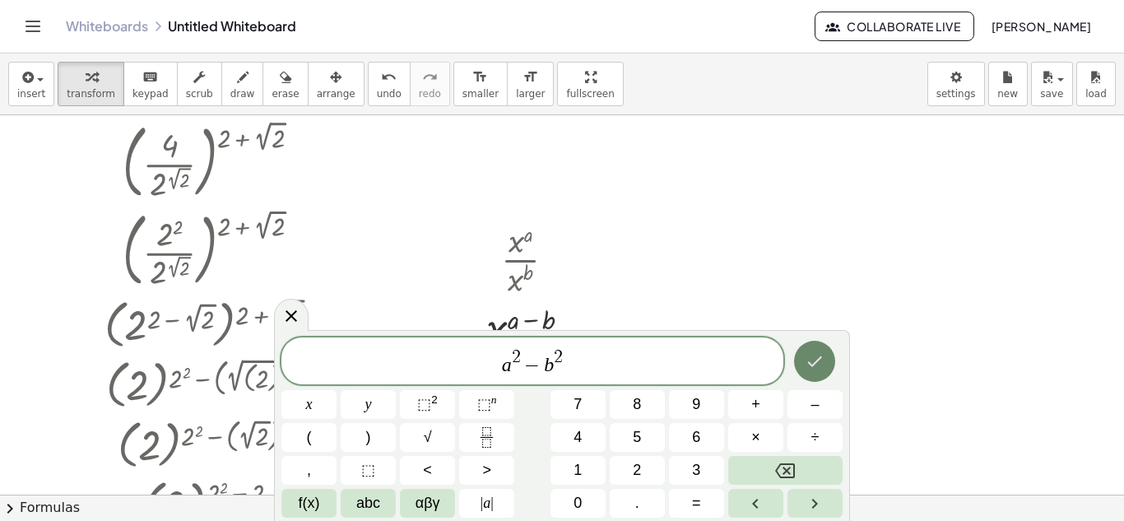
click at [823, 365] on icon "Done" at bounding box center [815, 361] width 20 height 20
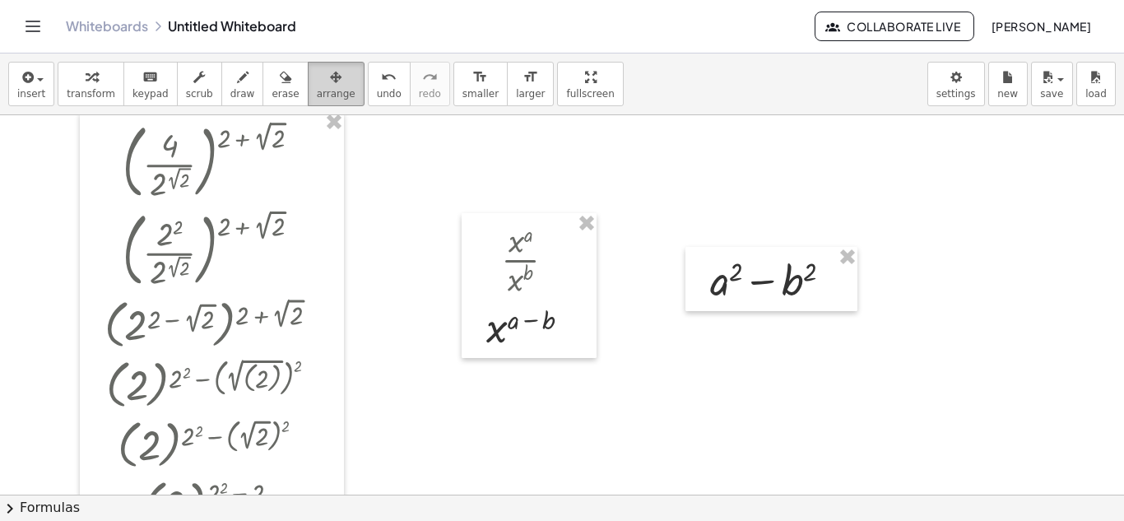
click at [308, 81] on button "arrange" at bounding box center [336, 84] width 57 height 44
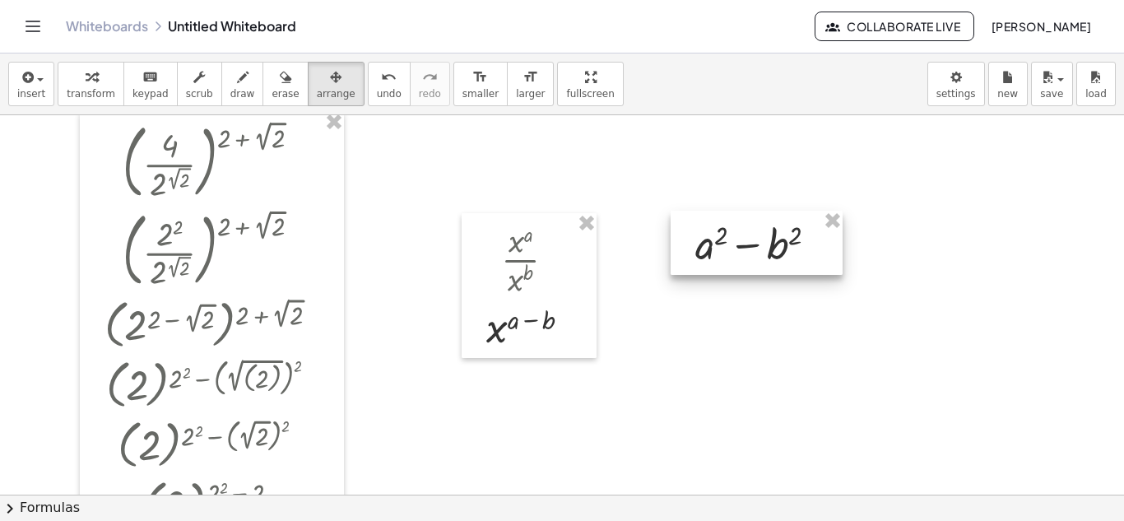
drag, startPoint x: 788, startPoint y: 277, endPoint x: 779, endPoint y: 255, distance: 23.7
click at [779, 255] on div at bounding box center [757, 243] width 172 height 64
click at [805, 342] on div at bounding box center [562, 362] width 1124 height 759
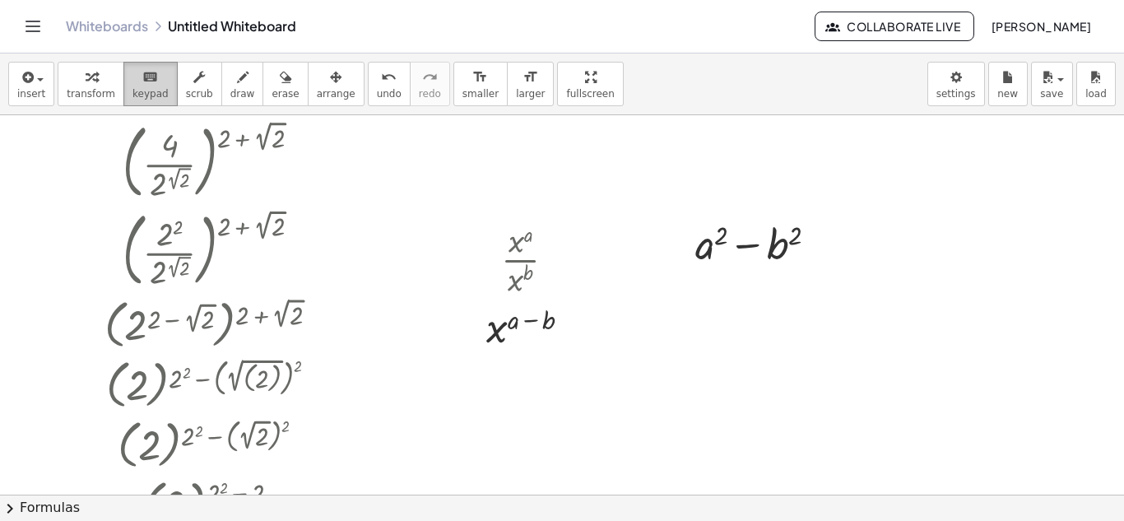
click at [129, 86] on button "keyboard keypad" at bounding box center [150, 84] width 54 height 44
click at [562, 397] on div at bounding box center [562, 362] width 1124 height 759
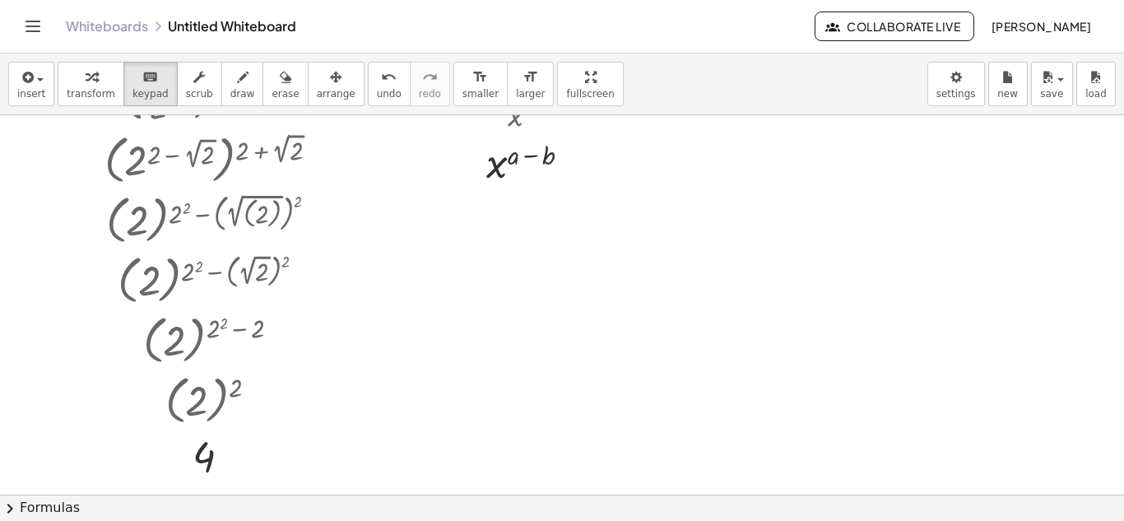
click at [495, 323] on div at bounding box center [562, 197] width 1124 height 759
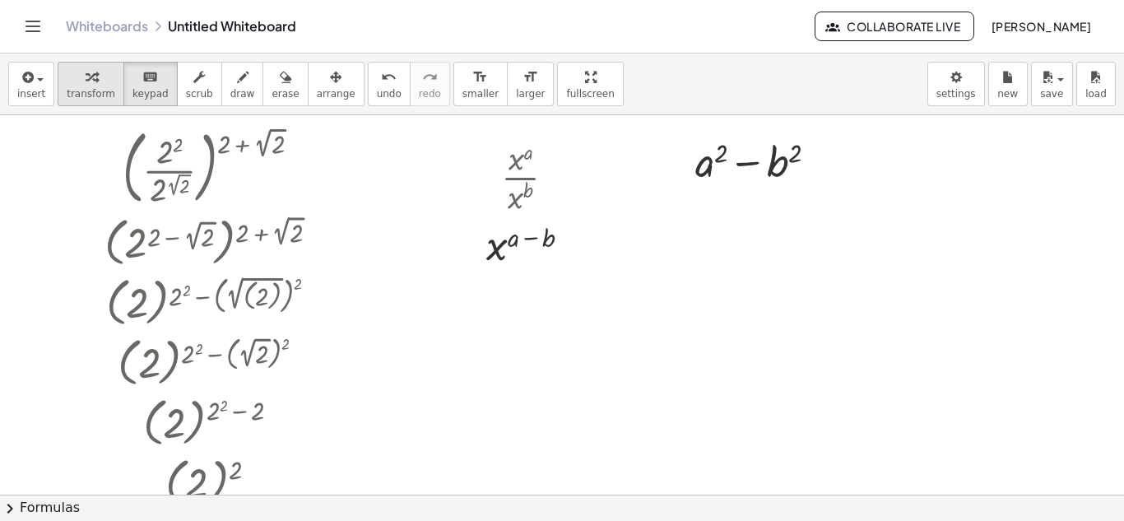
click at [80, 95] on span "transform" at bounding box center [91, 94] width 49 height 12
click at [459, 325] on div at bounding box center [562, 279] width 1124 height 759
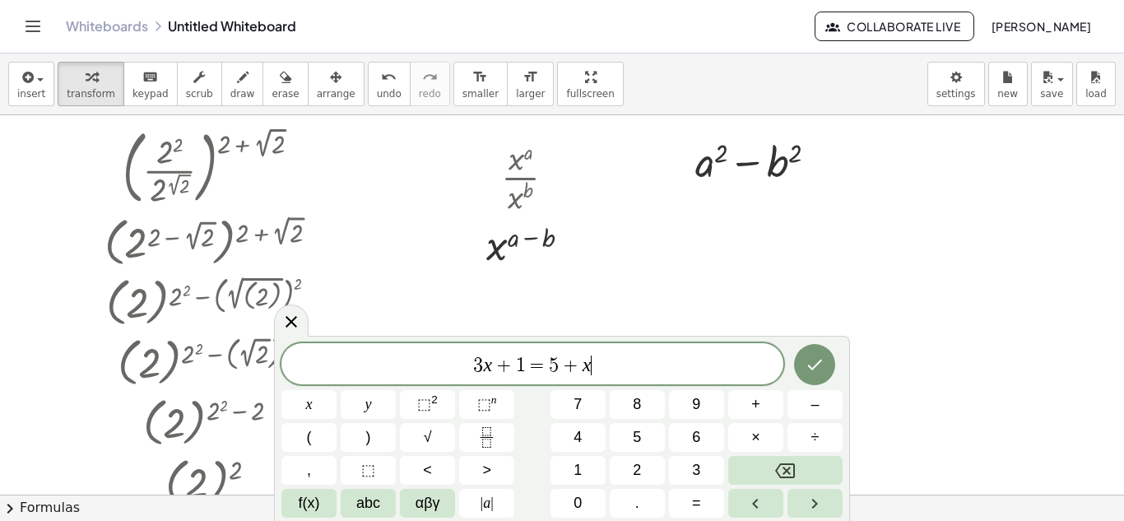
click at [459, 325] on div at bounding box center [562, 279] width 1124 height 759
drag, startPoint x: 602, startPoint y: 358, endPoint x: 370, endPoint y: 356, distance: 232.1
click at [370, 356] on span "3 x + 1 = 5 + x" at bounding box center [533, 365] width 502 height 23
click at [783, 470] on icon "Backspace" at bounding box center [785, 471] width 20 height 20
click at [321, 429] on button "(" at bounding box center [309, 437] width 55 height 29
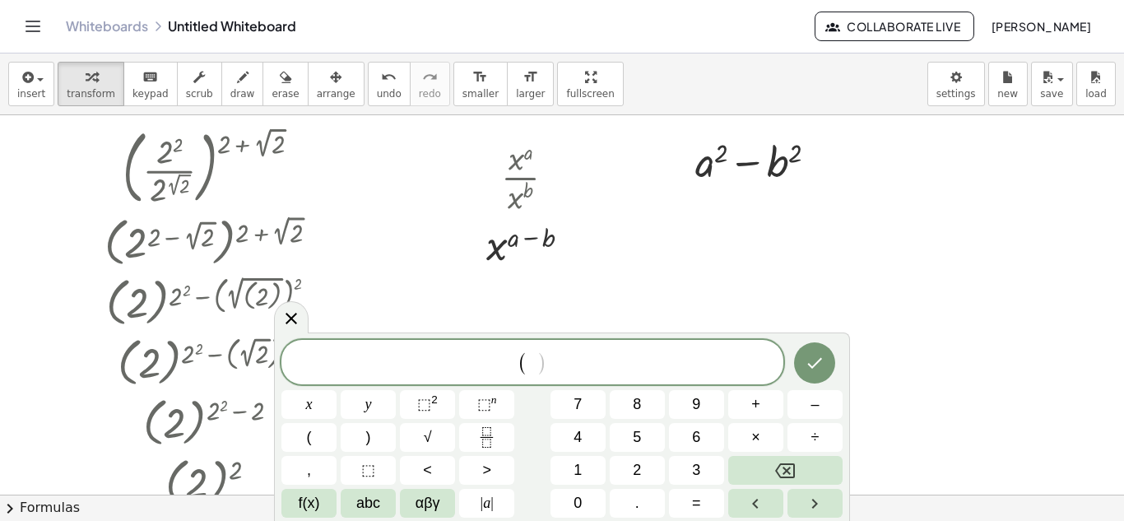
click at [375, 506] on span "abc" at bounding box center [368, 503] width 24 height 22
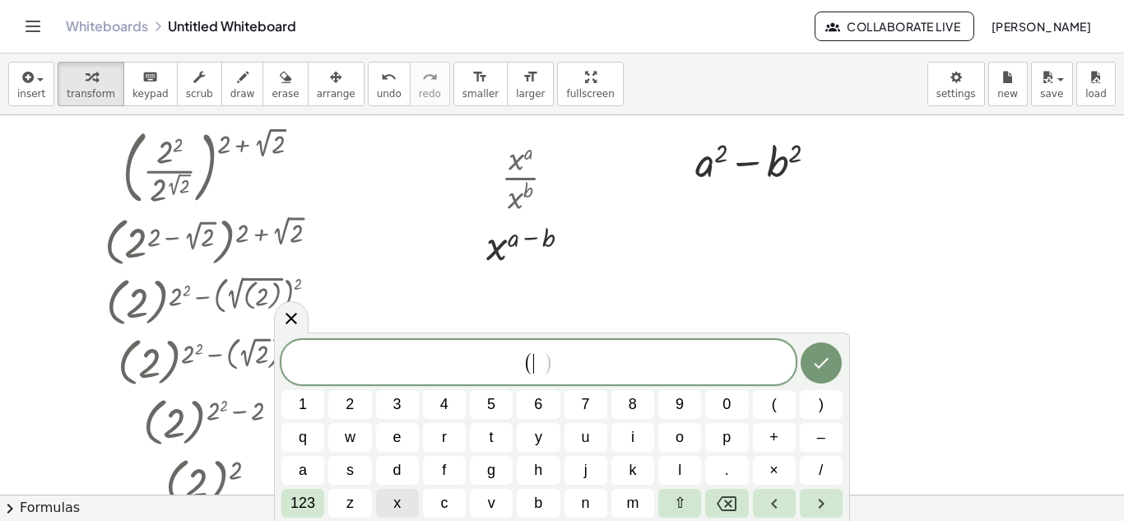
click at [406, 496] on button "x" at bounding box center [397, 503] width 43 height 29
click at [313, 491] on button "123" at bounding box center [303, 503] width 43 height 29
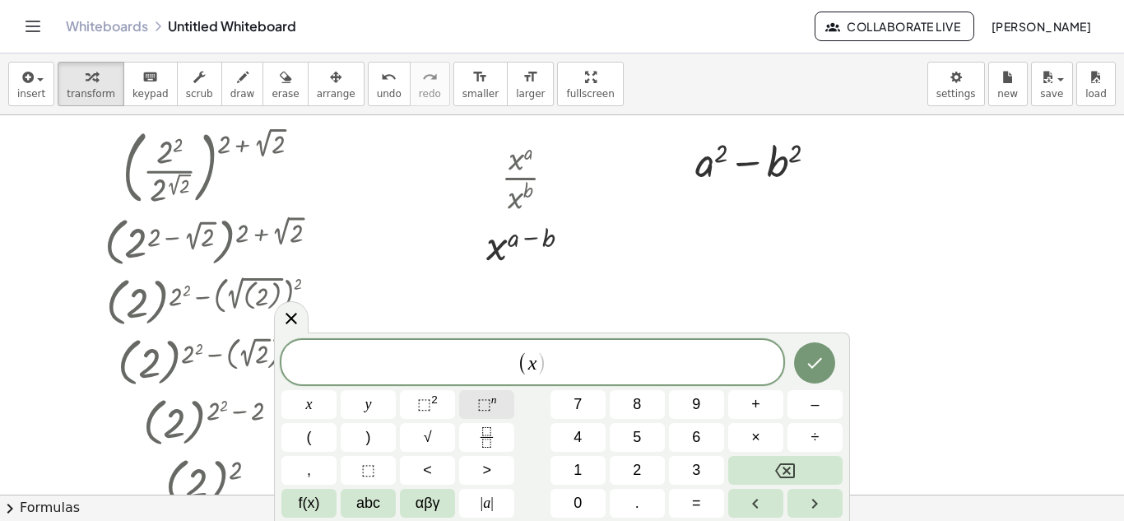
click at [493, 411] on span "⬚ n" at bounding box center [487, 404] width 20 height 22
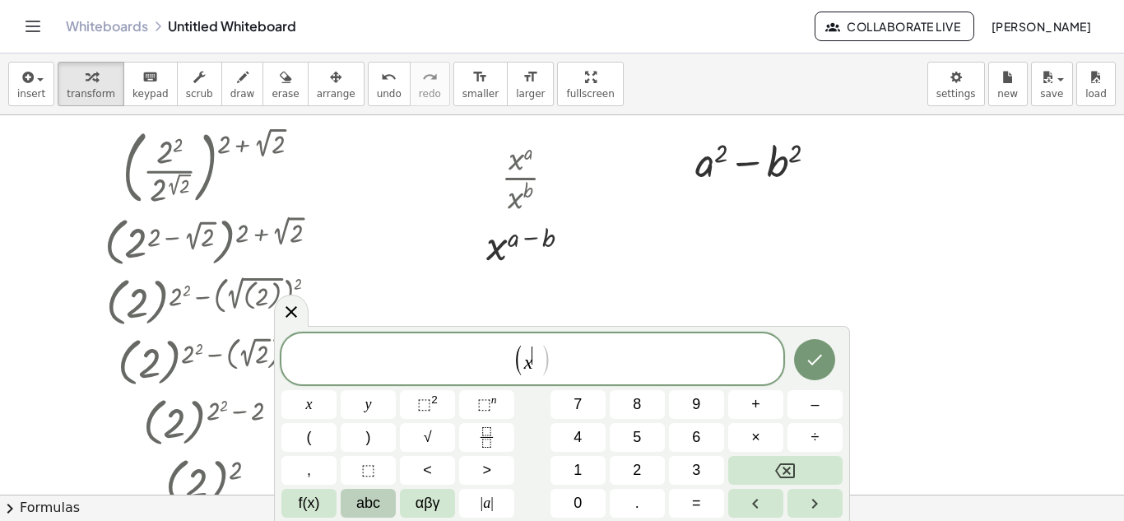
click at [377, 514] on span "abc" at bounding box center [368, 503] width 24 height 22
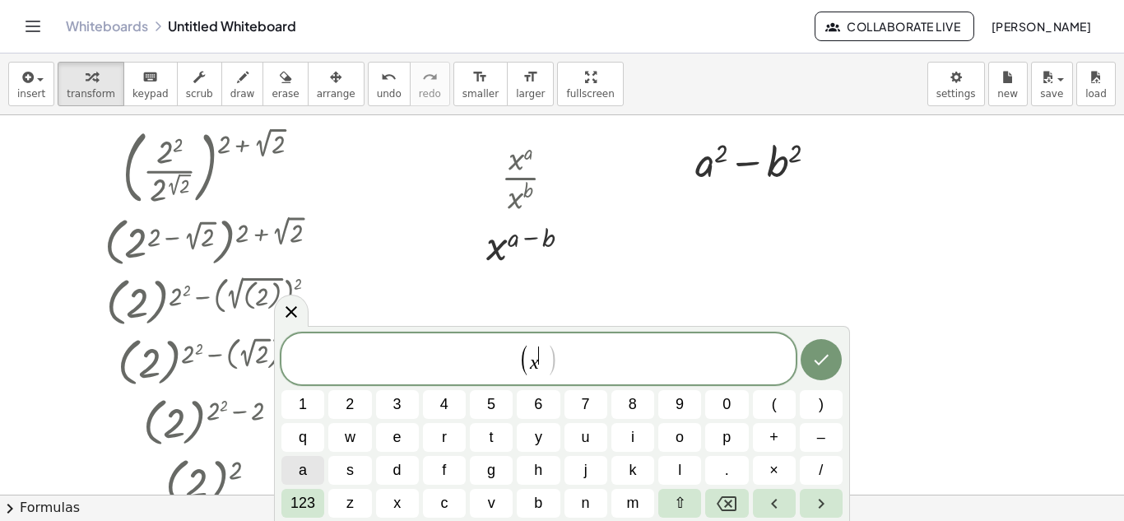
click at [313, 477] on button "a" at bounding box center [303, 470] width 43 height 29
click at [312, 494] on span "123" at bounding box center [303, 503] width 25 height 22
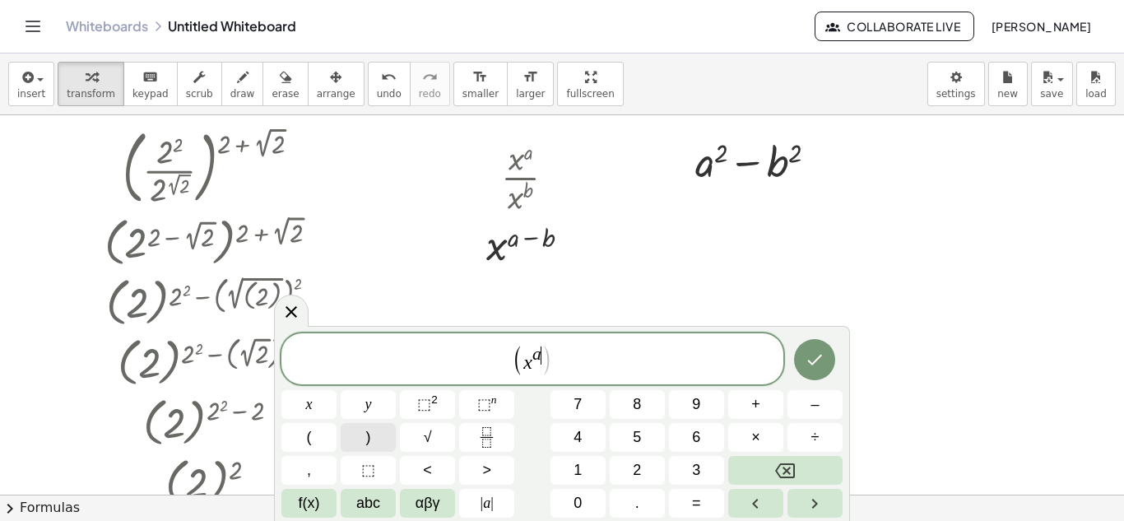
click at [379, 443] on button ")" at bounding box center [368, 437] width 55 height 29
click at [759, 477] on button "Backspace" at bounding box center [785, 470] width 114 height 29
click at [797, 488] on div "( x a ​ ) x y ⬚ 2 ⬚ n 7 8 9 + – ( ) √ 4 5 6 × ÷ , ⬚ < > 1 2 3 f(x) abc αβγ | a …" at bounding box center [562, 425] width 561 height 184
click at [803, 497] on button "Right arrow" at bounding box center [815, 503] width 55 height 29
click at [795, 491] on button "Right arrow" at bounding box center [815, 503] width 55 height 29
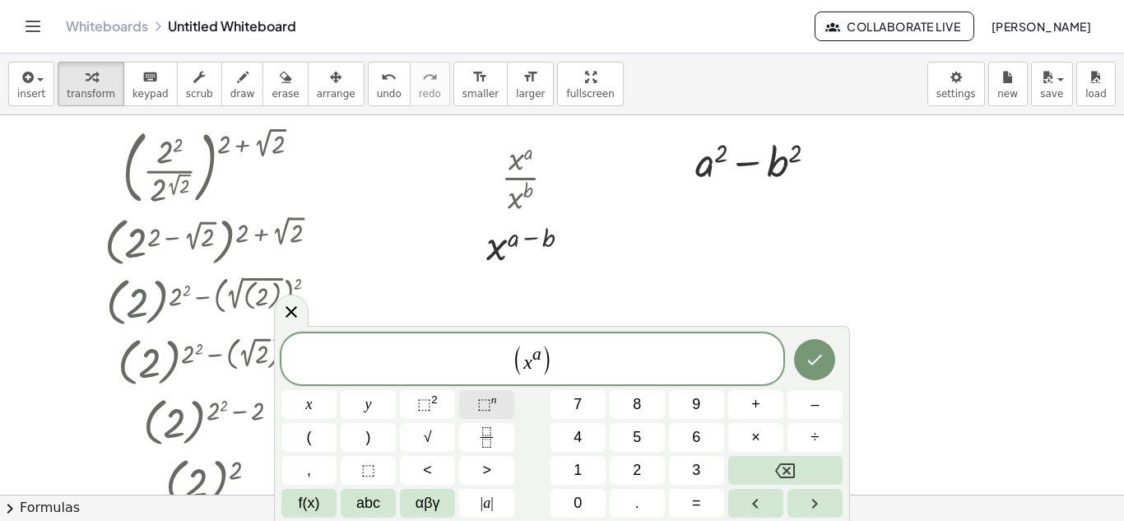
click at [499, 406] on button "⬚ n" at bounding box center [486, 404] width 55 height 29
click at [382, 500] on button "abc" at bounding box center [368, 503] width 55 height 29
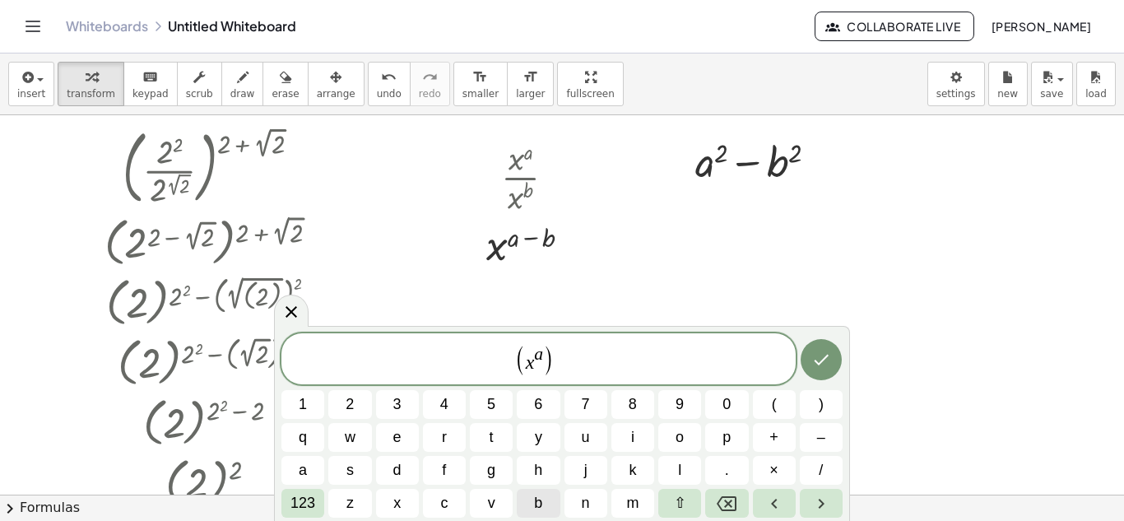
click at [534, 500] on span "b" at bounding box center [538, 503] width 8 height 22
click at [838, 360] on button "Done" at bounding box center [821, 359] width 41 height 41
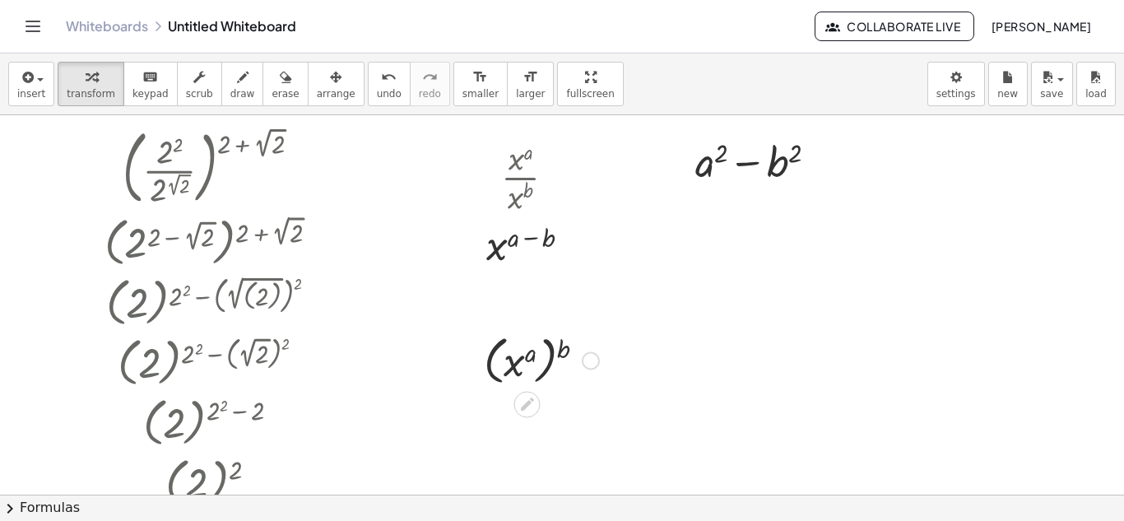
click at [565, 353] on div at bounding box center [542, 359] width 132 height 60
drag, startPoint x: 533, startPoint y: 356, endPoint x: 557, endPoint y: 354, distance: 24.8
click at [381, 83] on icon "undo" at bounding box center [389, 77] width 16 height 20
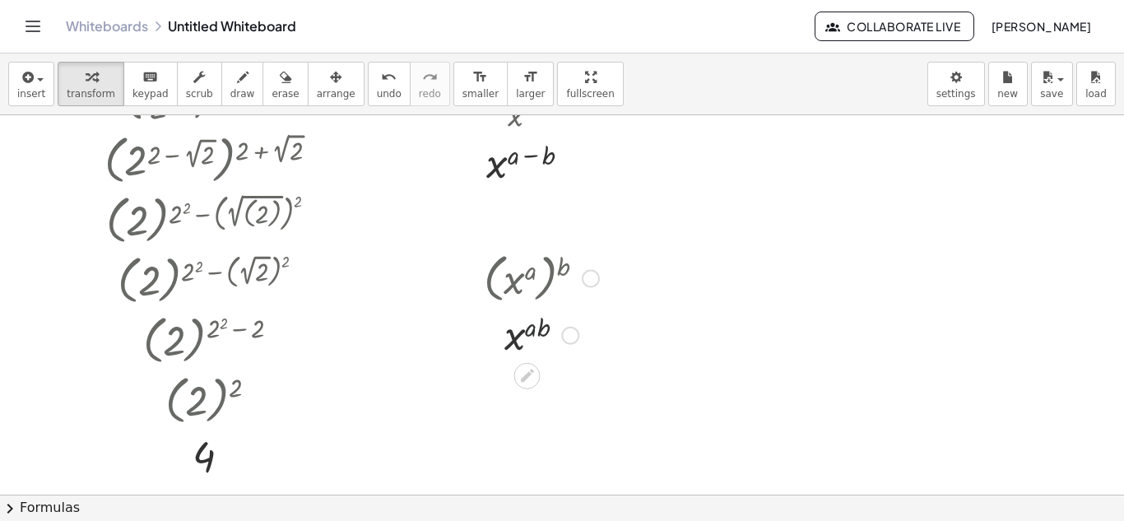
drag, startPoint x: 533, startPoint y: 333, endPoint x: 542, endPoint y: 334, distance: 8.3
click at [542, 334] on div at bounding box center [542, 334] width 132 height 54
click at [522, 374] on icon at bounding box center [527, 375] width 17 height 17
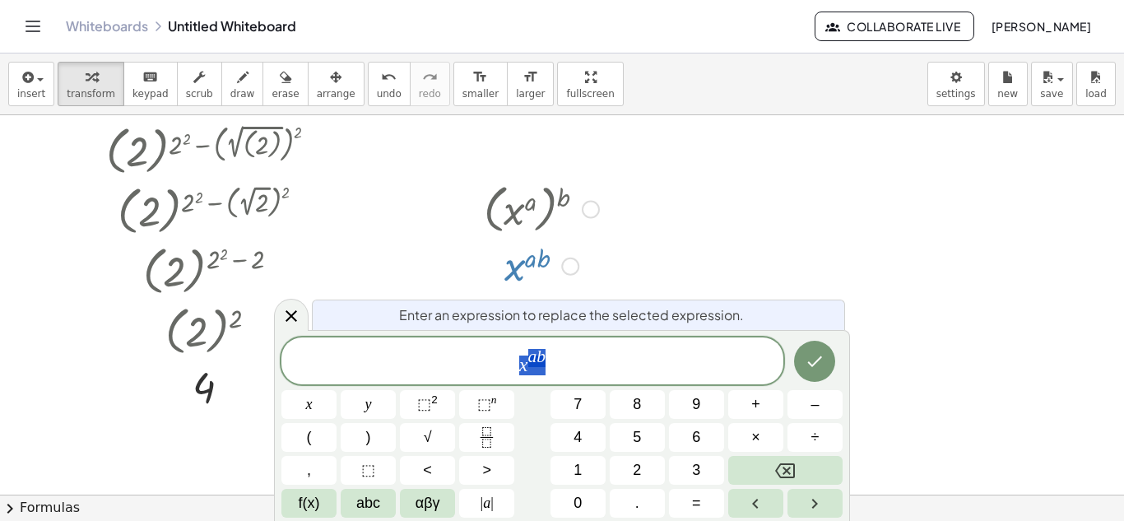
scroll to position [368, 0]
click at [756, 430] on span "×" at bounding box center [755, 437] width 9 height 22
click at [814, 373] on button "Done" at bounding box center [814, 361] width 41 height 41
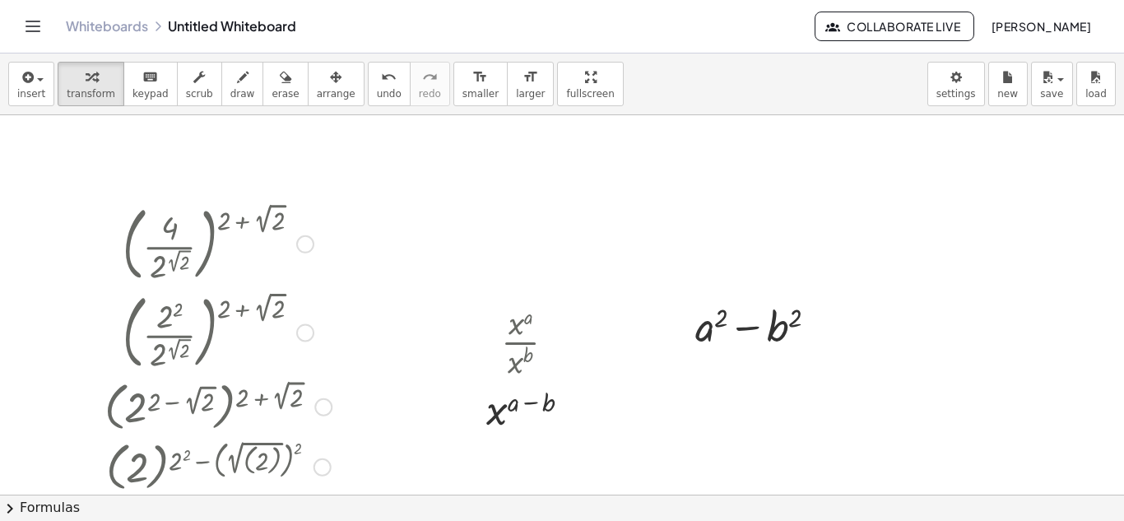
scroll to position [215, 0]
